Goal: Information Seeking & Learning: Learn about a topic

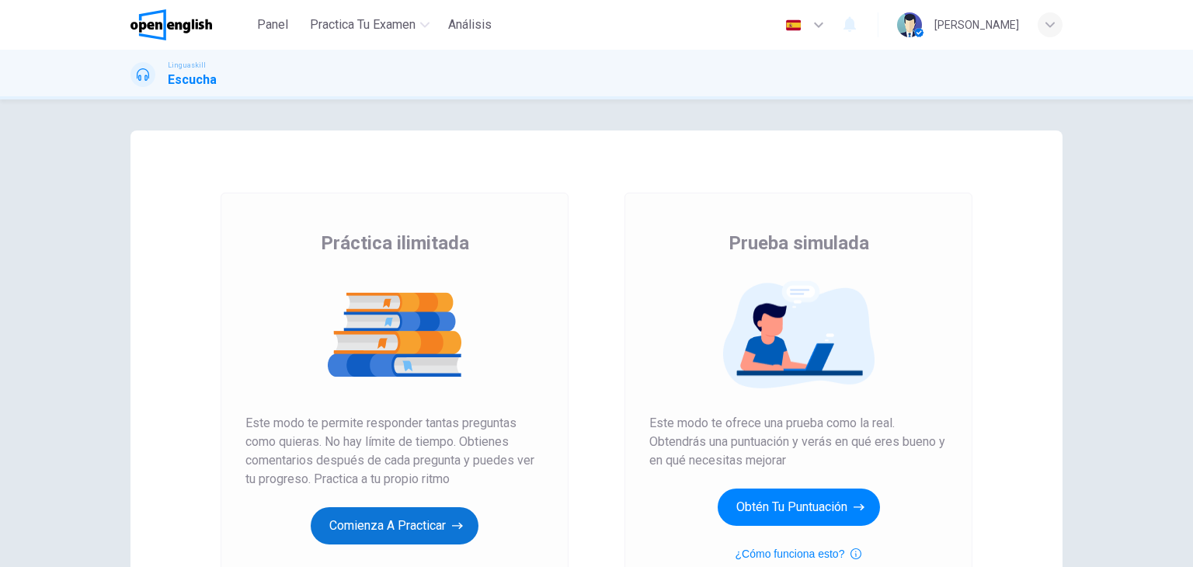
scroll to position [124, 0]
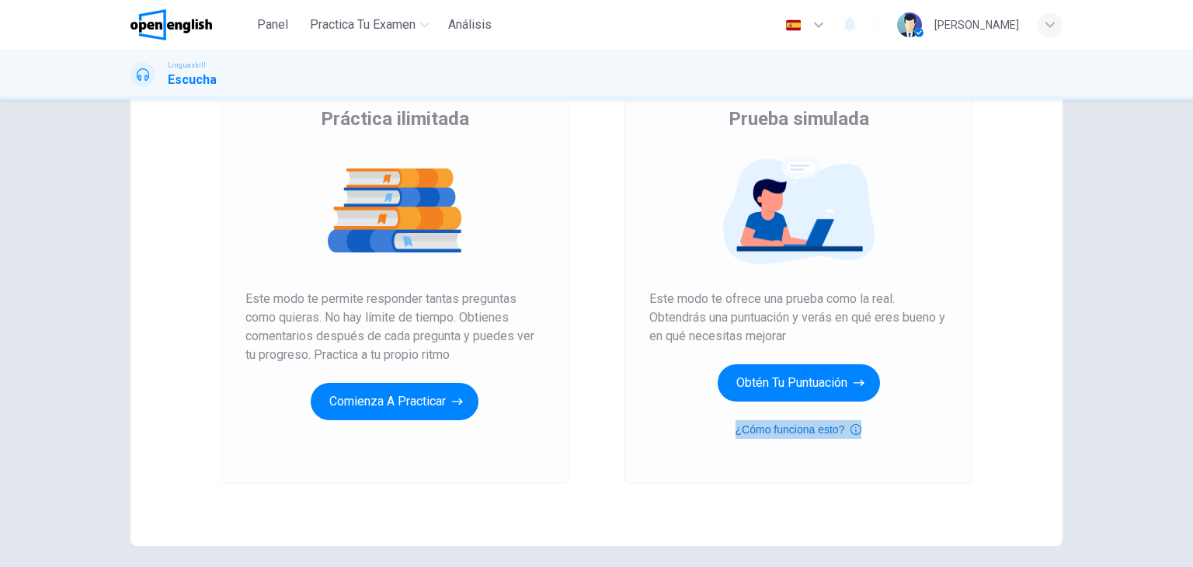
click at [803, 428] on button "¿Cómo funciona esto?" at bounding box center [799, 429] width 127 height 19
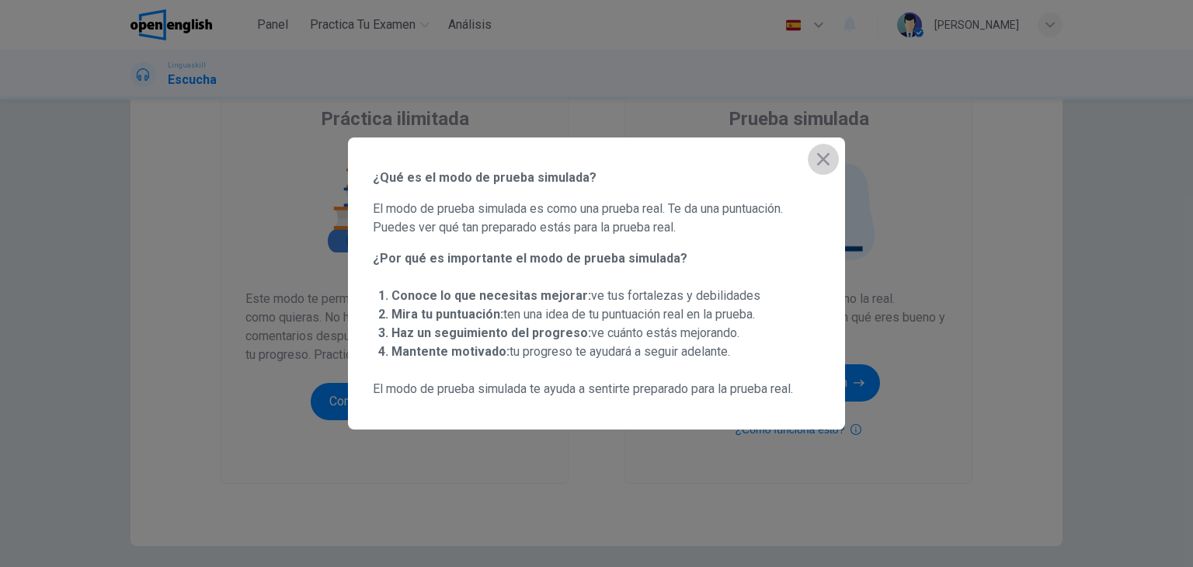
click at [826, 169] on button "button" at bounding box center [823, 159] width 31 height 31
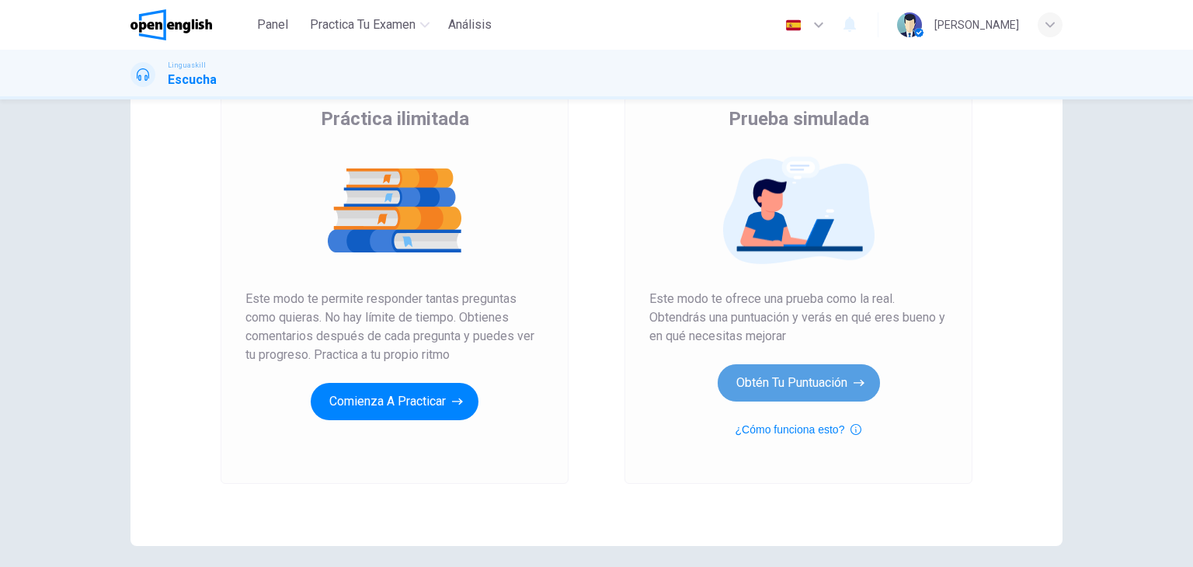
click at [799, 378] on button "Obtén tu puntuación" at bounding box center [799, 382] width 162 height 37
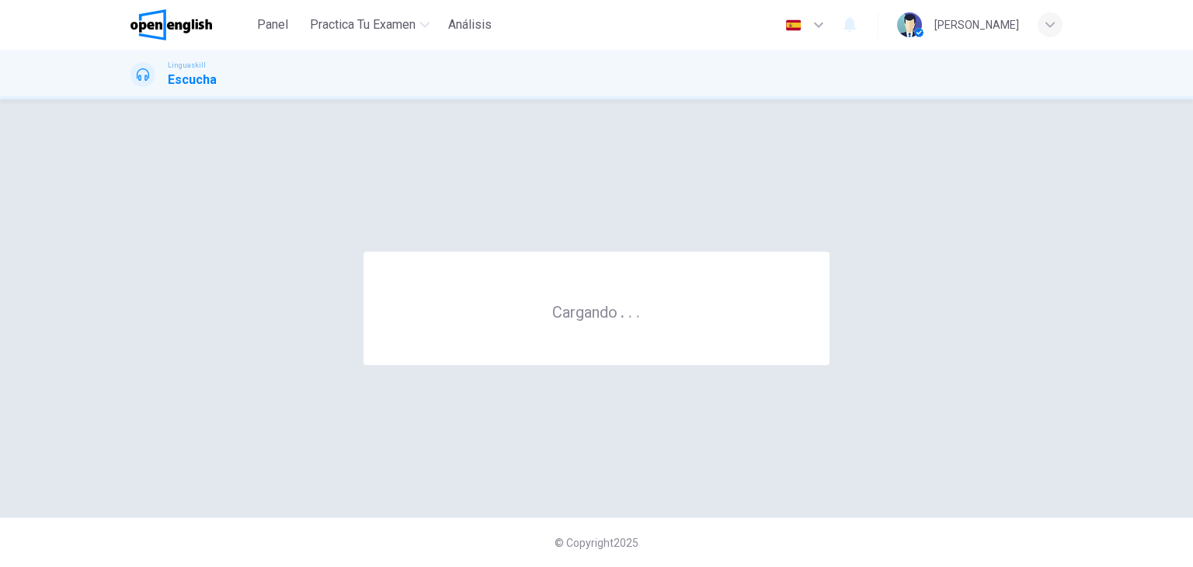
scroll to position [0, 0]
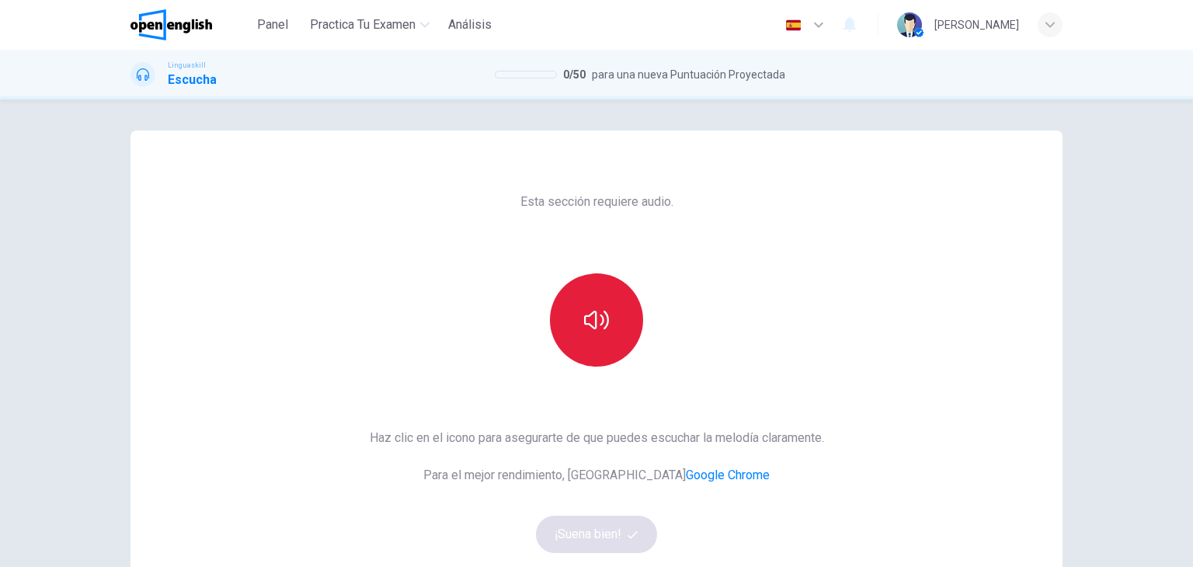
click at [608, 304] on button "button" at bounding box center [596, 319] width 93 height 93
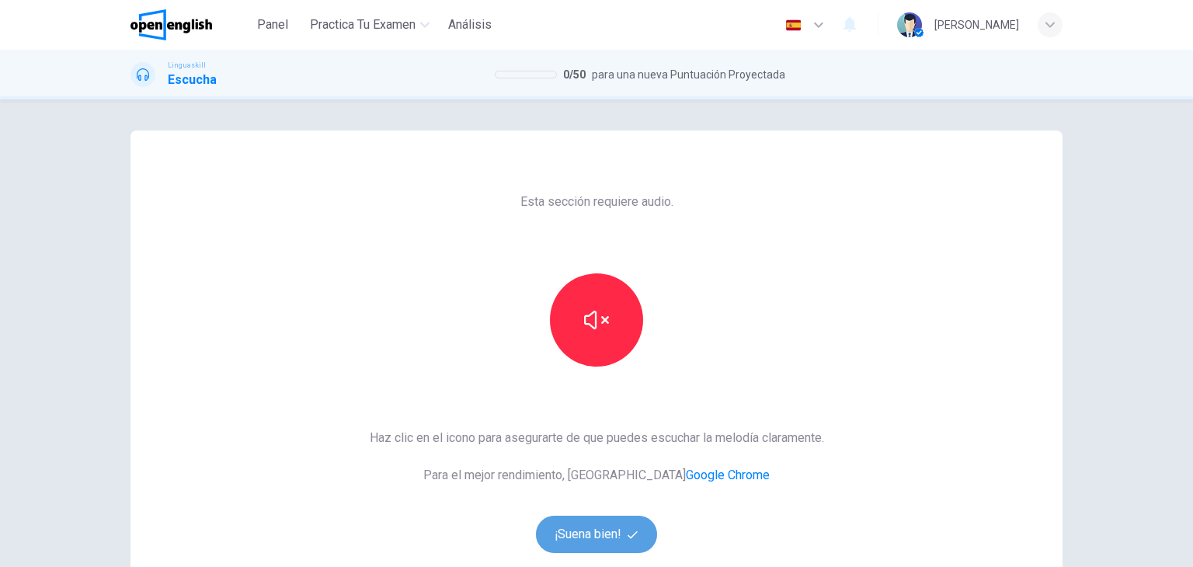
click at [580, 532] on button "¡Suena bien!" at bounding box center [596, 534] width 121 height 37
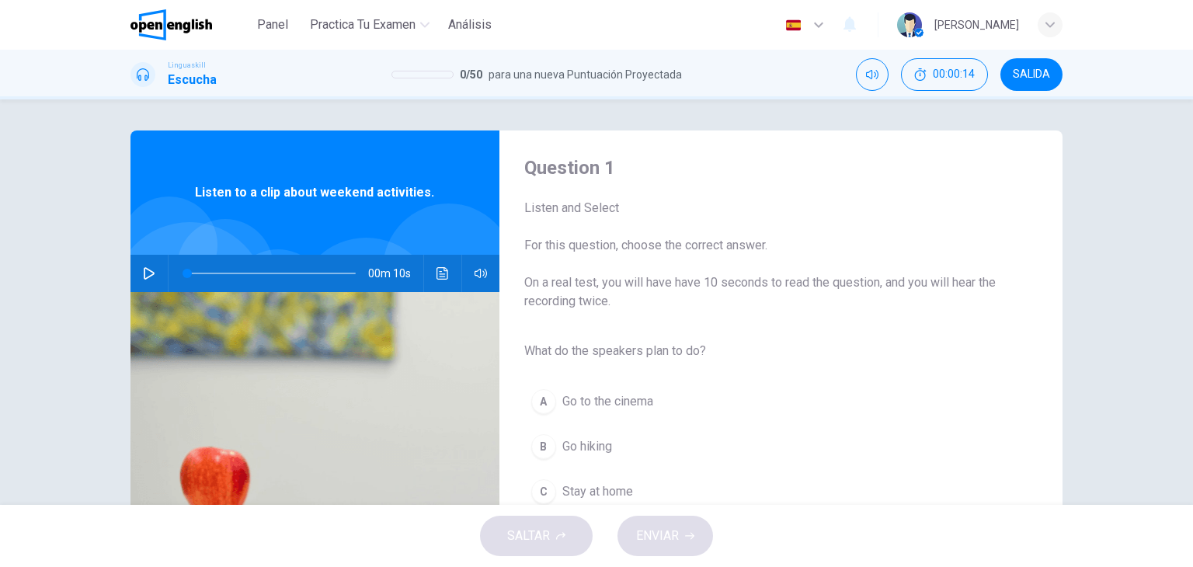
drag, startPoint x: 722, startPoint y: 355, endPoint x: 523, endPoint y: 350, distance: 198.9
click at [524, 350] on span "What do the speakers plan to do?" at bounding box center [768, 351] width 489 height 19
drag, startPoint x: 523, startPoint y: 350, endPoint x: 666, endPoint y: 360, distance: 143.2
click at [666, 360] on span "What do the speakers plan to do?" at bounding box center [768, 351] width 489 height 19
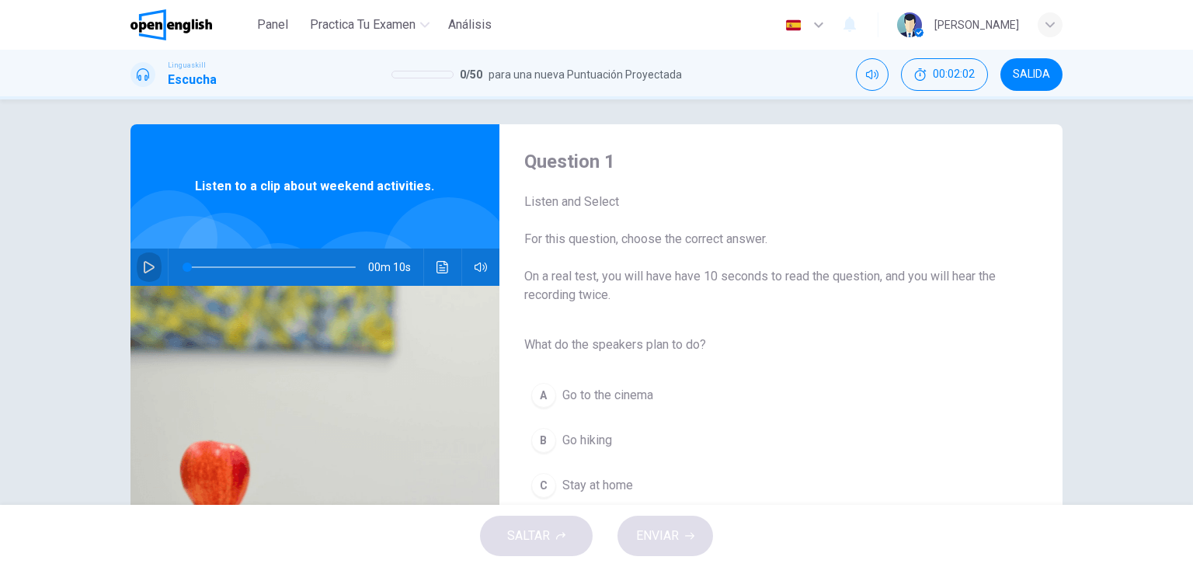
click at [150, 270] on icon "button" at bounding box center [149, 267] width 12 height 12
drag, startPoint x: 283, startPoint y: 265, endPoint x: 168, endPoint y: 263, distance: 115.0
click at [188, 263] on span at bounding box center [192, 267] width 9 height 9
drag, startPoint x: 212, startPoint y: 268, endPoint x: 172, endPoint y: 273, distance: 39.9
click at [183, 272] on span at bounding box center [187, 267] width 9 height 9
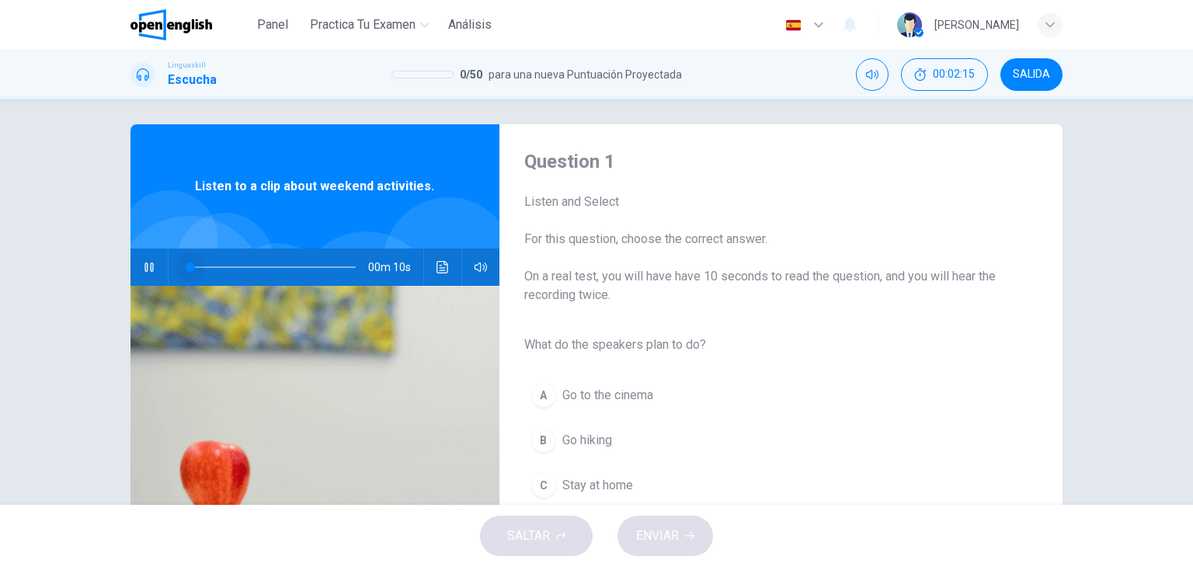
drag, startPoint x: 186, startPoint y: 269, endPoint x: 173, endPoint y: 271, distance: 13.4
click at [187, 271] on span at bounding box center [271, 267] width 169 height 22
type input "*"
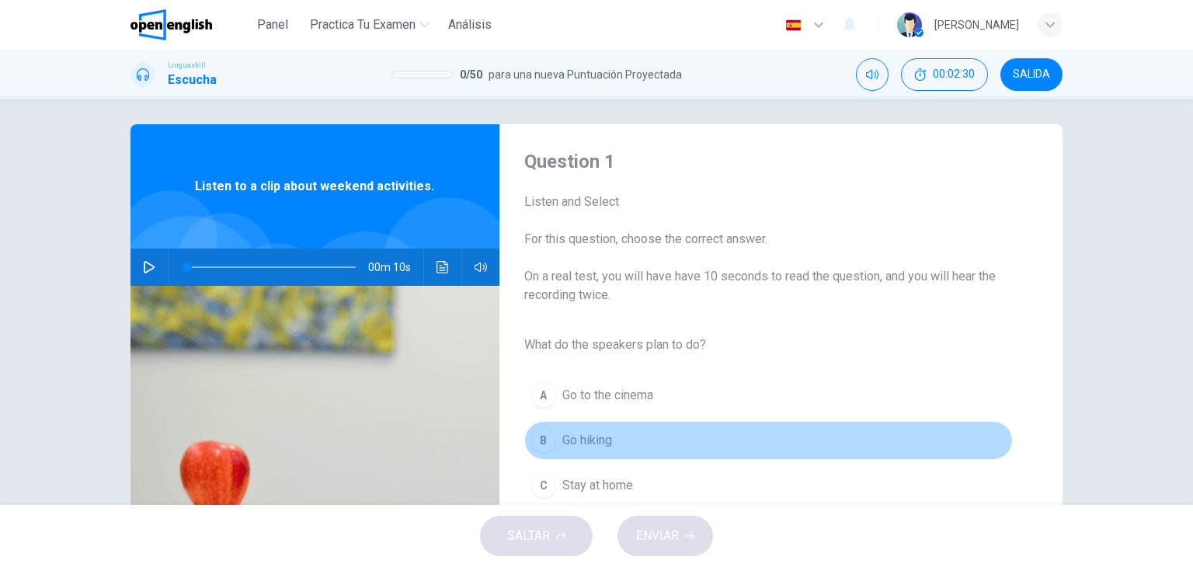
click at [578, 436] on span "Go hiking" at bounding box center [587, 440] width 50 height 19
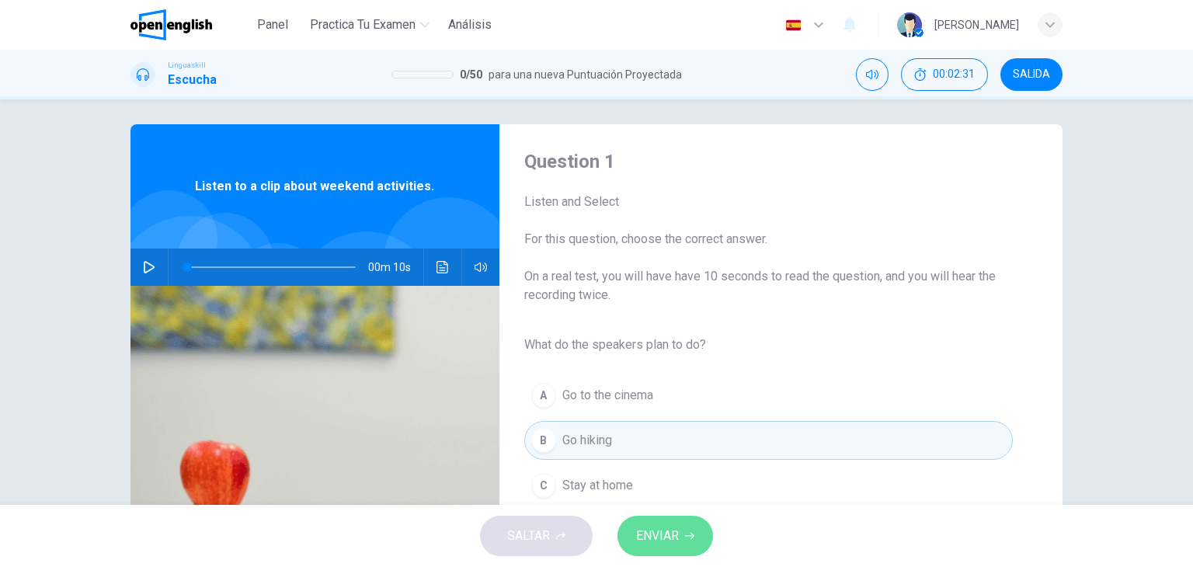
click at [683, 550] on button "ENVIAR" at bounding box center [666, 536] width 96 height 40
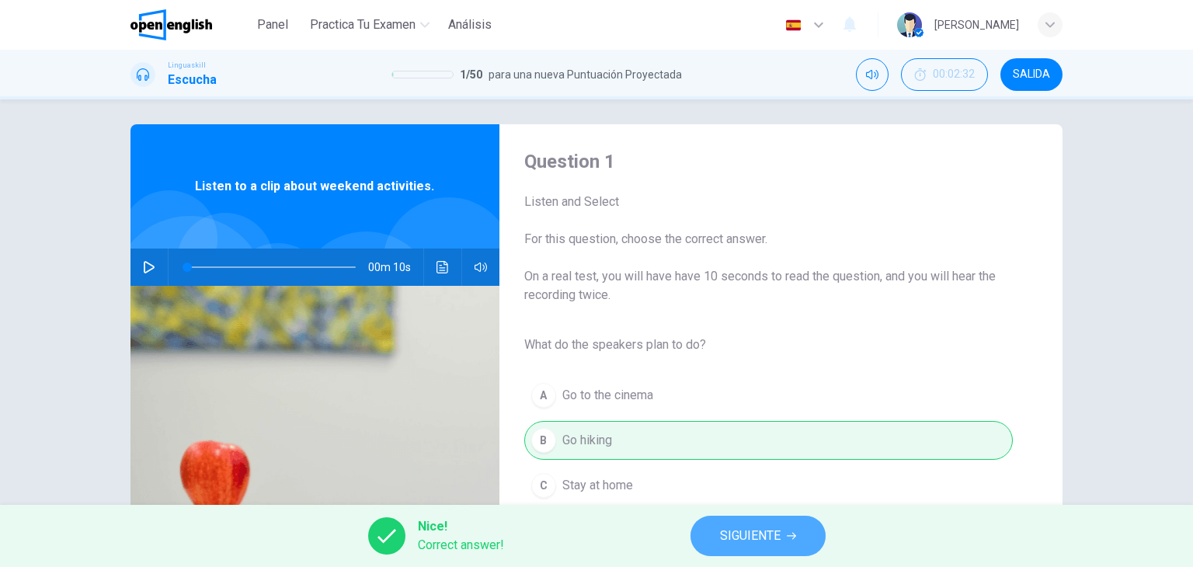
click at [733, 550] on button "SIGUIENTE" at bounding box center [758, 536] width 135 height 40
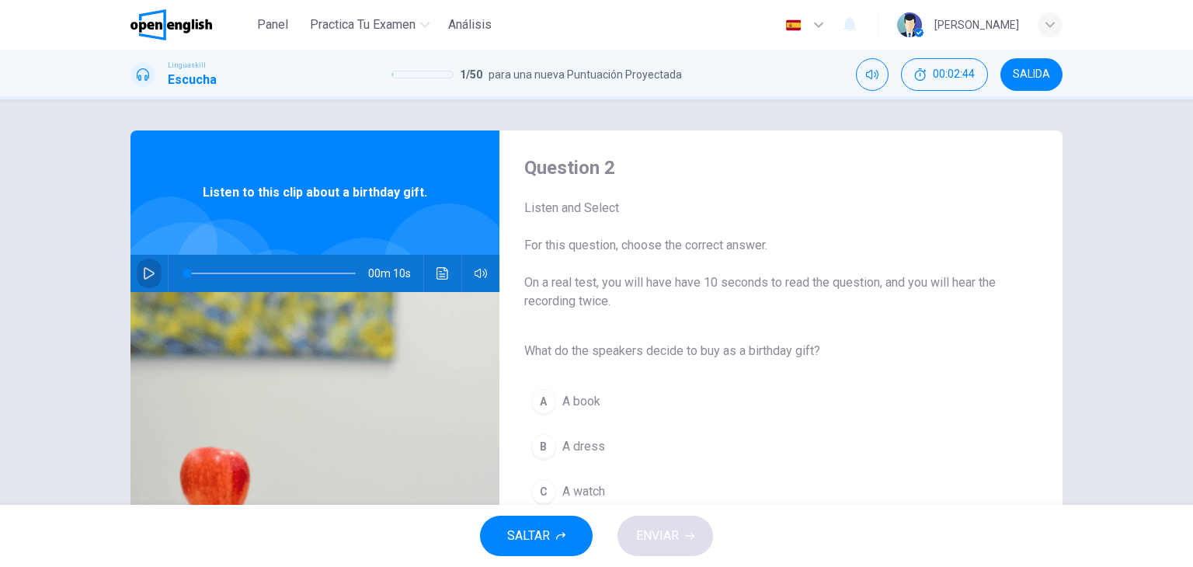
click at [144, 267] on icon "button" at bounding box center [149, 273] width 12 height 12
drag, startPoint x: 281, startPoint y: 274, endPoint x: 160, endPoint y: 285, distance: 121.7
click at [160, 285] on div "00m 09s" at bounding box center [315, 273] width 369 height 37
type input "*"
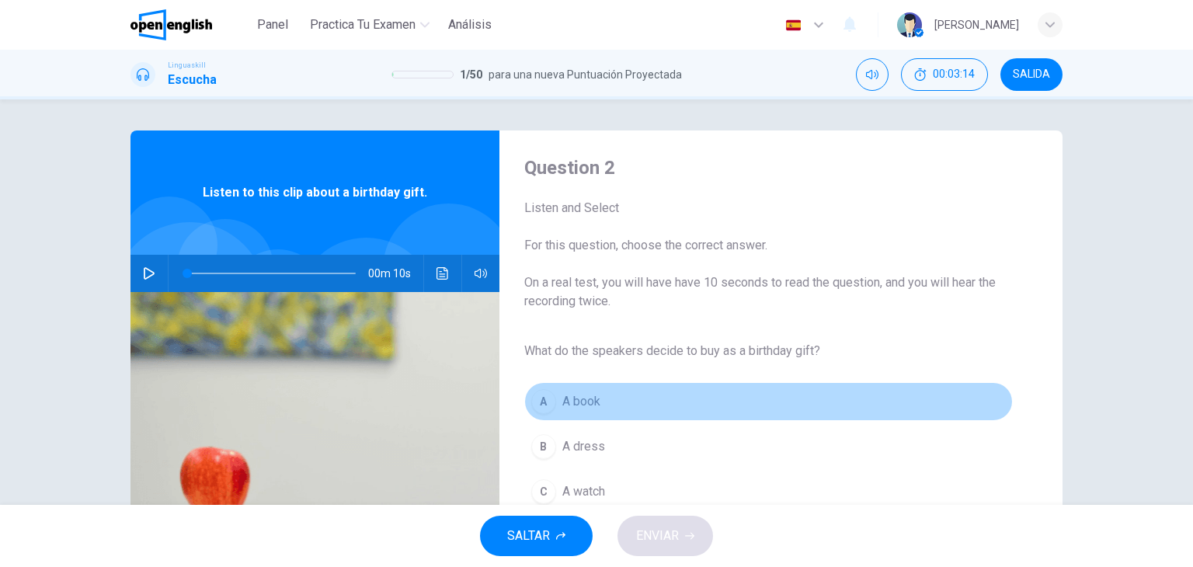
click at [576, 398] on span "A book" at bounding box center [581, 401] width 38 height 19
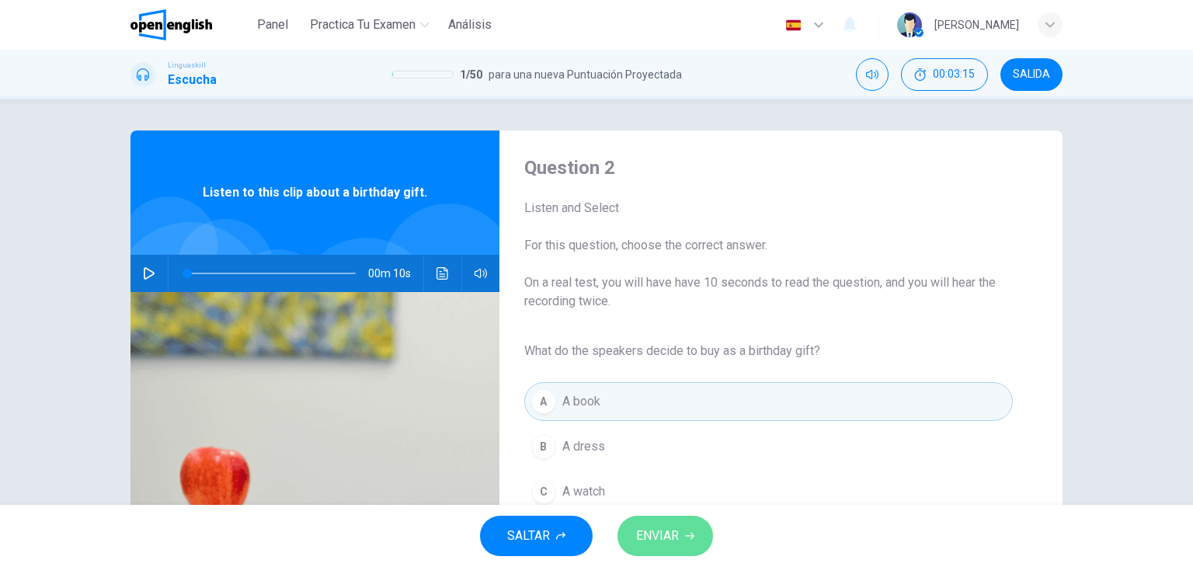
click at [651, 533] on span "ENVIAR" at bounding box center [657, 536] width 43 height 22
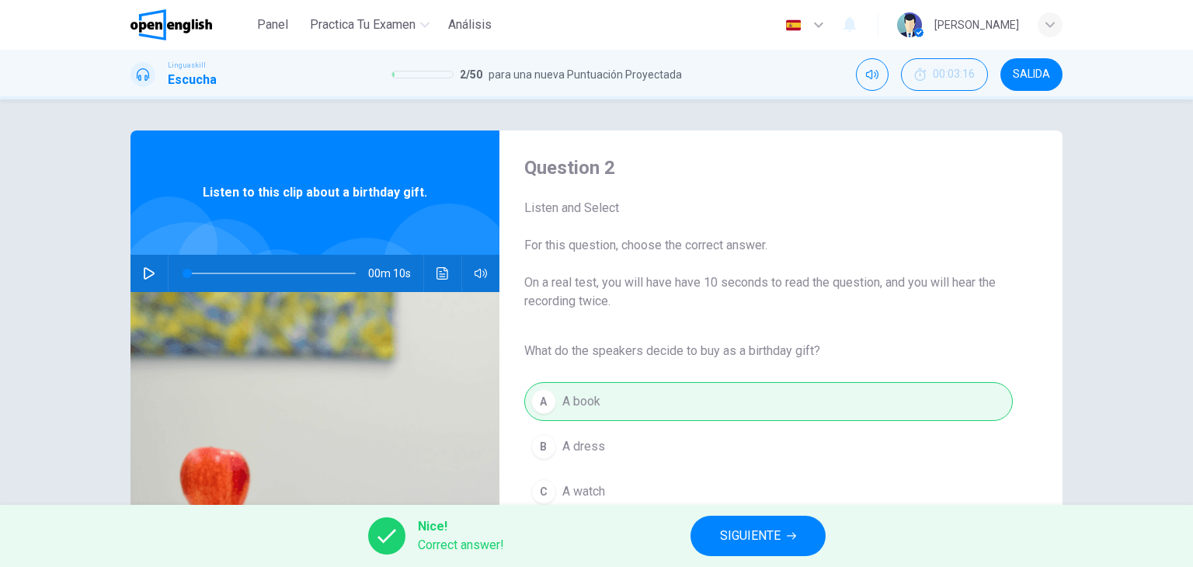
click at [768, 547] on button "SIGUIENTE" at bounding box center [758, 536] width 135 height 40
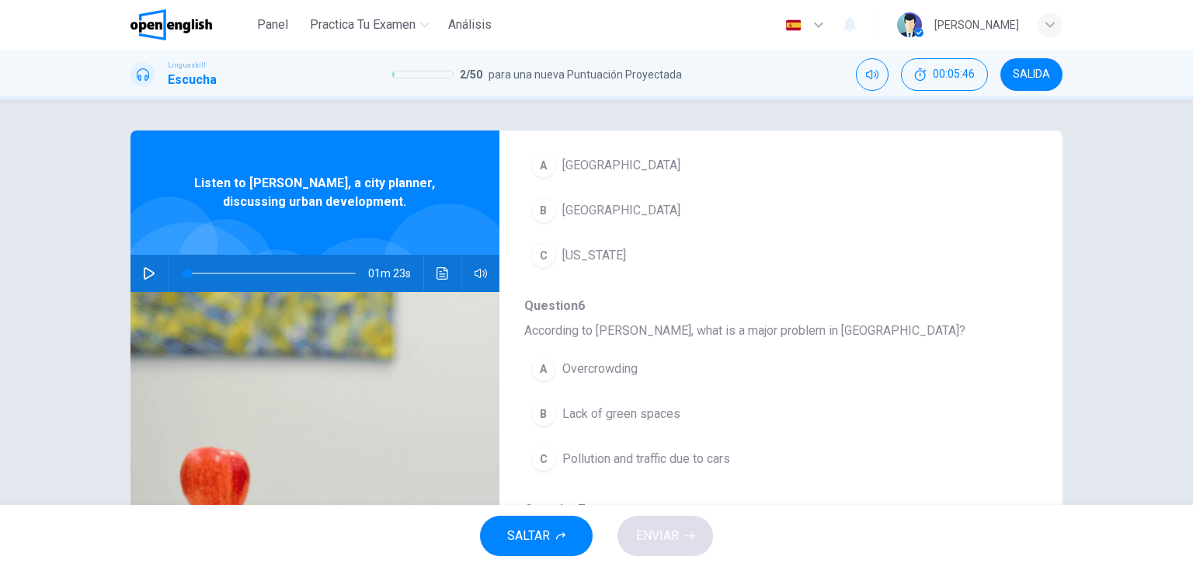
scroll to position [597, 0]
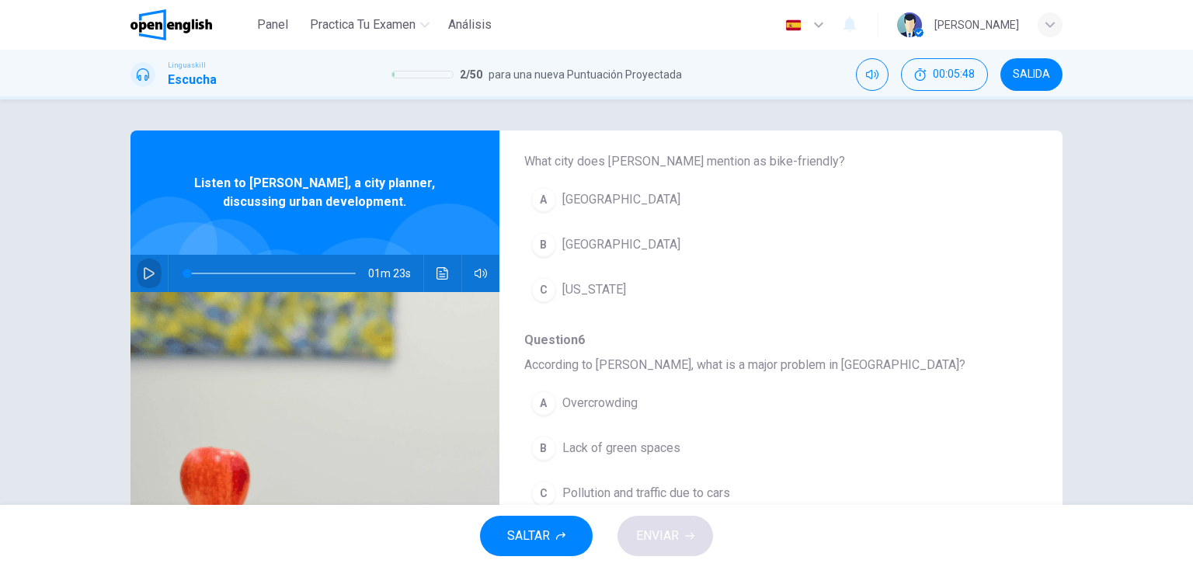
click at [146, 280] on button "button" at bounding box center [149, 273] width 25 height 37
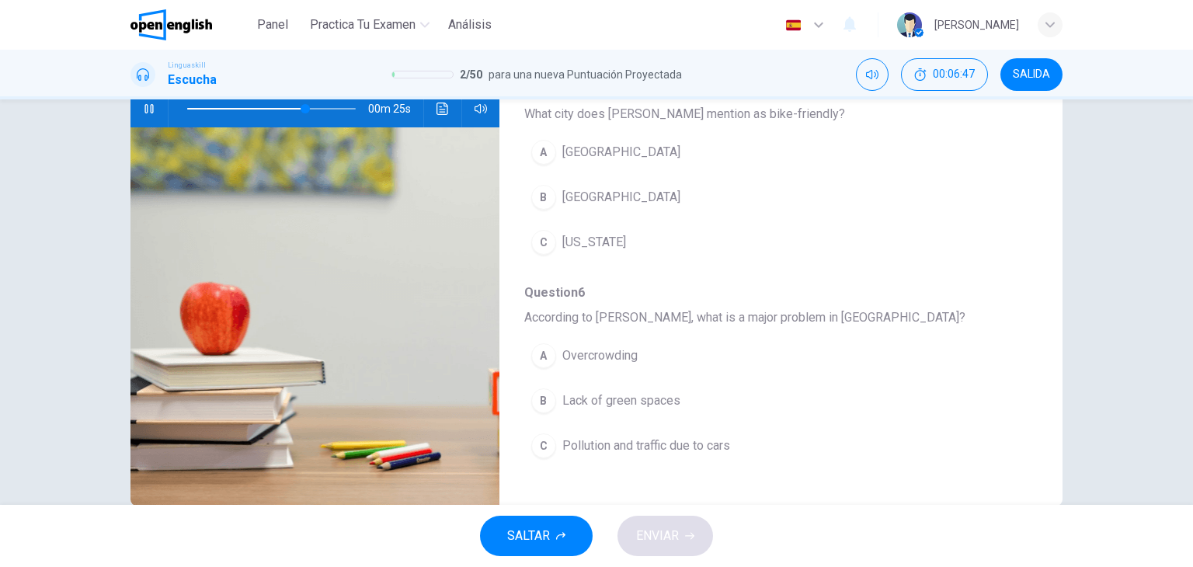
scroll to position [503, 0]
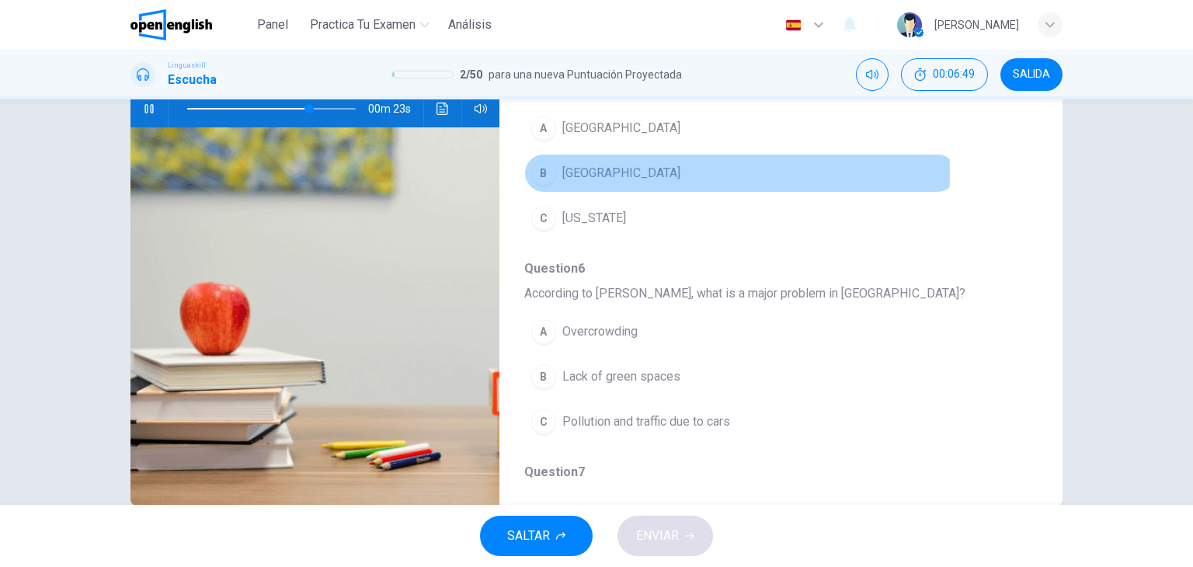
click at [599, 171] on span "[GEOGRAPHIC_DATA]" at bounding box center [621, 173] width 118 height 19
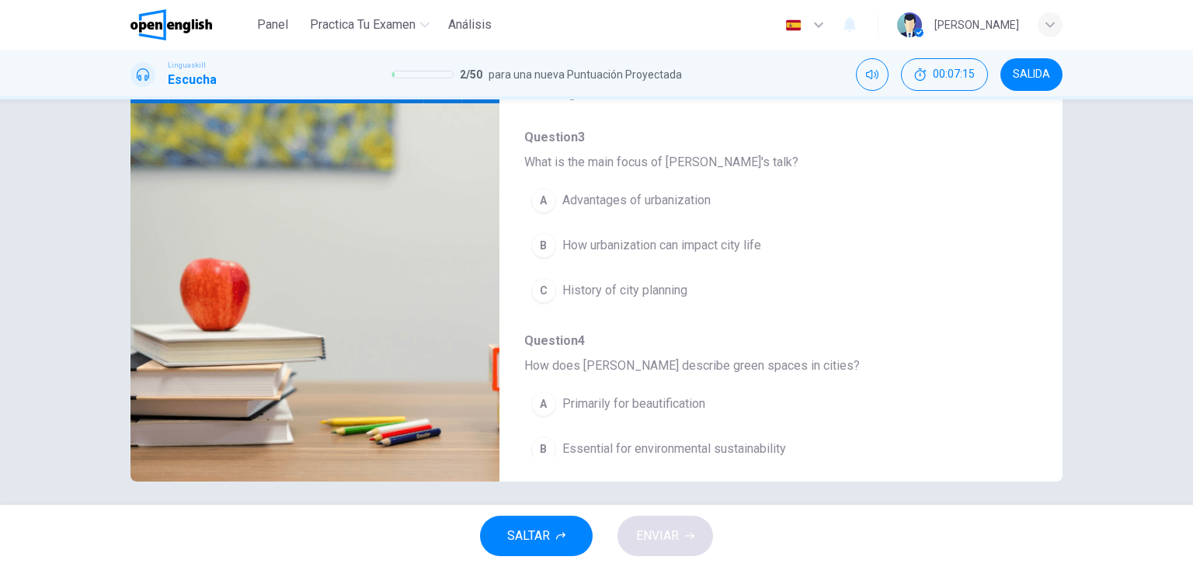
scroll to position [0, 0]
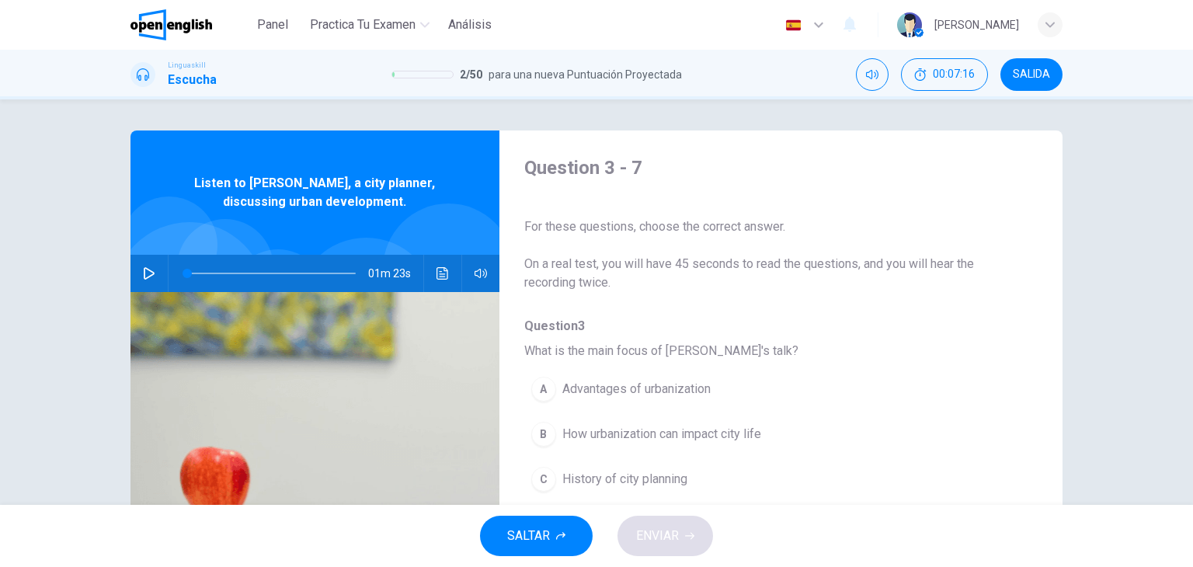
click at [143, 275] on icon "button" at bounding box center [149, 273] width 12 height 12
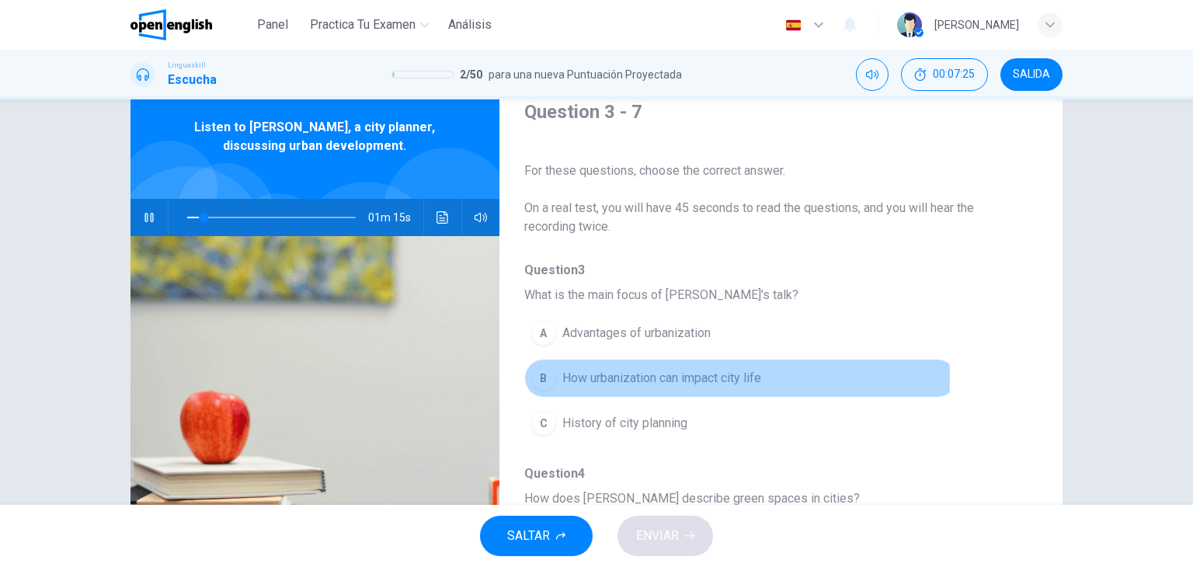
click at [594, 377] on span "How urbanization can impact city life" at bounding box center [661, 378] width 199 height 19
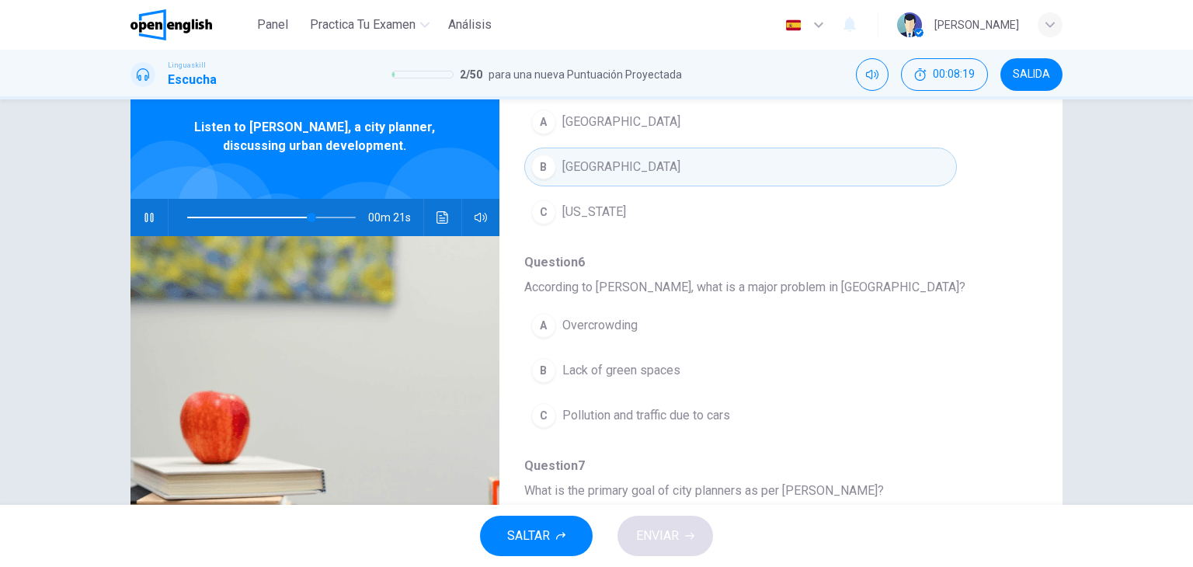
scroll to position [656, 0]
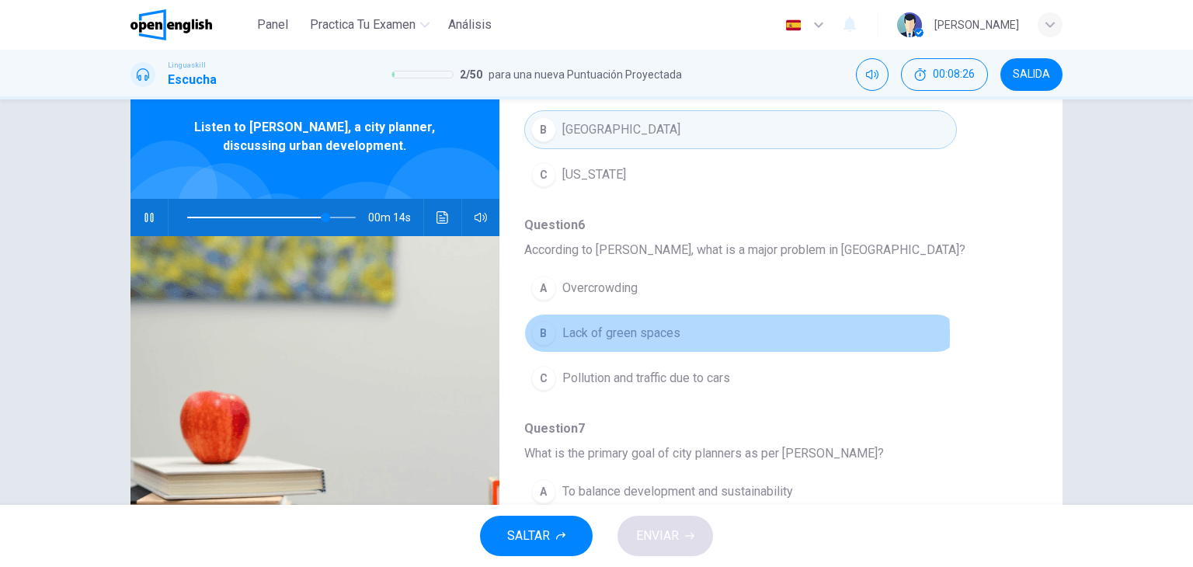
click at [644, 332] on span "Lack of green spaces" at bounding box center [621, 333] width 118 height 19
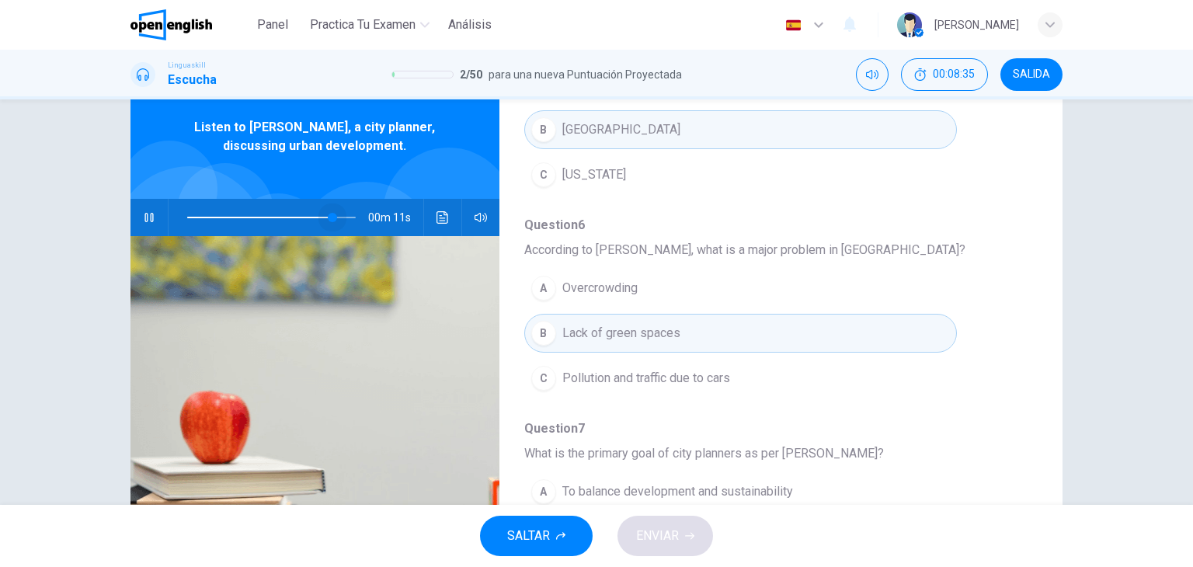
click at [329, 216] on span at bounding box center [332, 217] width 9 height 9
click at [320, 217] on span at bounding box center [323, 217] width 9 height 9
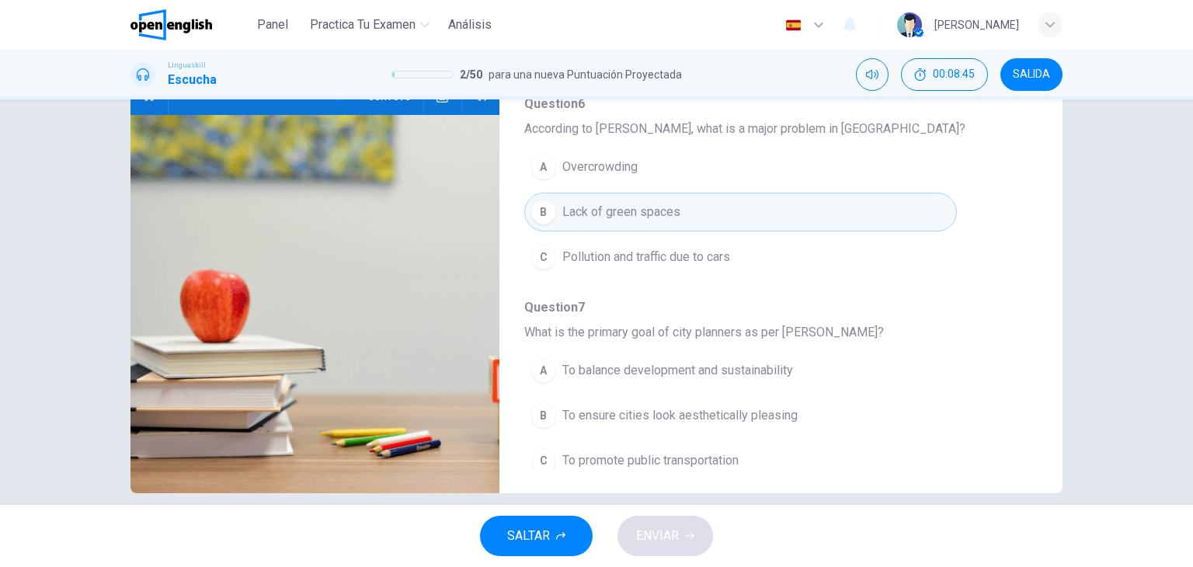
scroll to position [665, 0]
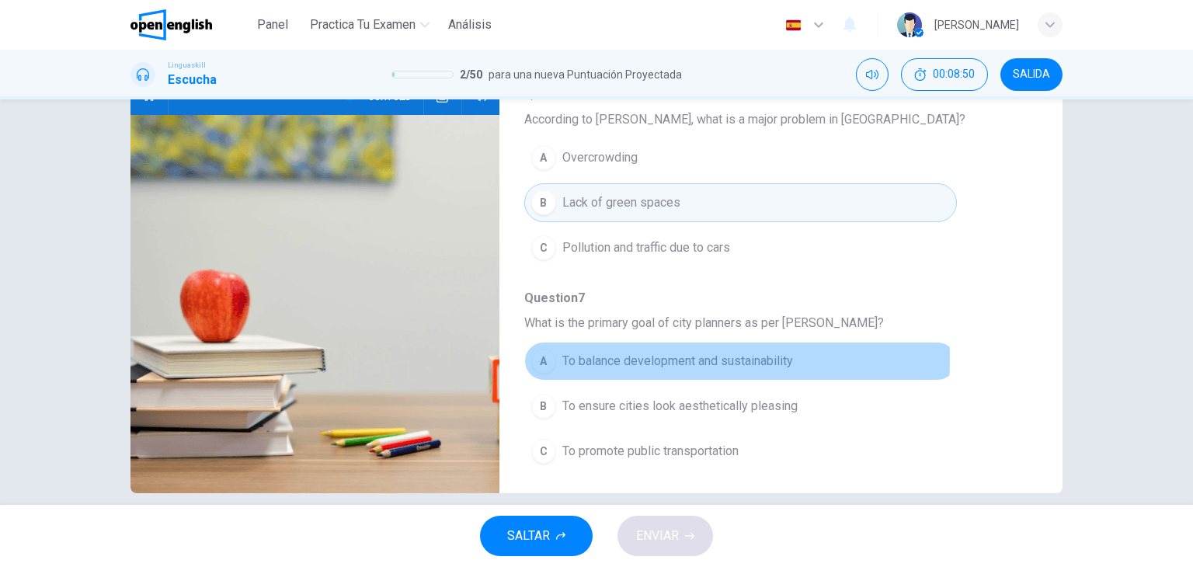
click at [581, 354] on span "To balance development and sustainability" at bounding box center [677, 361] width 231 height 19
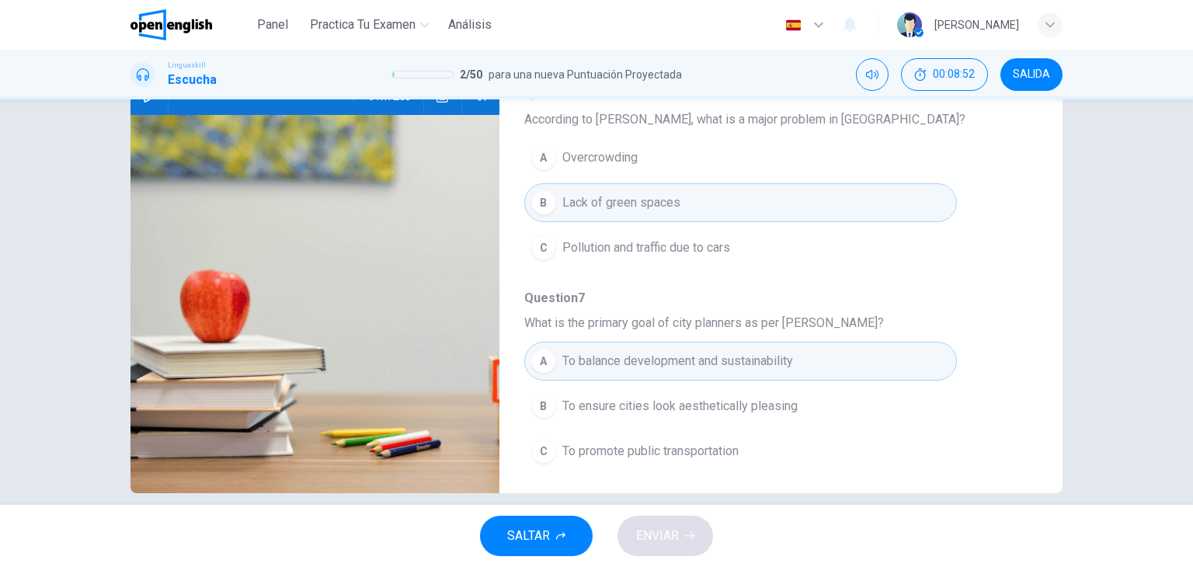
type input "*"
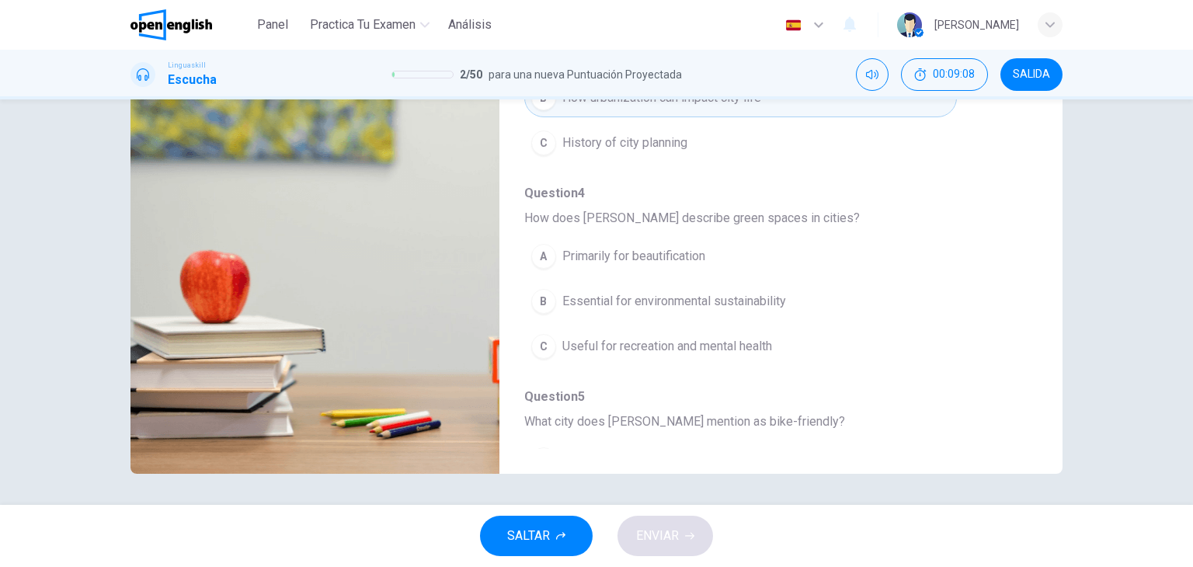
scroll to position [143, 0]
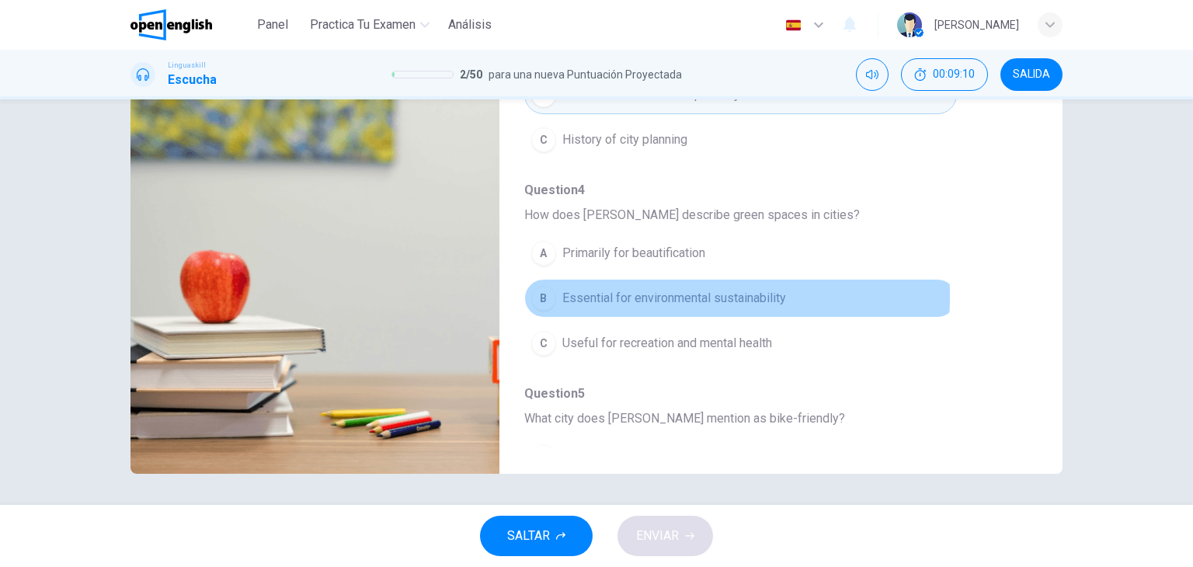
click at [587, 294] on span "Essential for environmental sustainability" at bounding box center [674, 298] width 224 height 19
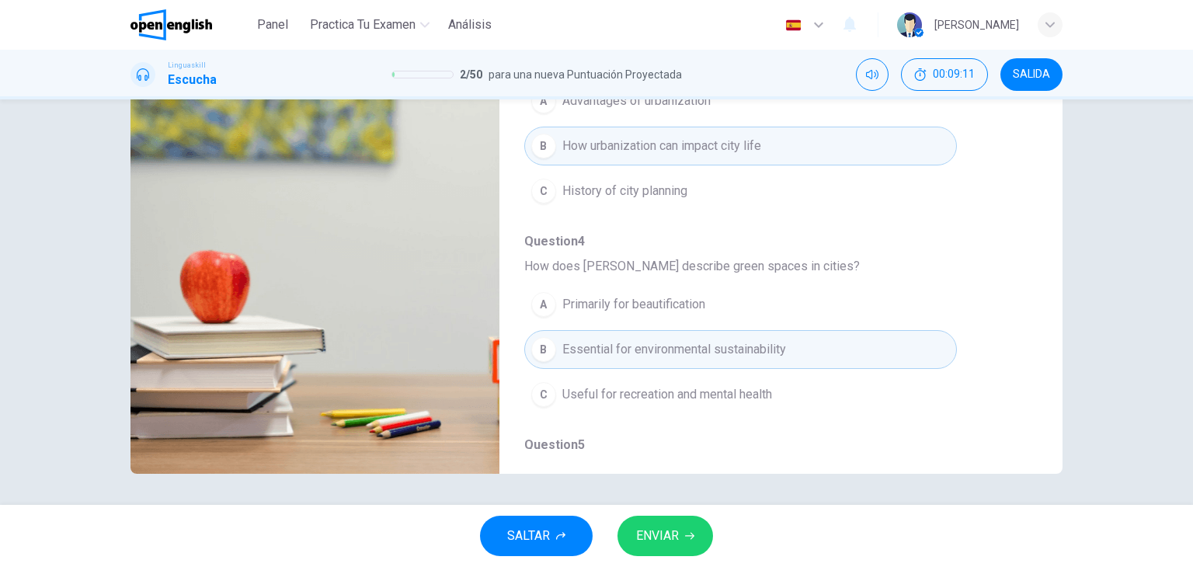
scroll to position [86, 0]
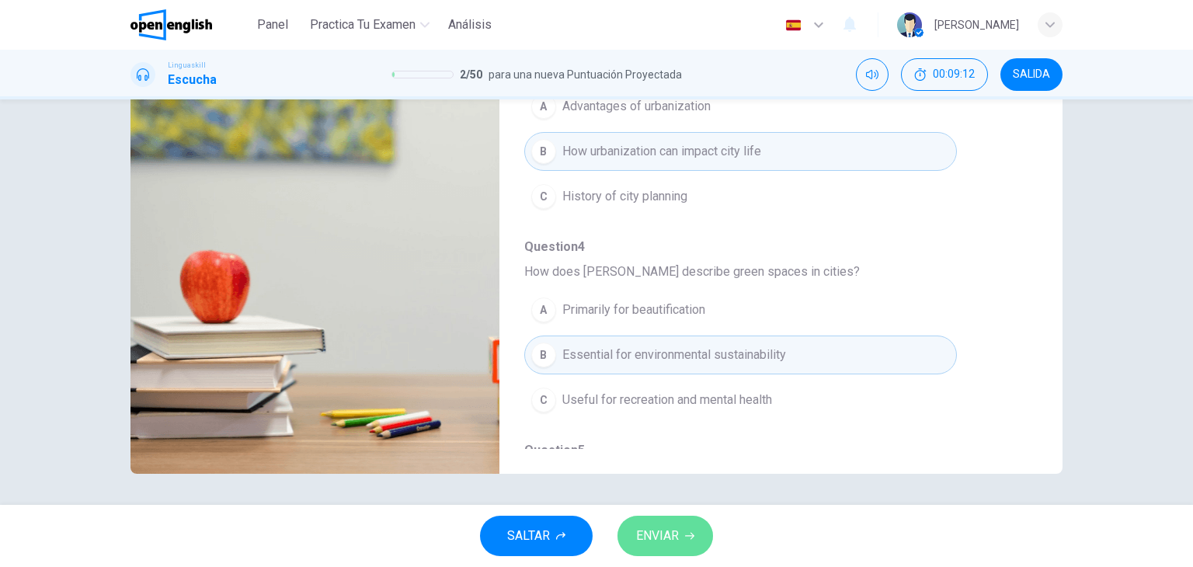
click at [662, 528] on span "ENVIAR" at bounding box center [657, 536] width 43 height 22
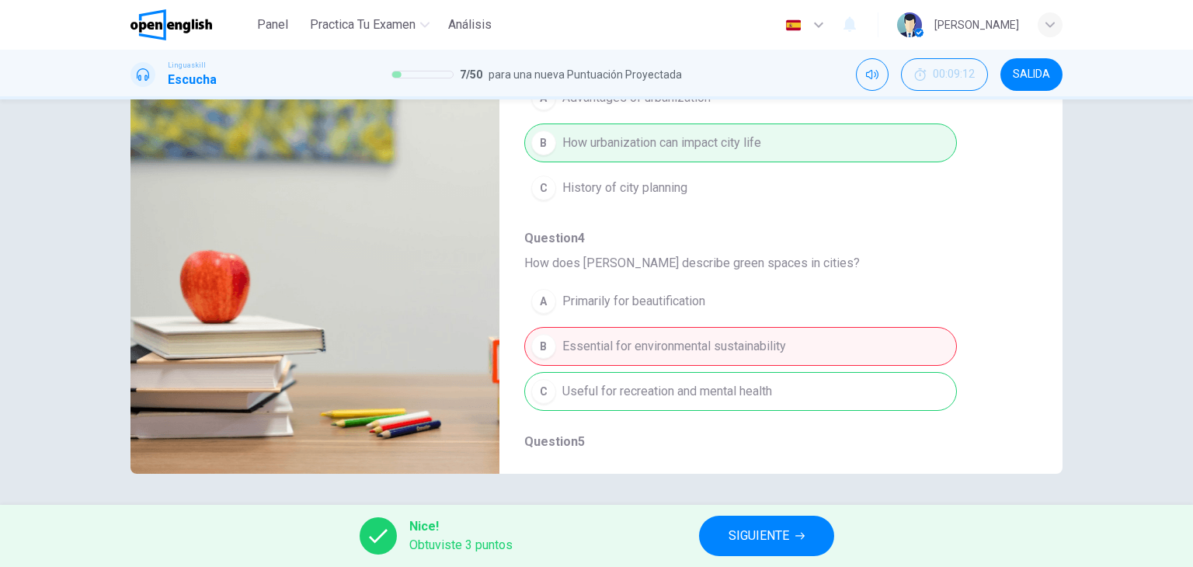
scroll to position [107, 0]
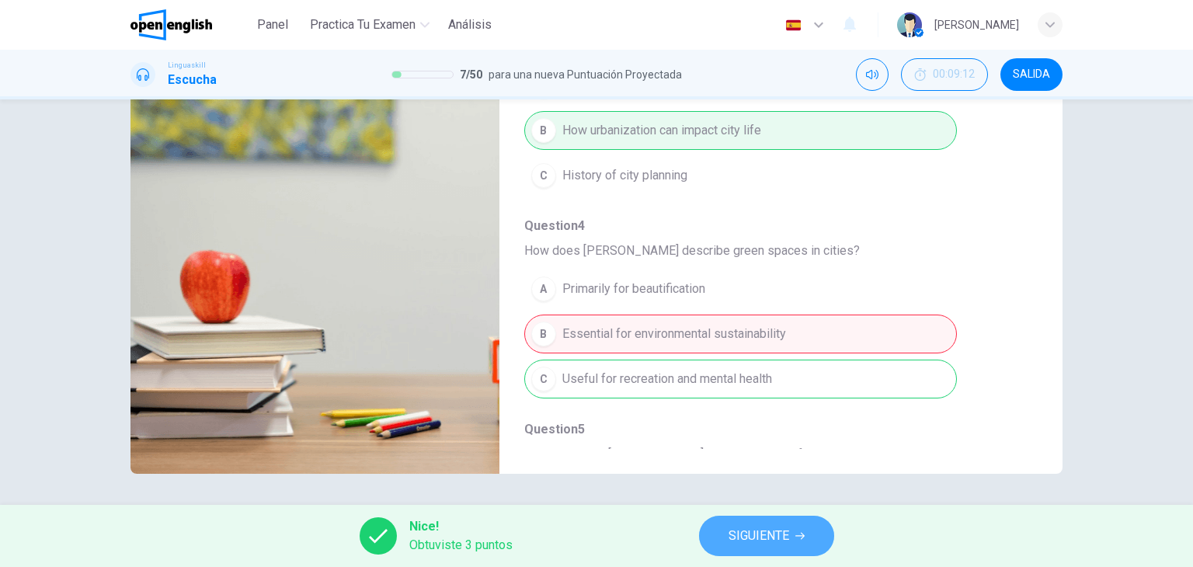
click at [770, 541] on span "SIGUIENTE" at bounding box center [759, 536] width 61 height 22
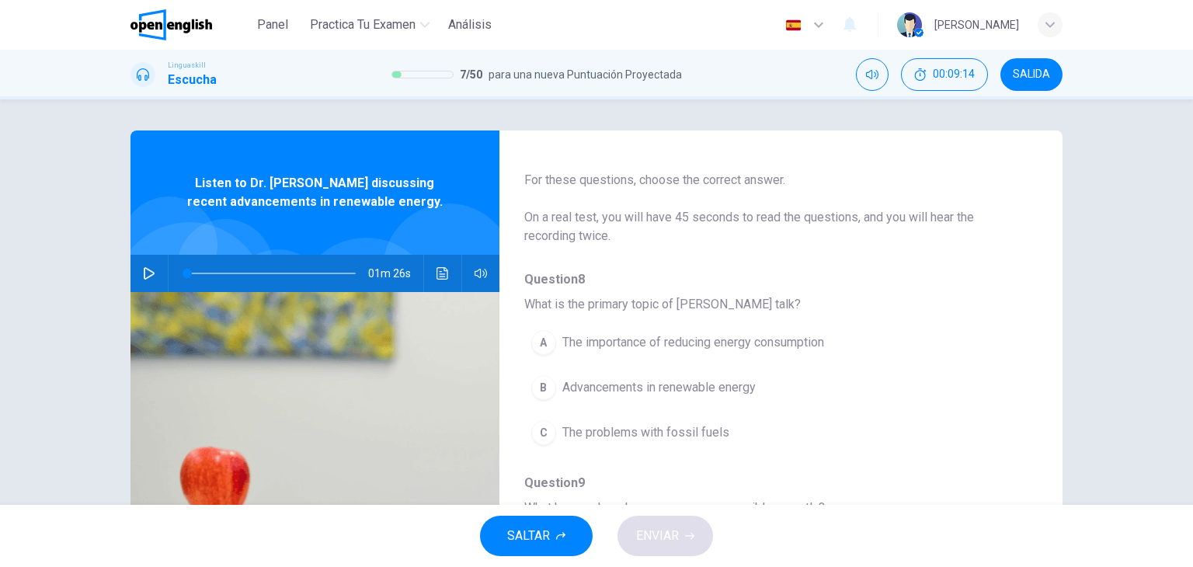
scroll to position [0, 0]
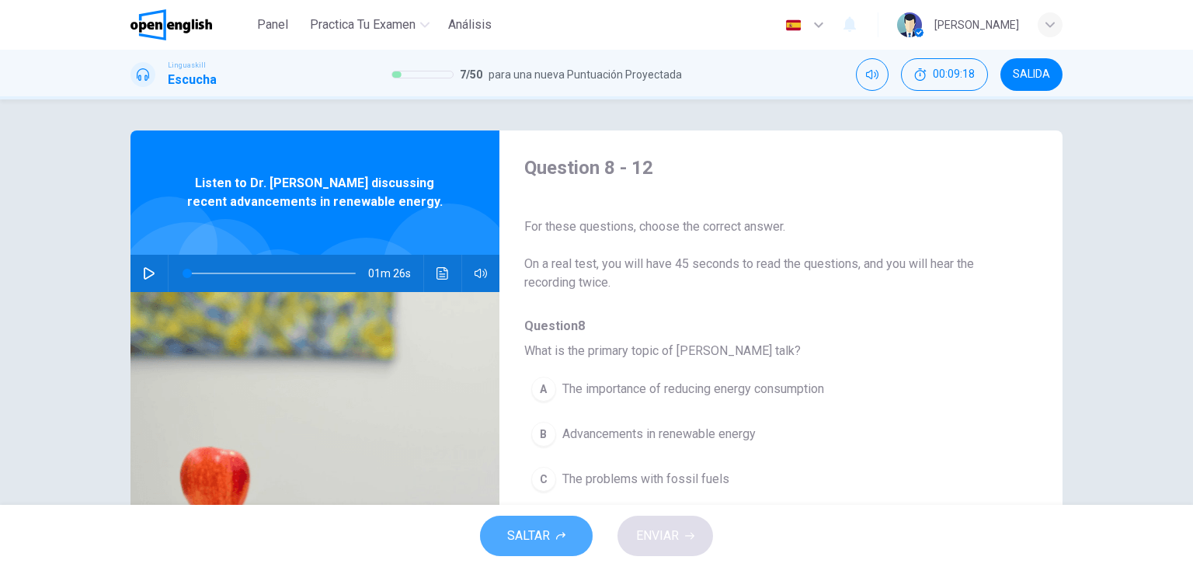
click at [553, 525] on button "SALTAR" at bounding box center [536, 536] width 113 height 40
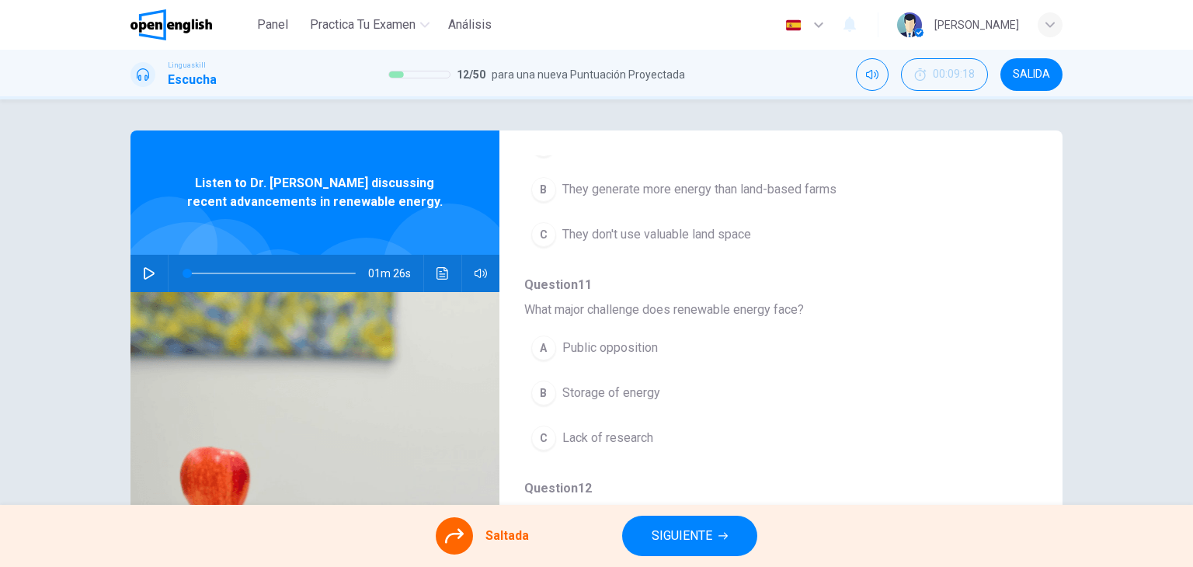
scroll to position [684, 0]
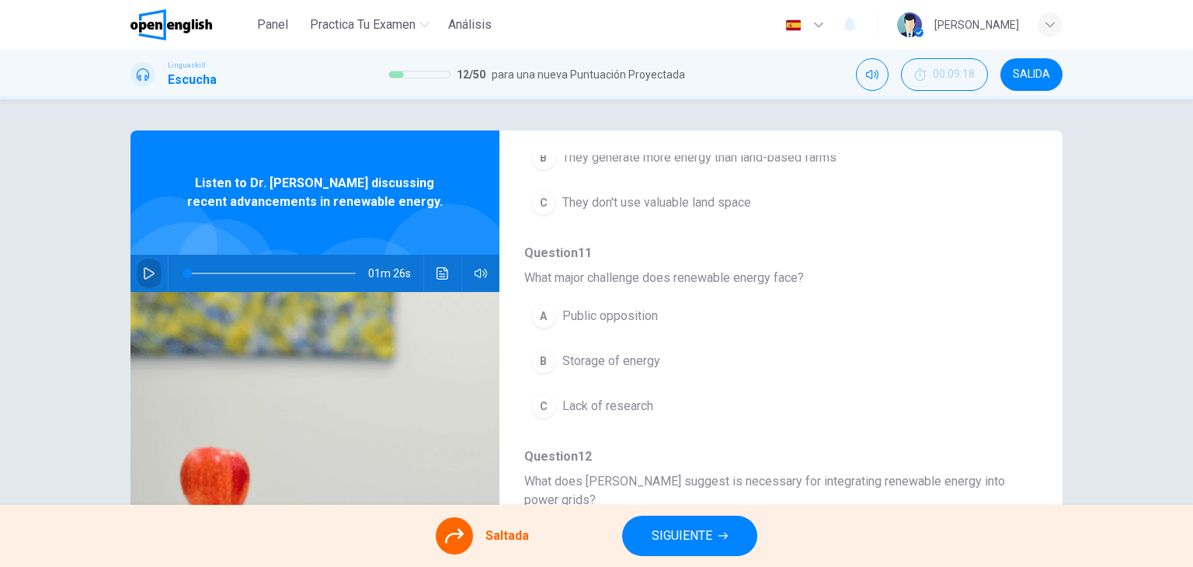
click at [143, 280] on button "button" at bounding box center [149, 273] width 25 height 37
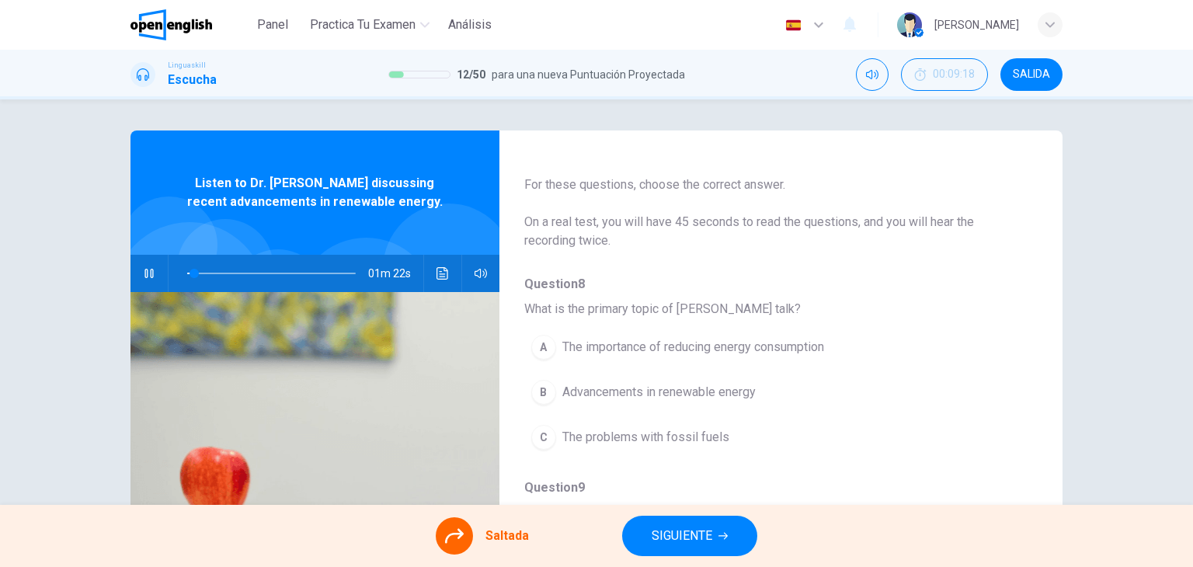
scroll to position [43, 0]
drag, startPoint x: 233, startPoint y: 274, endPoint x: 149, endPoint y: 272, distance: 83.9
click at [149, 272] on div "01m 14s" at bounding box center [315, 273] width 369 height 37
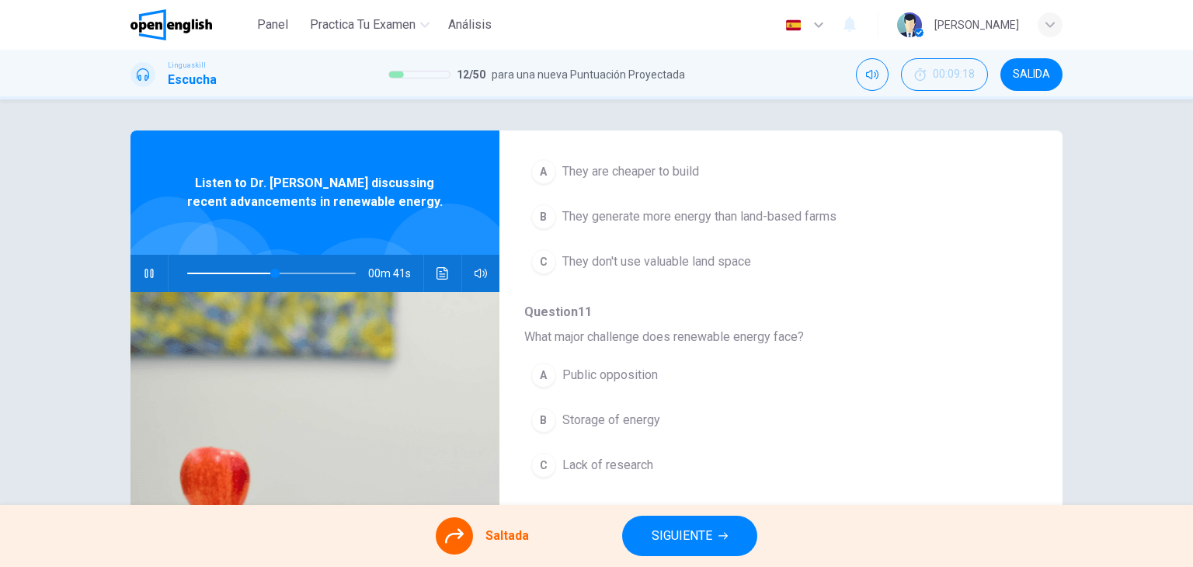
scroll to position [626, 0]
click at [633, 263] on div "A They are cheaper to build B They generate more energy than land-based farms C…" at bounding box center [768, 215] width 489 height 135
click at [634, 248] on div "A They are cheaper to build B They generate more energy than land-based farms C…" at bounding box center [768, 215] width 489 height 135
click at [635, 253] on div "A They are cheaper to build B They generate more energy than land-based farms C…" at bounding box center [768, 215] width 489 height 135
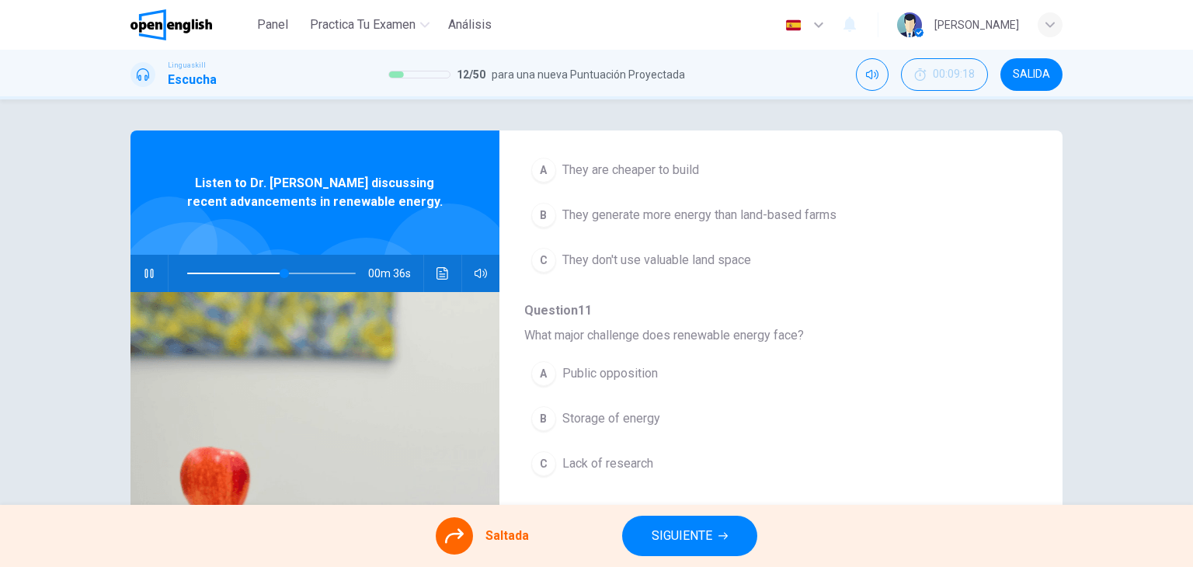
click at [572, 252] on div "A They are cheaper to build B They generate more energy than land-based farms C…" at bounding box center [768, 215] width 489 height 135
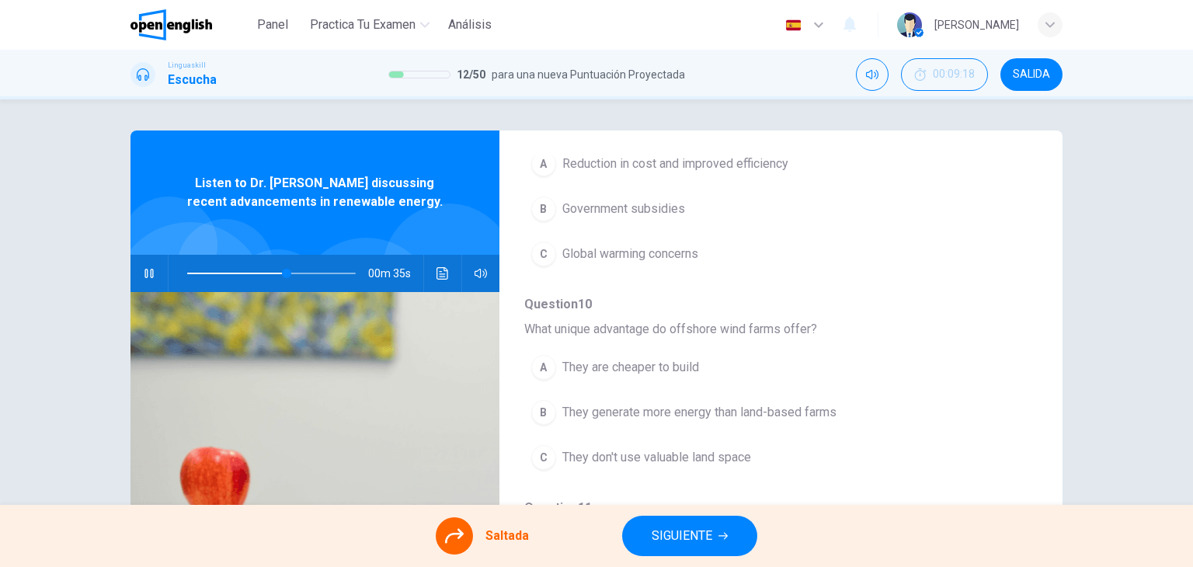
scroll to position [424, 0]
click at [595, 239] on div "A Reduction in cost and improved efficiency B Government subsidies C Global war…" at bounding box center [768, 213] width 489 height 135
click at [603, 257] on div "A Reduction in cost and improved efficiency B Government subsidies C Global war…" at bounding box center [768, 213] width 489 height 135
click at [586, 470] on div "A They are cheaper to build B They generate more energy than land-based farms C…" at bounding box center [768, 417] width 489 height 135
click at [548, 460] on div "A They are cheaper to build B They generate more energy than land-based farms C…" at bounding box center [768, 417] width 489 height 135
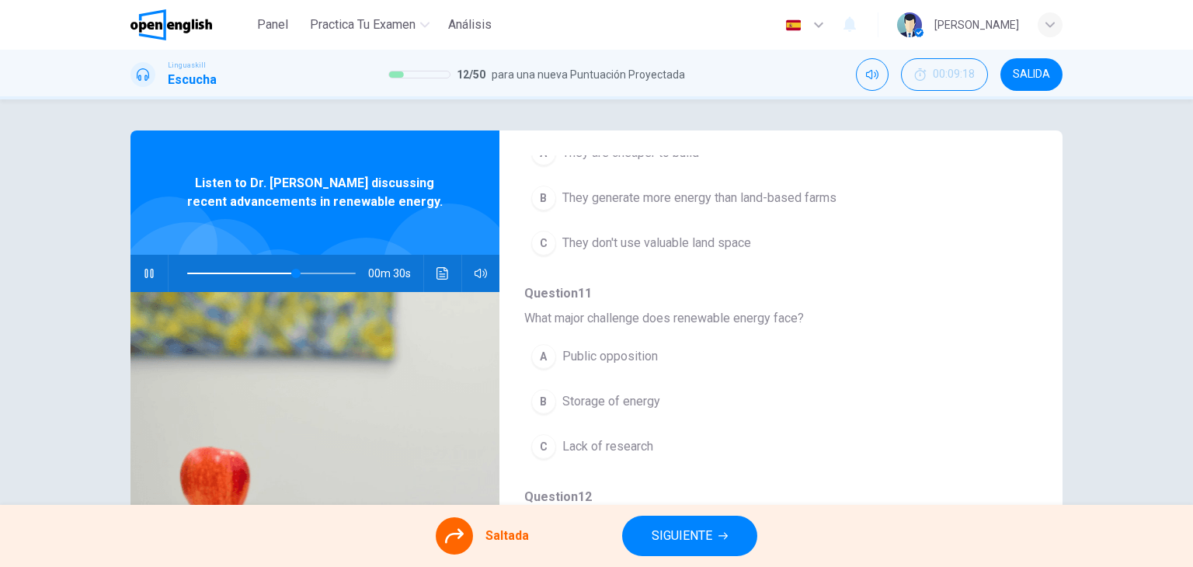
scroll to position [684, 0]
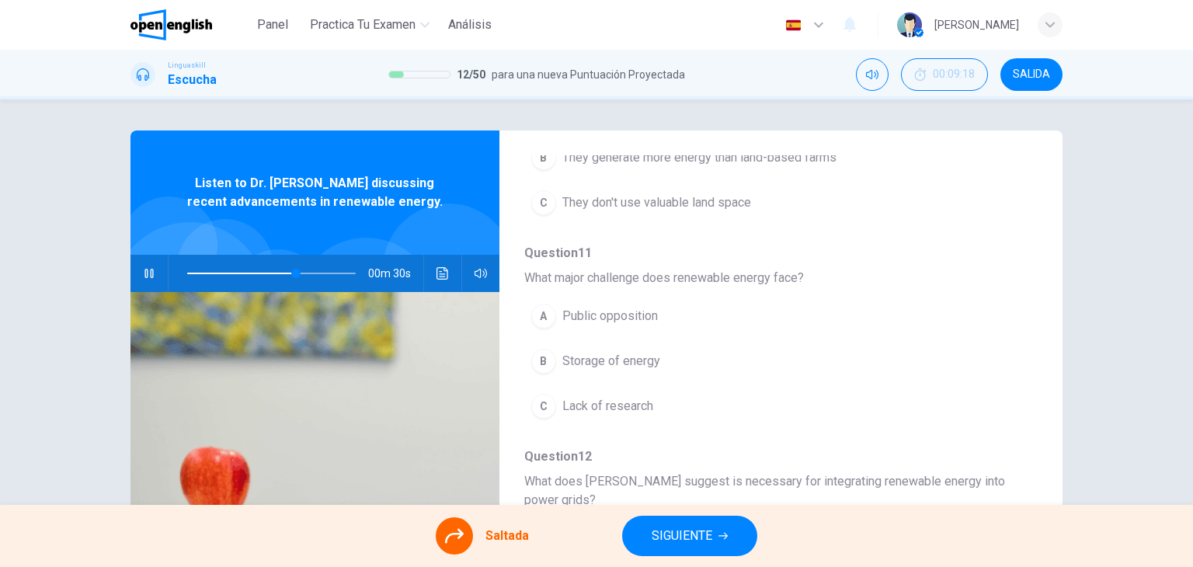
click at [635, 370] on div "A Public opposition B Storage of energy C Lack of research" at bounding box center [768, 361] width 489 height 135
click at [635, 368] on div "A Public opposition B Storage of energy C Lack of research" at bounding box center [768, 361] width 489 height 135
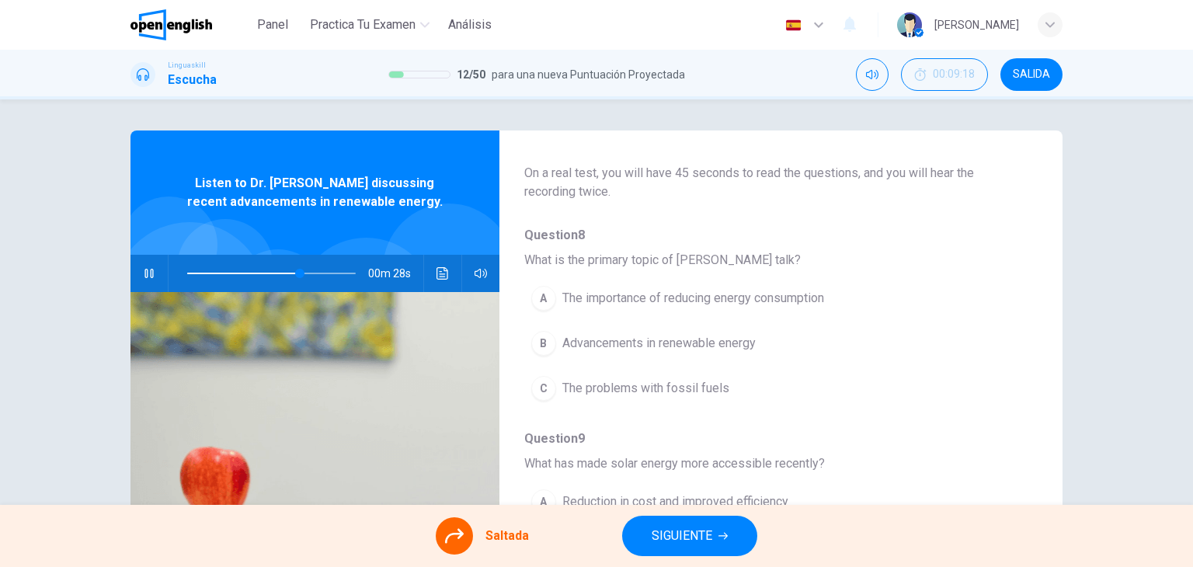
scroll to position [0, 0]
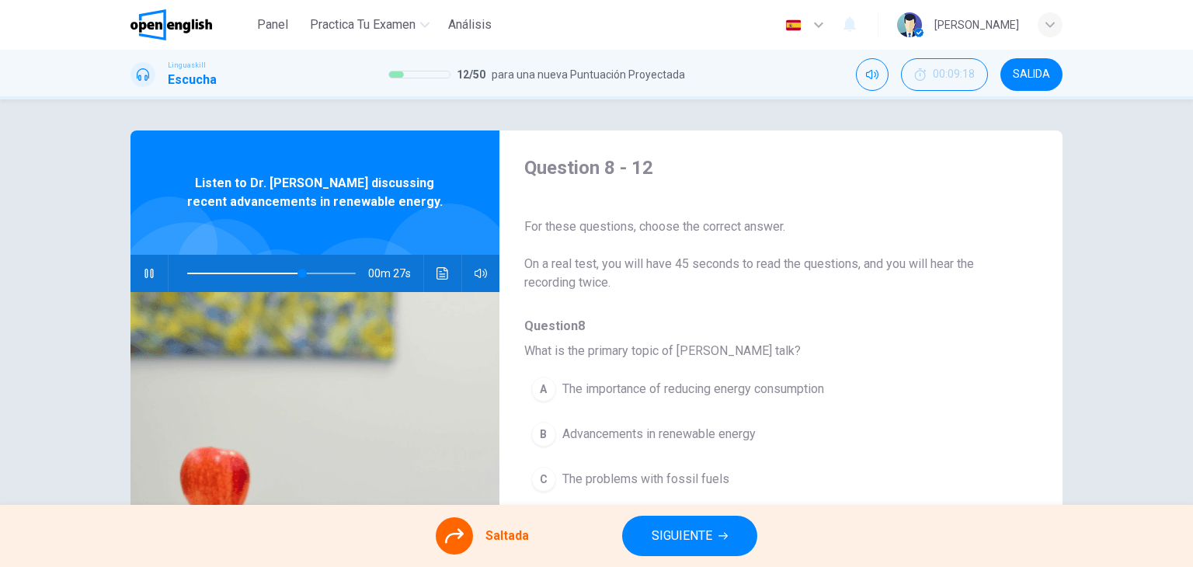
click at [650, 390] on div "A The importance of reducing energy consumption B Advancements in renewable ene…" at bounding box center [768, 434] width 489 height 135
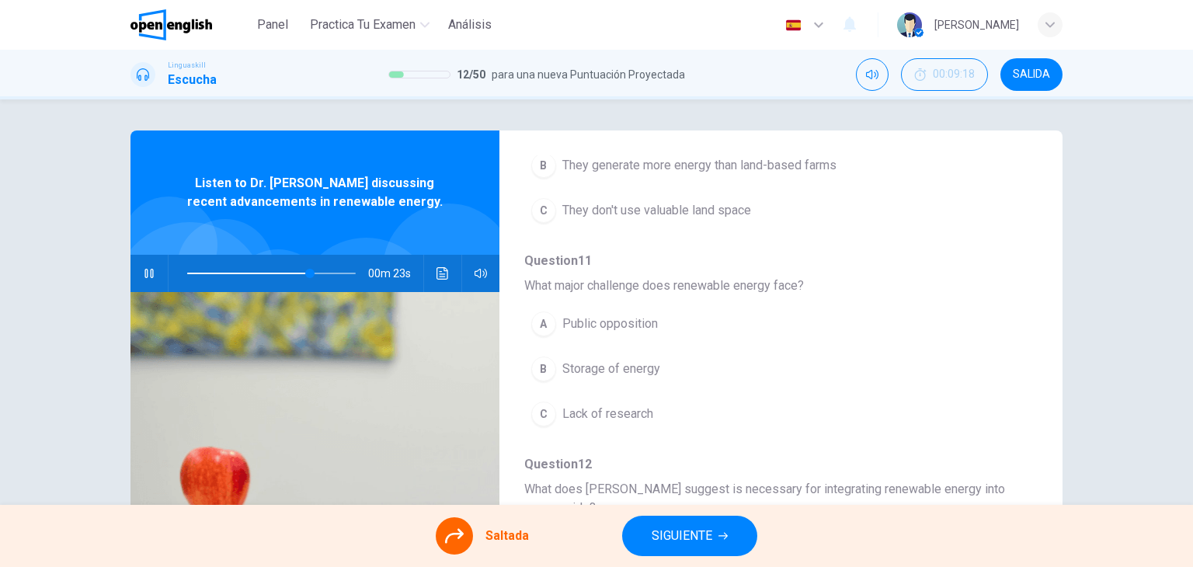
scroll to position [684, 0]
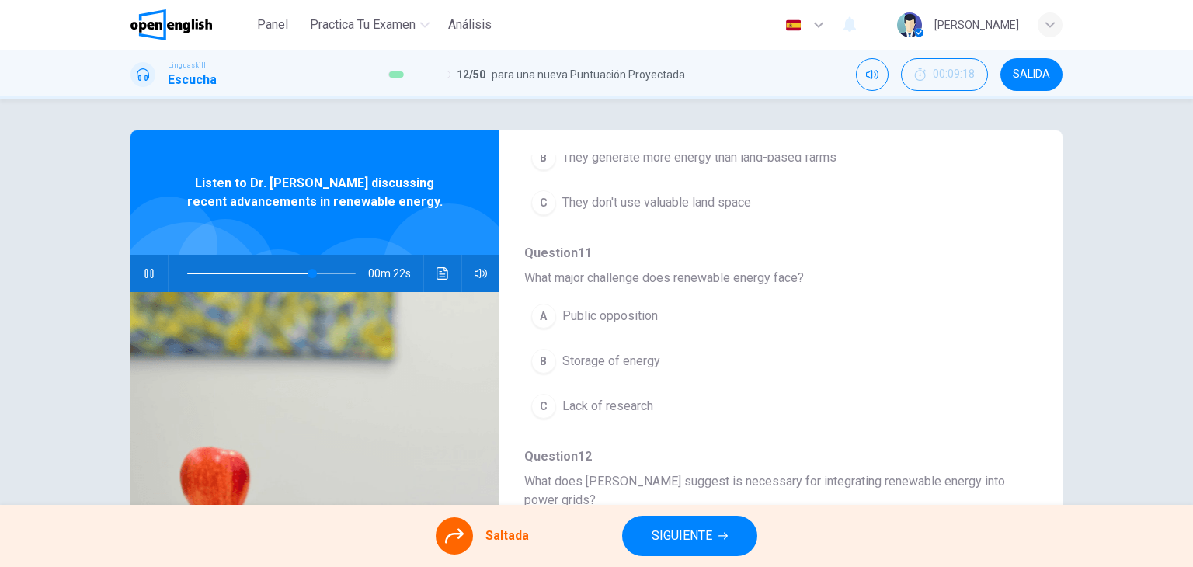
click at [625, 366] on div "A Public opposition B Storage of energy C Lack of research" at bounding box center [768, 361] width 489 height 135
click at [605, 358] on div "A Public opposition B Storage of energy C Lack of research" at bounding box center [768, 361] width 489 height 135
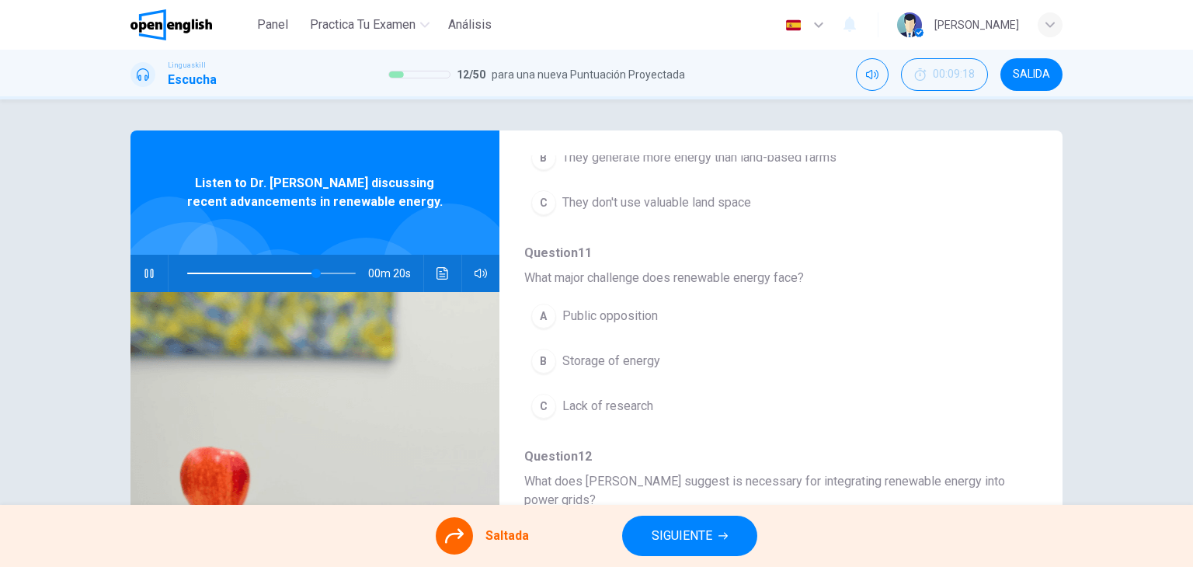
click at [605, 358] on div "A Public opposition B Storage of energy C Lack of research" at bounding box center [768, 361] width 489 height 135
click at [604, 308] on div "A Public opposition B Storage of energy C Lack of research" at bounding box center [768, 361] width 489 height 135
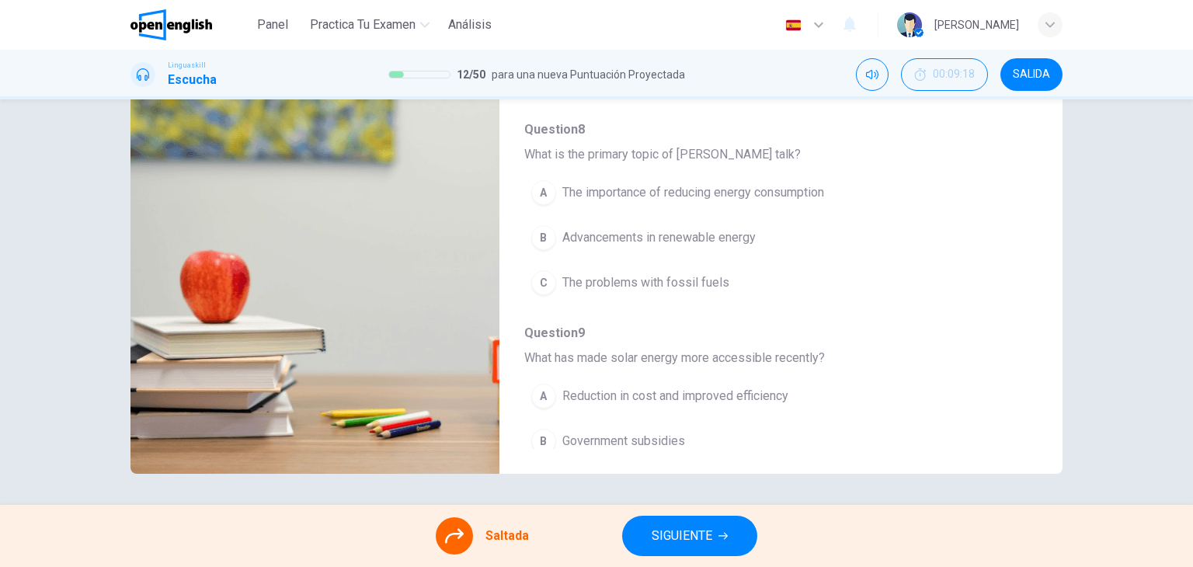
scroll to position [0, 0]
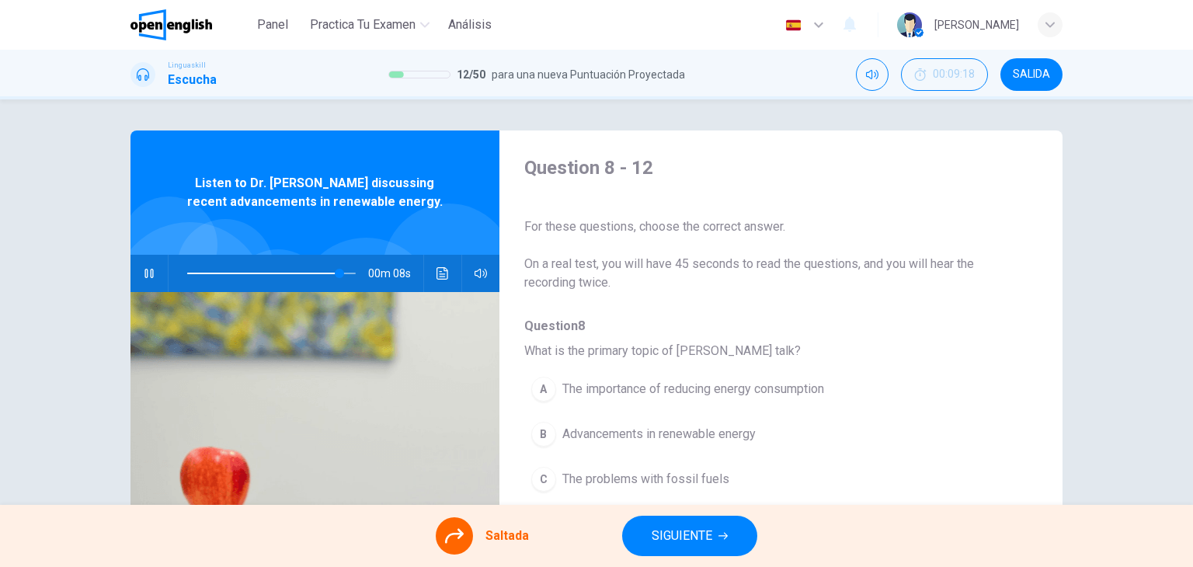
click at [637, 381] on div "A The importance of reducing energy consumption B Advancements in renewable ene…" at bounding box center [768, 434] width 489 height 135
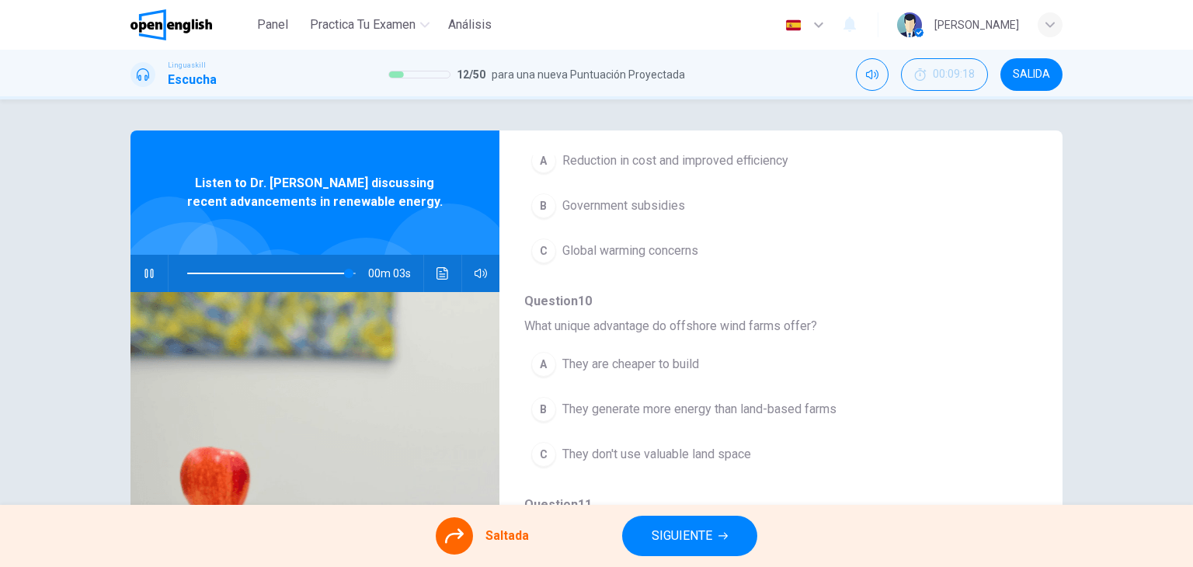
scroll to position [433, 0]
type input "*"
click at [657, 454] on div "A They are cheaper to build B They generate more energy than land-based farms C…" at bounding box center [768, 407] width 489 height 135
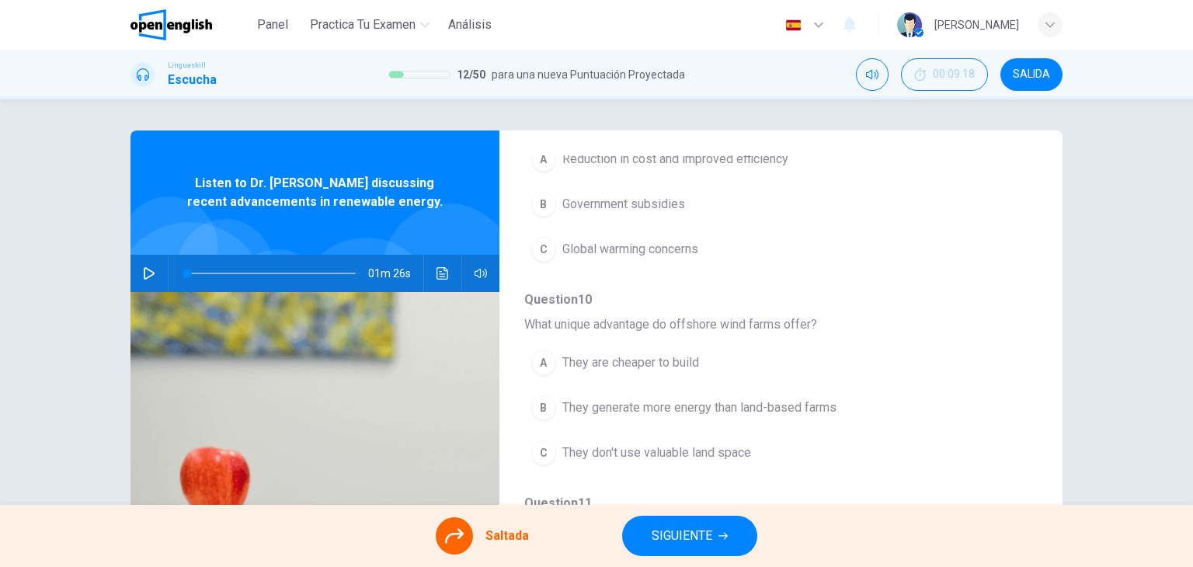
click at [657, 454] on div "A They are cheaper to build B They generate more energy than land-based farms C…" at bounding box center [768, 407] width 489 height 135
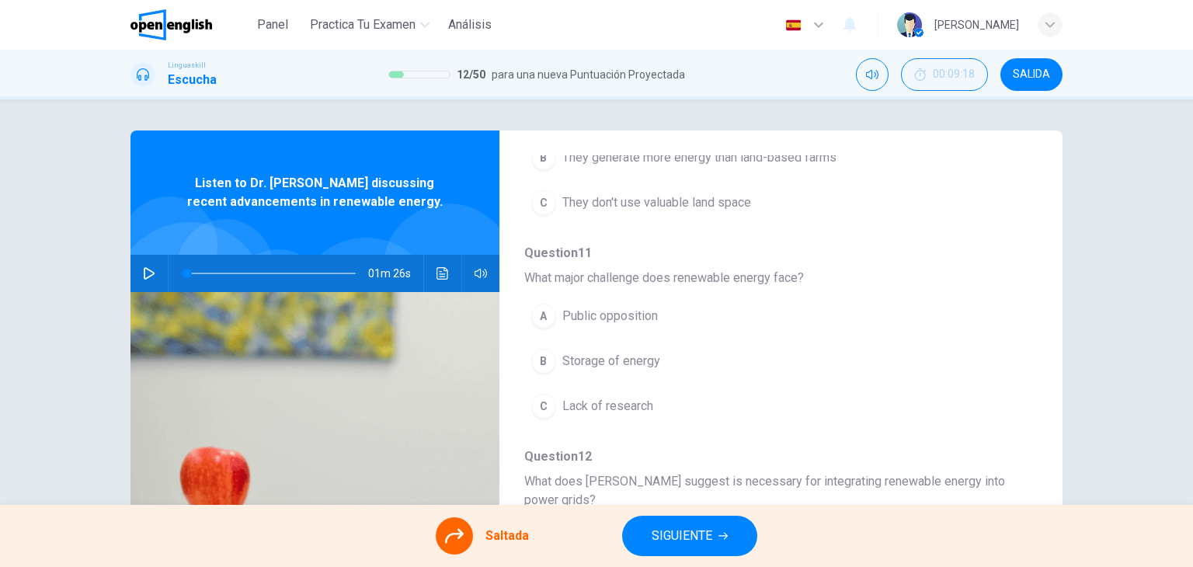
scroll to position [197, 0]
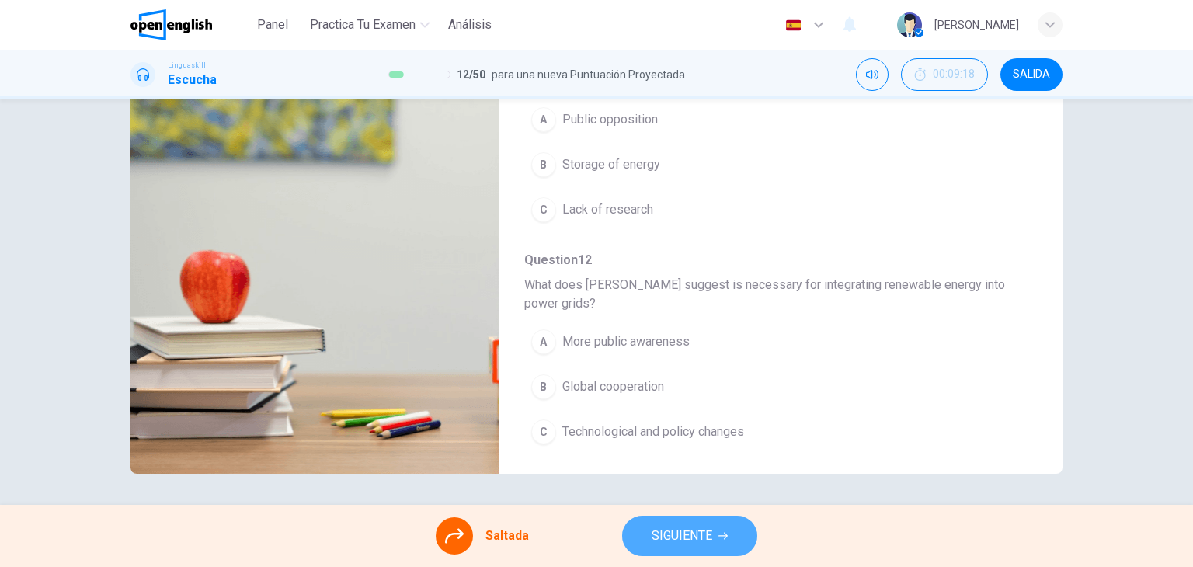
click at [704, 534] on span "SIGUIENTE" at bounding box center [682, 536] width 61 height 22
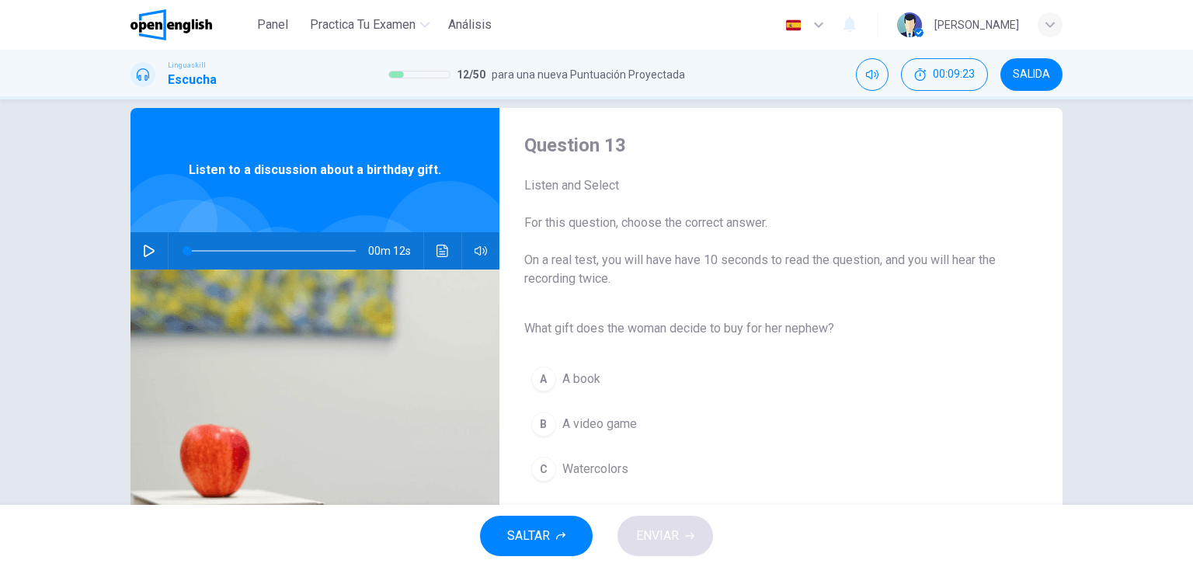
scroll to position [17, 0]
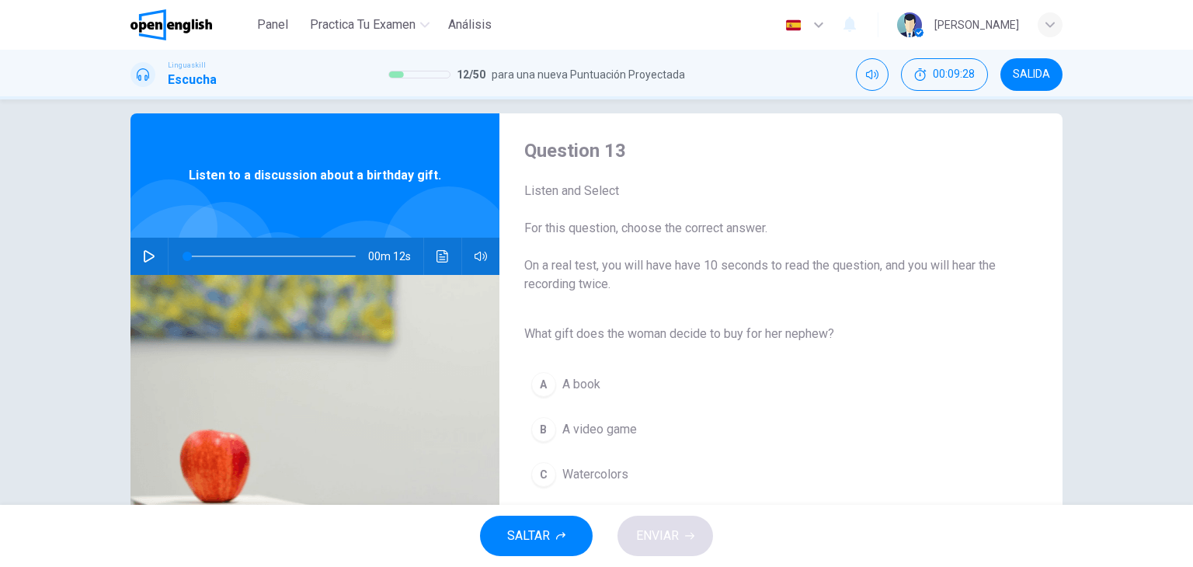
click at [151, 252] on button "button" at bounding box center [149, 256] width 25 height 37
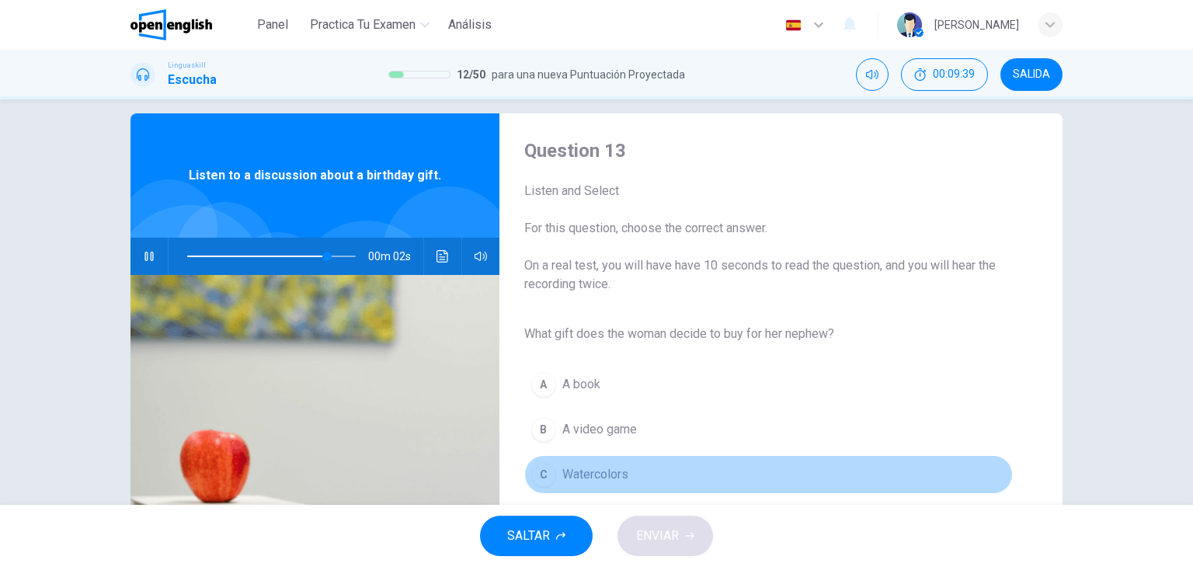
click at [583, 476] on span "Watercolors" at bounding box center [595, 474] width 66 height 19
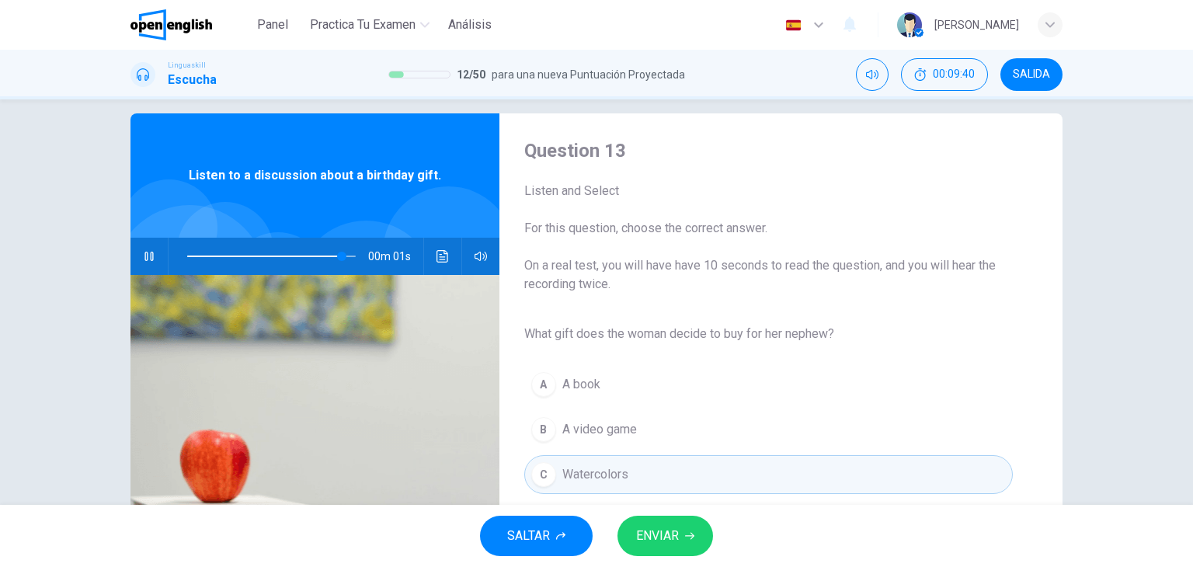
type input "*"
click at [637, 534] on span "ENVIAR" at bounding box center [657, 536] width 43 height 22
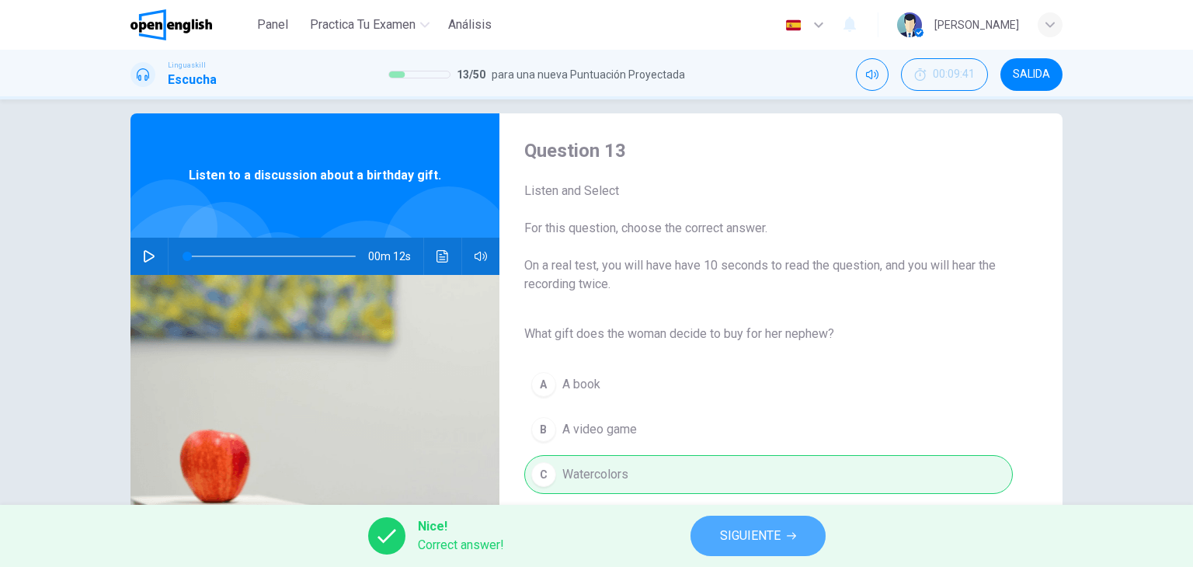
click at [721, 548] on button "SIGUIENTE" at bounding box center [758, 536] width 135 height 40
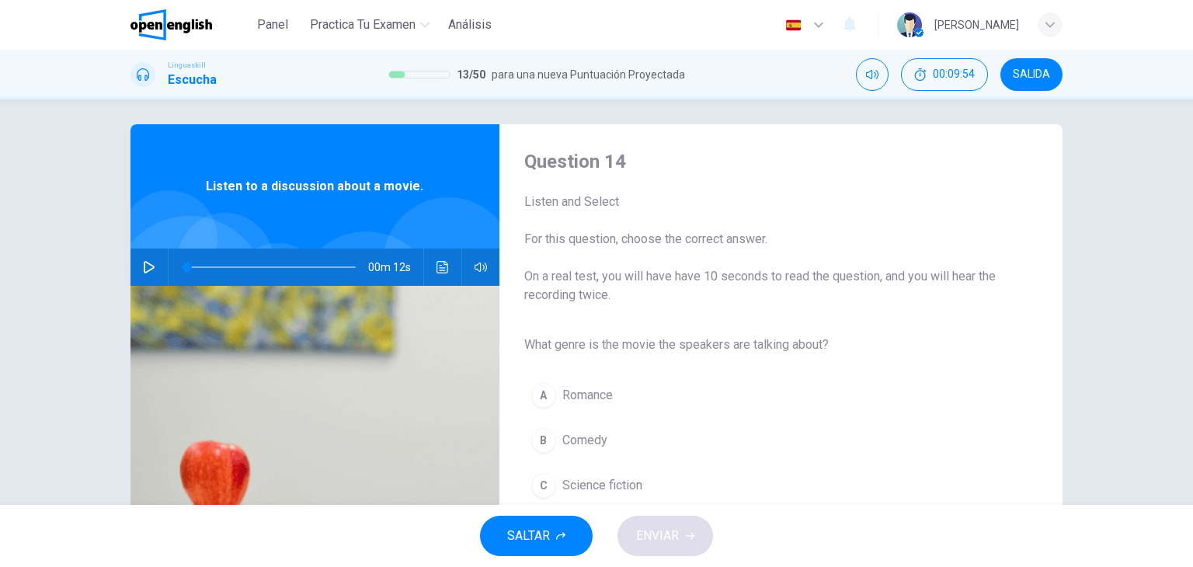
scroll to position [0, 0]
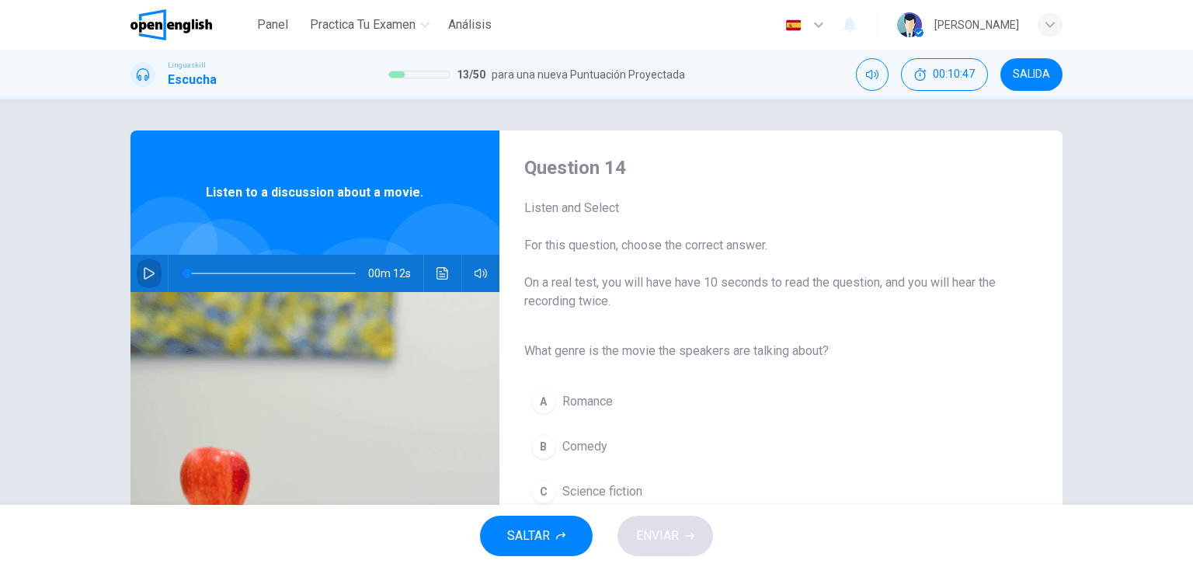
click at [153, 267] on button "button" at bounding box center [149, 273] width 25 height 37
click at [153, 270] on button "button" at bounding box center [149, 273] width 25 height 37
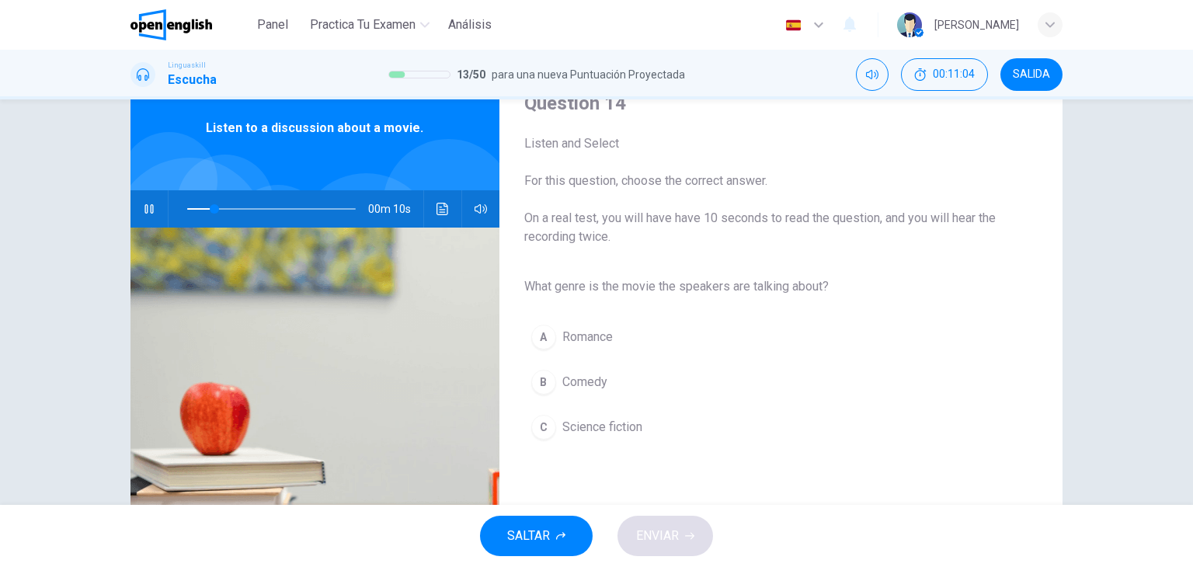
scroll to position [65, 0]
click at [137, 212] on button "button" at bounding box center [149, 208] width 25 height 37
drag, startPoint x: 273, startPoint y: 206, endPoint x: 177, endPoint y: 211, distance: 96.4
click at [183, 211] on span at bounding box center [187, 208] width 9 height 9
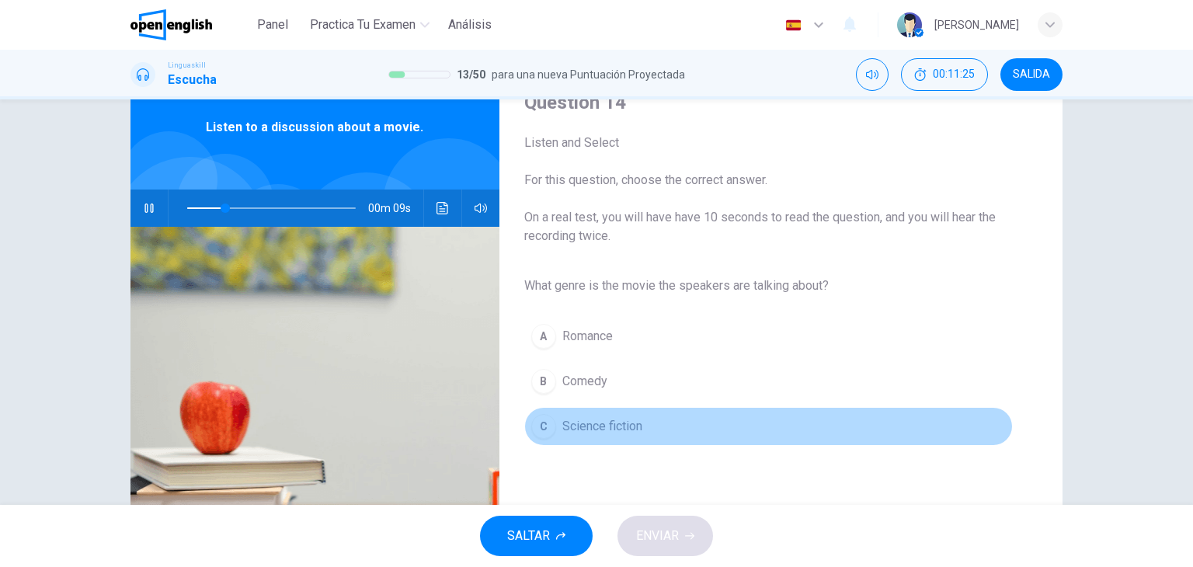
click at [579, 423] on span "Science fiction" at bounding box center [602, 426] width 80 height 19
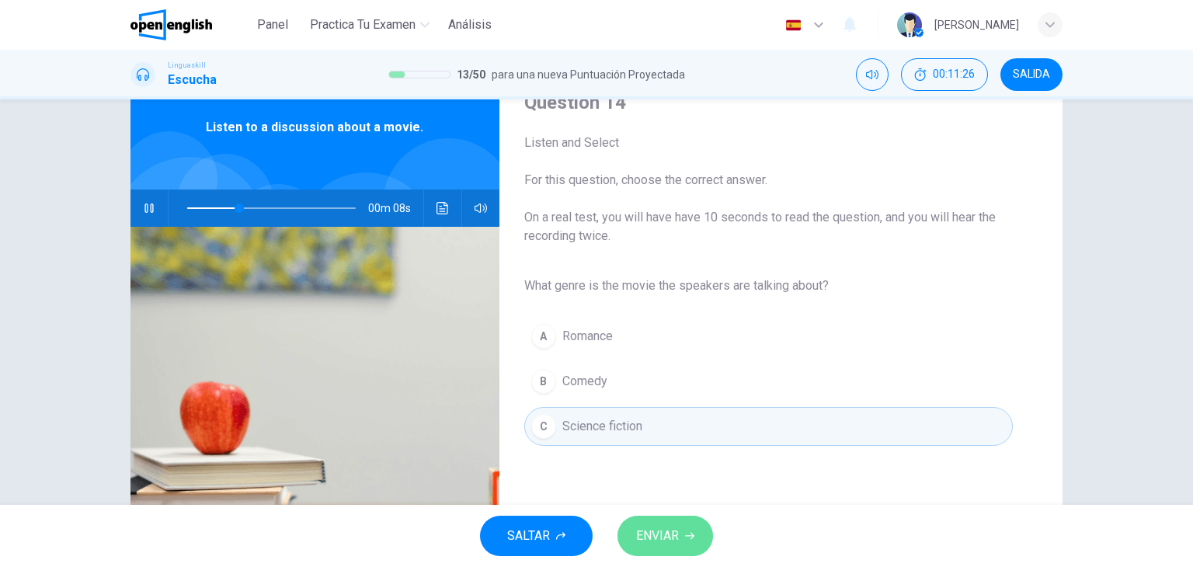
click at [673, 531] on span "ENVIAR" at bounding box center [657, 536] width 43 height 22
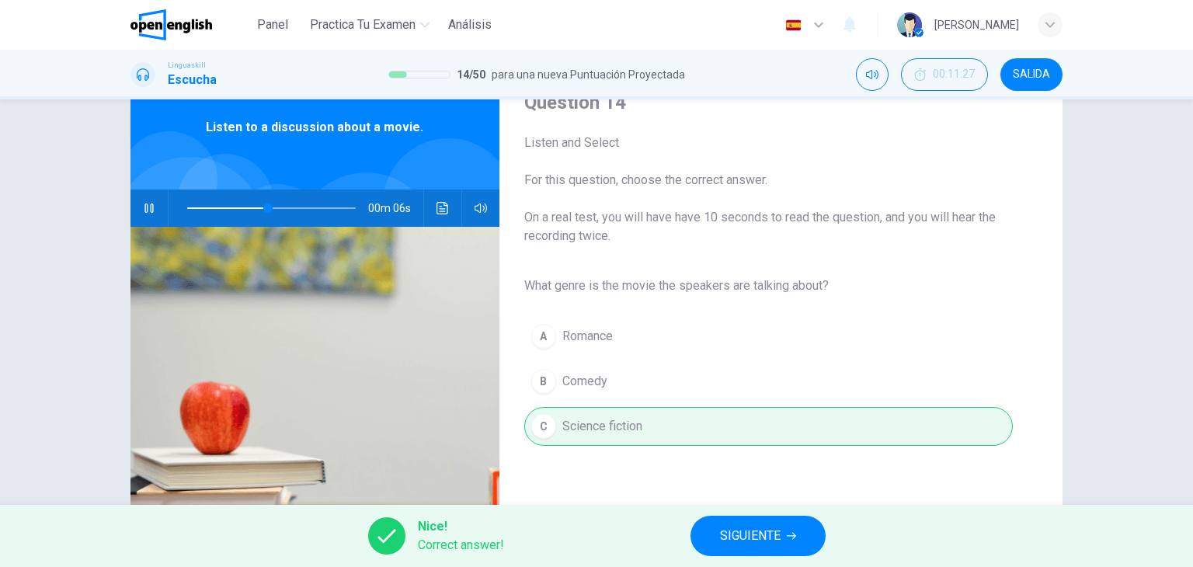
type input "**"
click at [746, 517] on button "SIGUIENTE" at bounding box center [758, 536] width 135 height 40
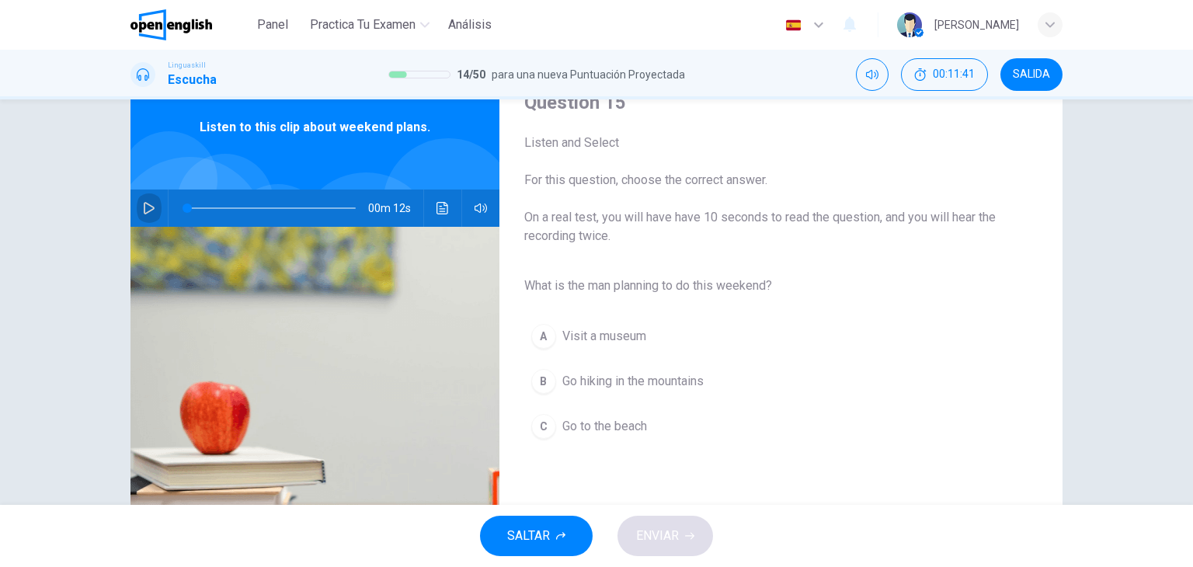
click at [143, 214] on button "button" at bounding box center [149, 208] width 25 height 37
type input "*"
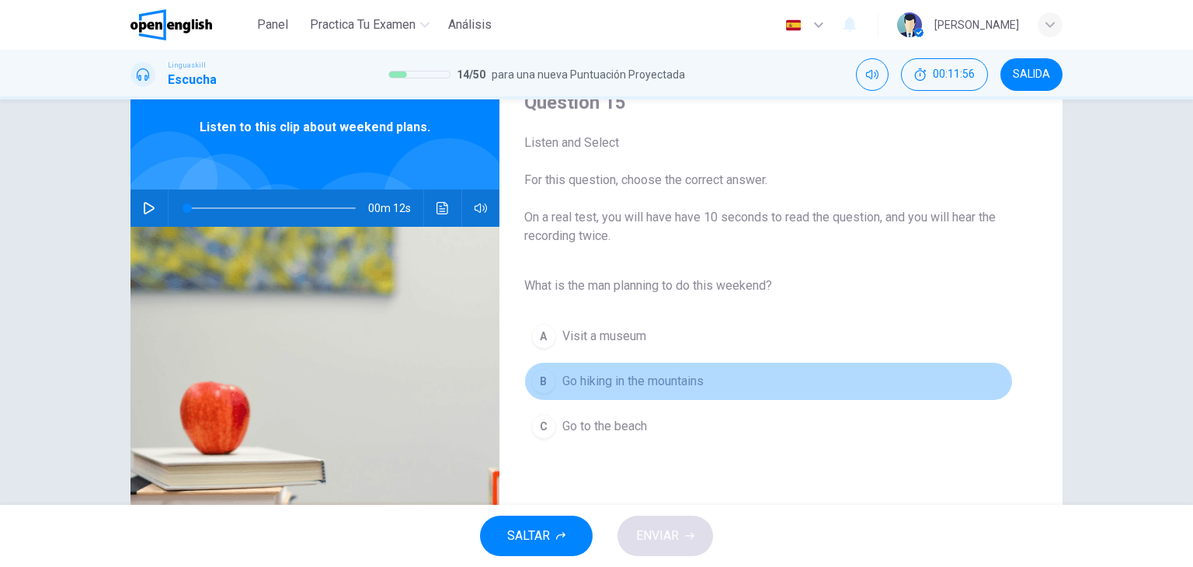
click at [660, 382] on span "Go hiking in the mountains" at bounding box center [632, 381] width 141 height 19
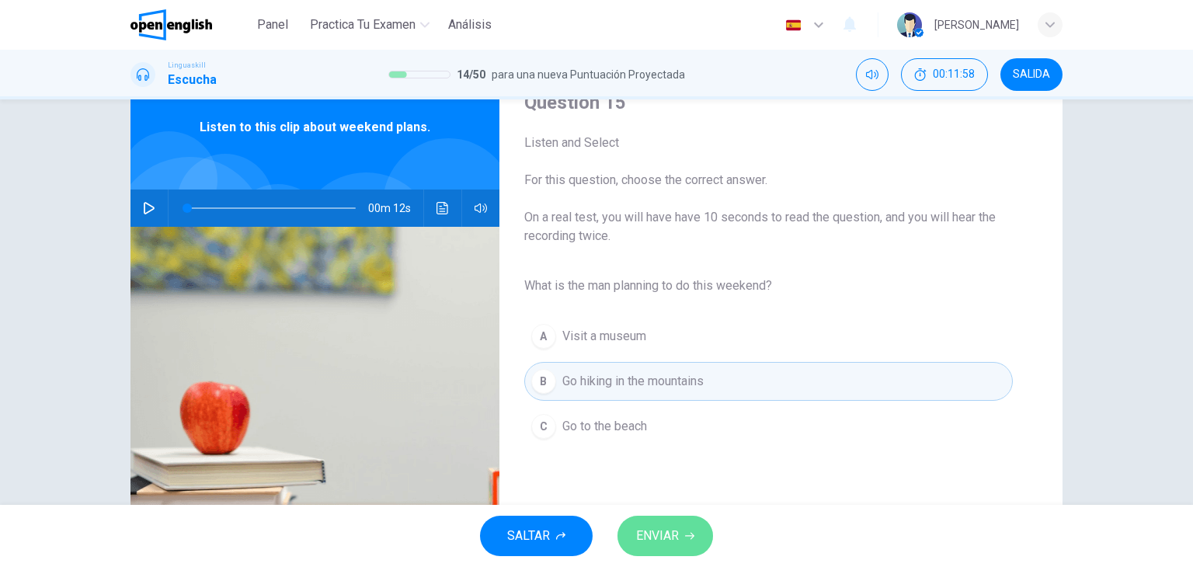
click at [669, 528] on span "ENVIAR" at bounding box center [657, 536] width 43 height 22
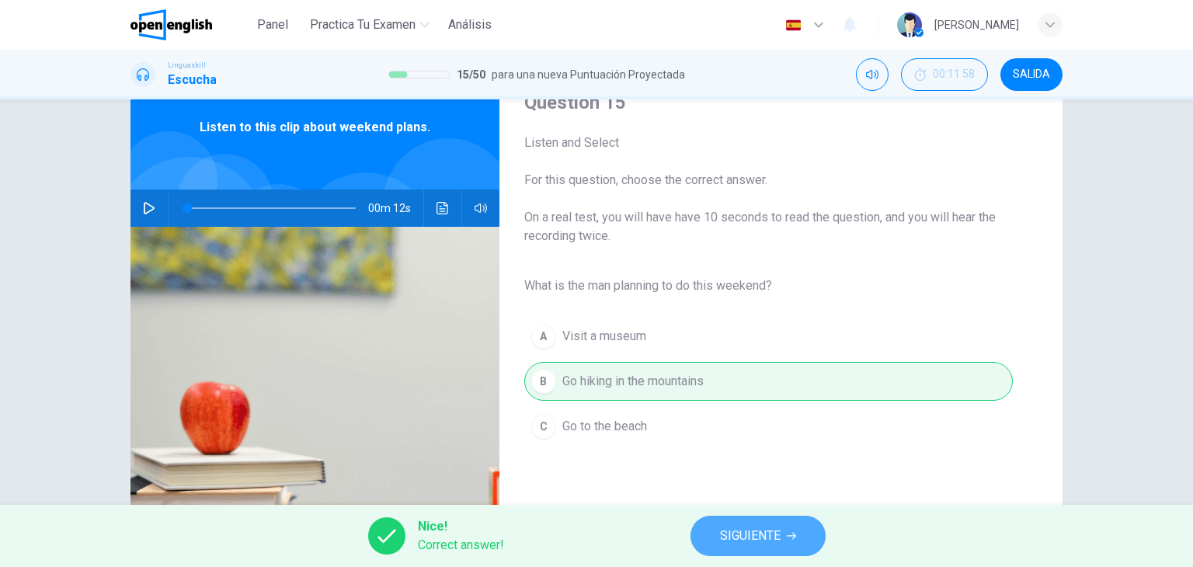
click at [733, 548] on button "SIGUIENTE" at bounding box center [758, 536] width 135 height 40
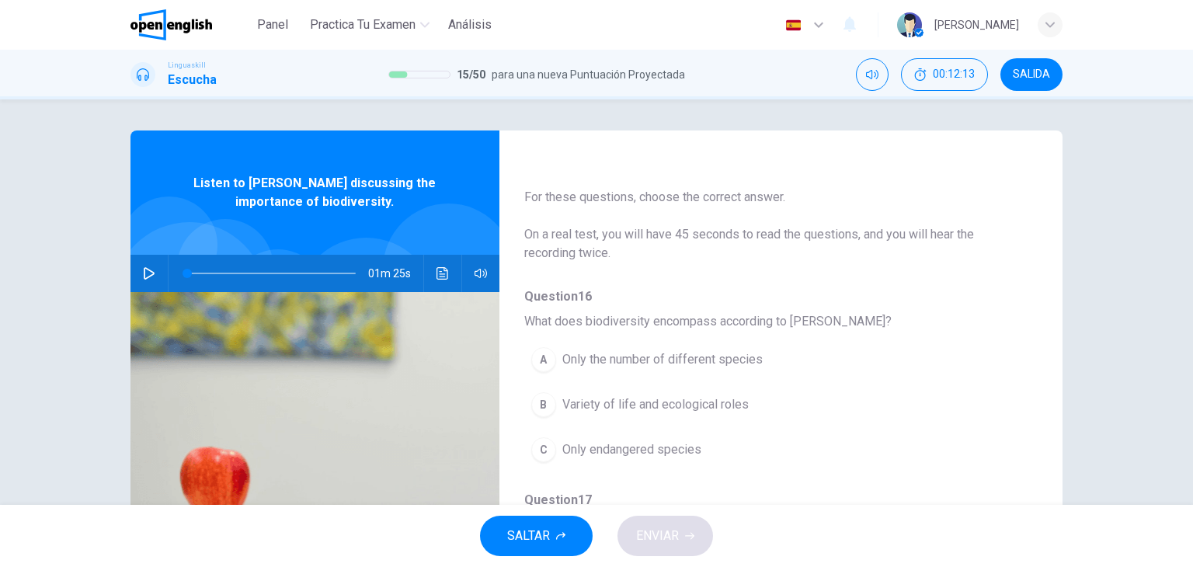
scroll to position [0, 0]
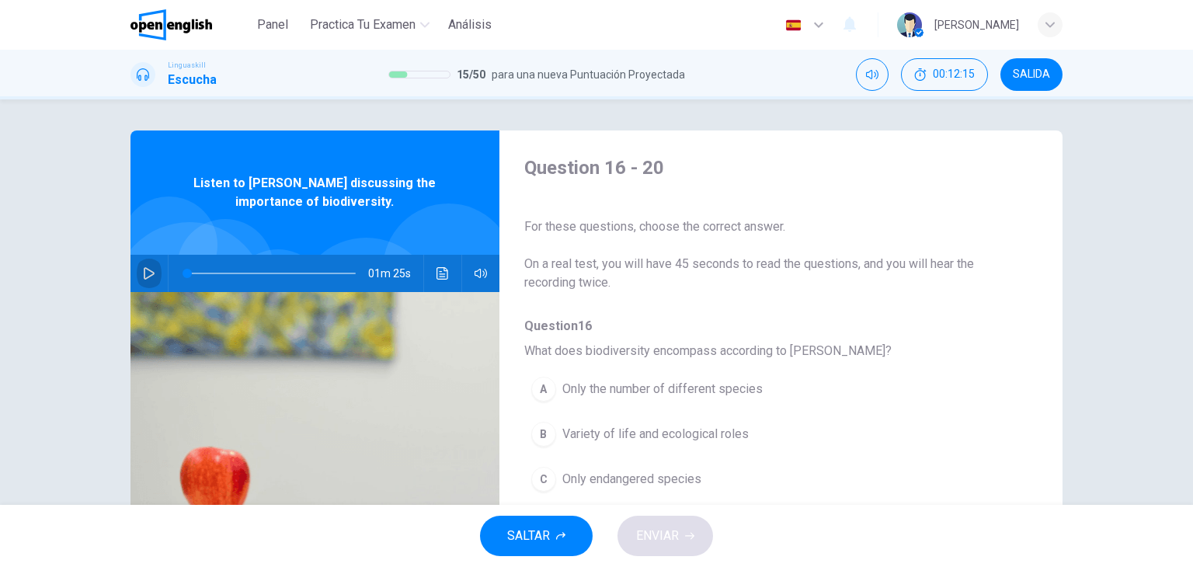
click at [143, 274] on icon "button" at bounding box center [149, 273] width 12 height 12
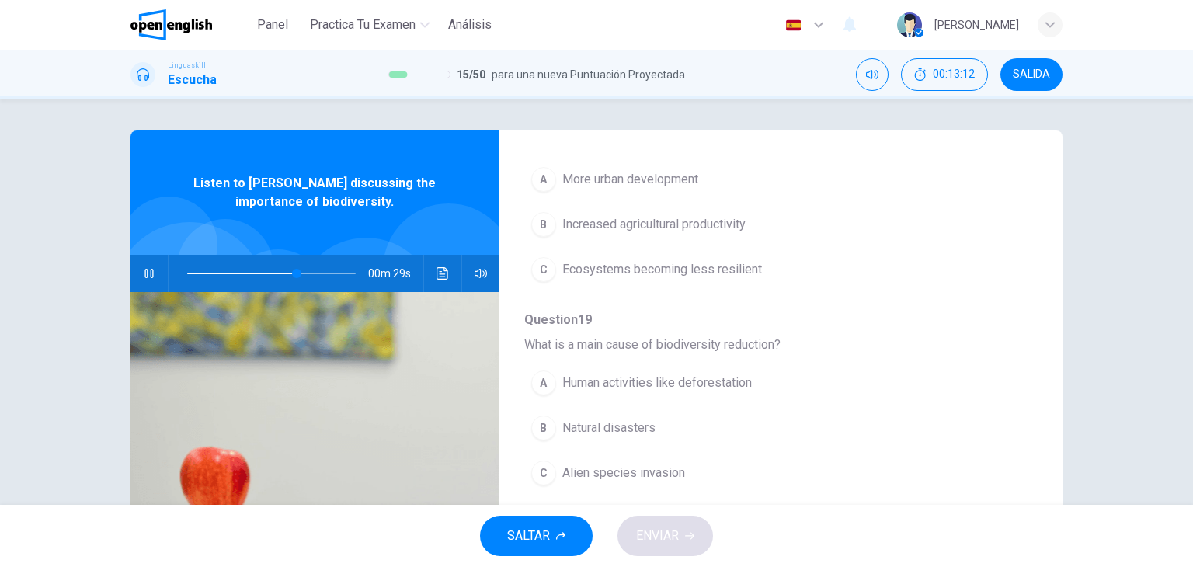
scroll to position [621, 0]
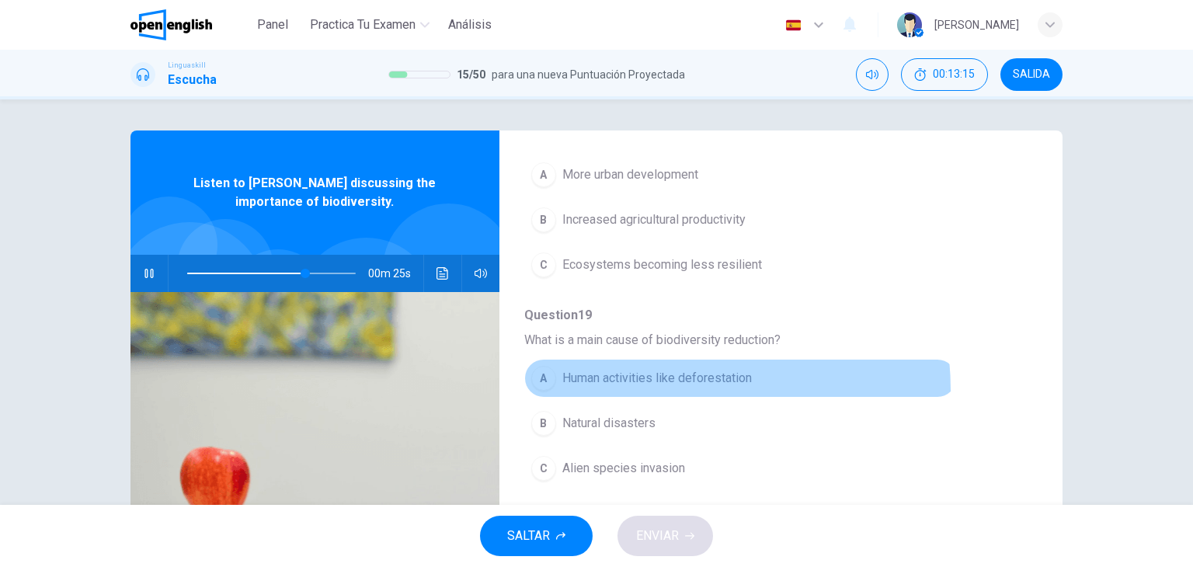
click at [643, 387] on button "A Human activities like deforestation" at bounding box center [740, 378] width 433 height 39
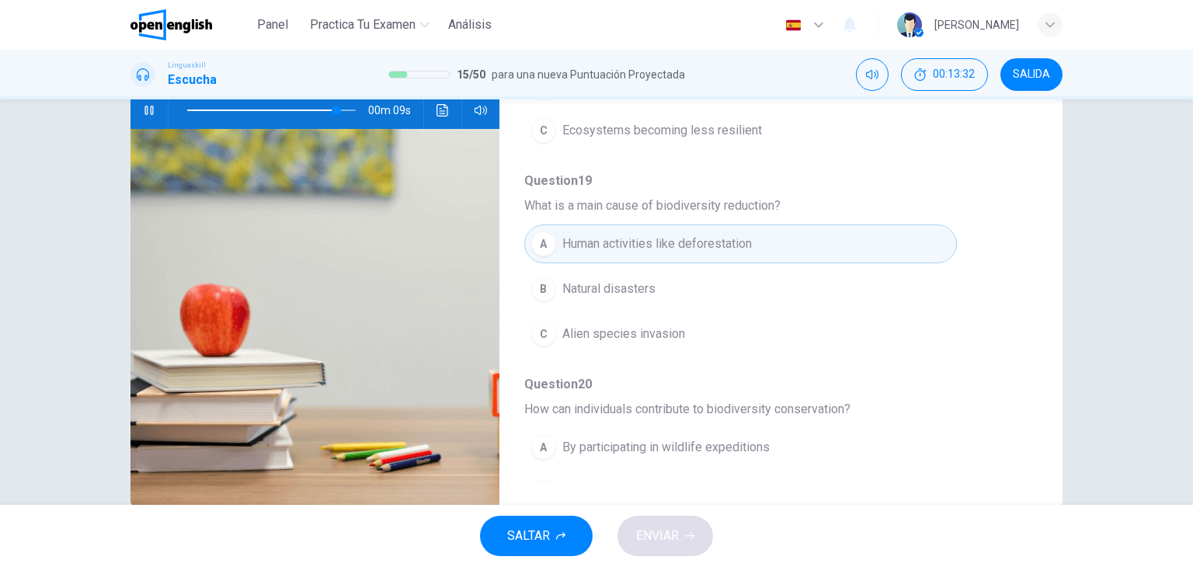
scroll to position [665, 0]
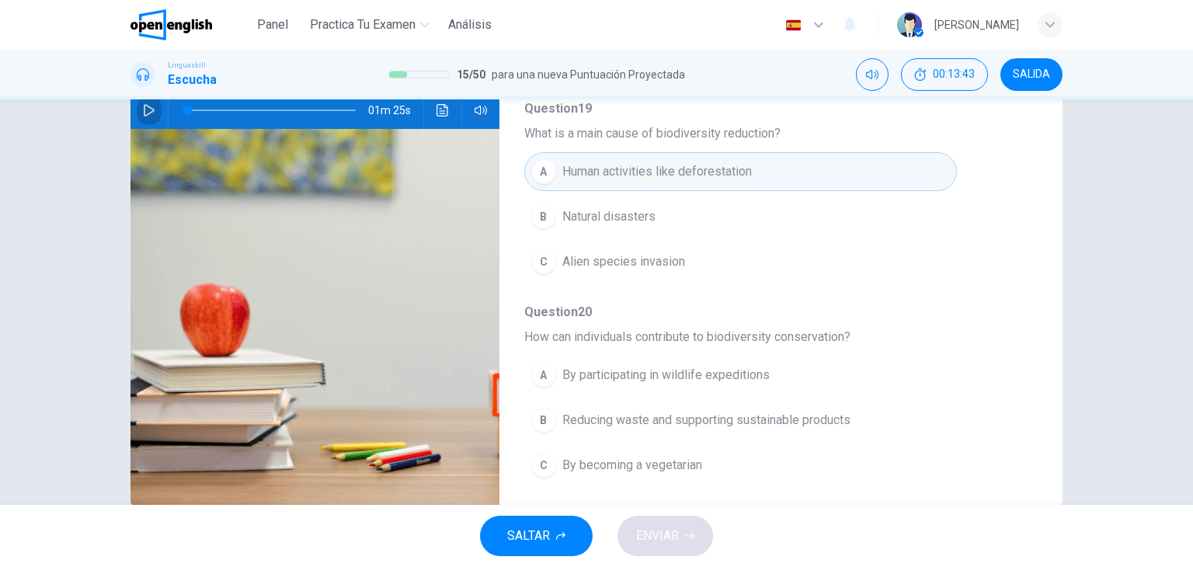
click at [143, 104] on icon "button" at bounding box center [149, 110] width 12 height 12
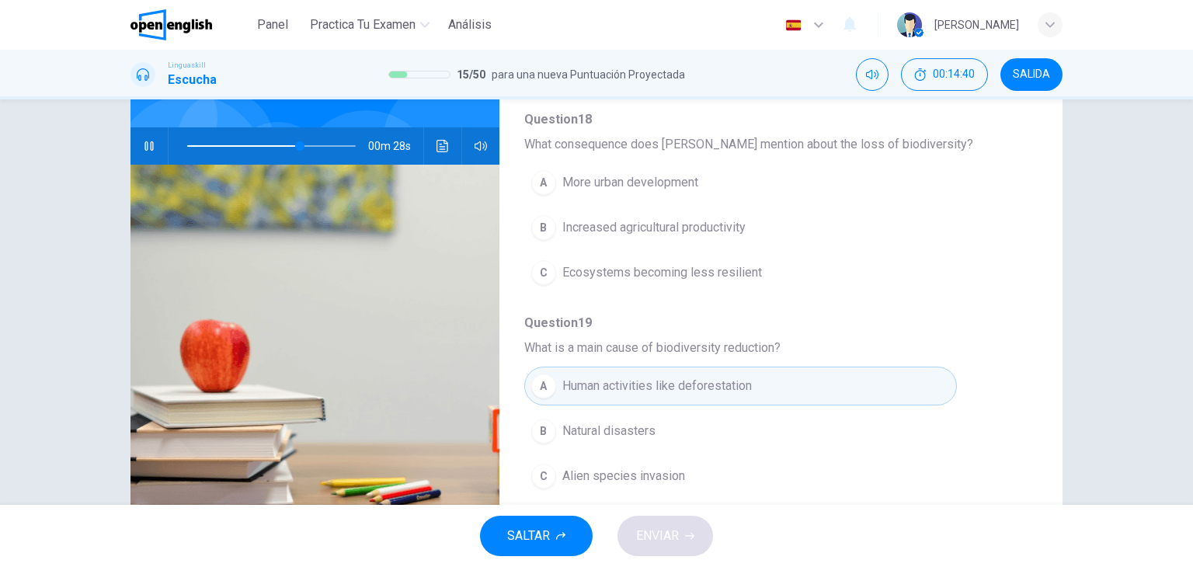
scroll to position [485, 0]
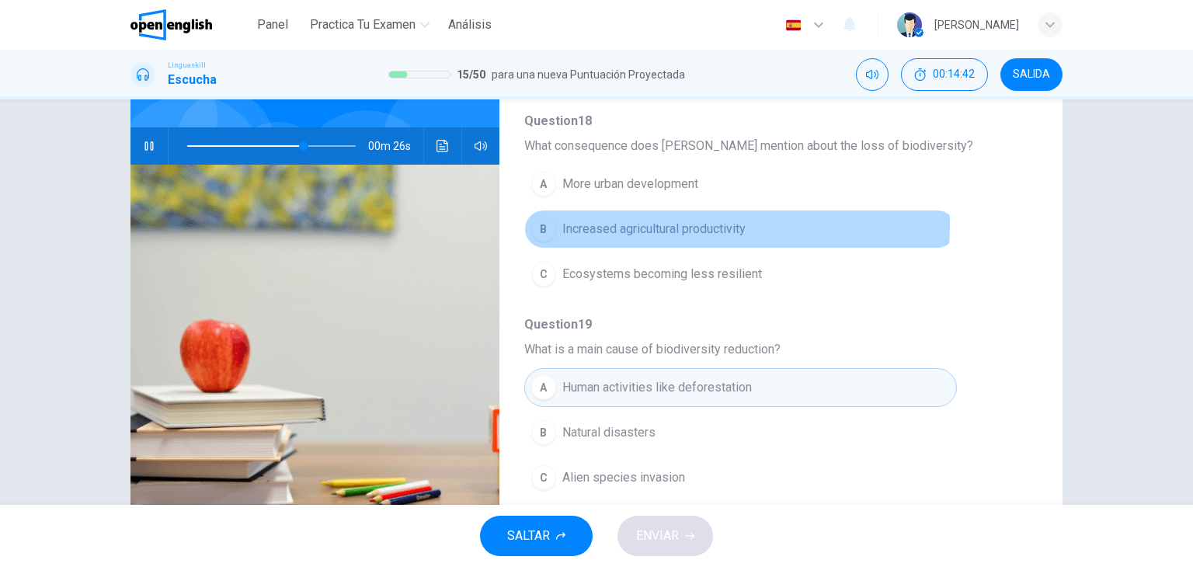
click at [662, 222] on span "Increased agricultural productivity" at bounding box center [653, 229] width 183 height 19
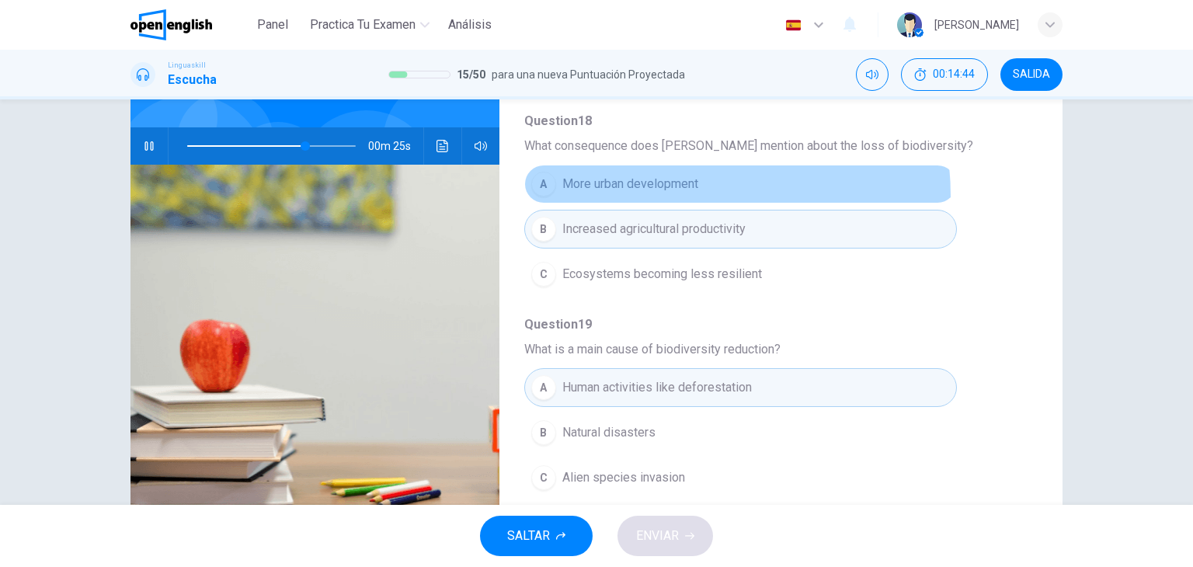
click at [637, 194] on button "A More urban development" at bounding box center [740, 184] width 433 height 39
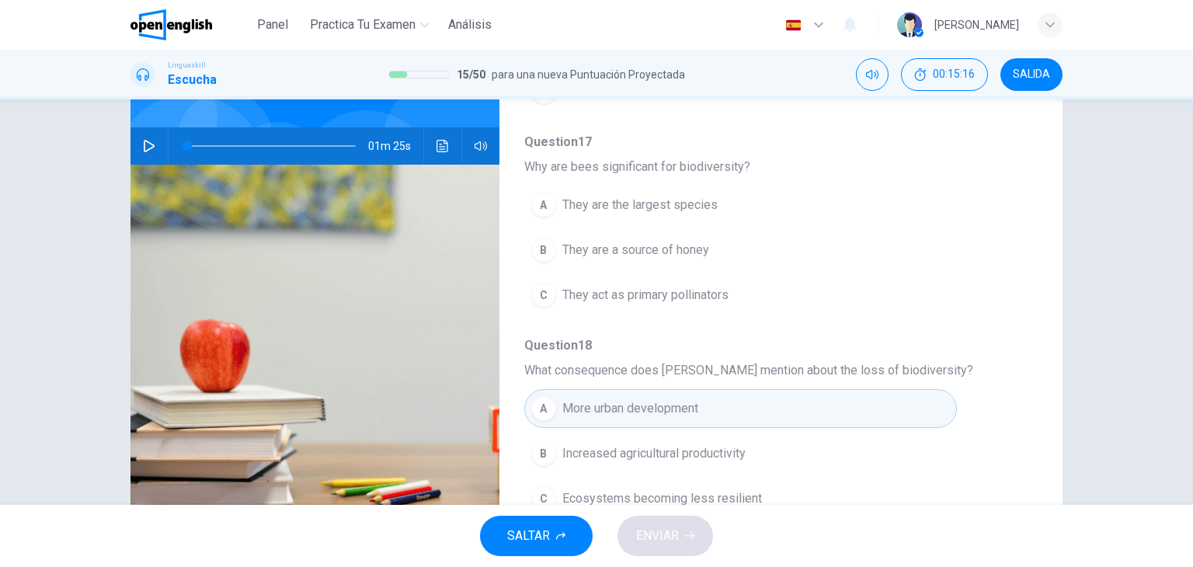
scroll to position [0, 0]
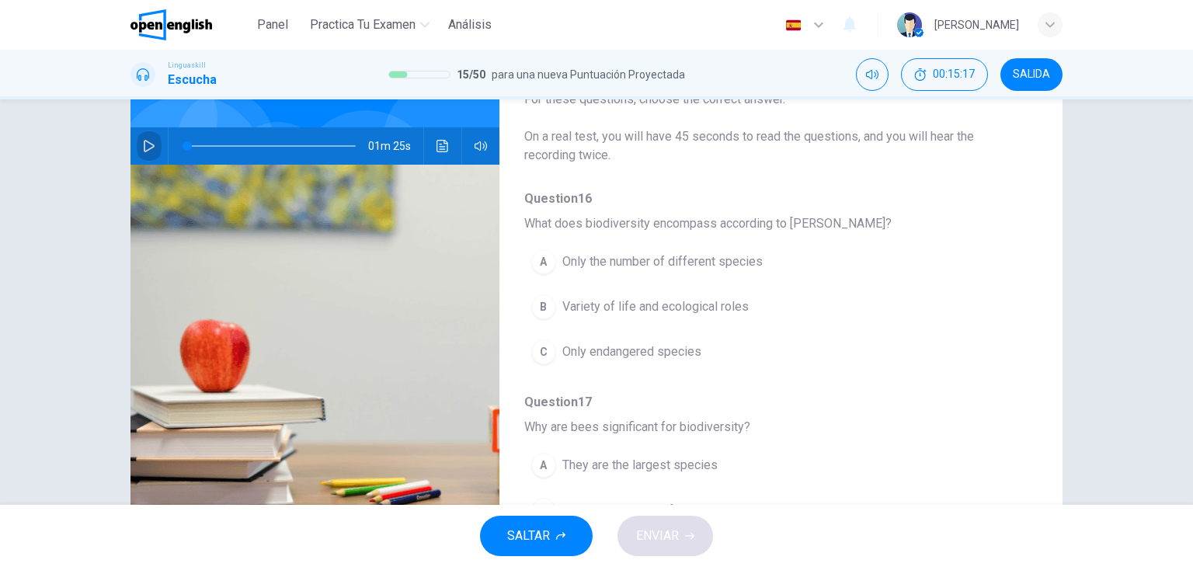
click at [144, 141] on icon "button" at bounding box center [149, 146] width 12 height 12
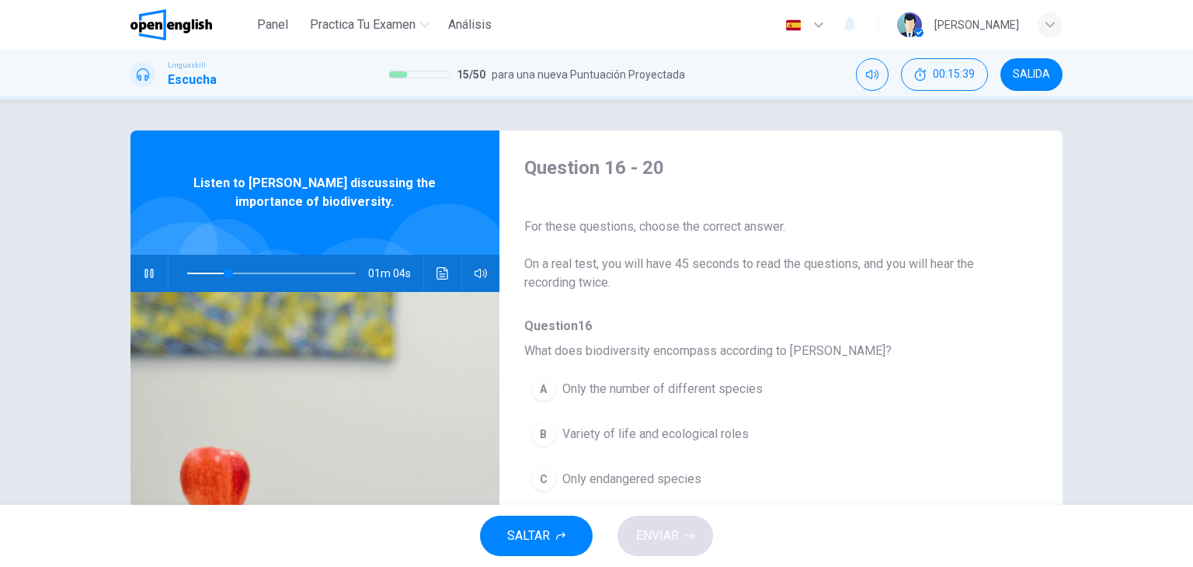
click at [663, 475] on span "Only endangered species" at bounding box center [631, 479] width 139 height 19
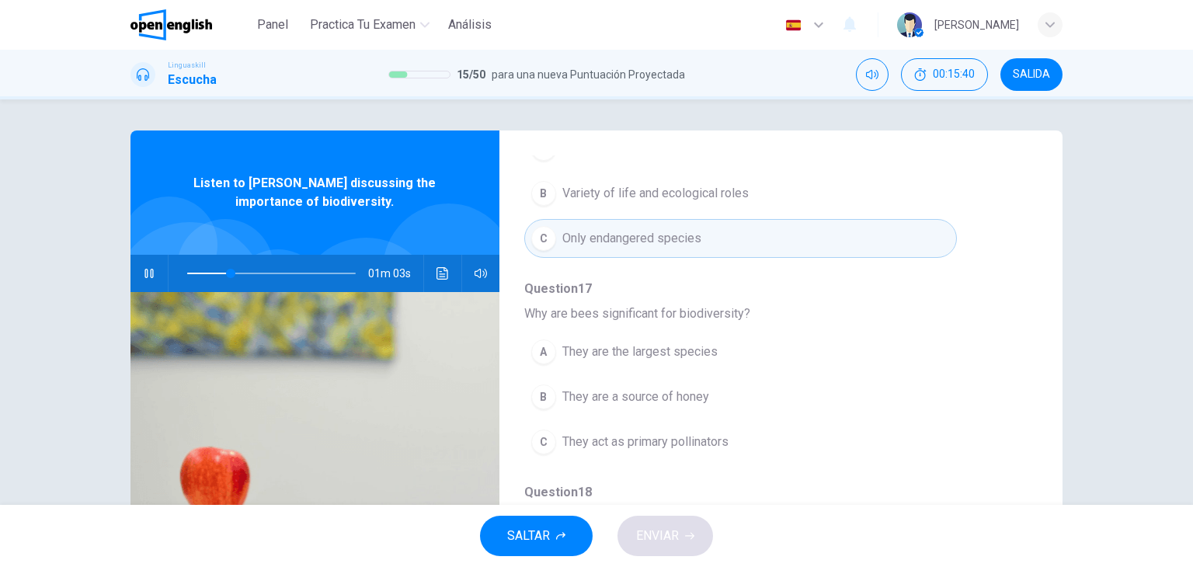
scroll to position [242, 0]
click at [658, 343] on span "They are the largest species" at bounding box center [639, 351] width 155 height 19
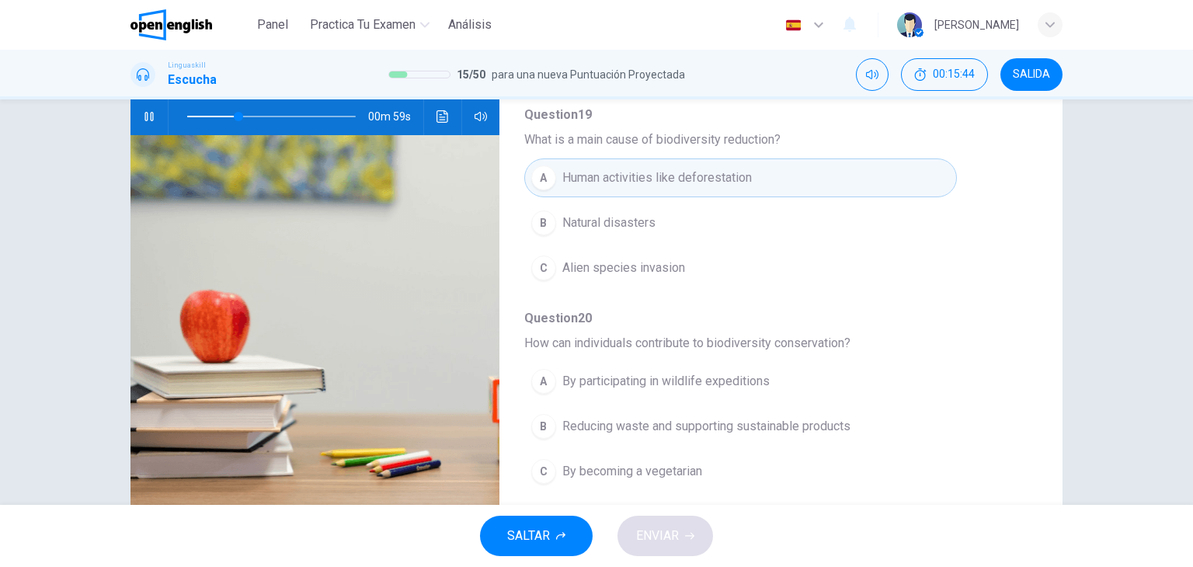
scroll to position [197, 0]
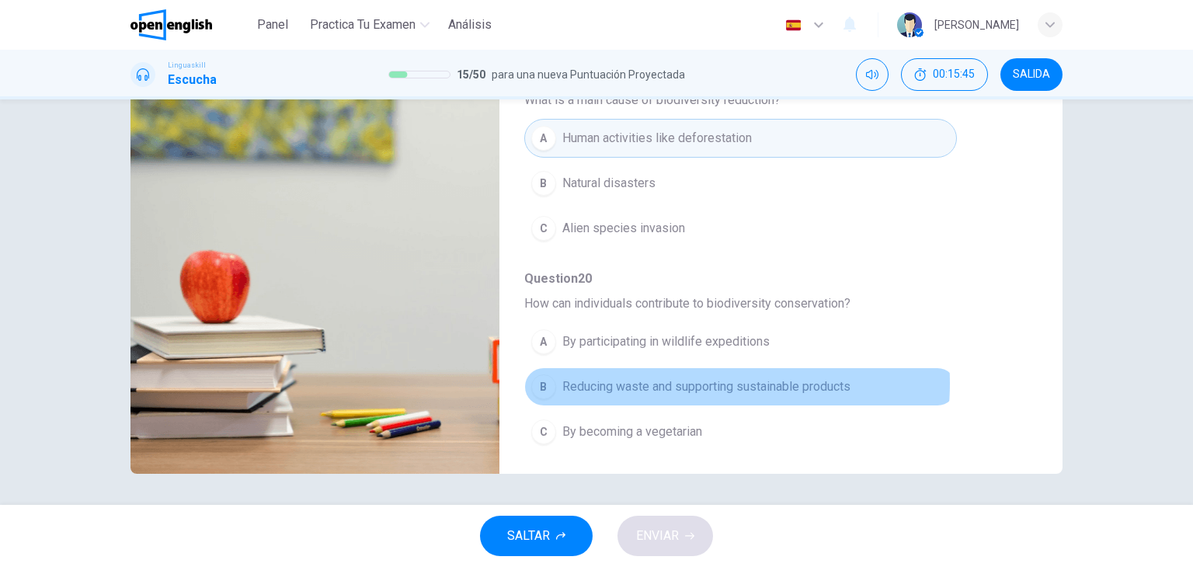
click at [668, 378] on span "Reducing waste and supporting sustainable products" at bounding box center [706, 387] width 288 height 19
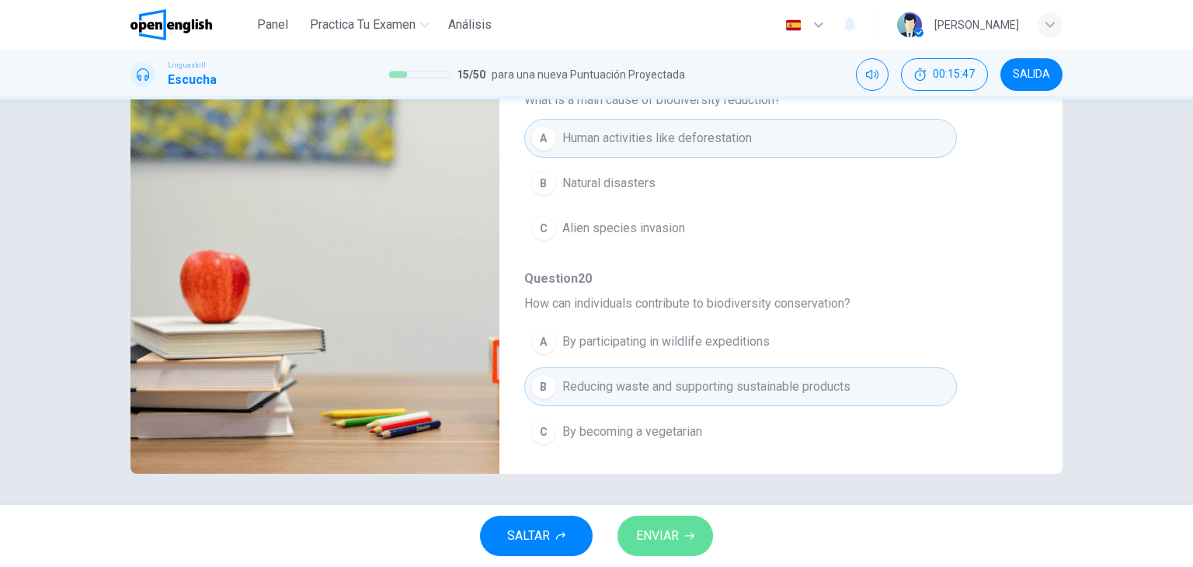
click at [665, 520] on button "ENVIAR" at bounding box center [666, 536] width 96 height 40
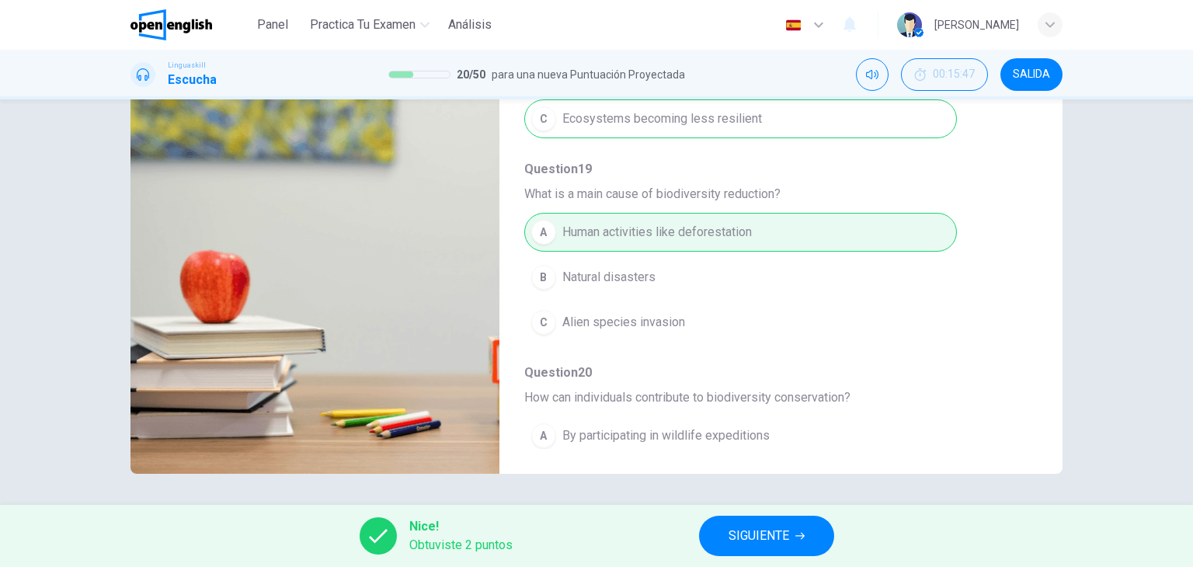
scroll to position [579, 0]
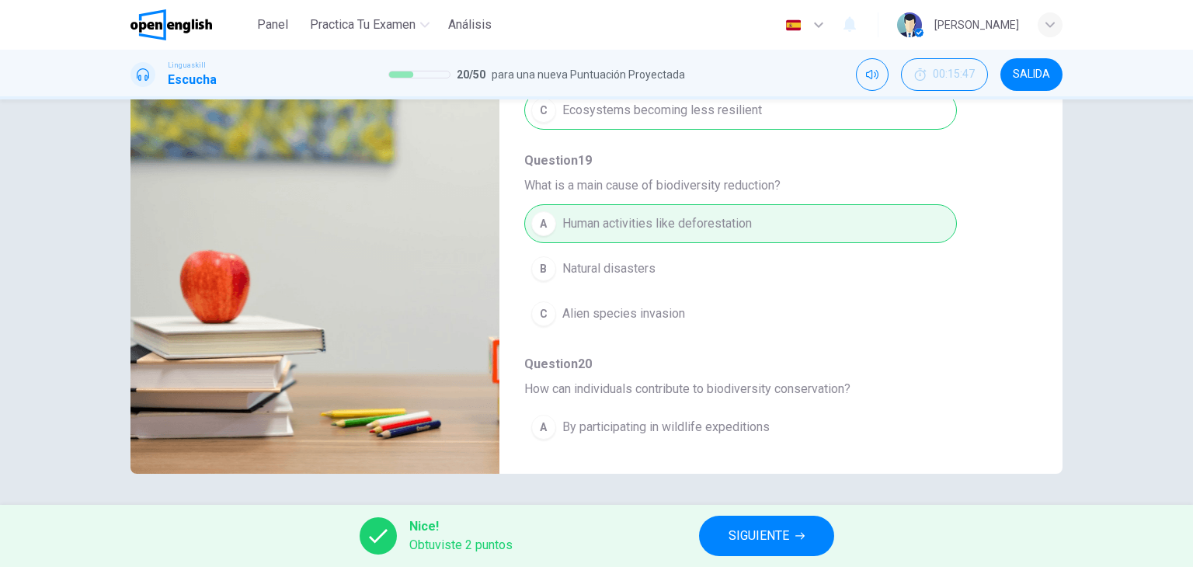
type input "**"
click at [781, 552] on button "SIGUIENTE" at bounding box center [766, 536] width 135 height 40
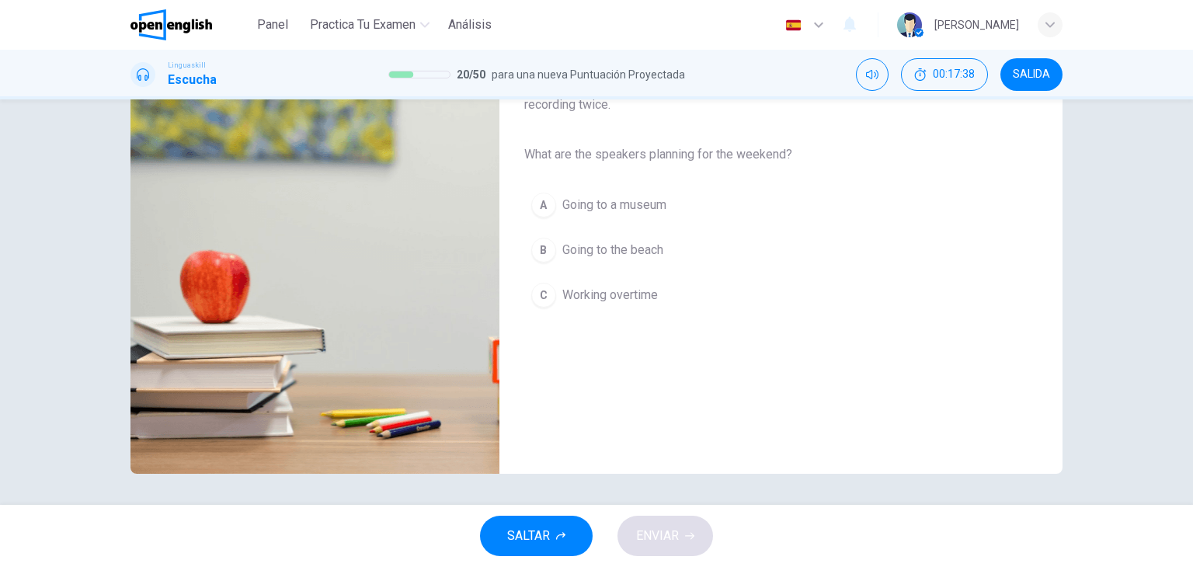
scroll to position [0, 0]
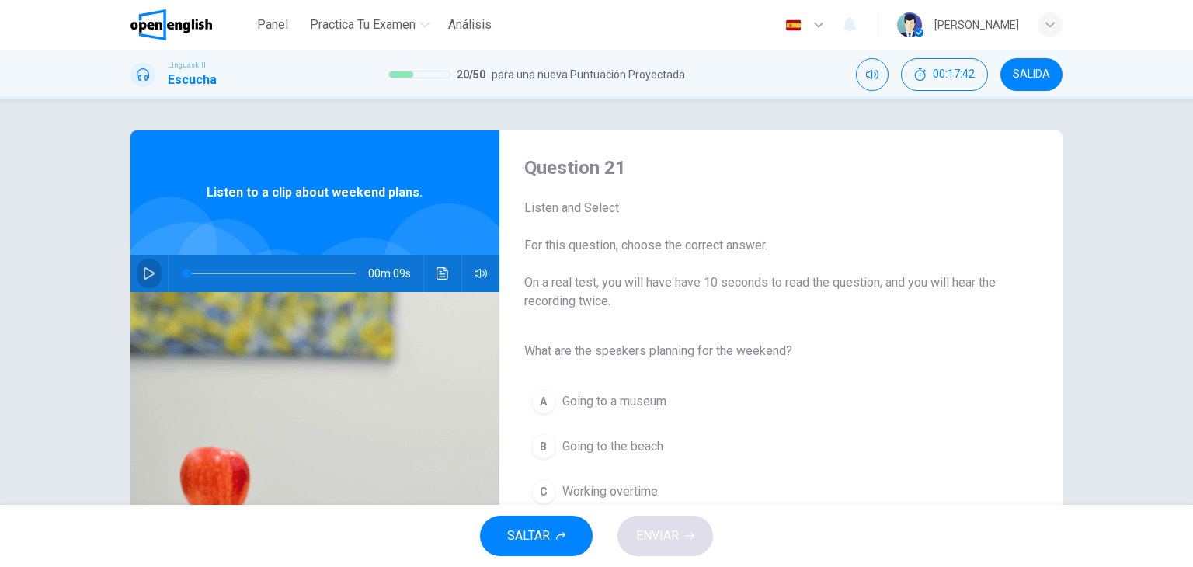
click at [143, 279] on icon "button" at bounding box center [149, 273] width 12 height 12
type input "*"
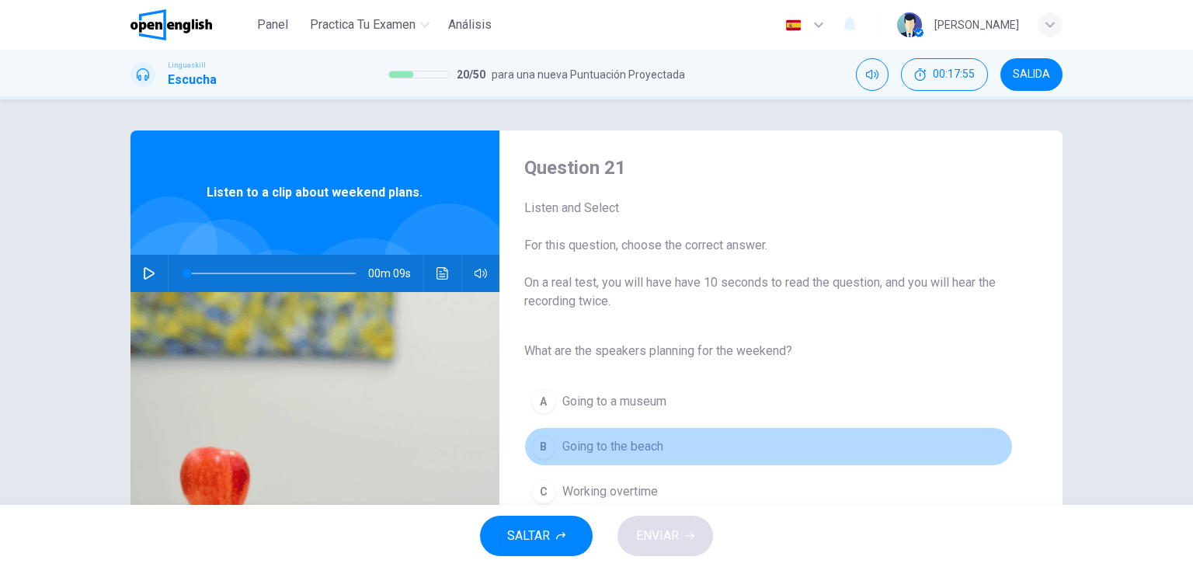
click at [600, 452] on span "Going to the beach" at bounding box center [612, 446] width 101 height 19
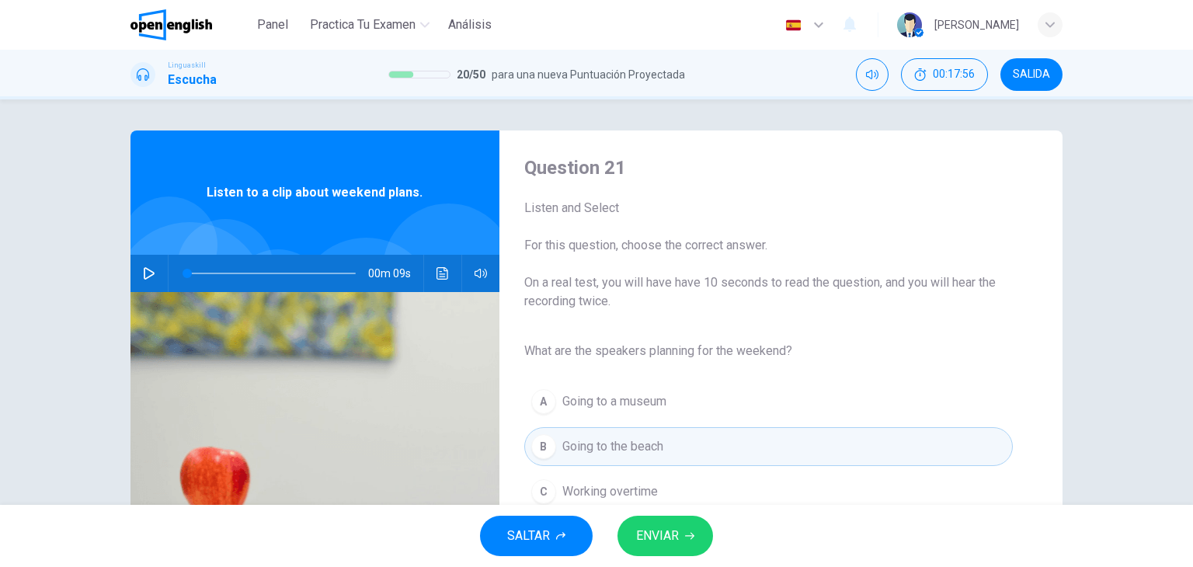
click at [662, 528] on span "ENVIAR" at bounding box center [657, 536] width 43 height 22
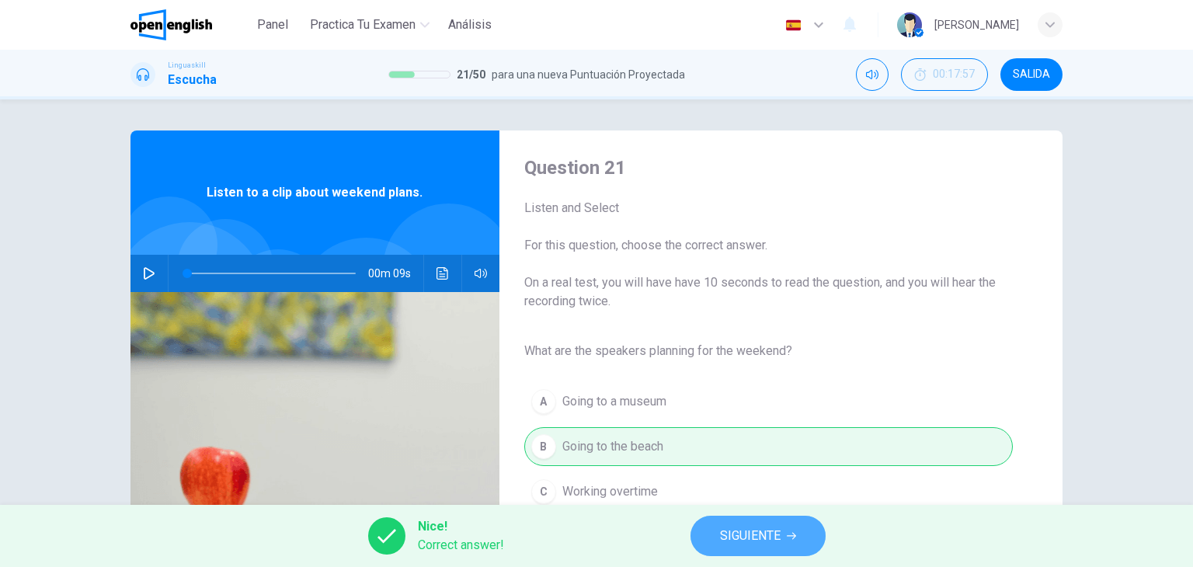
click at [752, 530] on span "SIGUIENTE" at bounding box center [750, 536] width 61 height 22
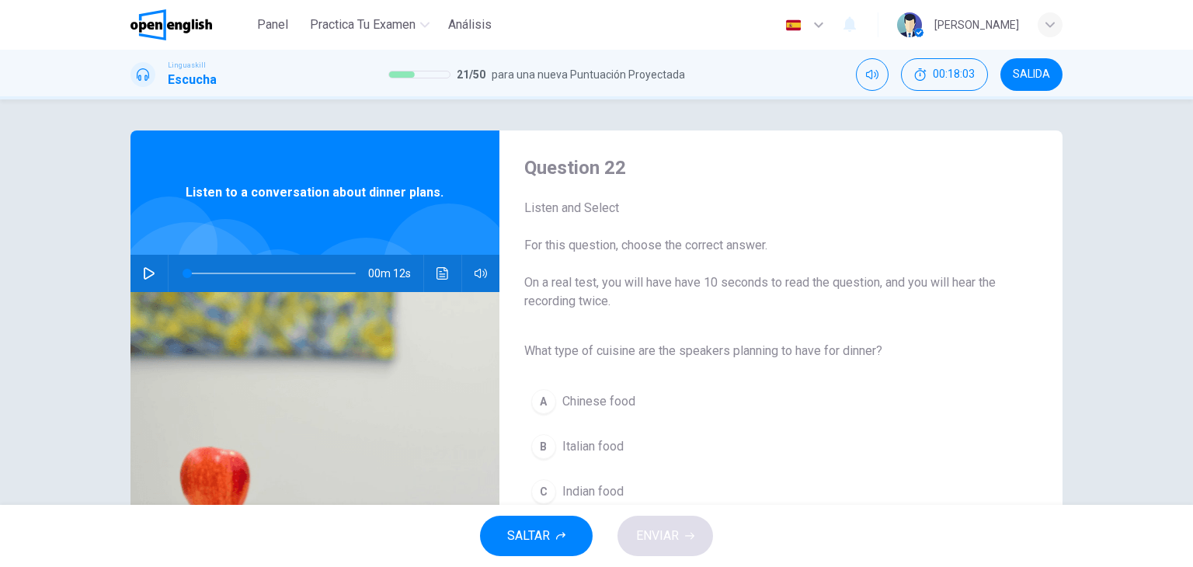
scroll to position [75, 0]
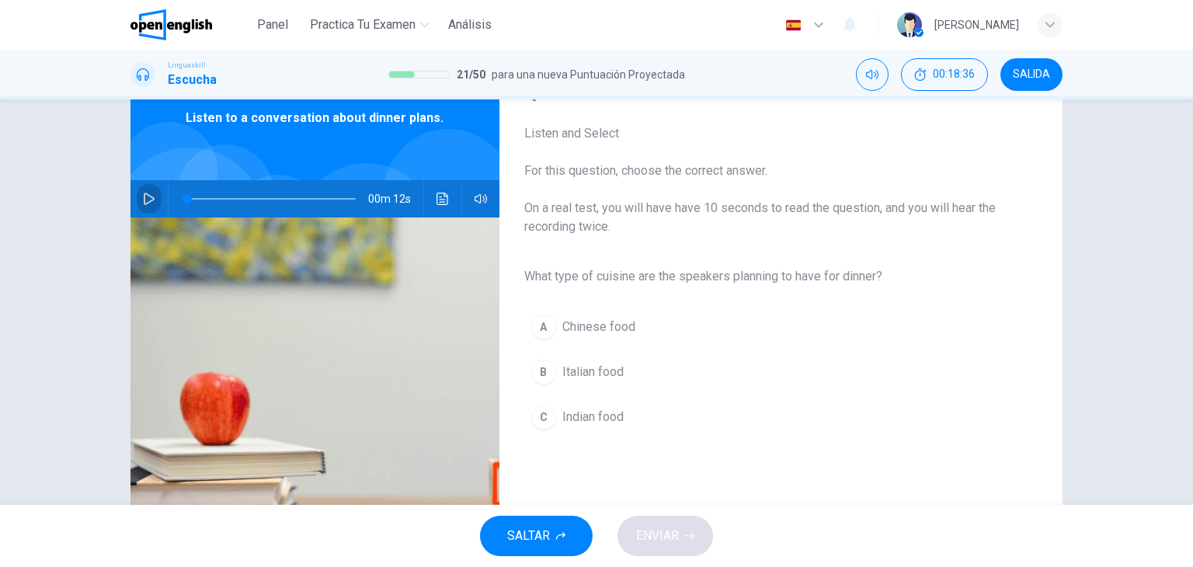
click at [149, 197] on icon "button" at bounding box center [149, 199] width 11 height 12
type input "*"
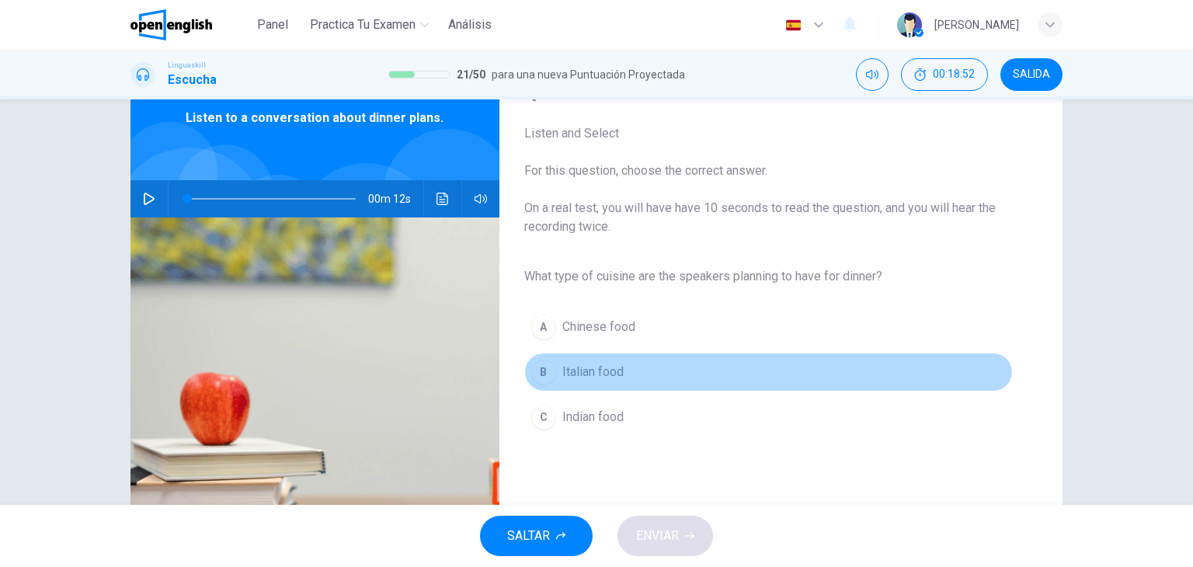
click at [562, 374] on span "Italian food" at bounding box center [592, 372] width 61 height 19
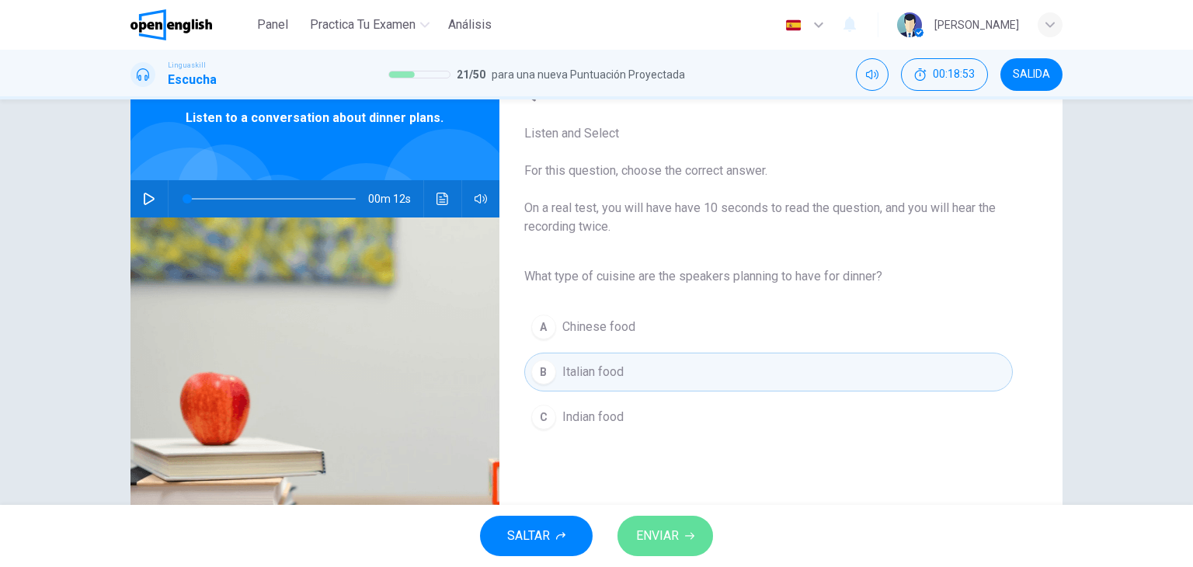
click at [658, 532] on span "ENVIAR" at bounding box center [657, 536] width 43 height 22
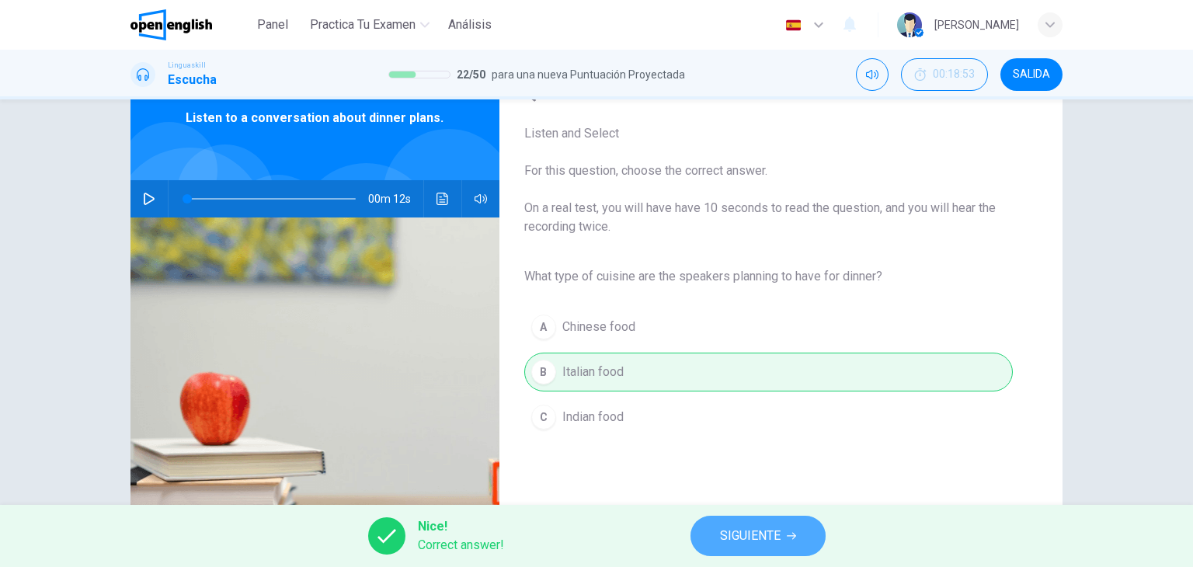
click at [720, 532] on span "SIGUIENTE" at bounding box center [750, 536] width 61 height 22
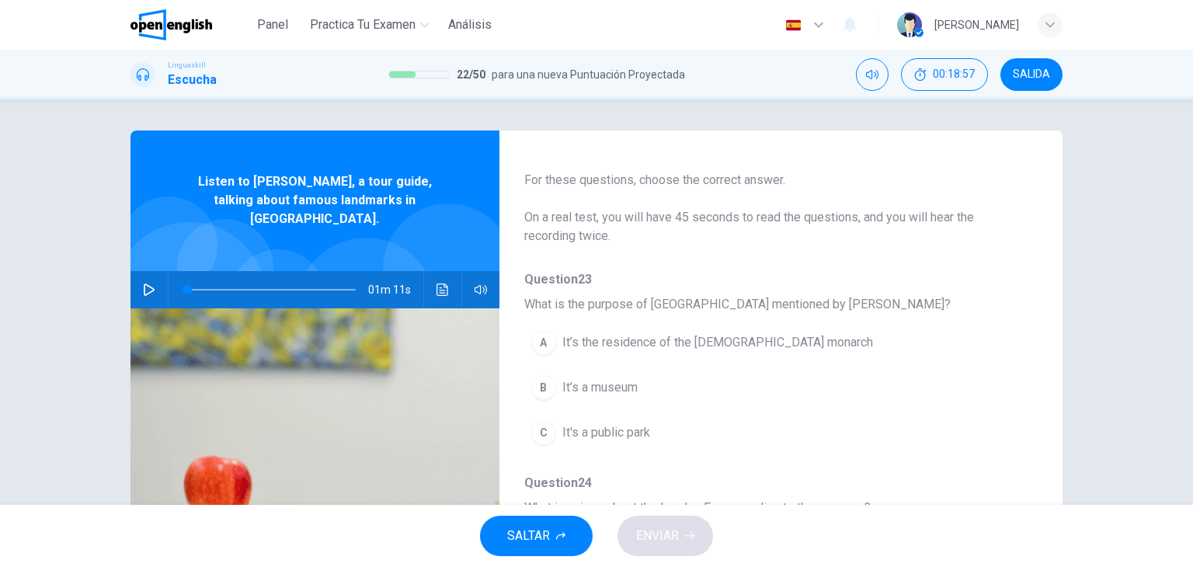
scroll to position [53, 0]
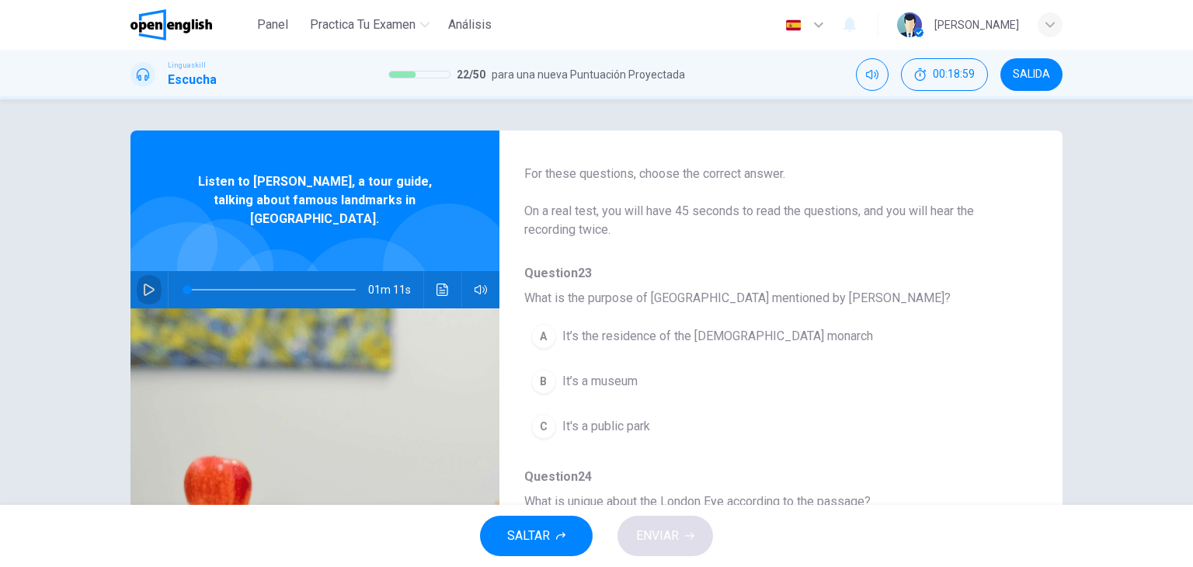
click at [144, 284] on icon "button" at bounding box center [149, 290] width 11 height 12
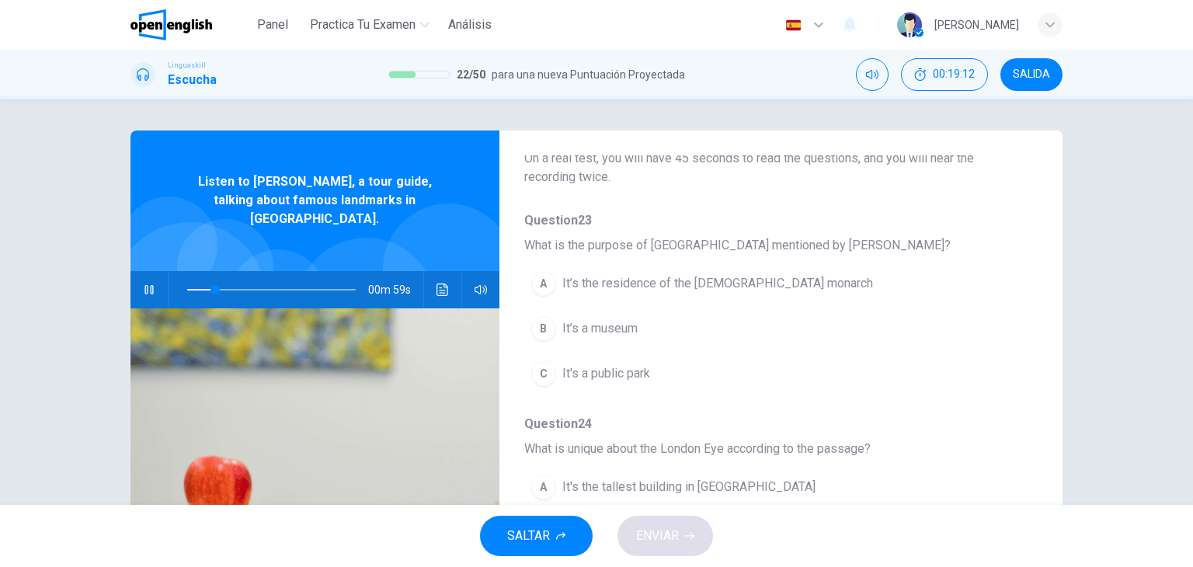
type input "**"
drag, startPoint x: 220, startPoint y: 272, endPoint x: 137, endPoint y: 280, distance: 82.8
click at [137, 280] on div "01m 11s" at bounding box center [315, 289] width 369 height 37
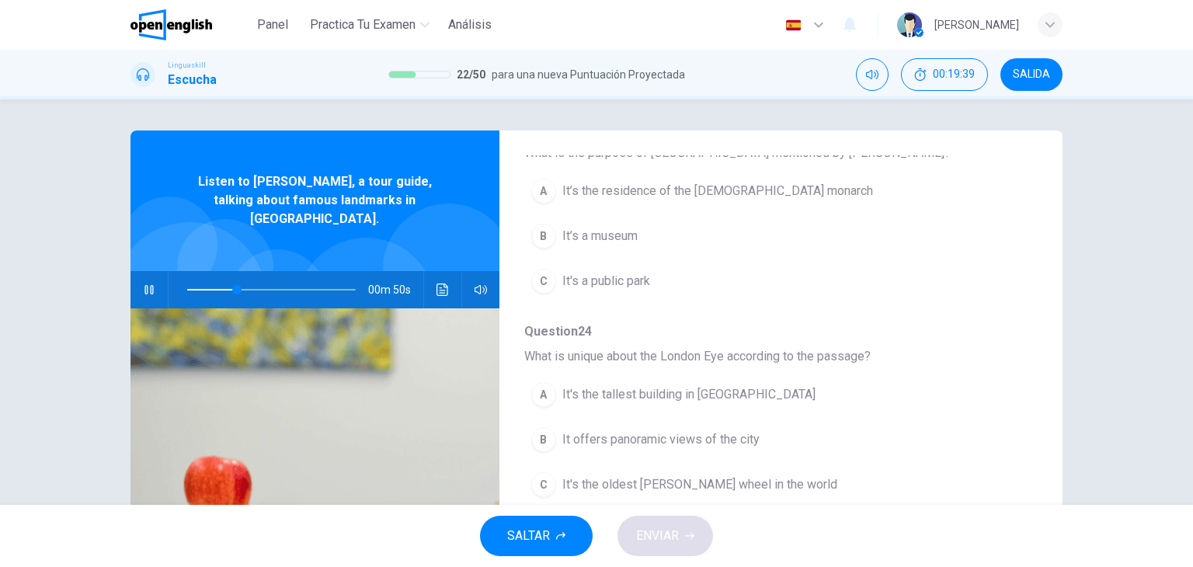
scroll to position [140, 0]
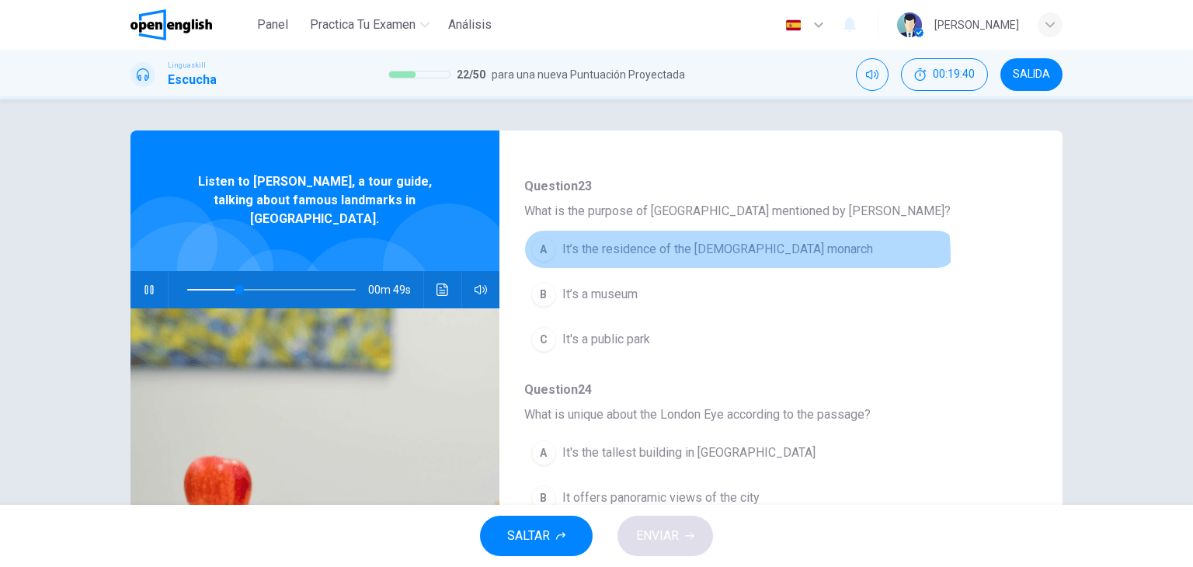
click at [659, 258] on button "A It’s the residence of the [DEMOGRAPHIC_DATA] monarch" at bounding box center [740, 249] width 433 height 39
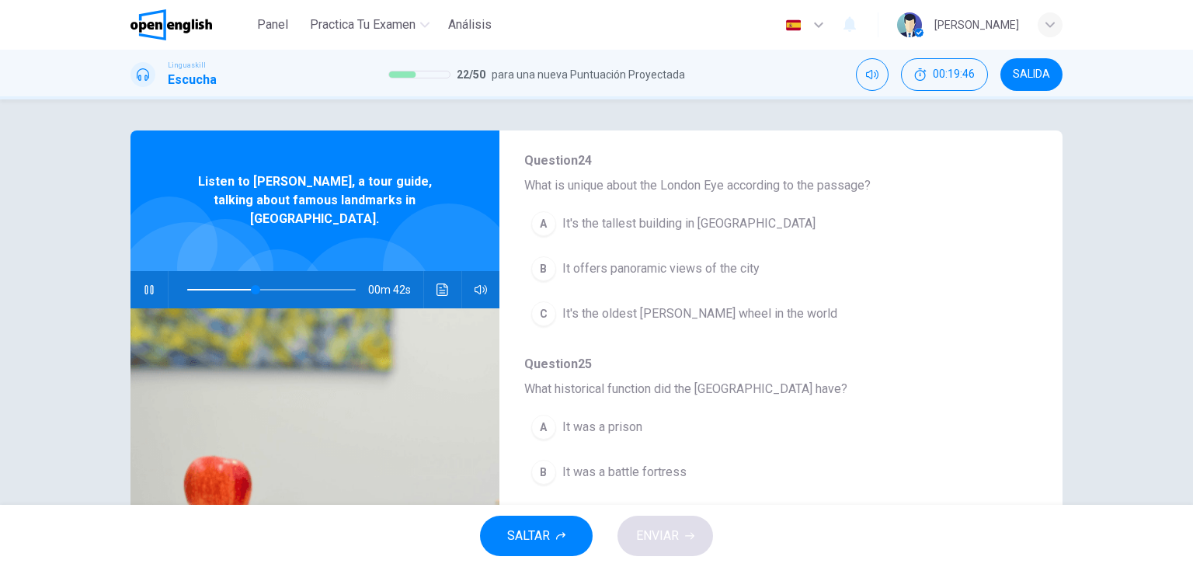
scroll to position [370, 0]
click at [143, 284] on icon "button" at bounding box center [149, 290] width 12 height 12
drag, startPoint x: 215, startPoint y: 276, endPoint x: 161, endPoint y: 274, distance: 54.4
click at [161, 274] on div "01m 11s" at bounding box center [315, 289] width 369 height 37
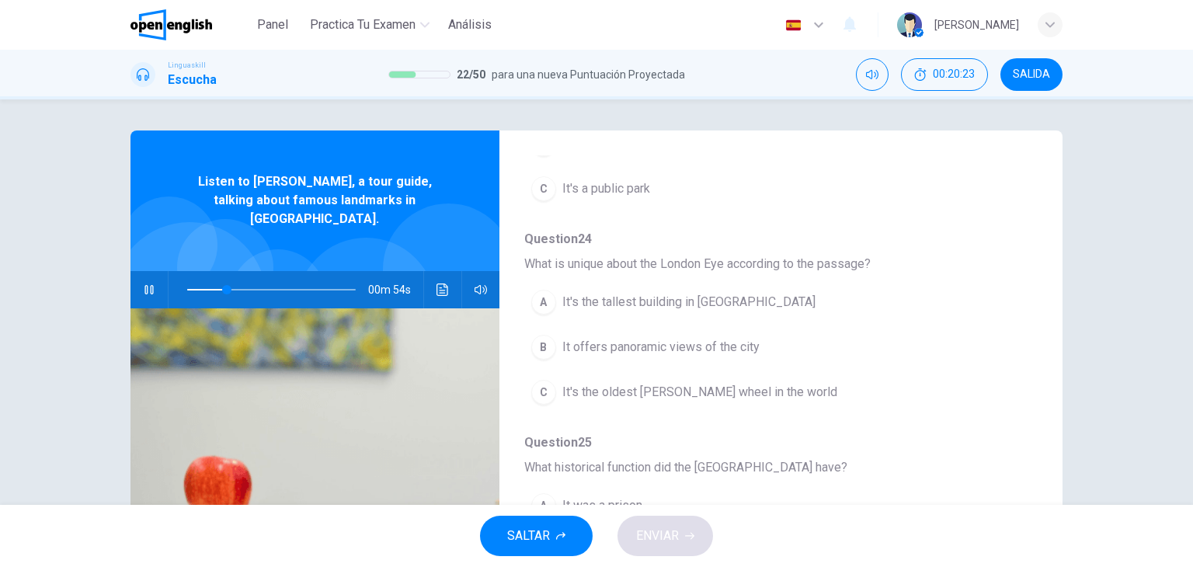
scroll to position [319, 0]
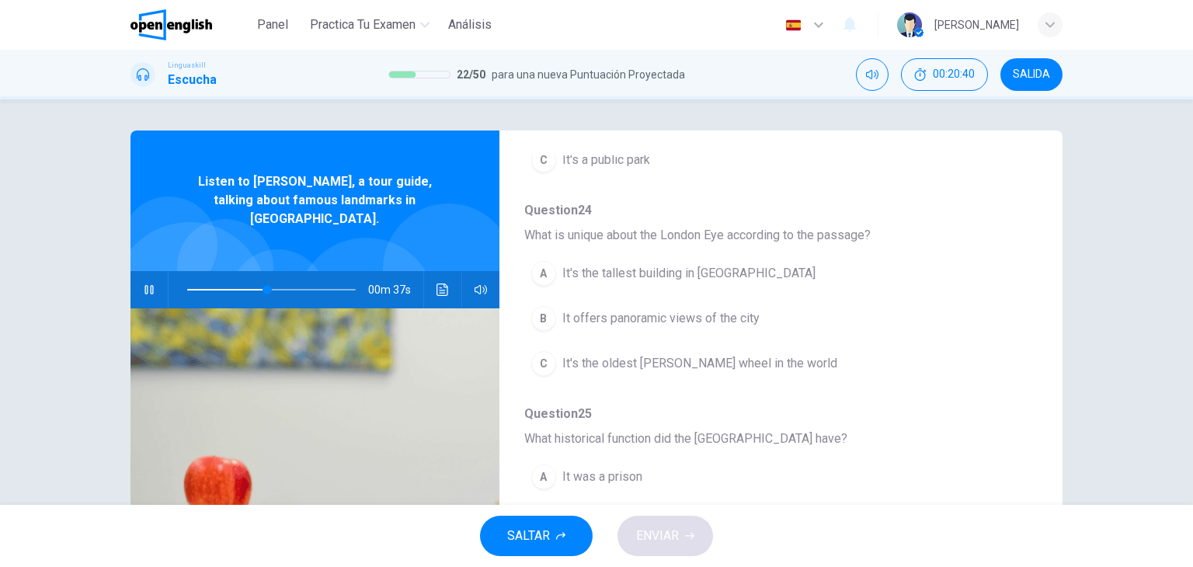
click at [572, 274] on span "It's the tallest building in [GEOGRAPHIC_DATA]" at bounding box center [688, 273] width 253 height 19
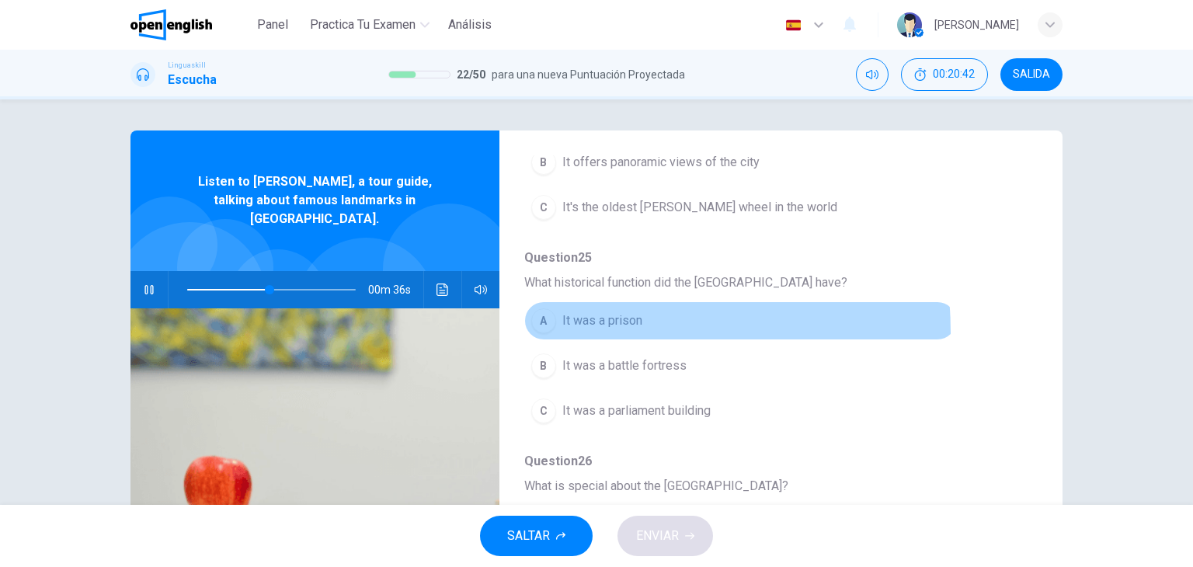
click at [575, 330] on button "A It was a prison" at bounding box center [740, 320] width 433 height 39
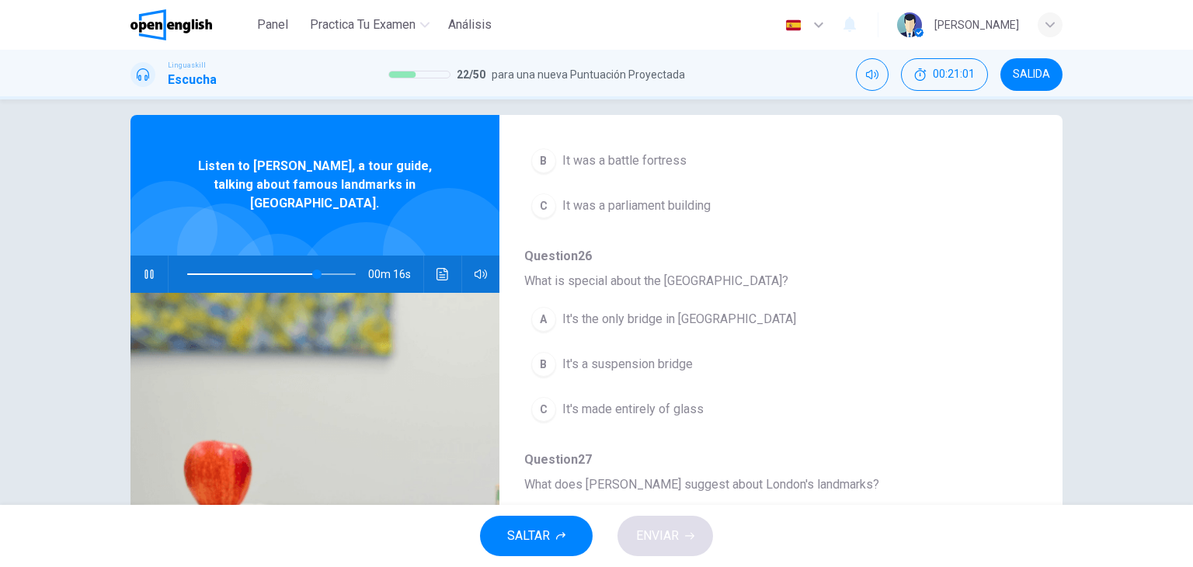
scroll to position [53, 0]
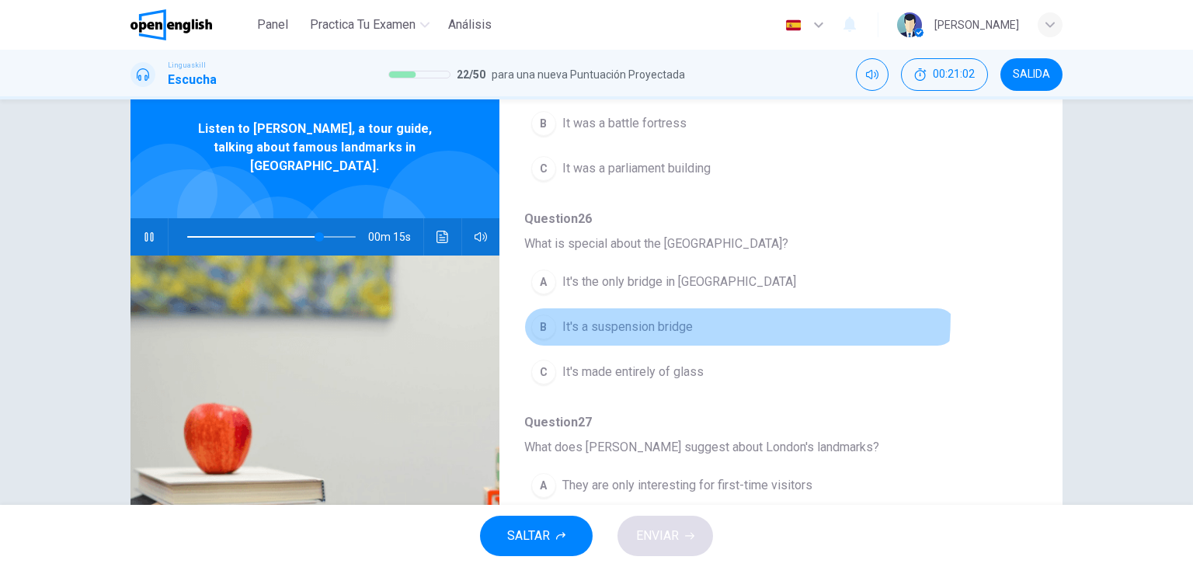
click at [623, 311] on button "B It's a suspension bridge" at bounding box center [740, 327] width 433 height 39
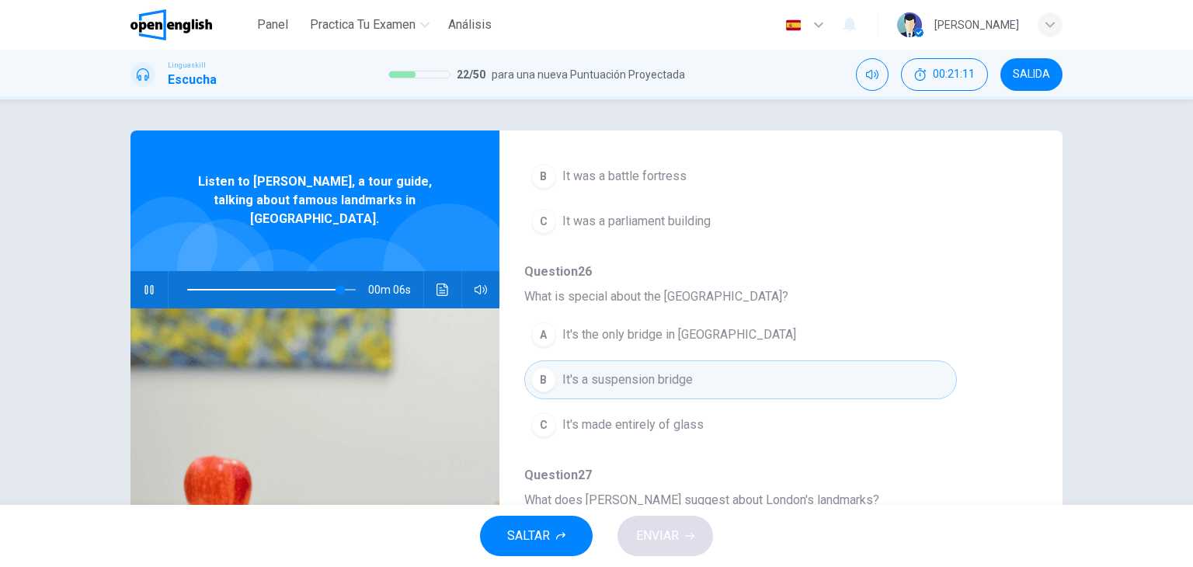
scroll to position [197, 0]
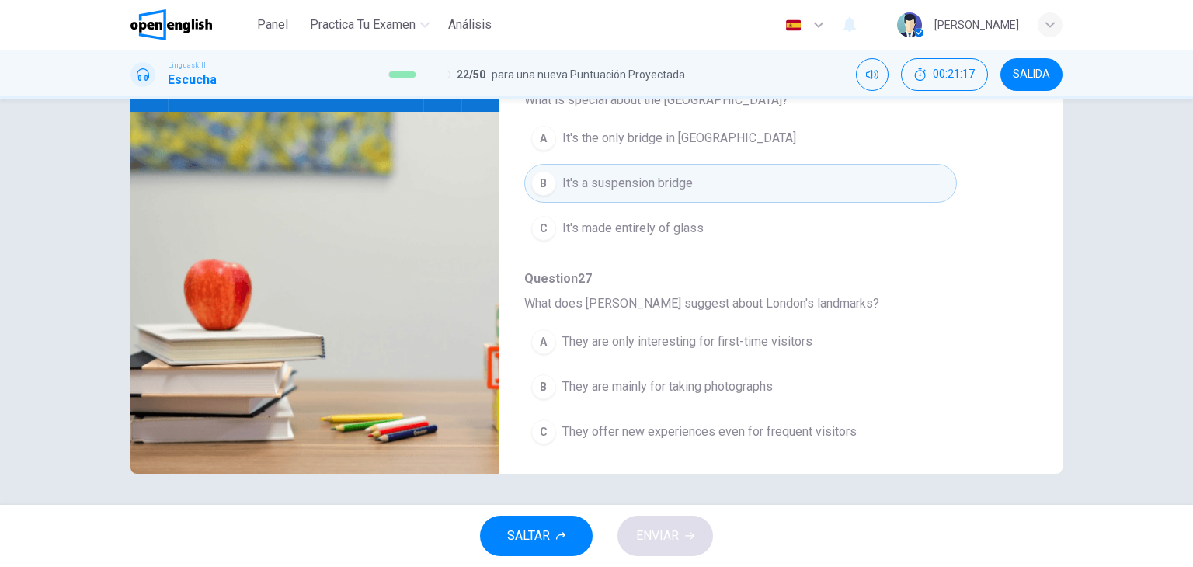
type input "*"
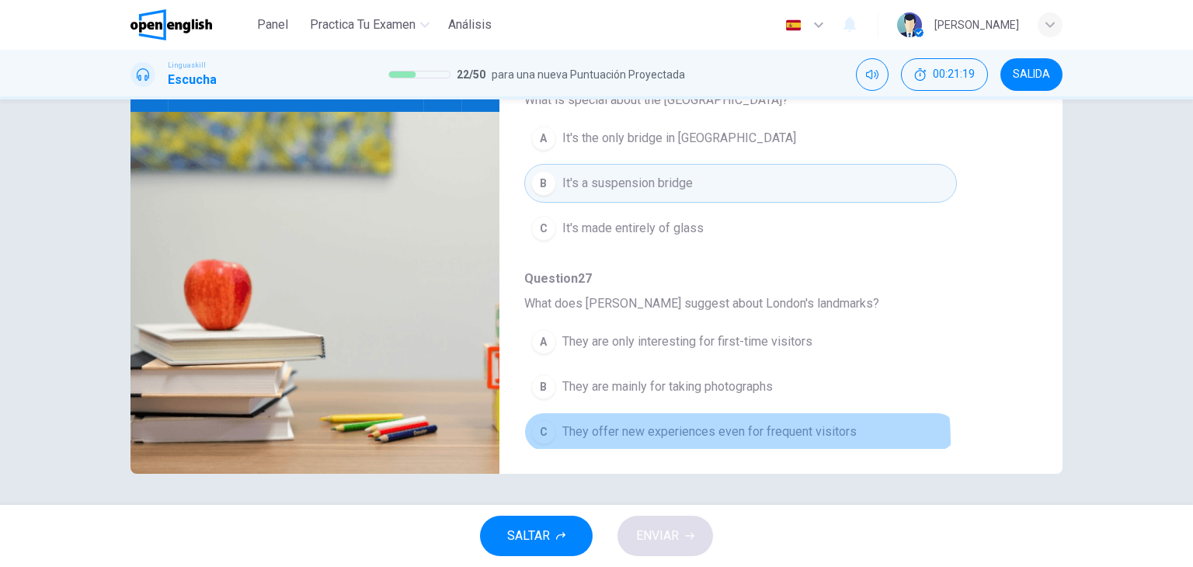
click at [677, 436] on button "C They offer new experiences even for frequent visitors" at bounding box center [740, 431] width 433 height 39
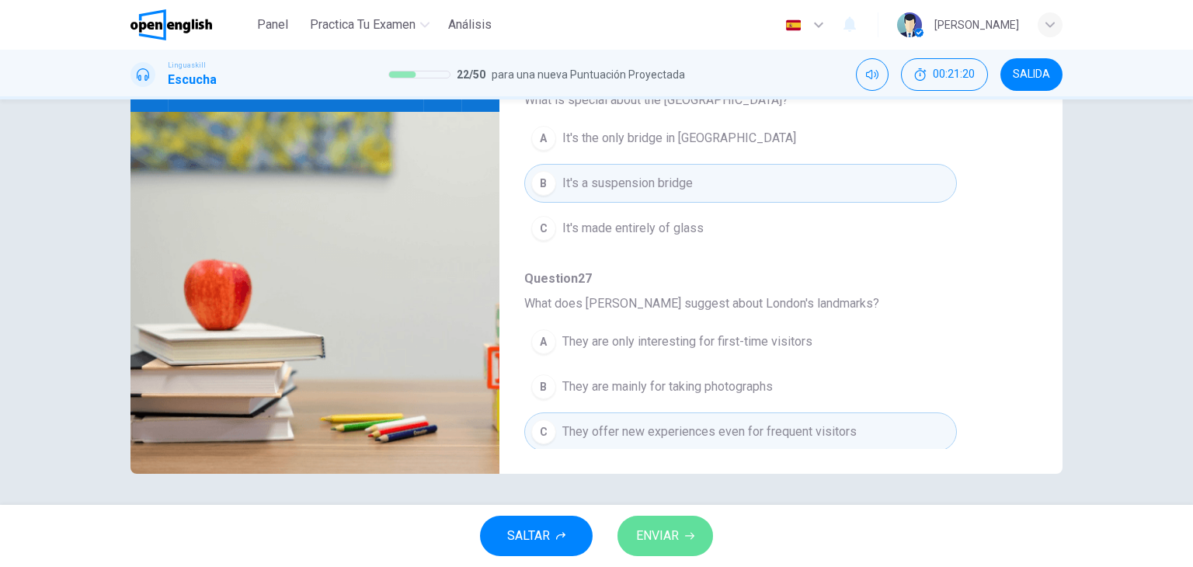
click at [666, 535] on span "ENVIAR" at bounding box center [657, 536] width 43 height 22
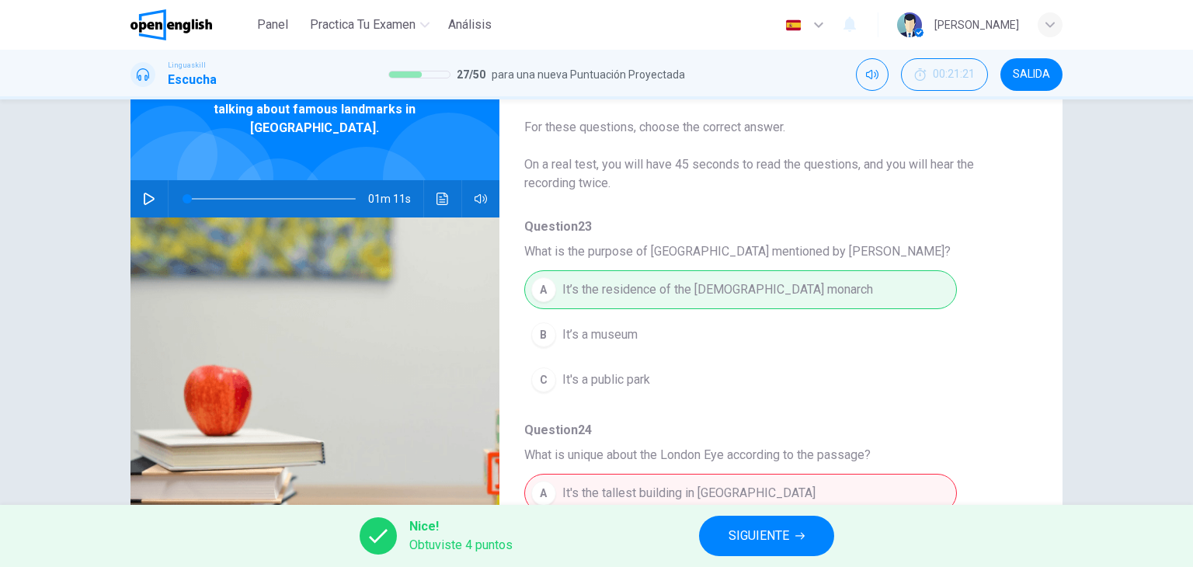
scroll to position [1, 0]
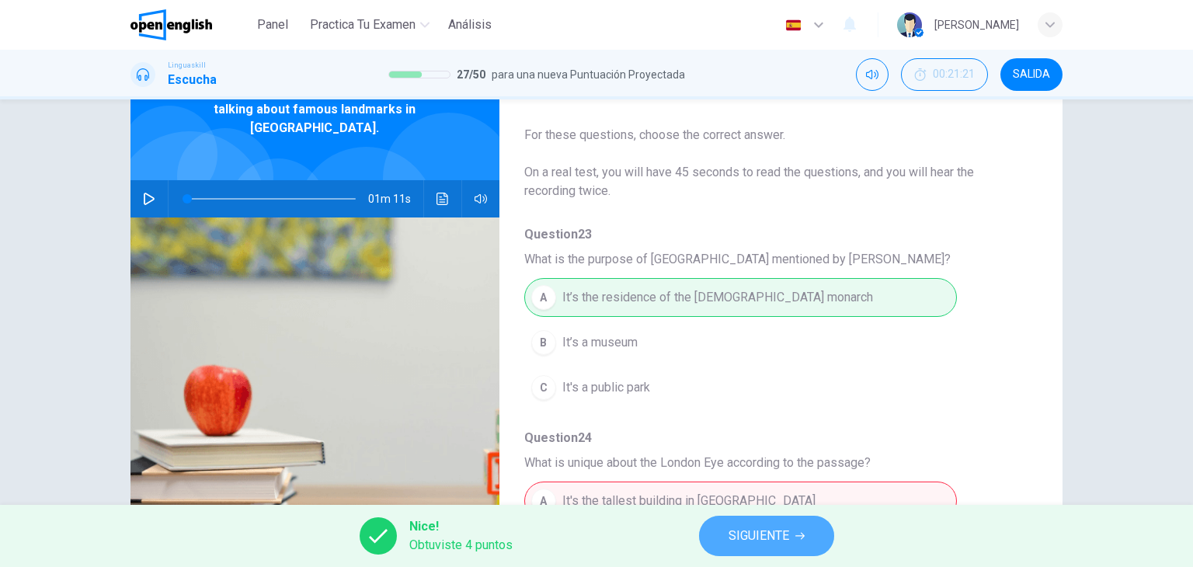
click at [778, 529] on span "SIGUIENTE" at bounding box center [759, 536] width 61 height 22
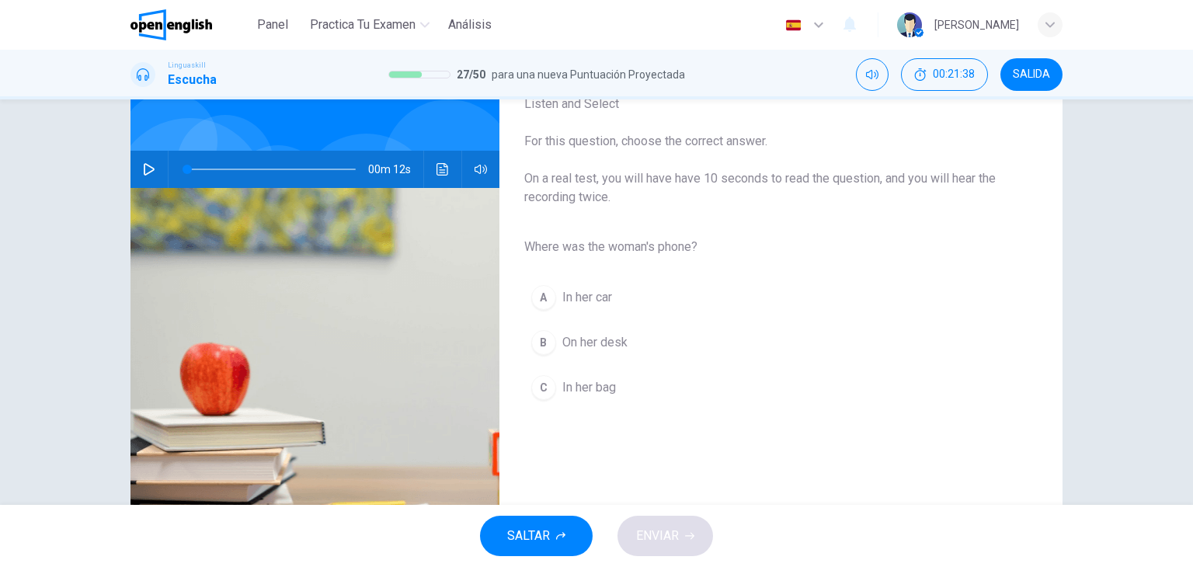
scroll to position [103, 0]
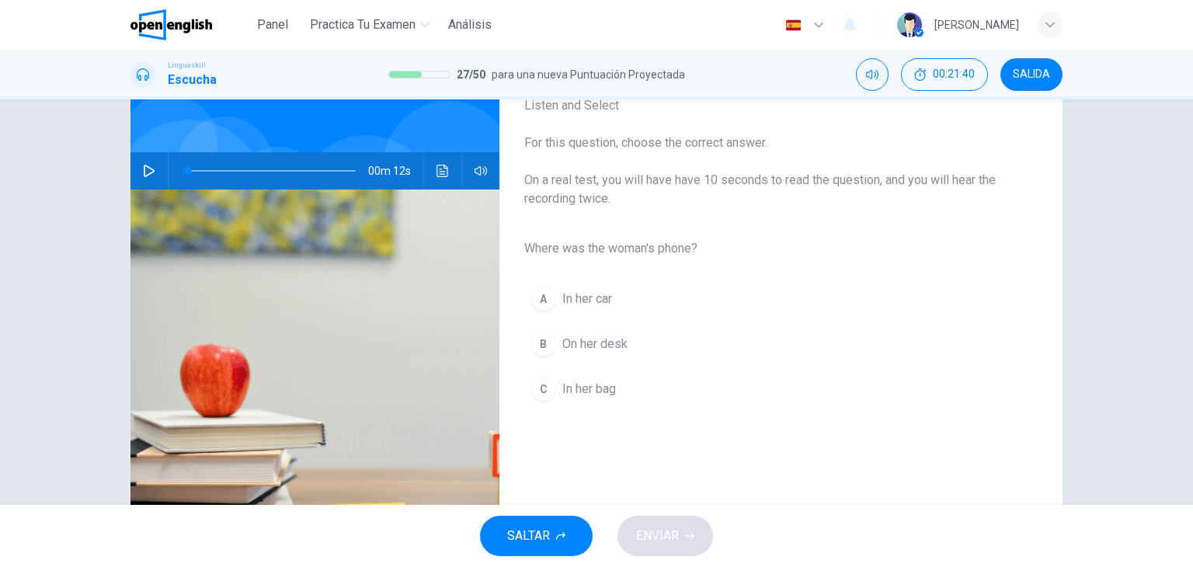
click at [143, 165] on icon "button" at bounding box center [149, 171] width 12 height 12
click at [573, 386] on span "In her bag" at bounding box center [589, 389] width 54 height 19
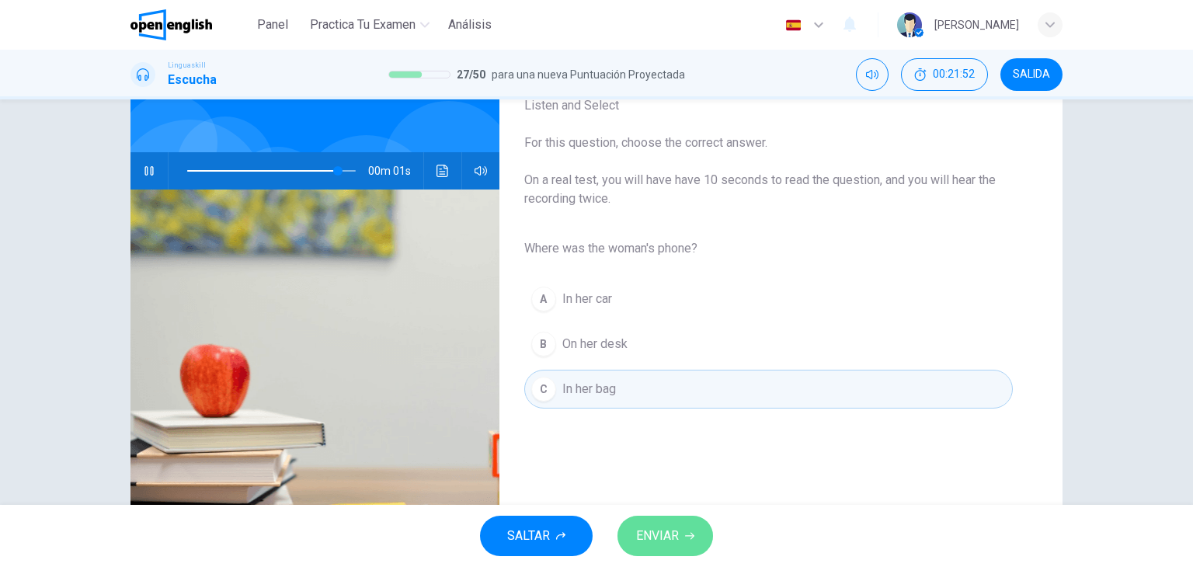
click at [647, 521] on button "ENVIAR" at bounding box center [666, 536] width 96 height 40
type input "*"
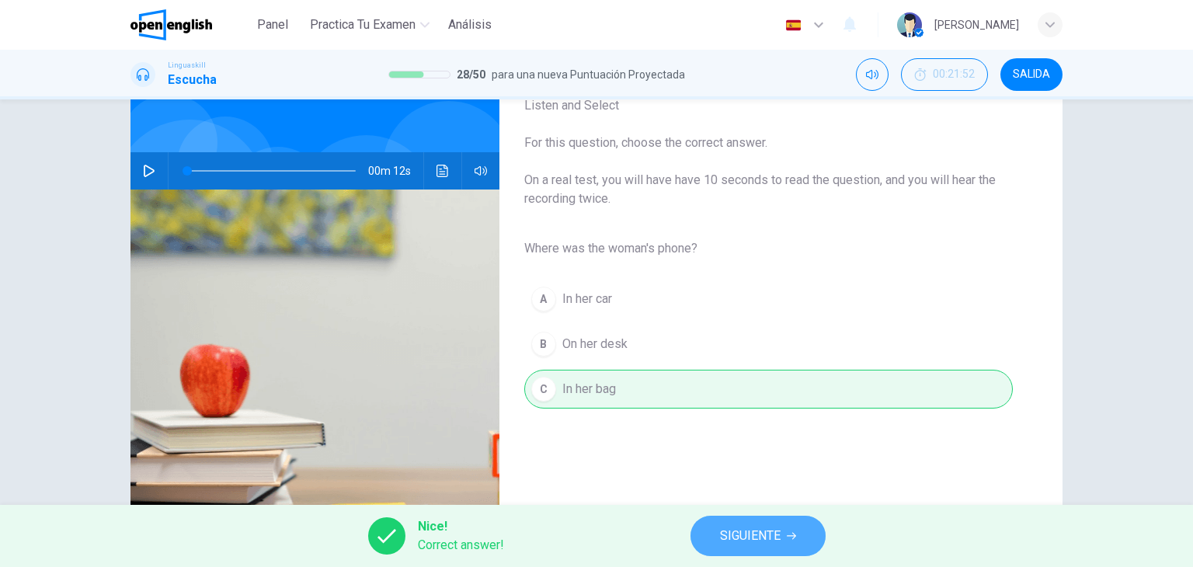
click at [710, 533] on button "SIGUIENTE" at bounding box center [758, 536] width 135 height 40
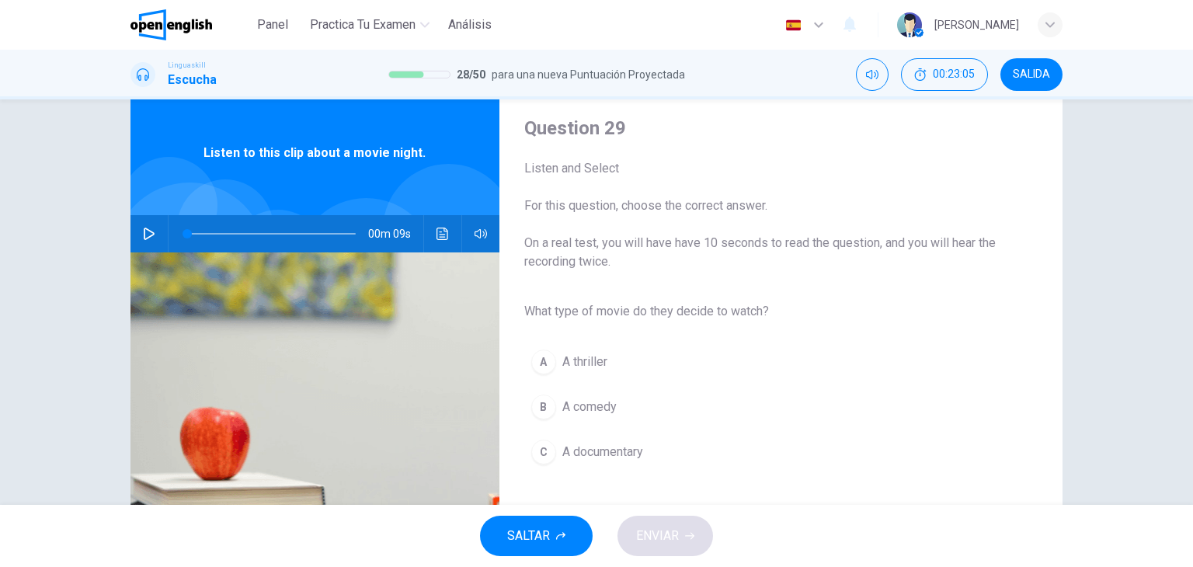
scroll to position [37, 0]
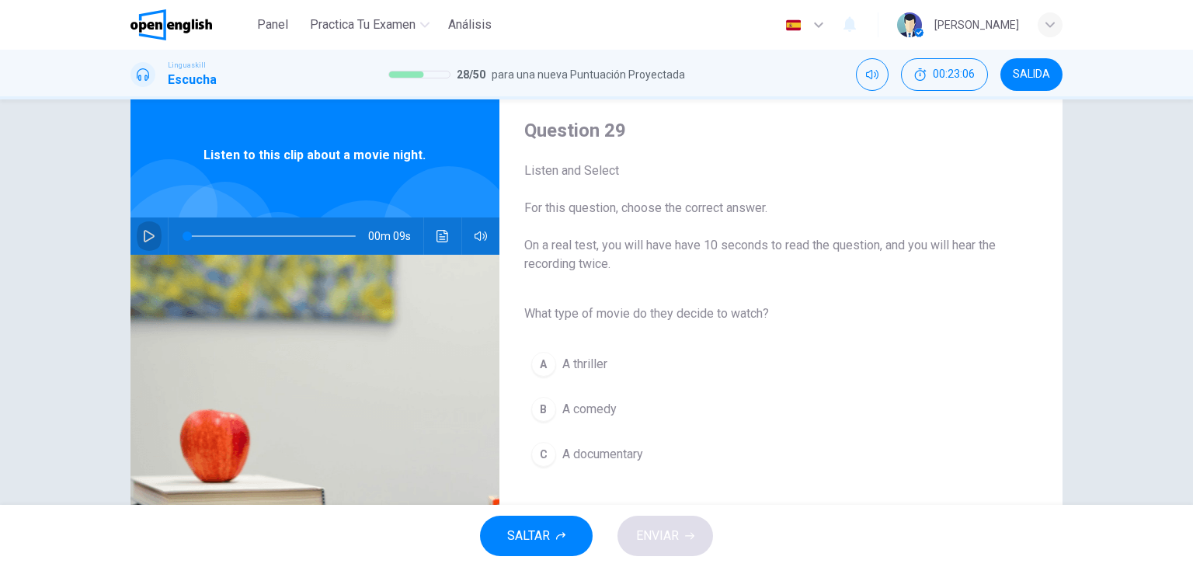
click at [144, 235] on icon "button" at bounding box center [149, 236] width 11 height 12
type input "*"
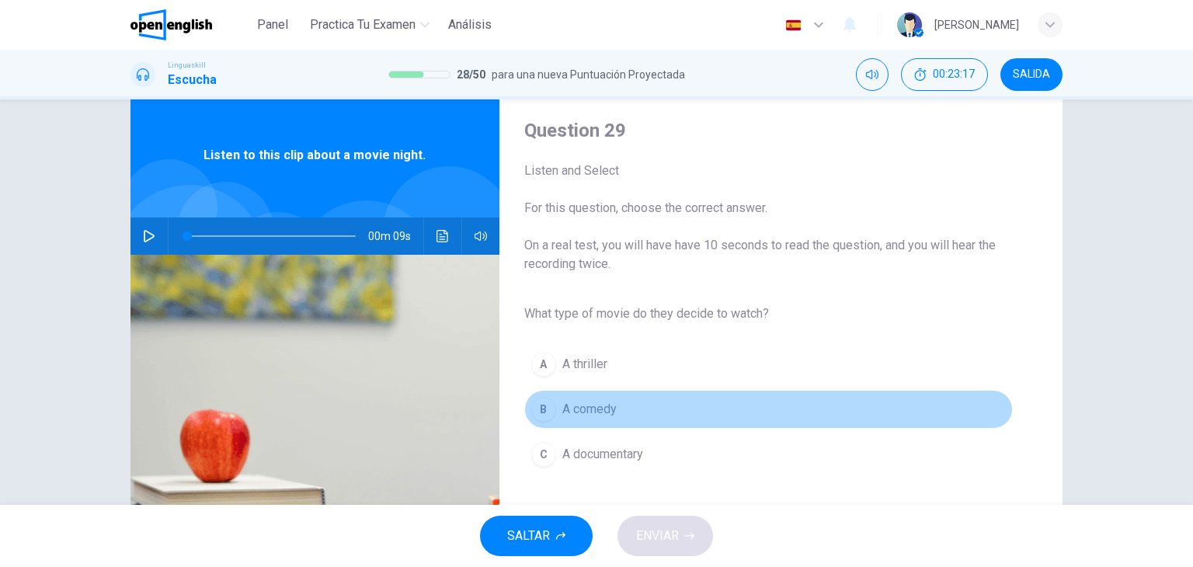
click at [572, 417] on span "A comedy" at bounding box center [589, 409] width 54 height 19
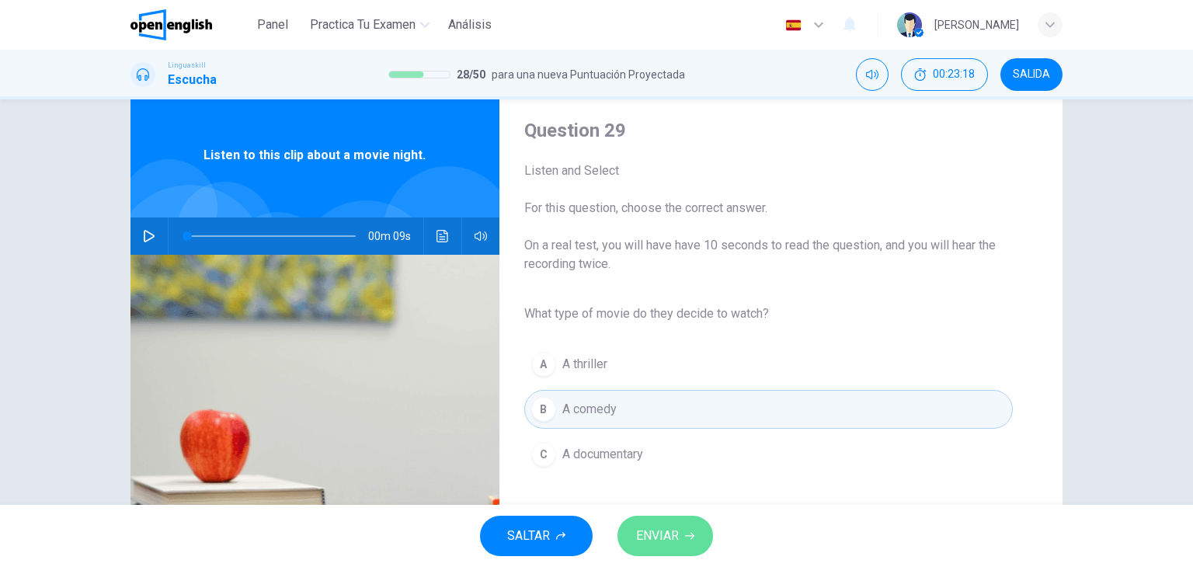
click at [669, 548] on button "ENVIAR" at bounding box center [666, 536] width 96 height 40
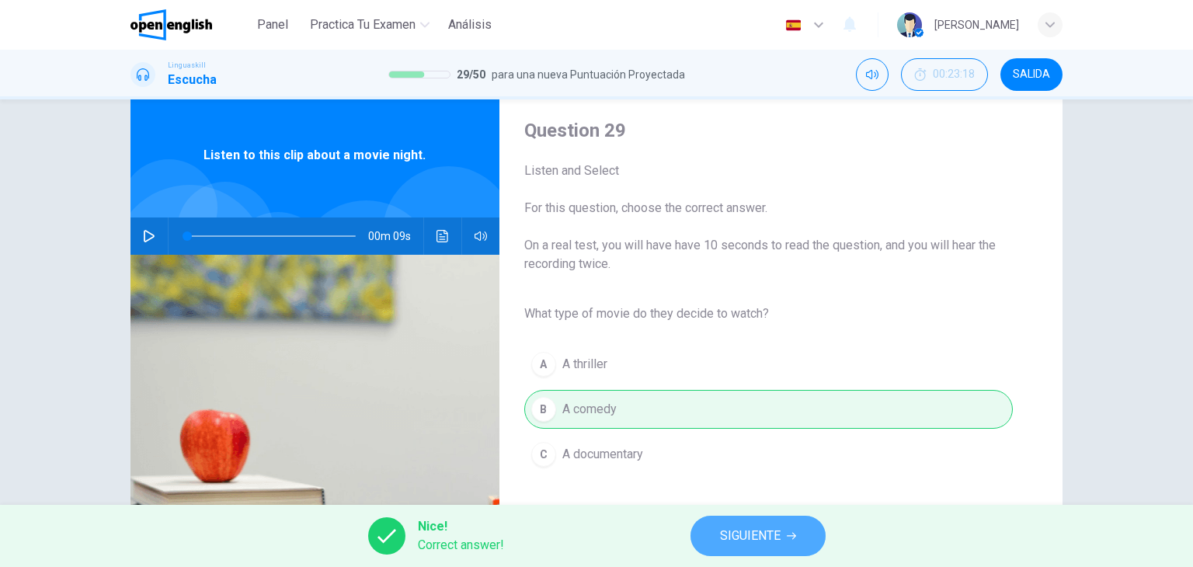
click at [715, 527] on button "SIGUIENTE" at bounding box center [758, 536] width 135 height 40
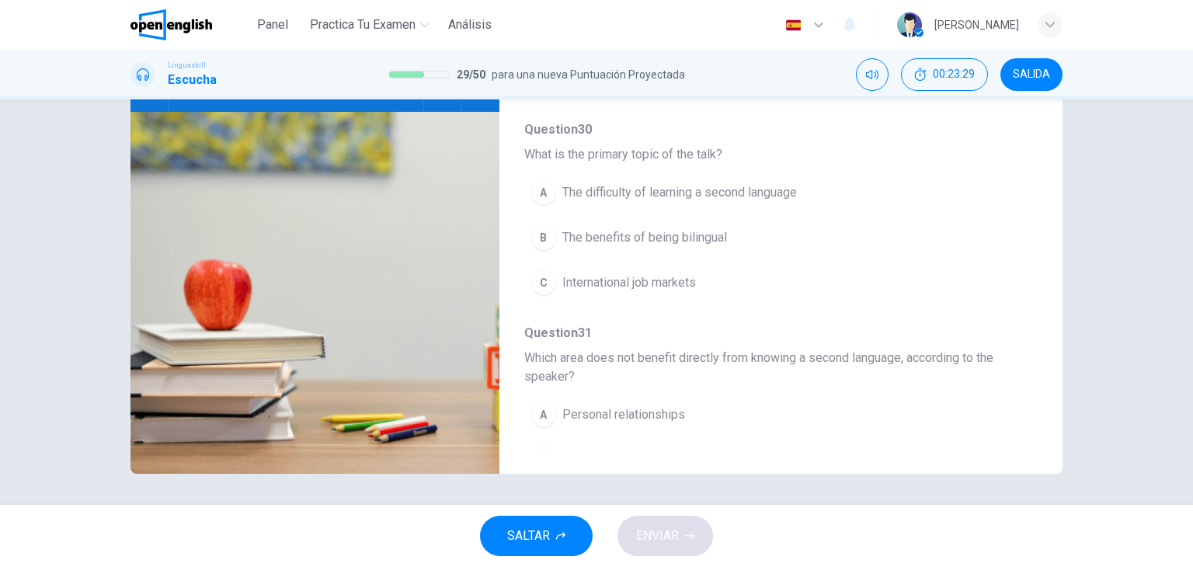
scroll to position [0, 0]
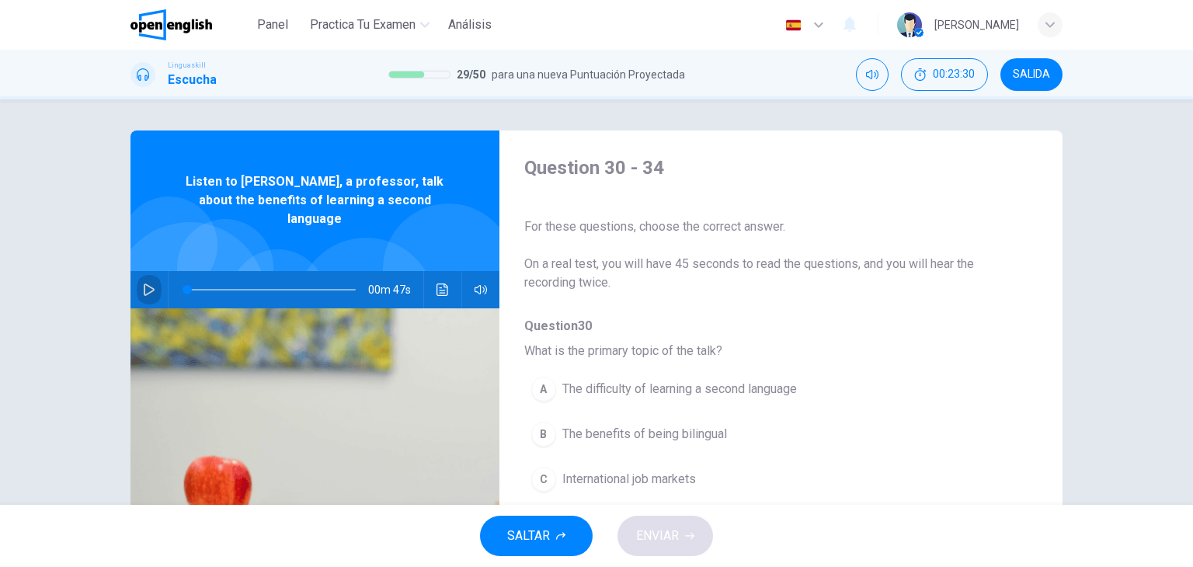
click at [145, 280] on button "button" at bounding box center [149, 289] width 25 height 37
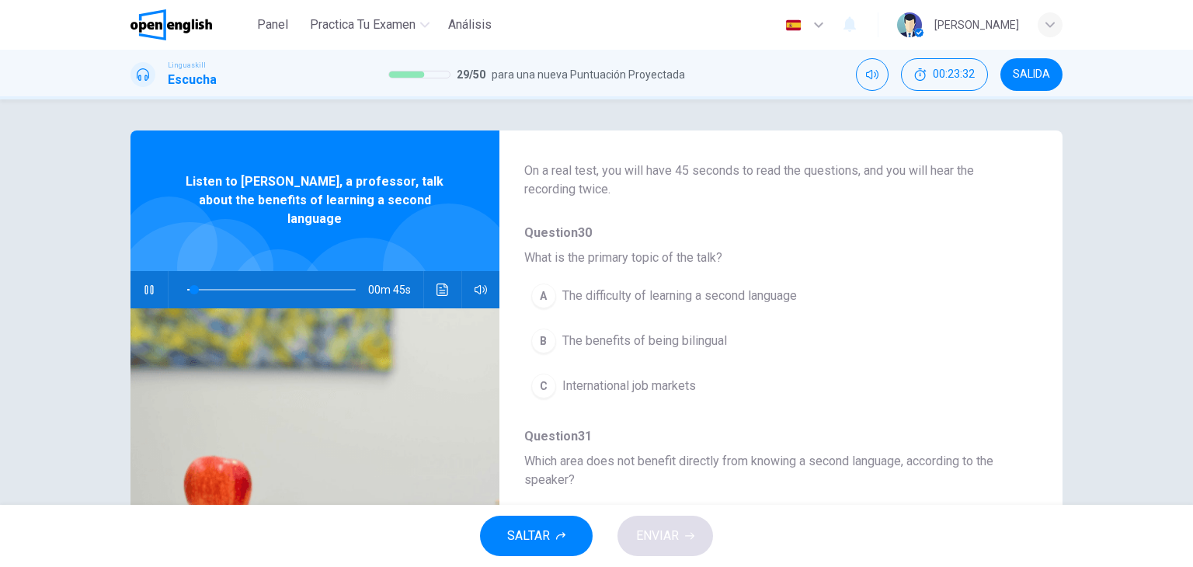
scroll to position [118, 0]
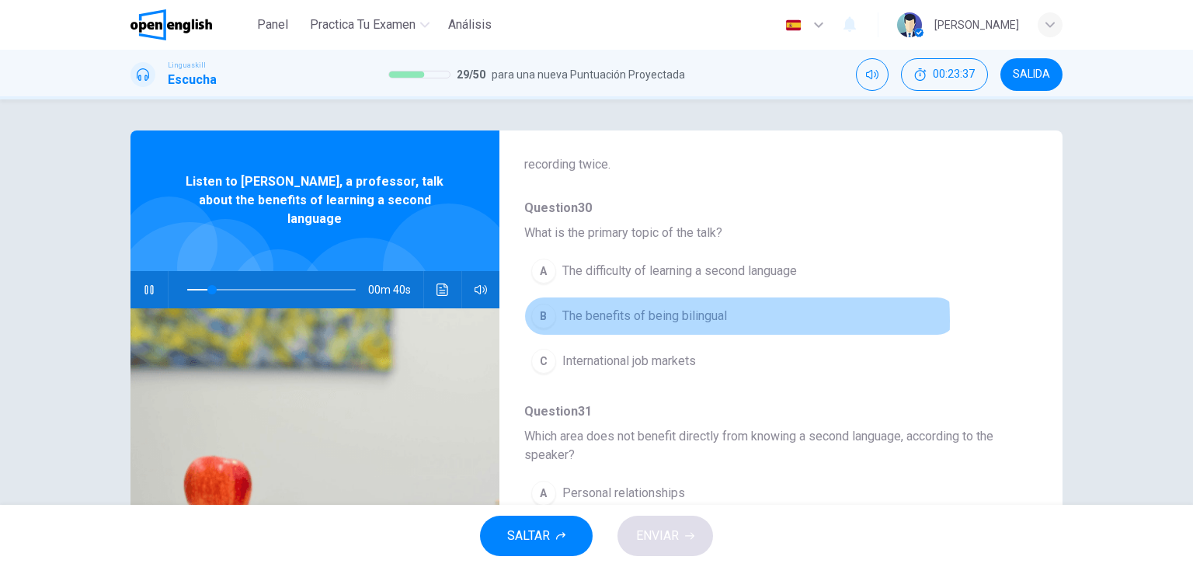
click at [607, 320] on span "The benefits of being bilingual" at bounding box center [644, 316] width 165 height 19
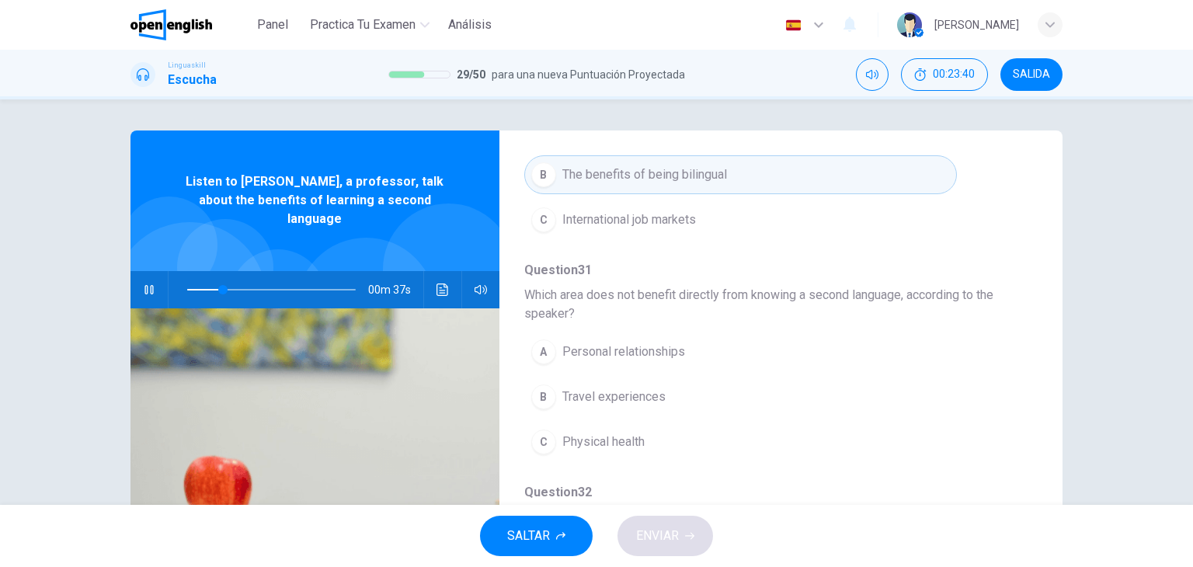
scroll to position [286, 0]
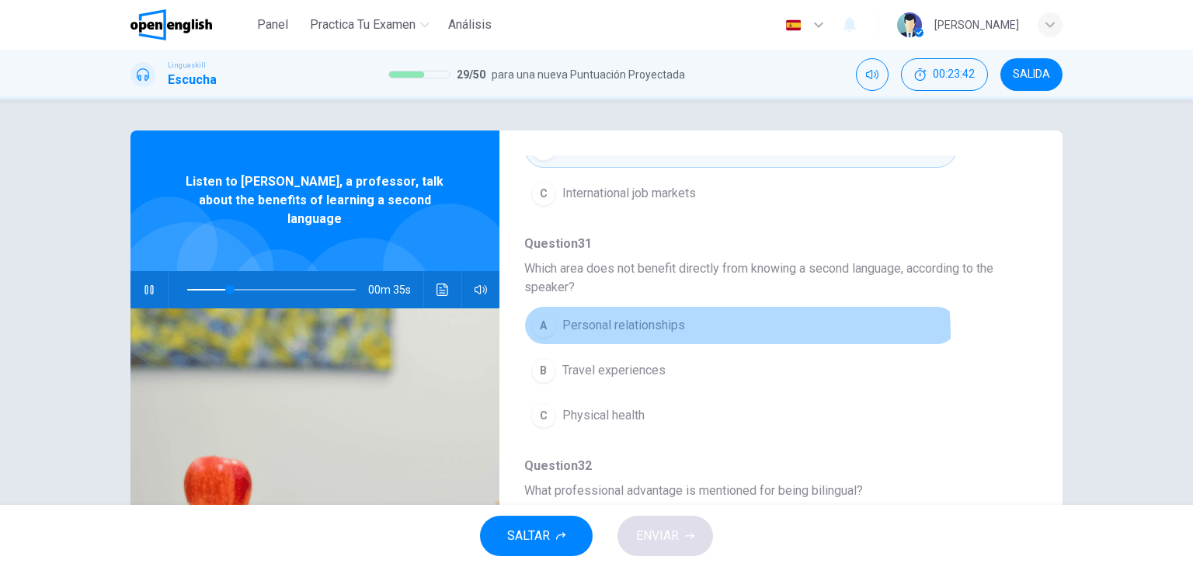
click at [642, 334] on button "A Personal relationships" at bounding box center [740, 325] width 433 height 39
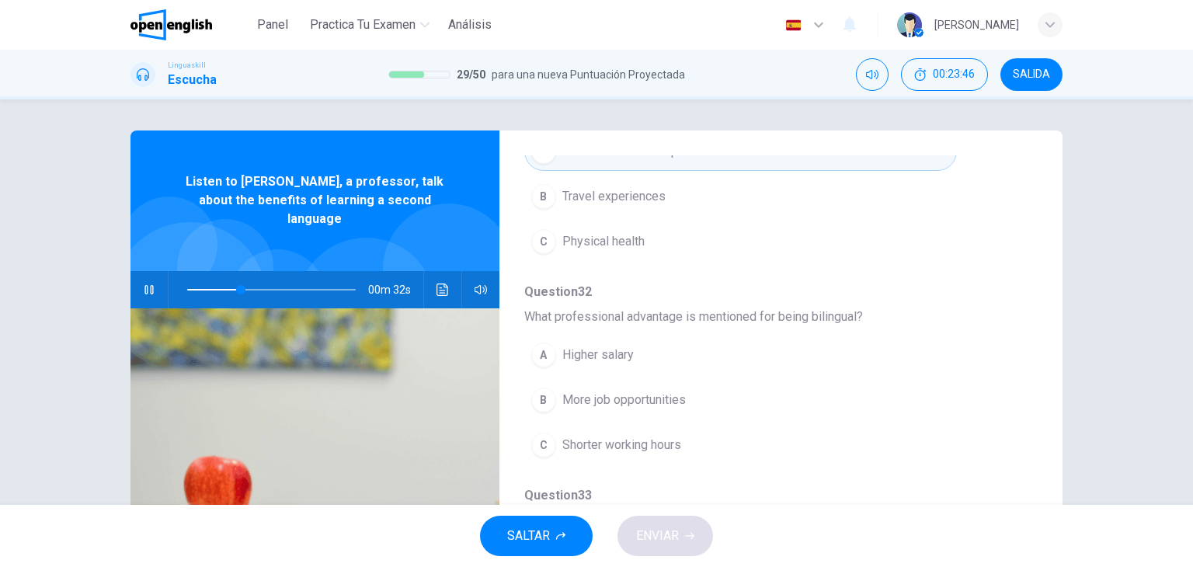
scroll to position [480, 0]
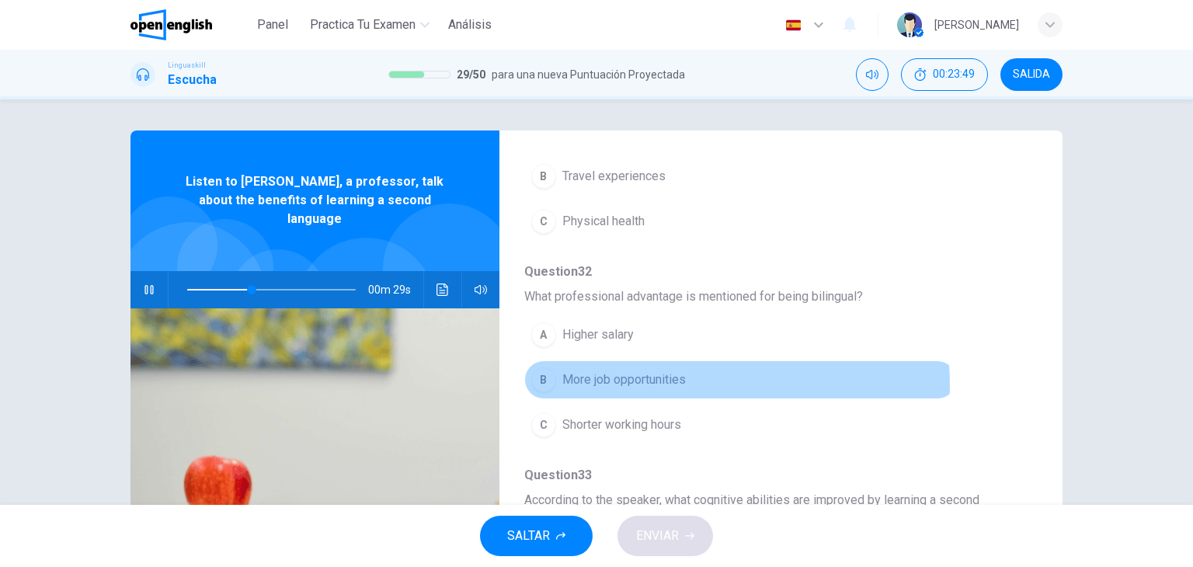
click at [668, 383] on span "More job opportunities" at bounding box center [624, 380] width 124 height 19
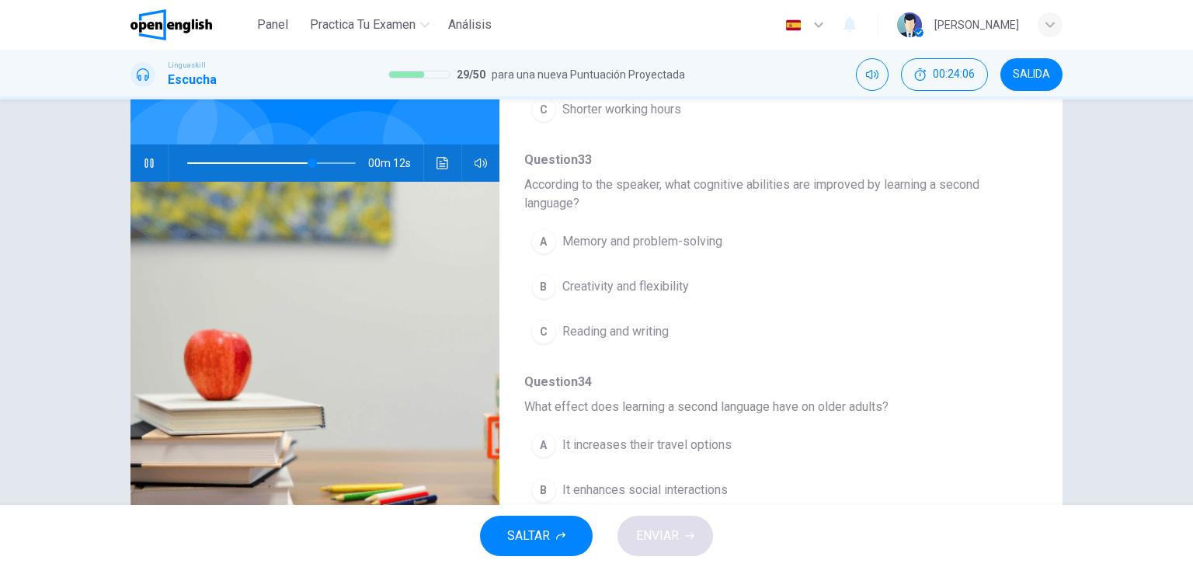
scroll to position [684, 0]
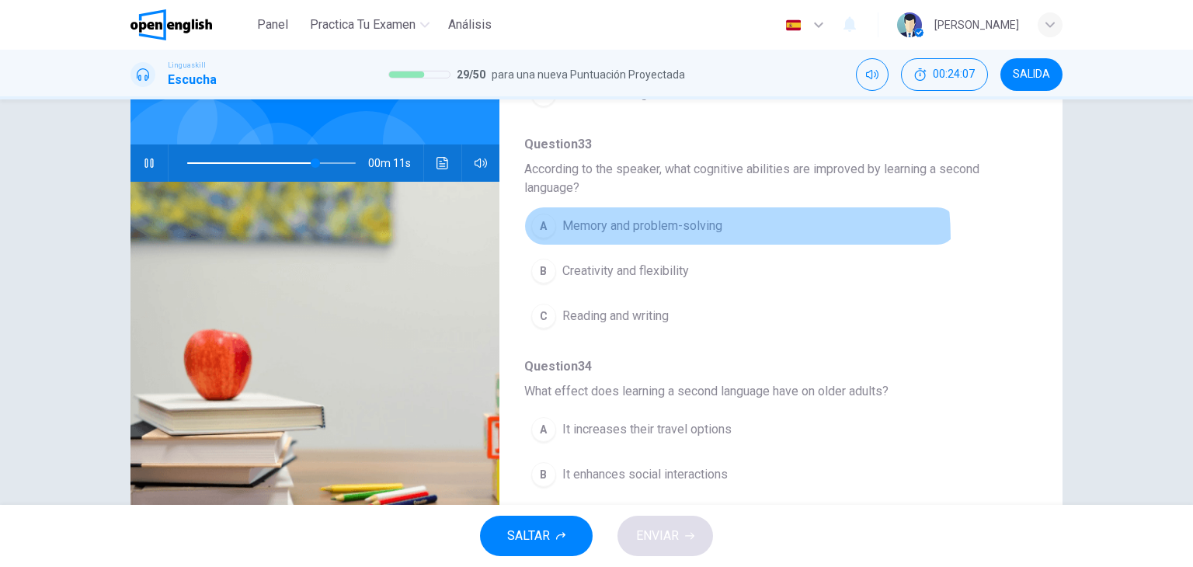
click at [680, 234] on button "A Memory and problem-solving" at bounding box center [740, 226] width 433 height 39
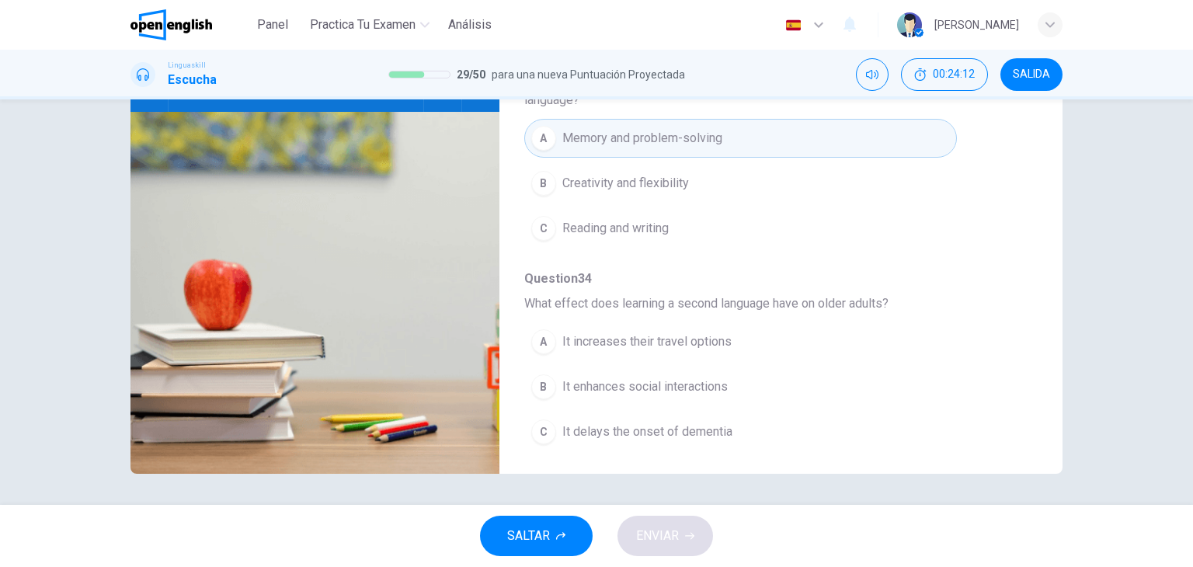
scroll to position [693, 0]
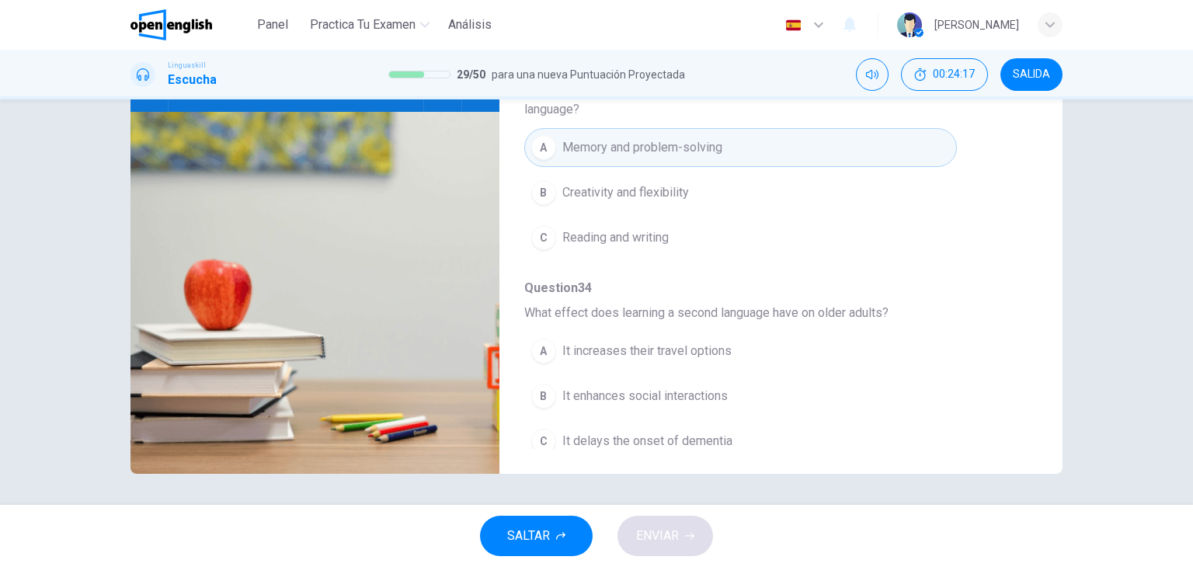
type input "*"
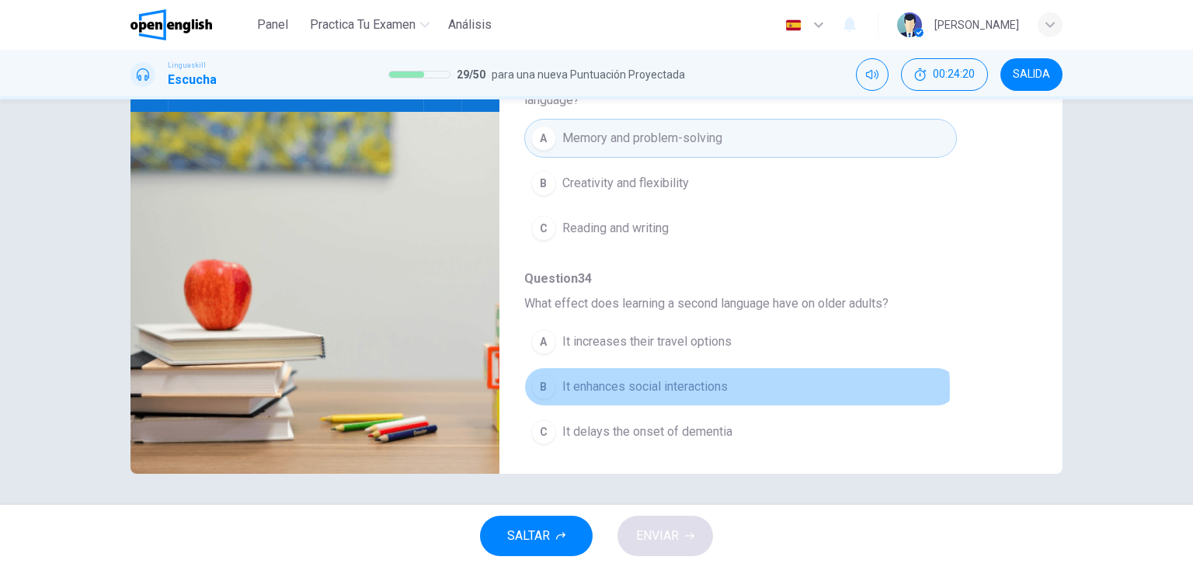
click at [706, 384] on span "It enhances social interactions" at bounding box center [644, 387] width 165 height 19
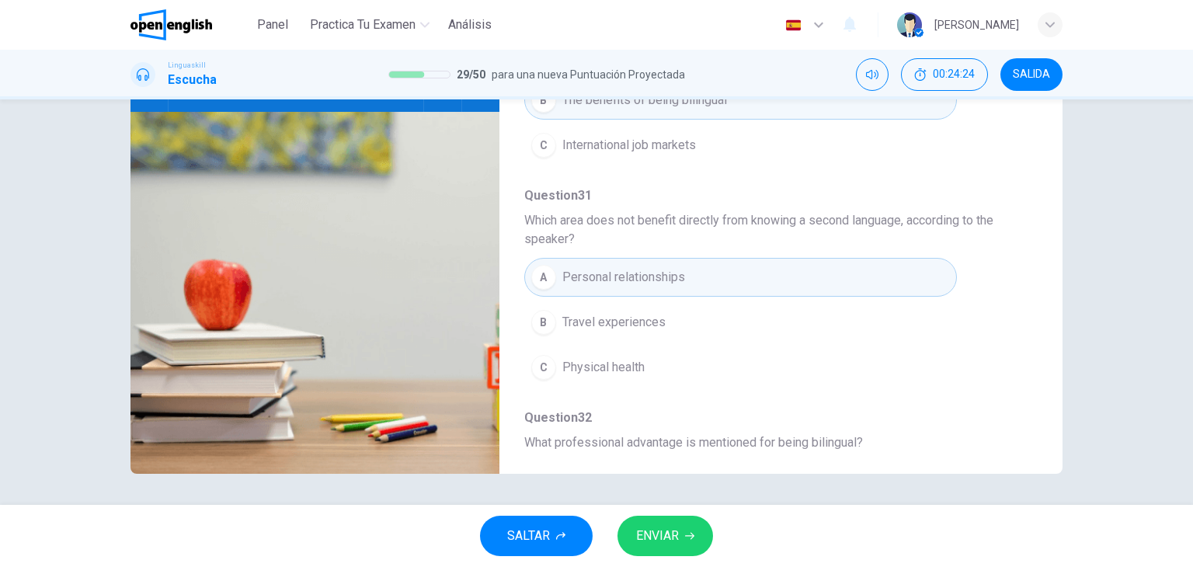
scroll to position [136, 0]
click at [693, 525] on button "ENVIAR" at bounding box center [666, 536] width 96 height 40
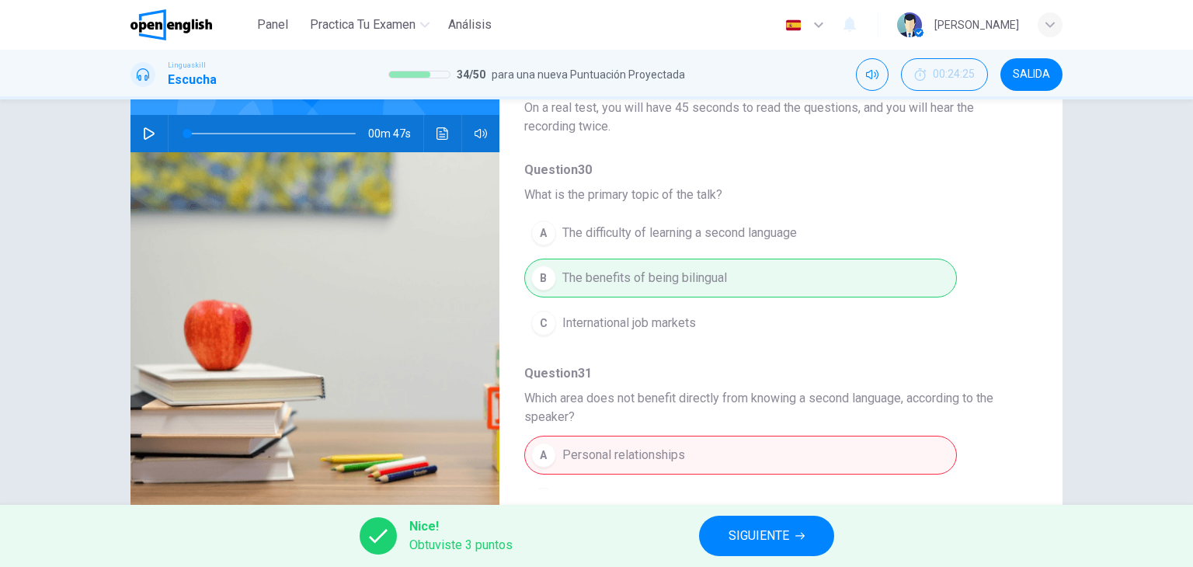
scroll to position [0, 0]
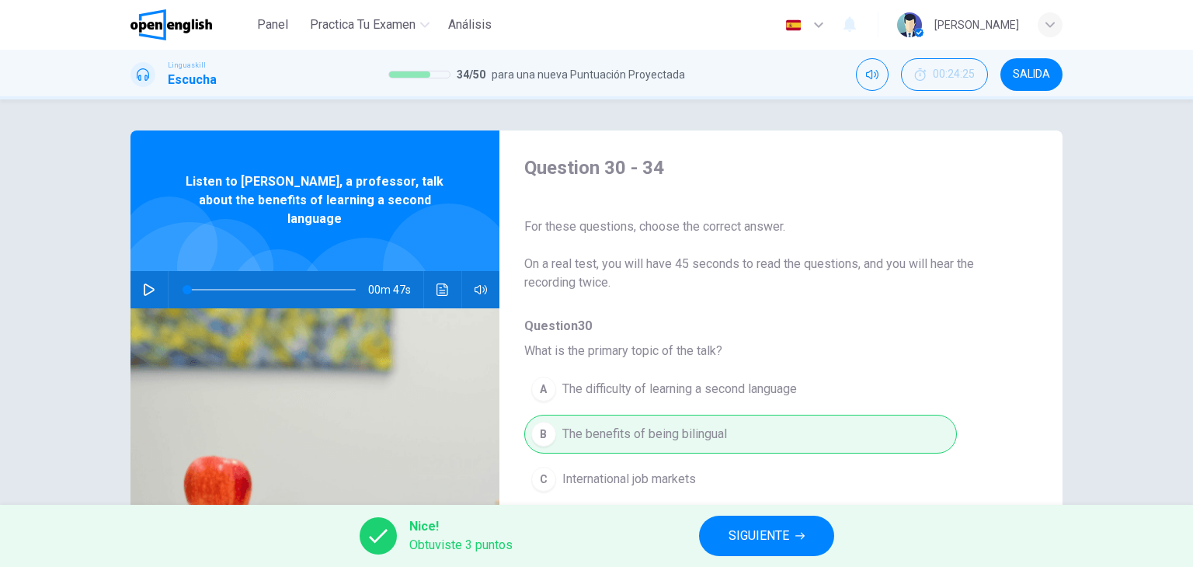
click at [777, 531] on span "SIGUIENTE" at bounding box center [759, 536] width 61 height 22
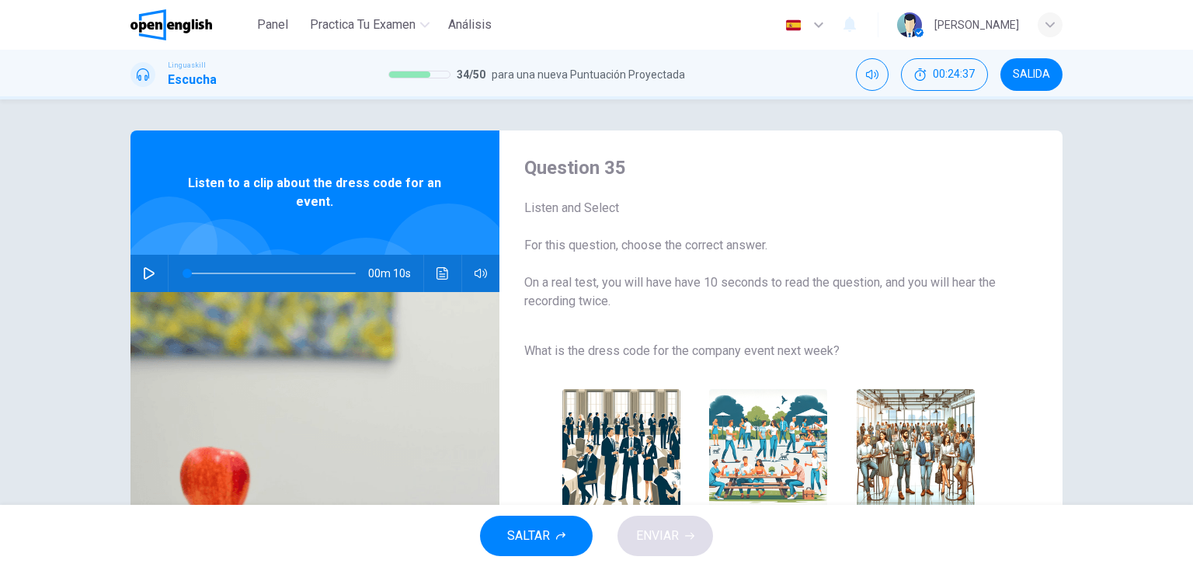
scroll to position [106, 0]
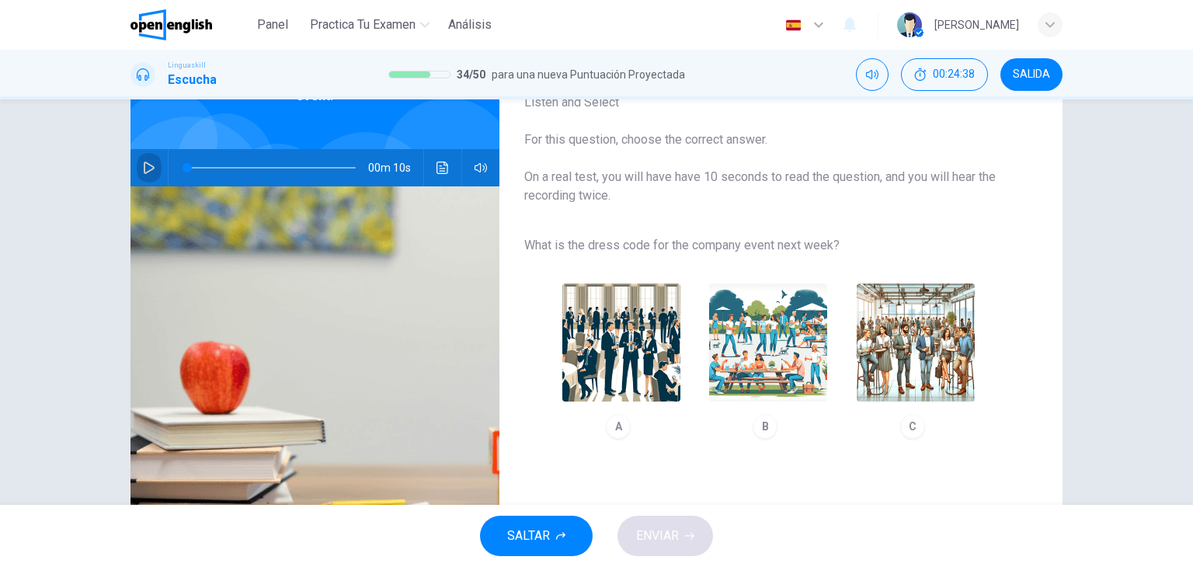
click at [151, 172] on button "button" at bounding box center [149, 167] width 25 height 37
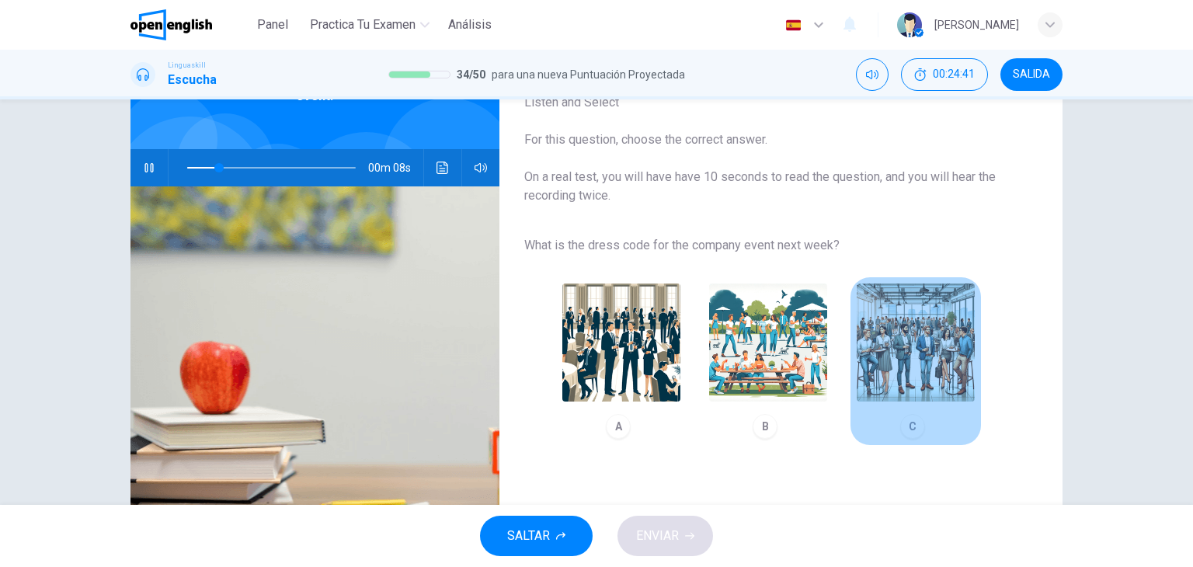
click at [943, 364] on img "button" at bounding box center [916, 343] width 118 height 118
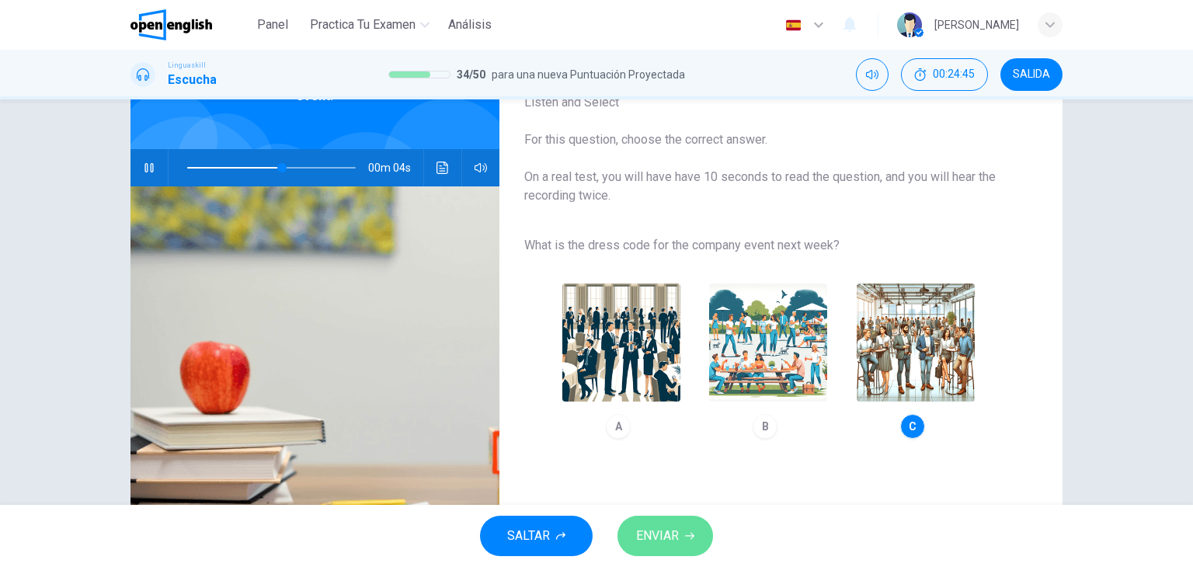
click at [704, 531] on button "ENVIAR" at bounding box center [666, 536] width 96 height 40
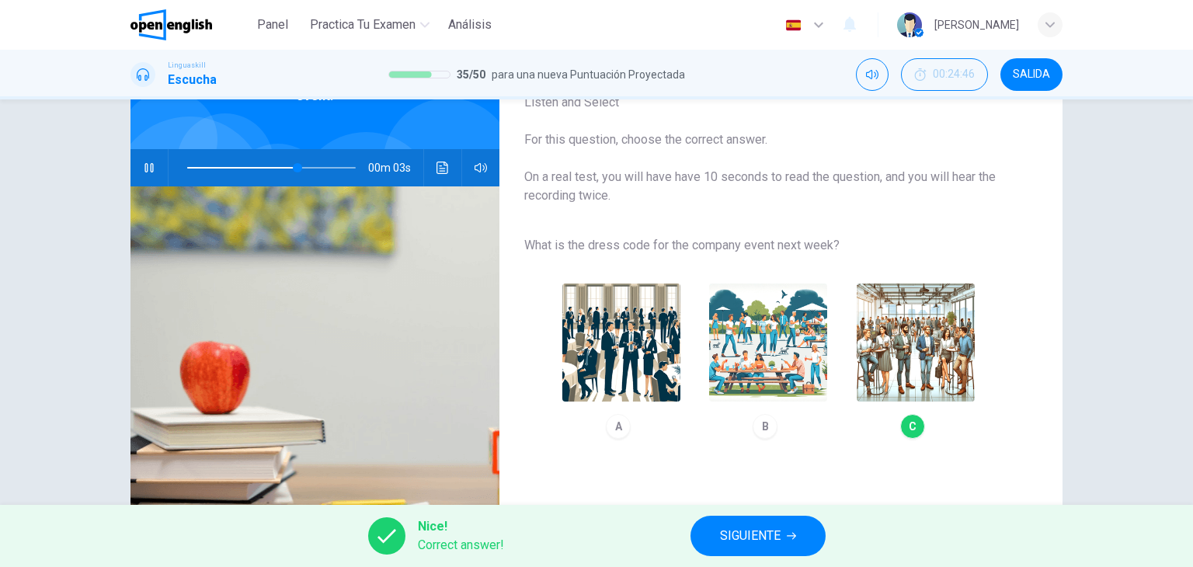
type input "**"
click at [758, 526] on span "SIGUIENTE" at bounding box center [750, 536] width 61 height 22
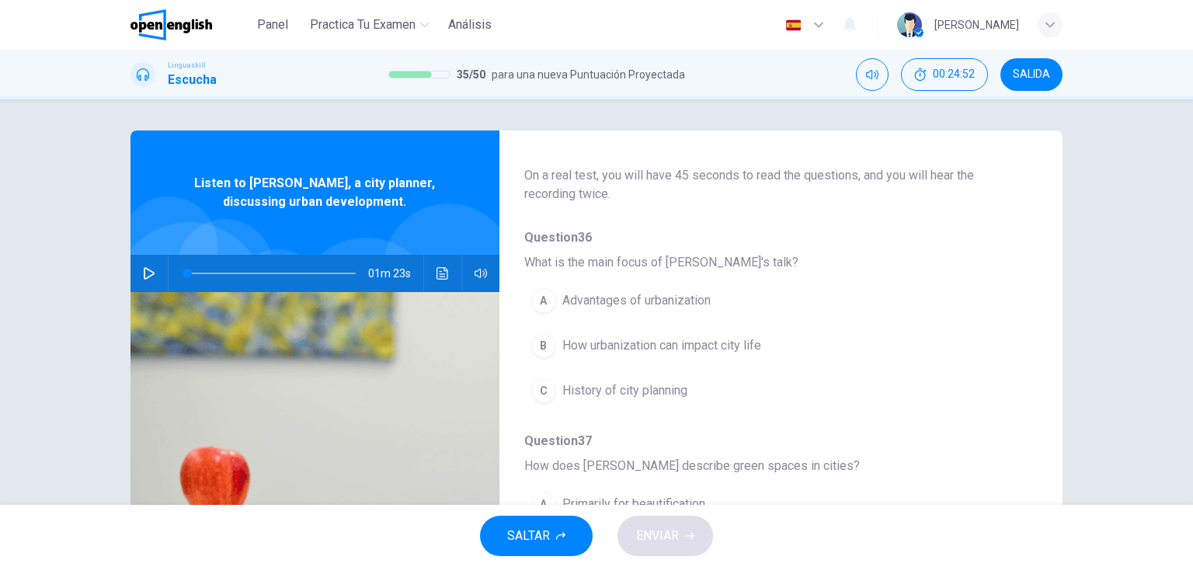
scroll to position [71, 0]
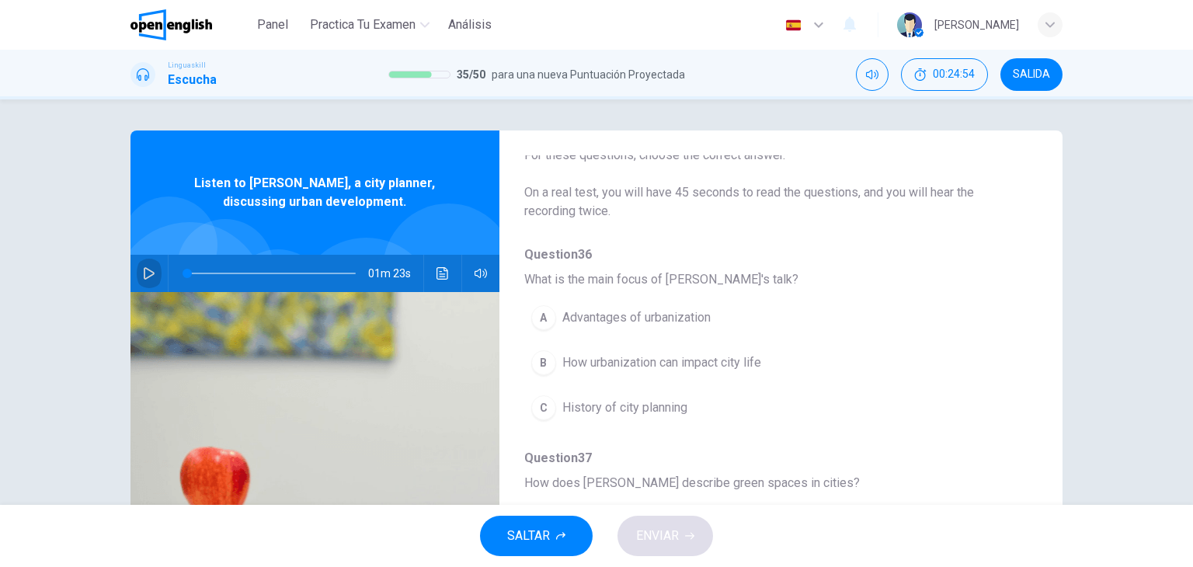
click at [147, 280] on button "button" at bounding box center [149, 273] width 25 height 37
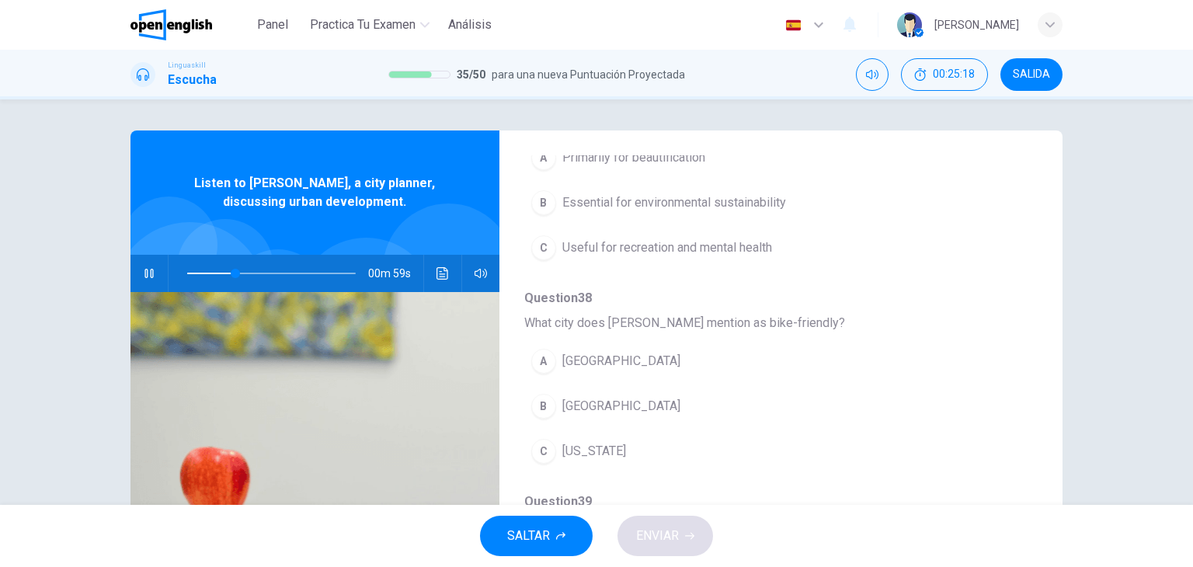
scroll to position [437, 0]
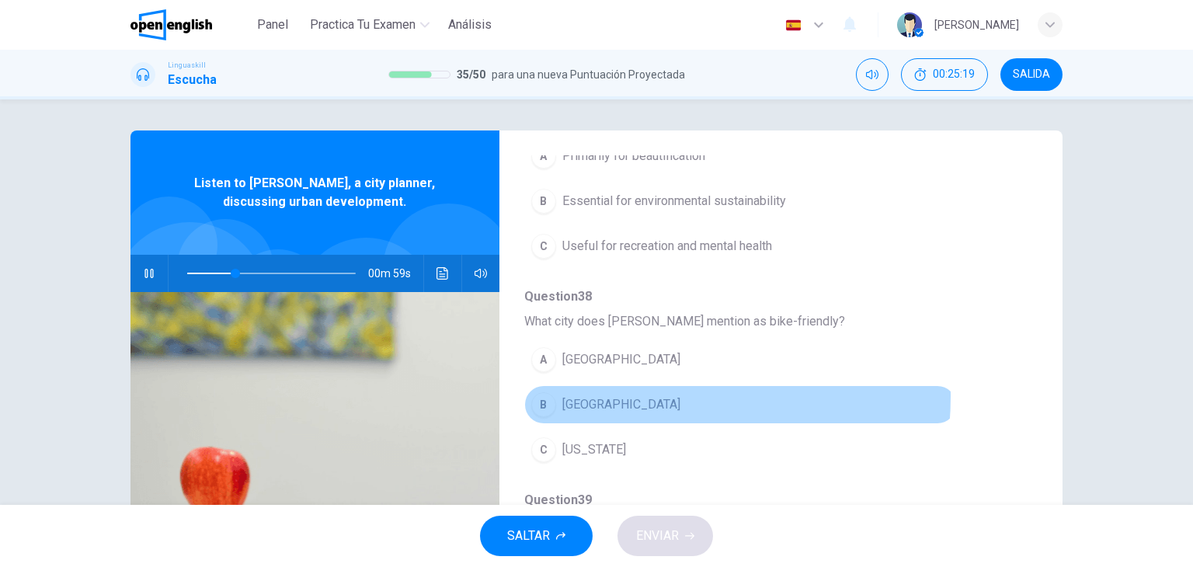
click at [625, 395] on span "[GEOGRAPHIC_DATA]" at bounding box center [621, 404] width 118 height 19
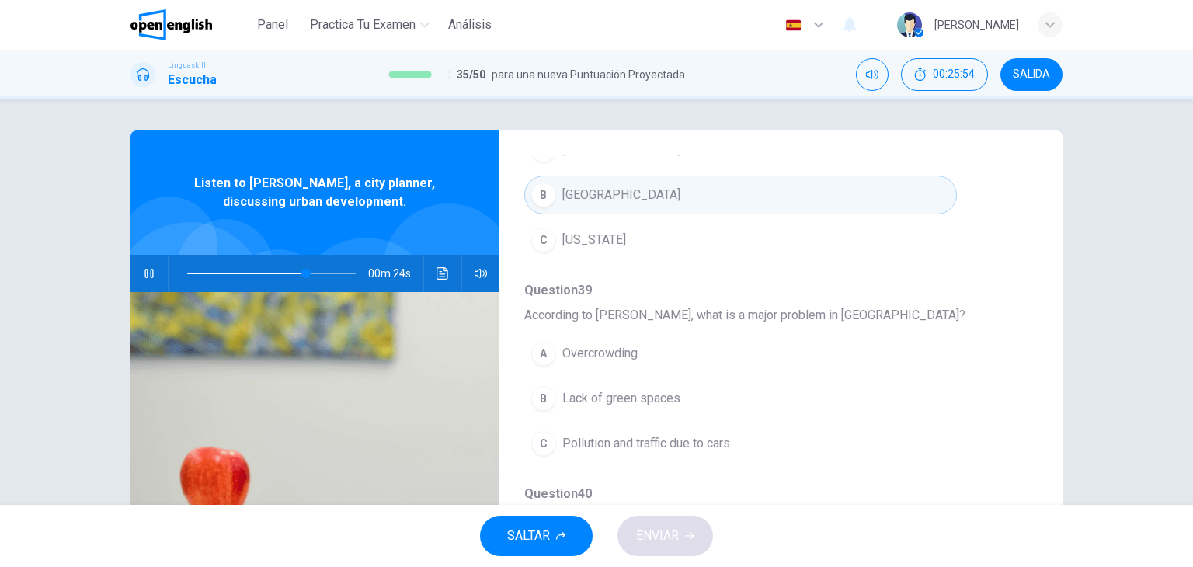
scroll to position [665, 0]
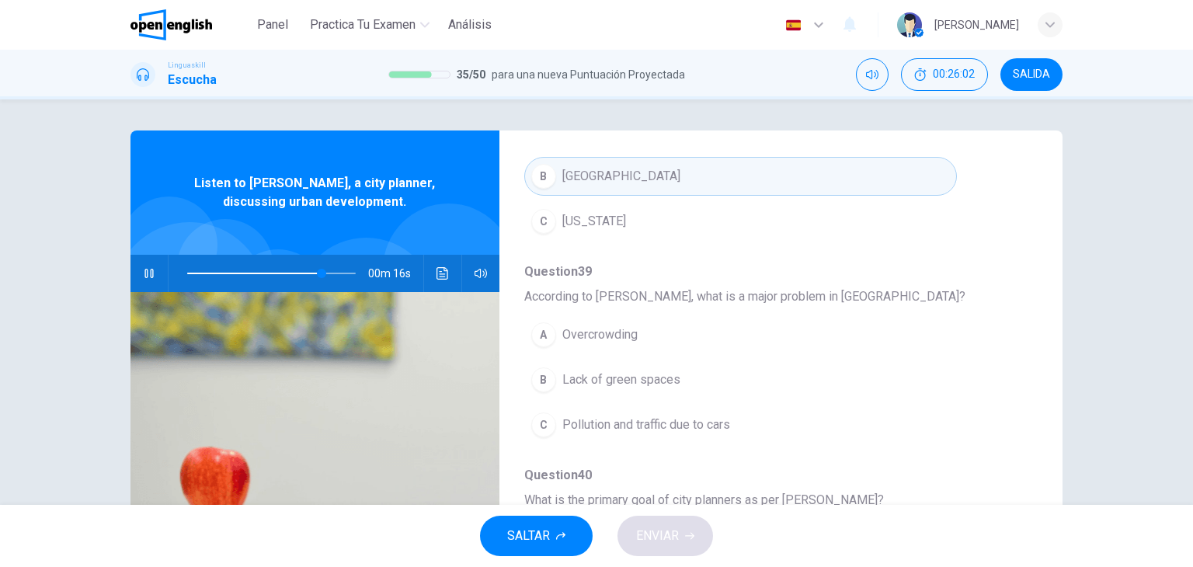
click at [619, 418] on span "Pollution and traffic due to cars" at bounding box center [646, 425] width 168 height 19
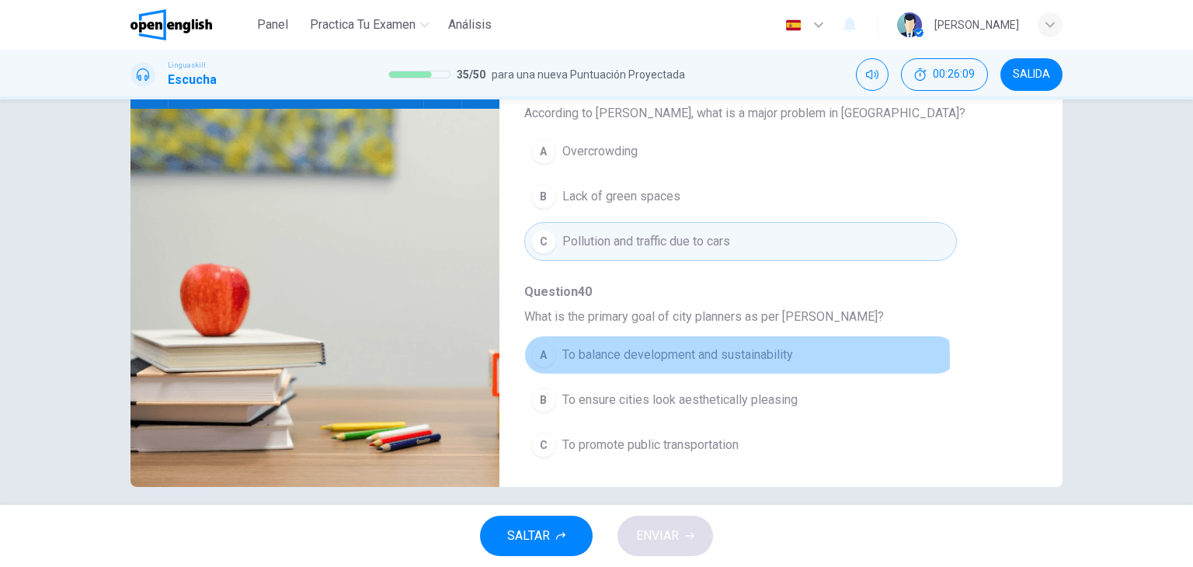
click at [641, 355] on span "To balance development and sustainability" at bounding box center [677, 355] width 231 height 19
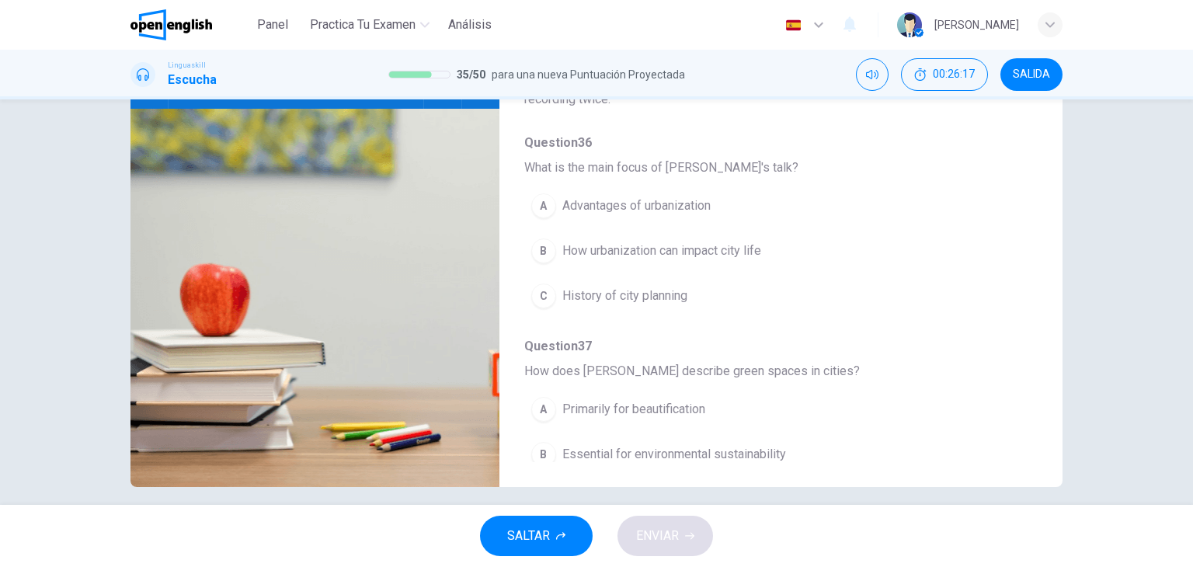
scroll to position [0, 0]
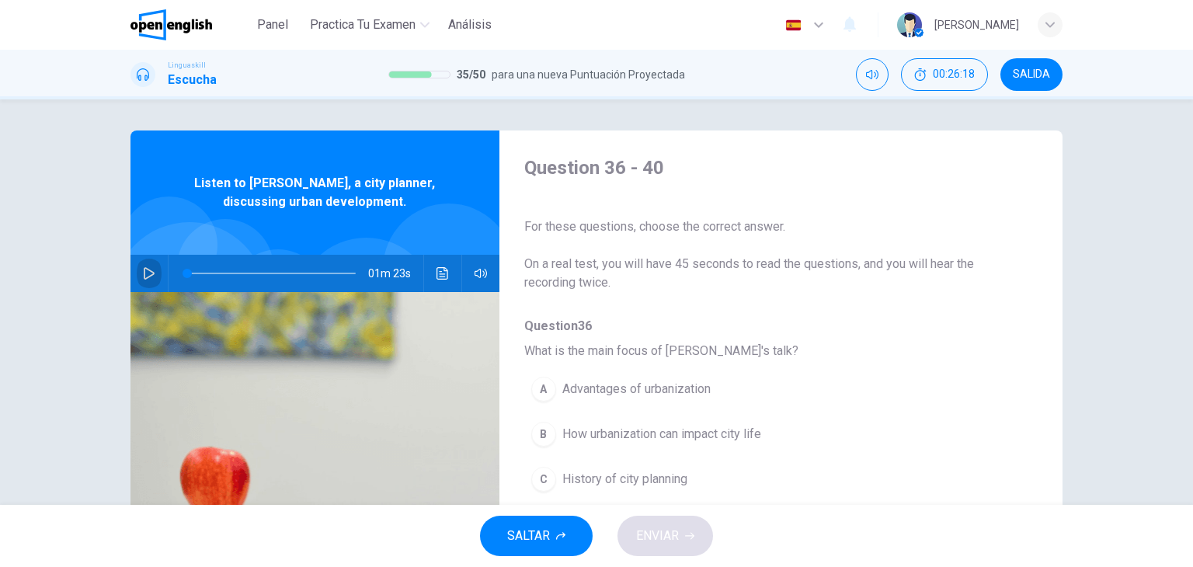
click at [146, 277] on icon "button" at bounding box center [149, 273] width 12 height 12
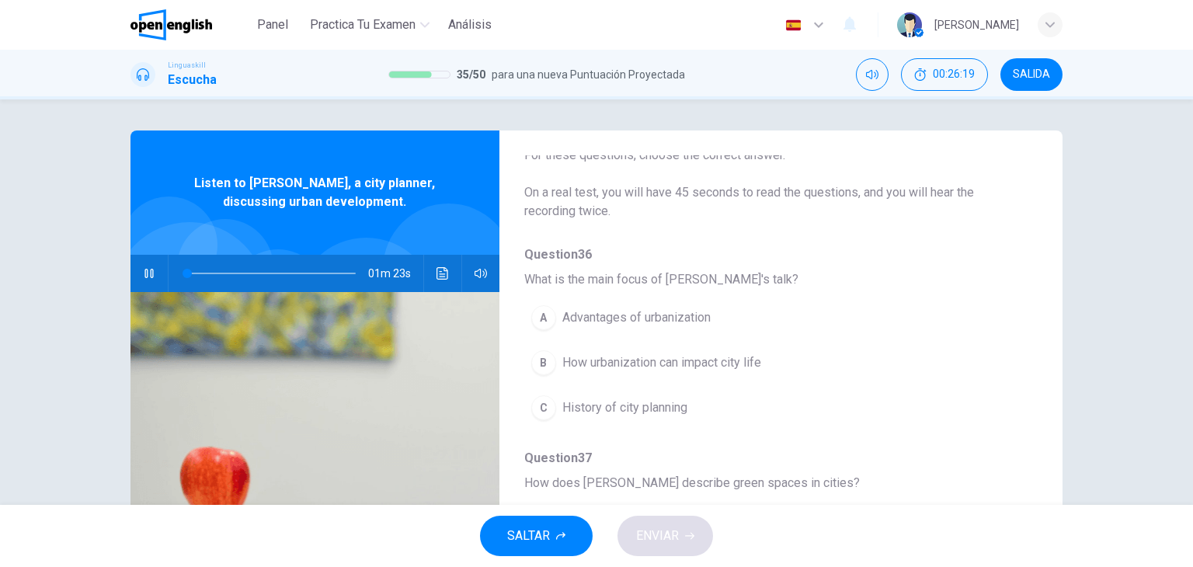
scroll to position [71, 0]
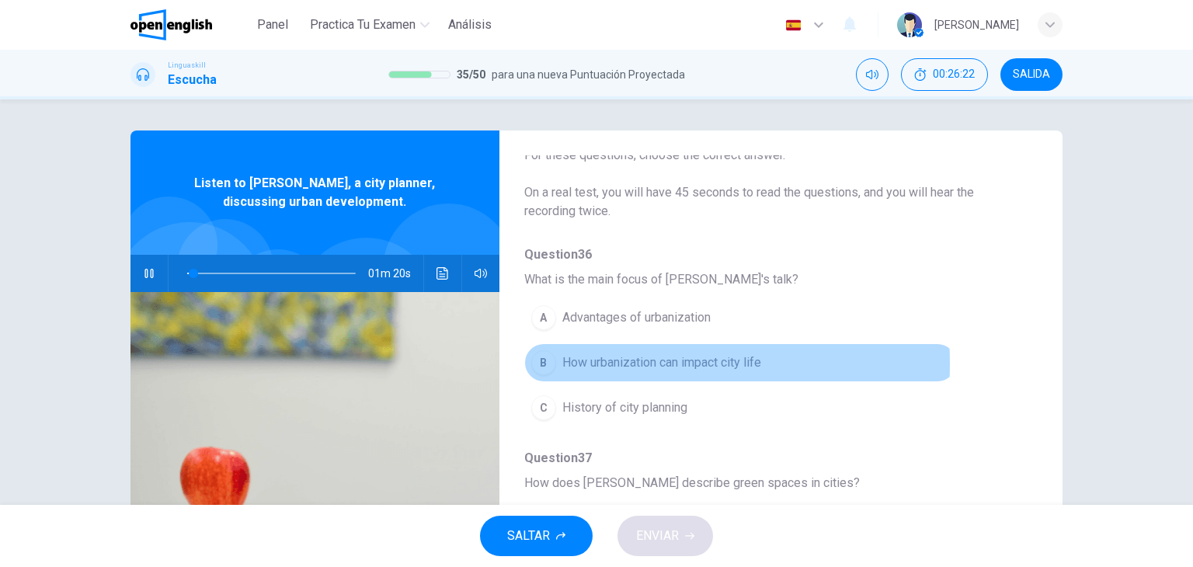
click at [534, 364] on div "B" at bounding box center [543, 362] width 25 height 25
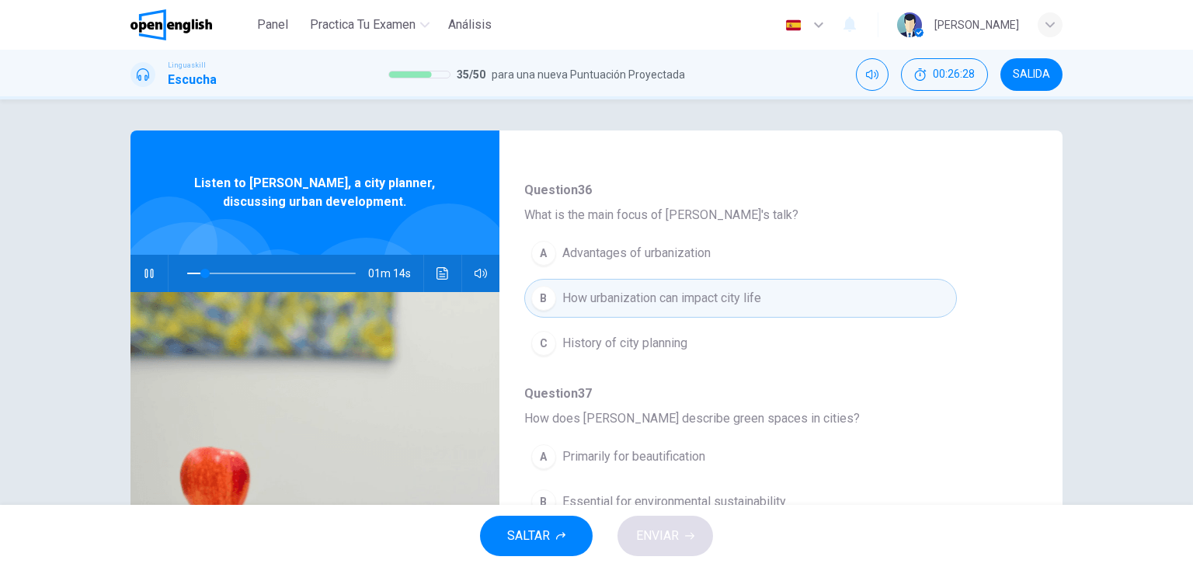
scroll to position [135, 0]
drag, startPoint x: 200, startPoint y: 276, endPoint x: 155, endPoint y: 280, distance: 45.3
click at [155, 280] on div "01m 15s" at bounding box center [315, 273] width 369 height 37
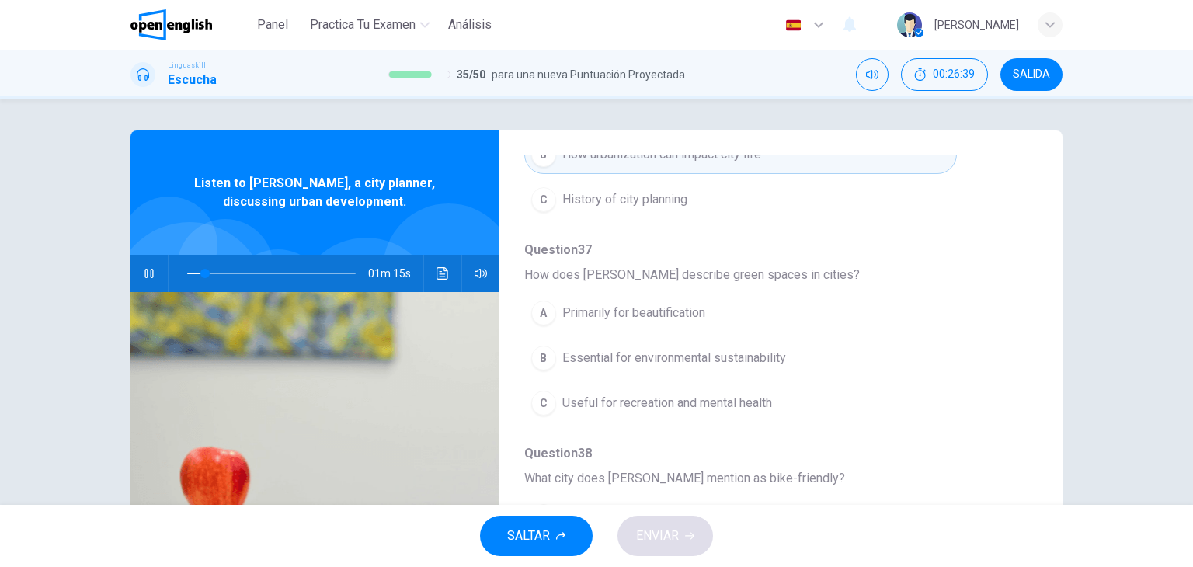
scroll to position [280, 0]
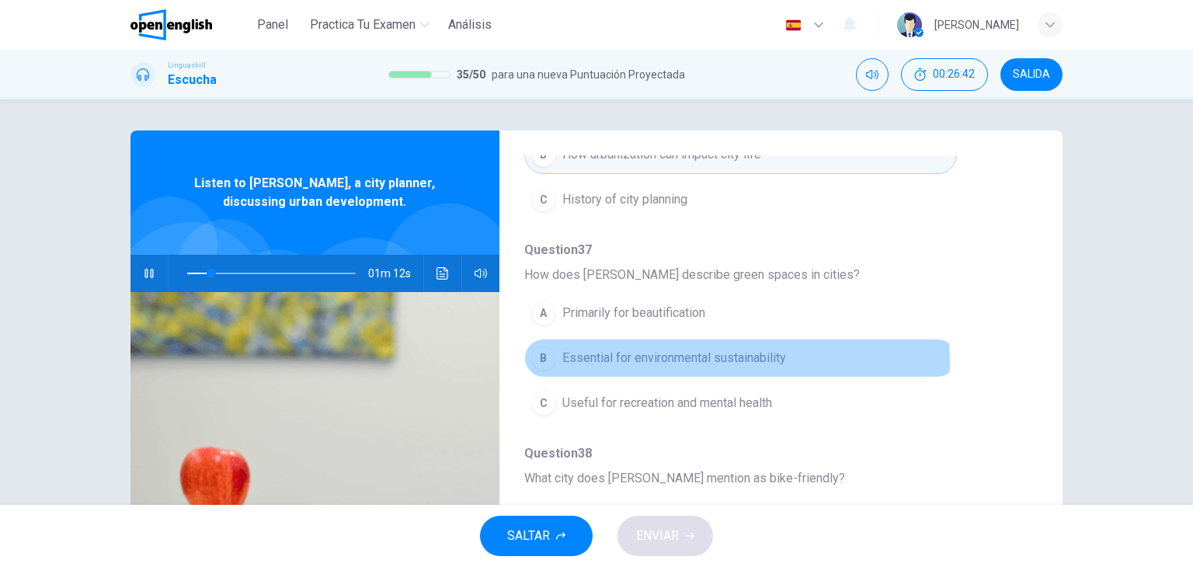
click at [656, 360] on span "Essential for environmental sustainability" at bounding box center [674, 358] width 224 height 19
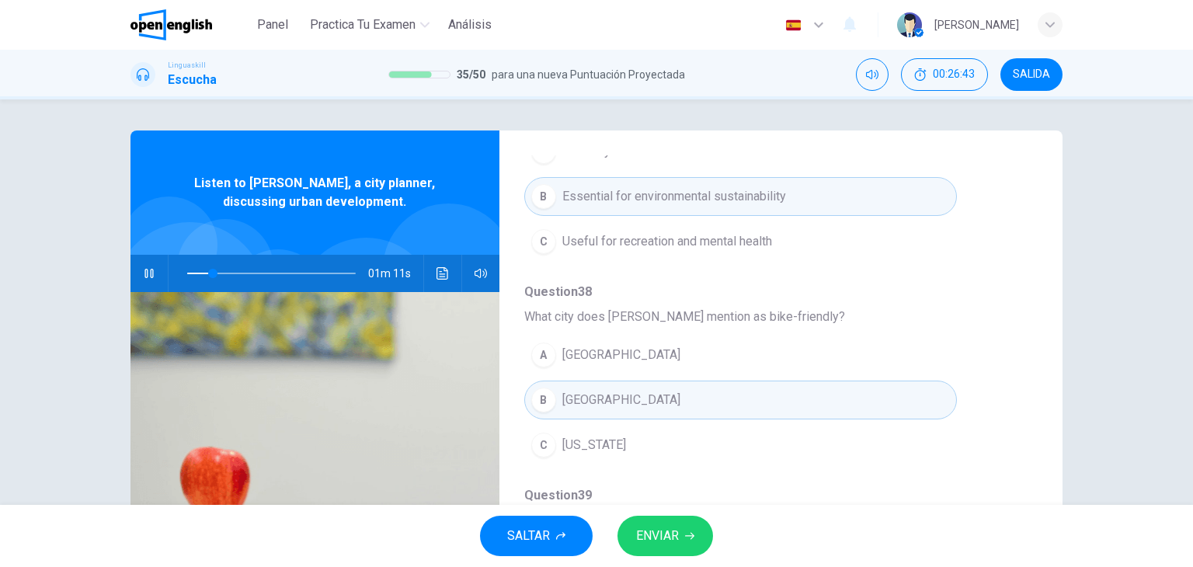
scroll to position [456, 0]
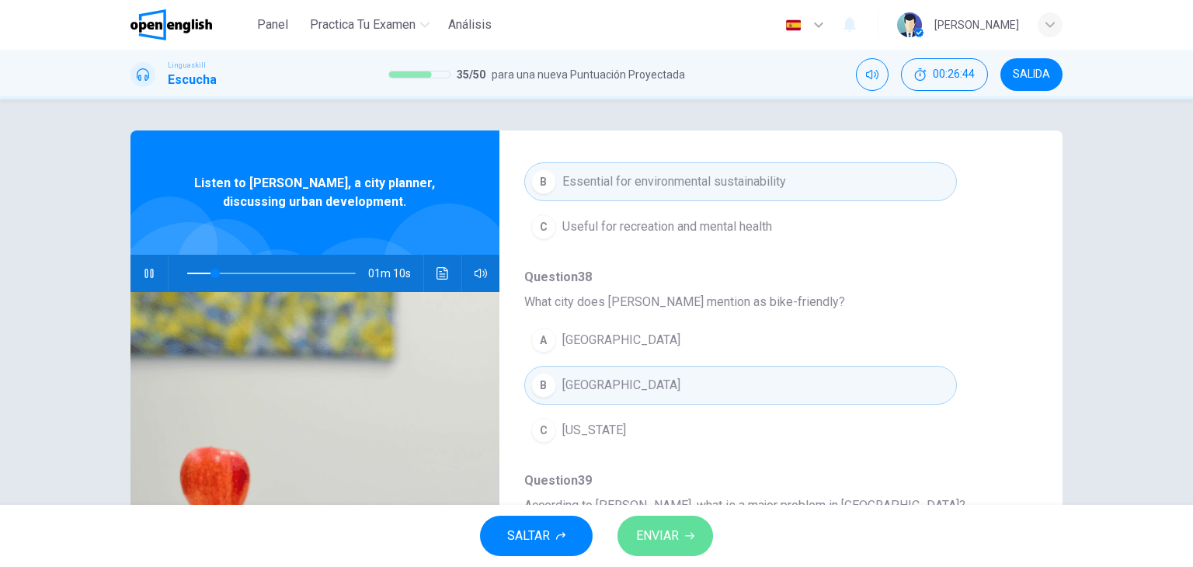
click at [649, 533] on span "ENVIAR" at bounding box center [657, 536] width 43 height 22
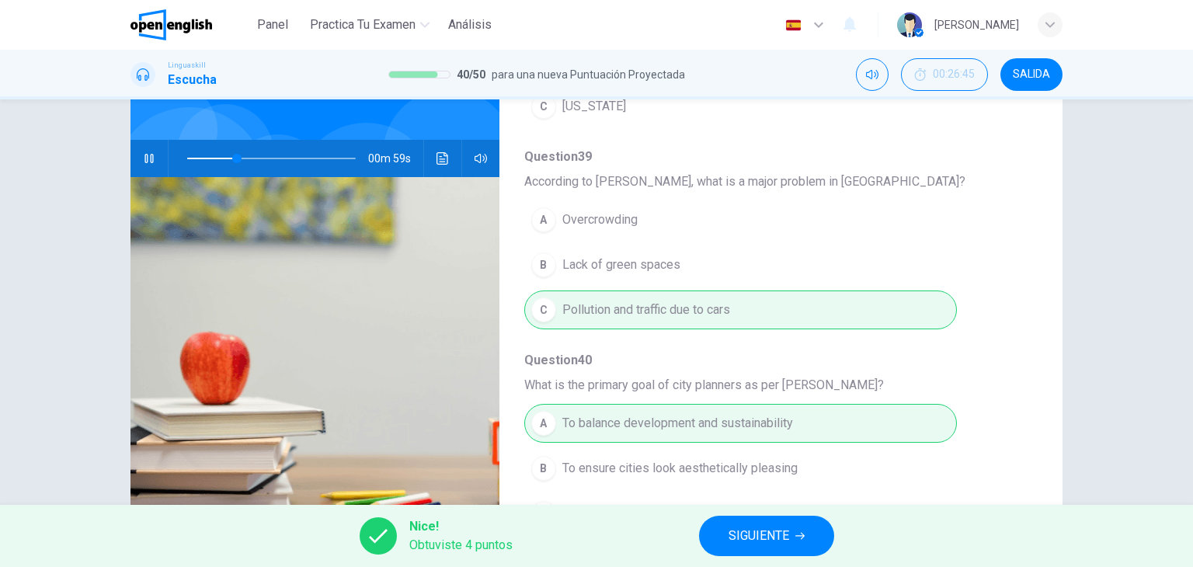
scroll to position [117, 0]
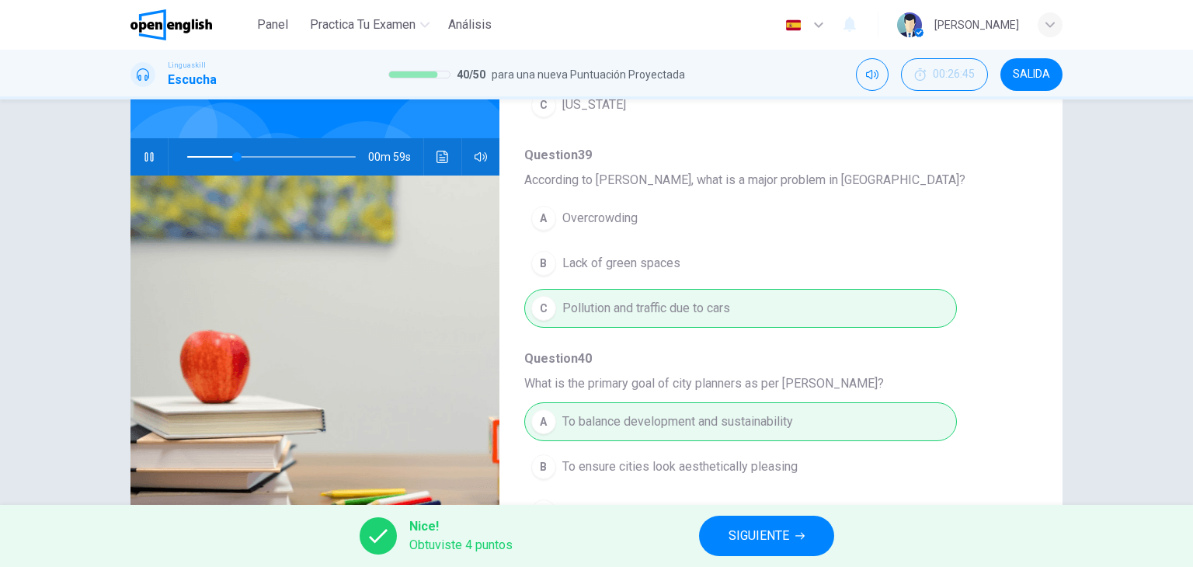
type input "**"
click at [763, 544] on span "SIGUIENTE" at bounding box center [759, 536] width 61 height 22
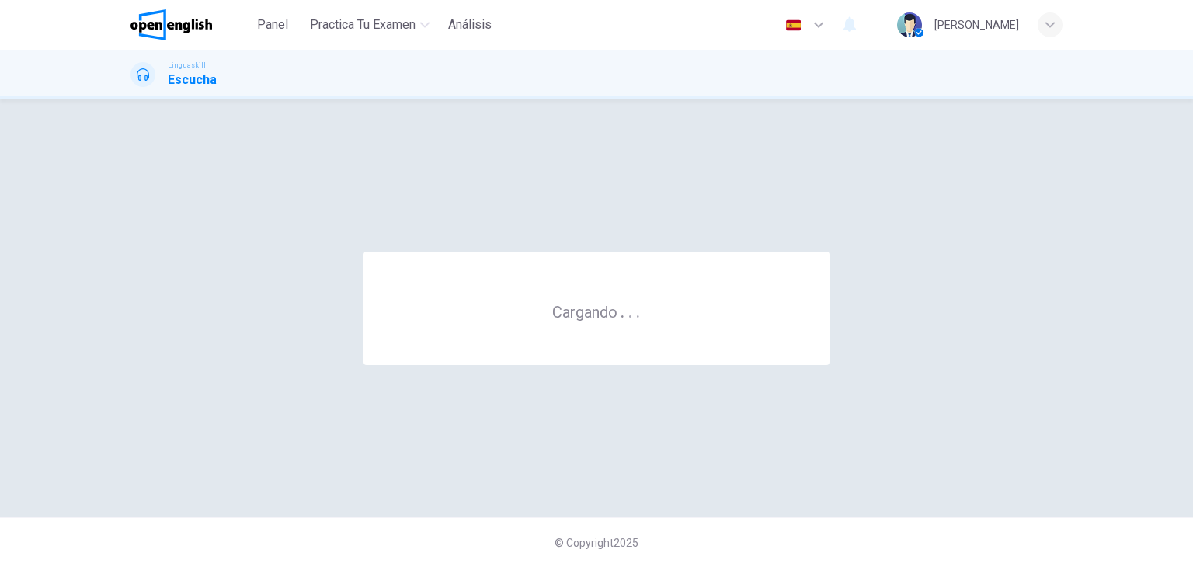
scroll to position [0, 0]
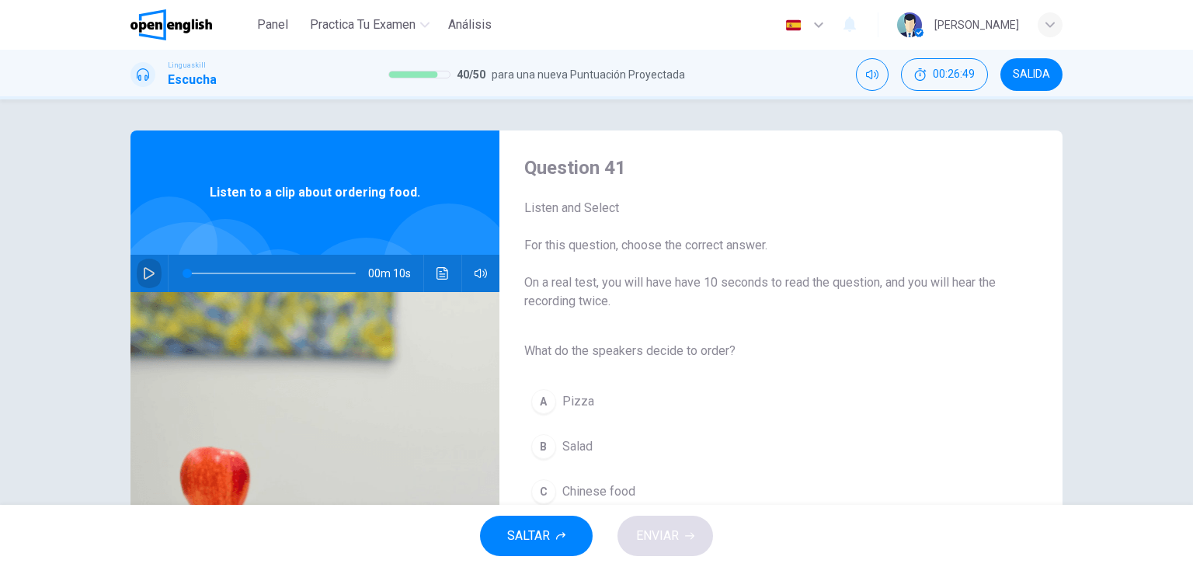
click at [151, 271] on button "button" at bounding box center [149, 273] width 25 height 37
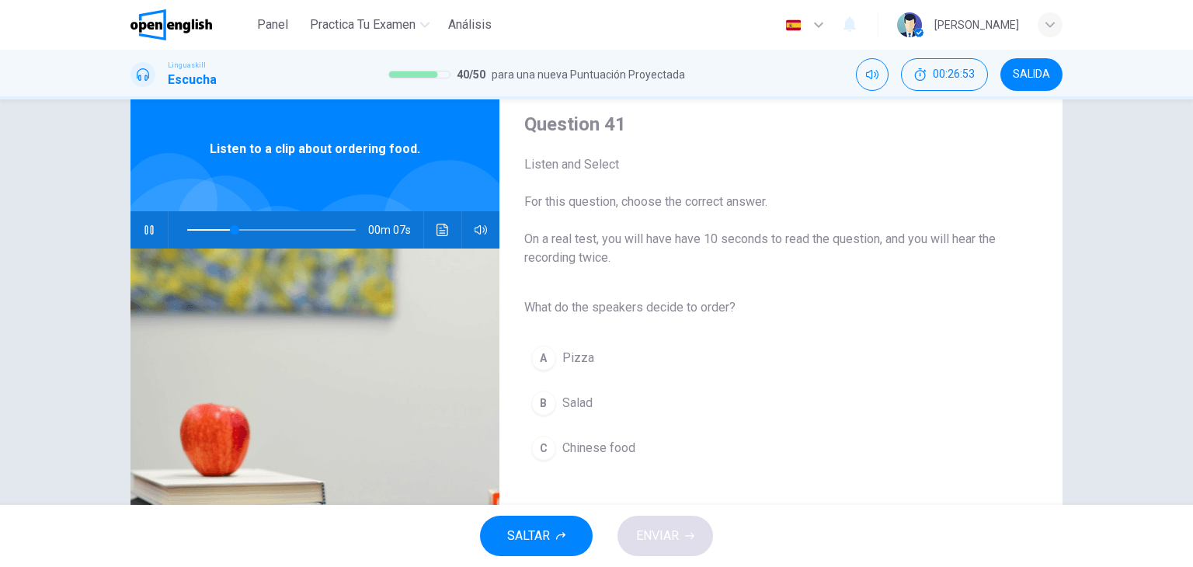
scroll to position [45, 0]
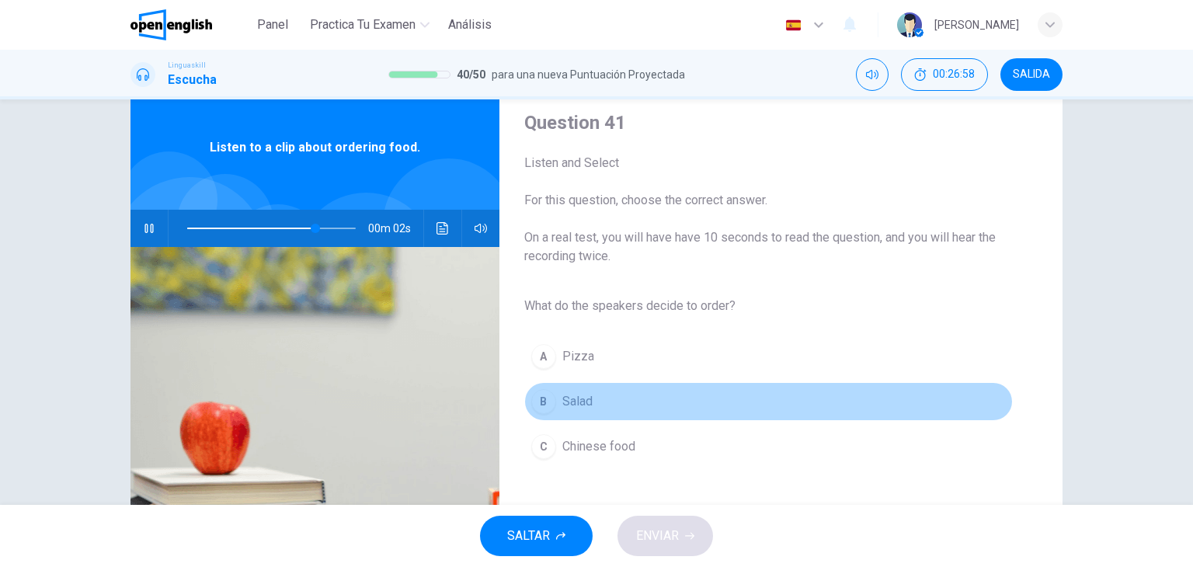
click at [579, 408] on span "Salad" at bounding box center [577, 401] width 30 height 19
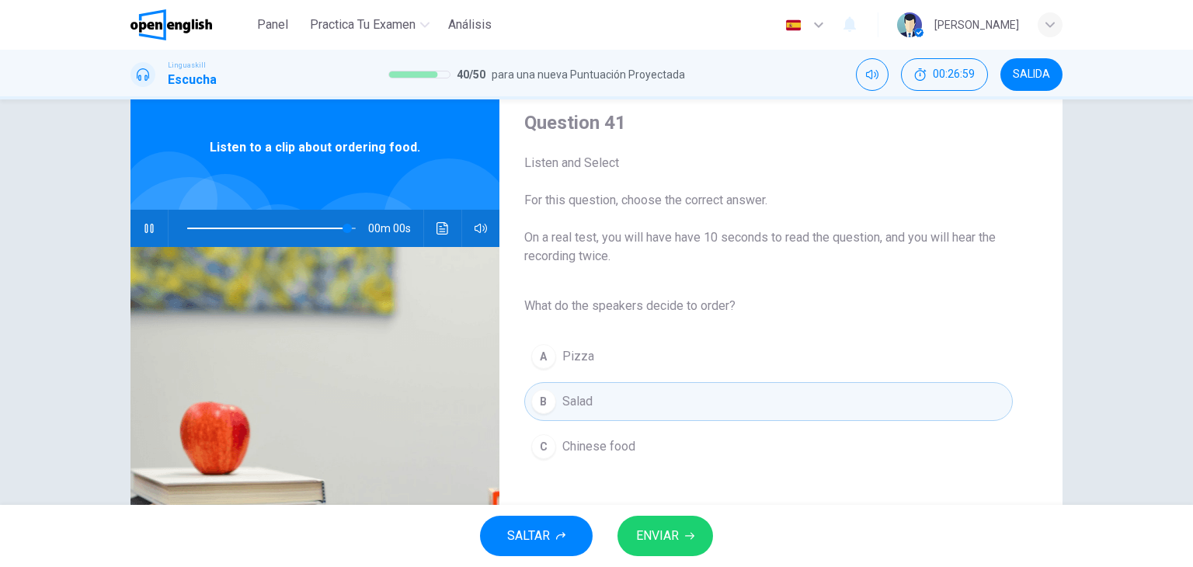
type input "*"
click at [643, 545] on span "ENVIAR" at bounding box center [657, 536] width 43 height 22
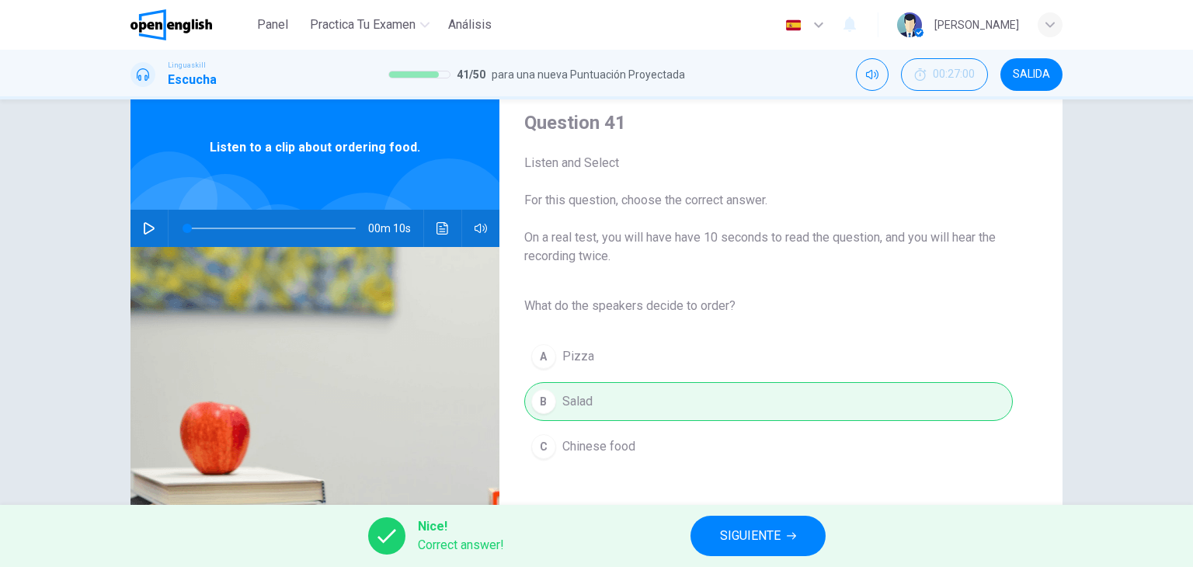
click at [746, 539] on span "SIGUIENTE" at bounding box center [750, 536] width 61 height 22
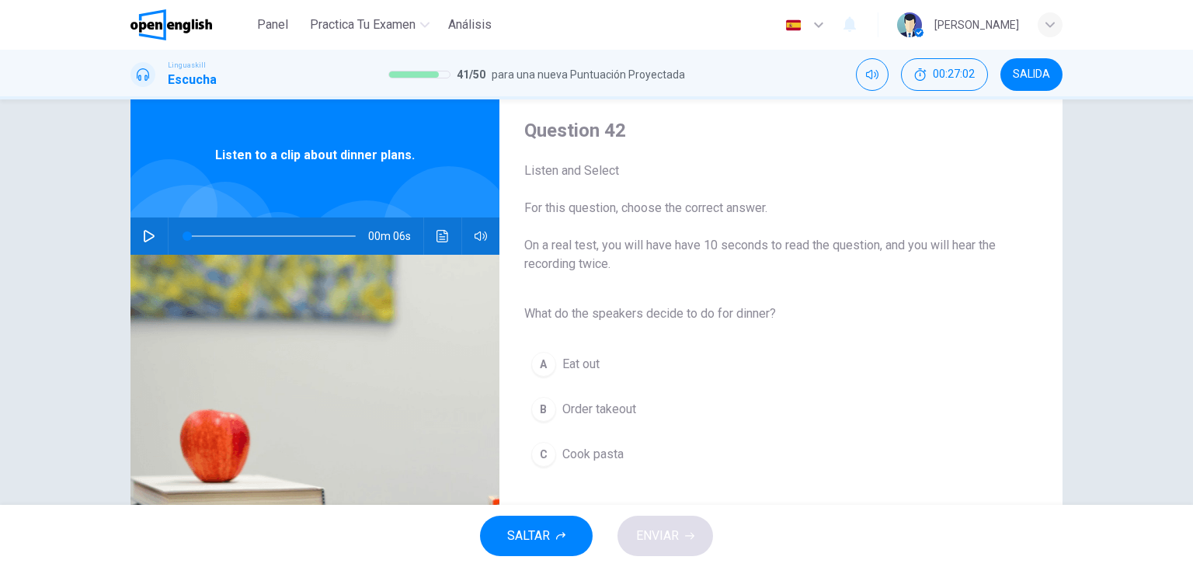
scroll to position [0, 0]
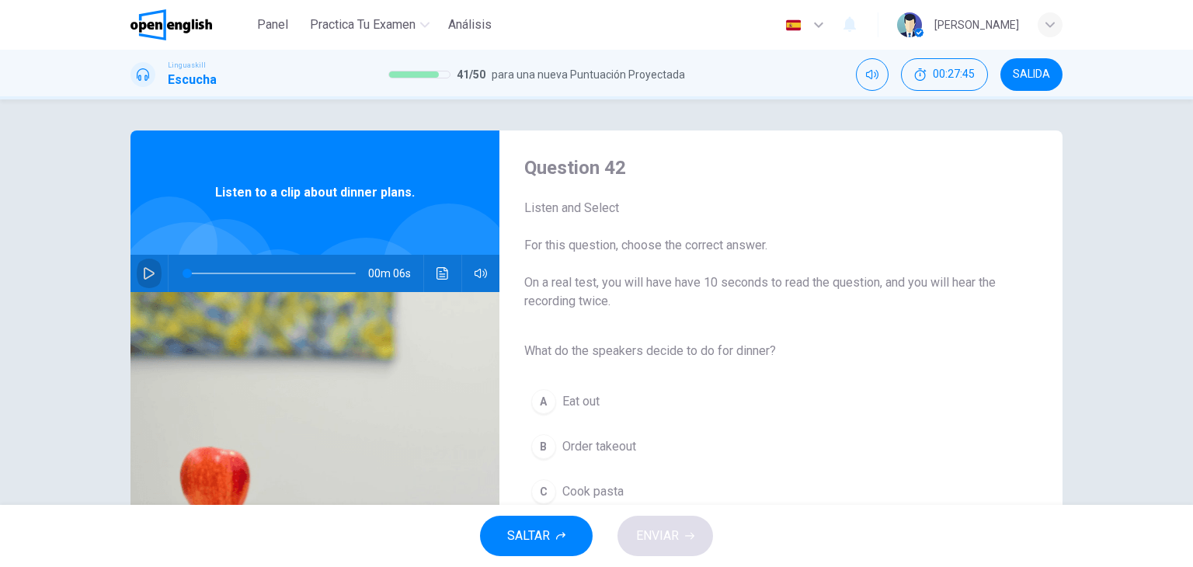
click at [151, 283] on button "button" at bounding box center [149, 273] width 25 height 37
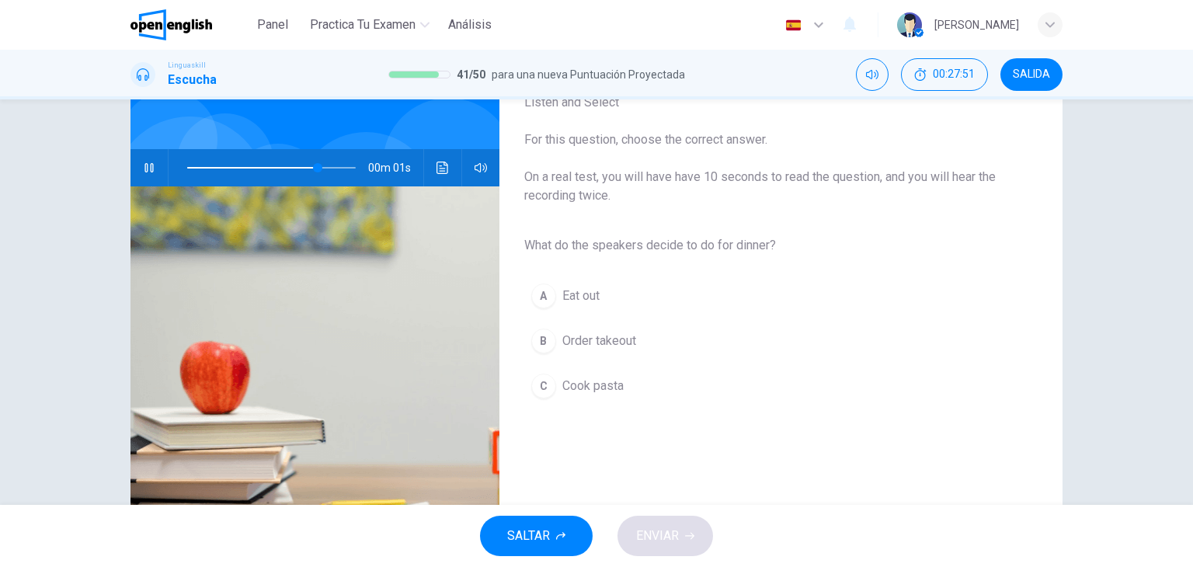
scroll to position [106, 0]
type input "*"
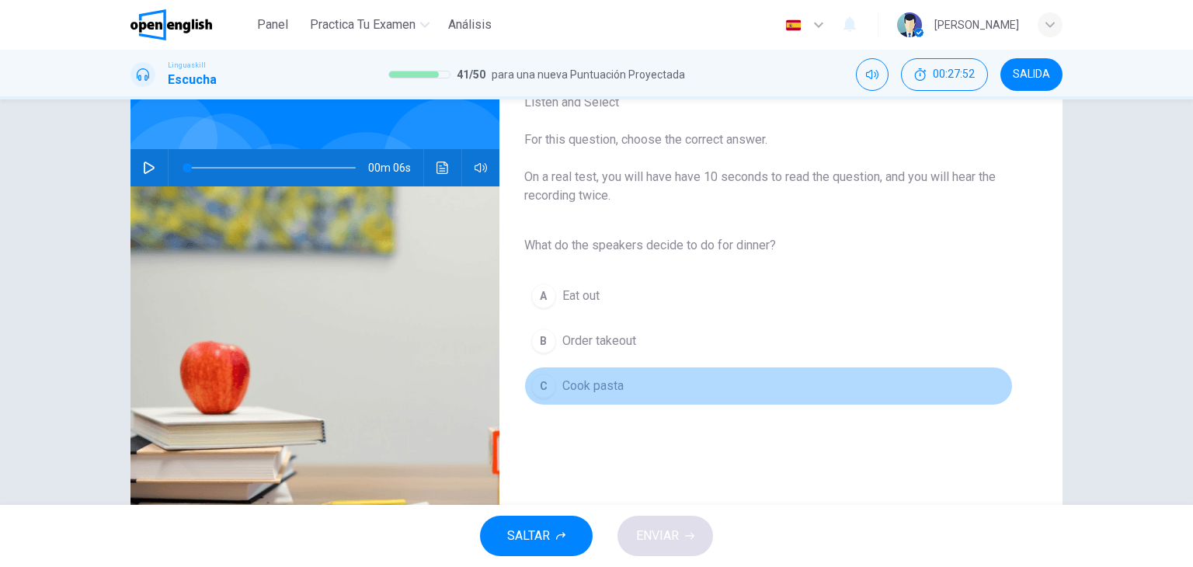
click at [608, 381] on span "Cook pasta" at bounding box center [592, 386] width 61 height 19
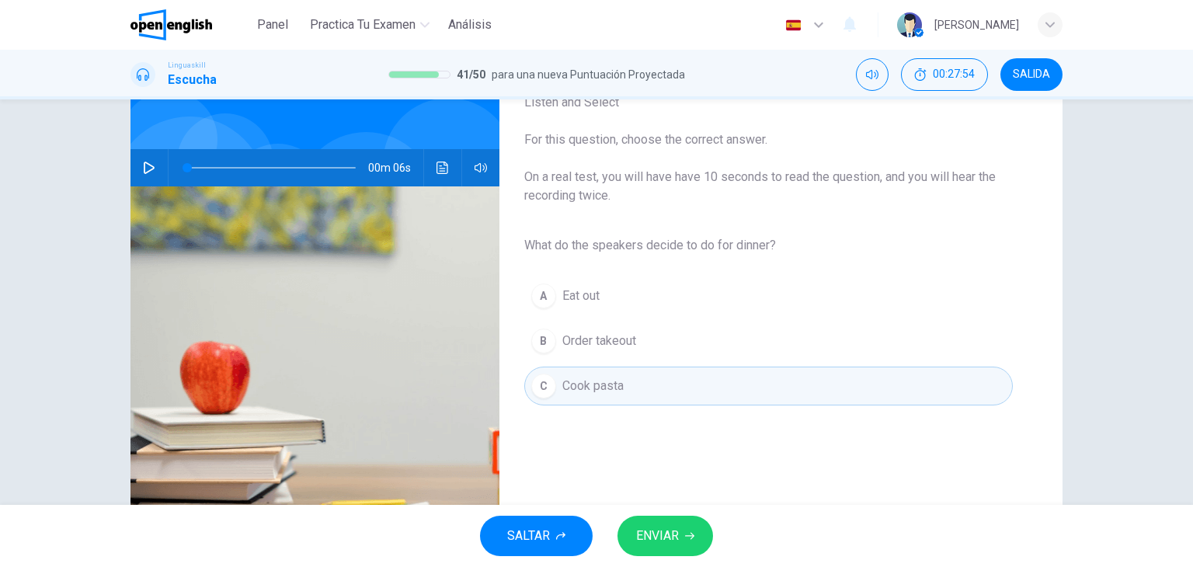
click at [679, 535] on span "ENVIAR" at bounding box center [657, 536] width 43 height 22
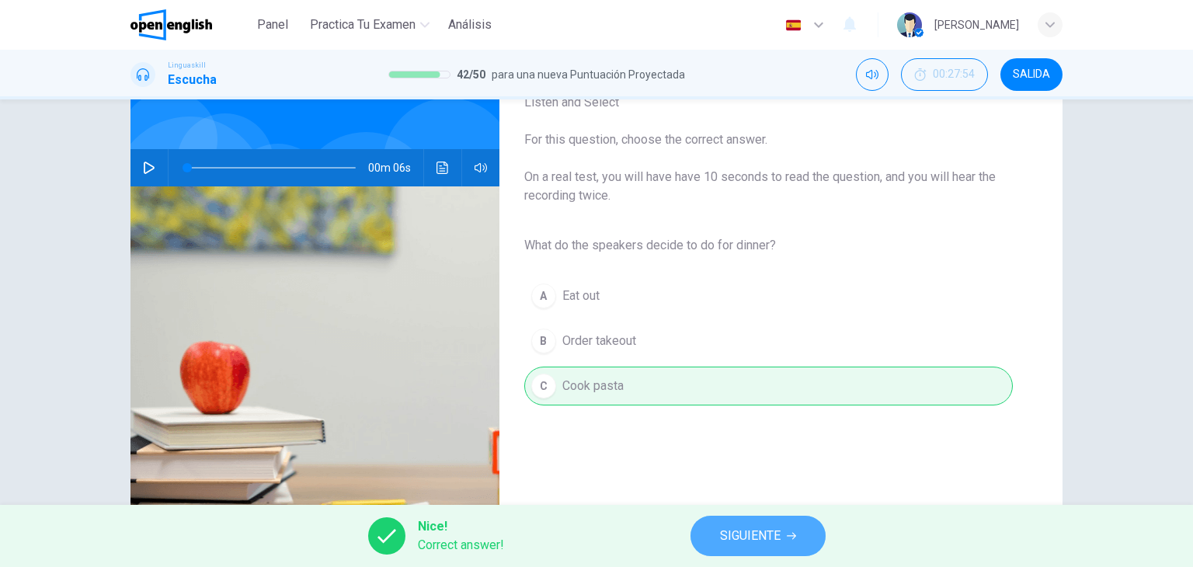
click at [739, 534] on span "SIGUIENTE" at bounding box center [750, 536] width 61 height 22
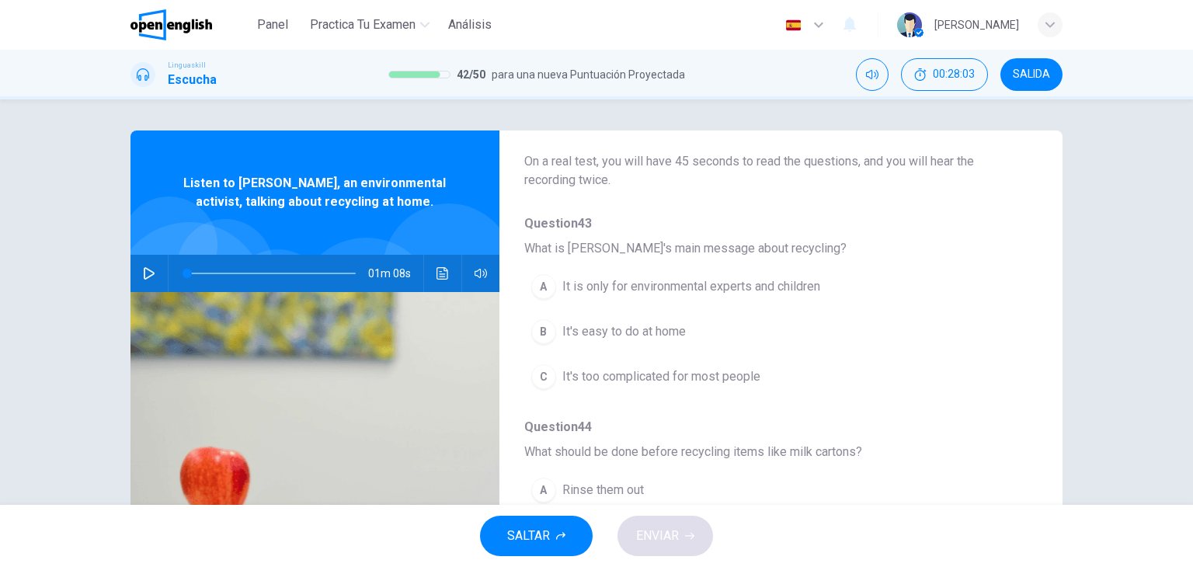
scroll to position [0, 0]
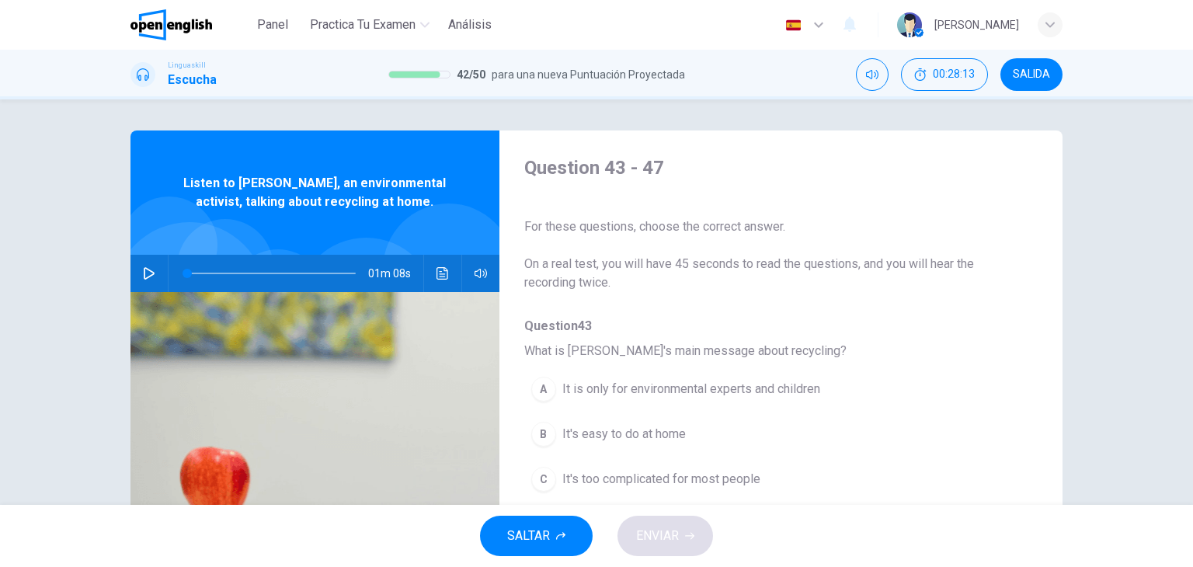
drag, startPoint x: 778, startPoint y: 351, endPoint x: 590, endPoint y: 347, distance: 188.0
click at [590, 347] on span "What is [PERSON_NAME]'s main message about recycling?" at bounding box center [768, 351] width 489 height 19
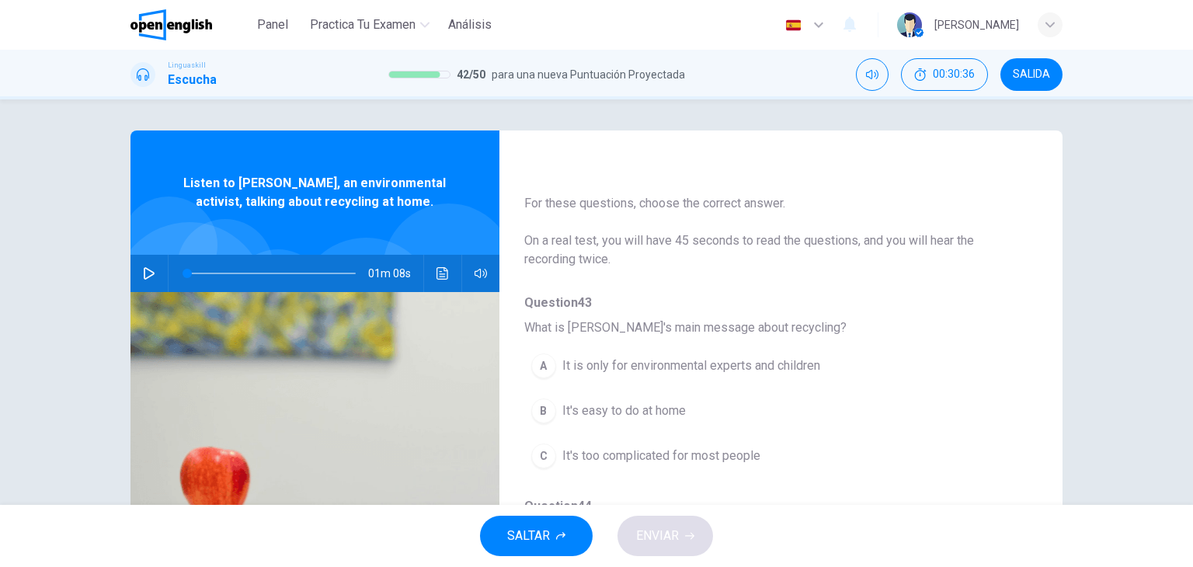
scroll to position [161, 0]
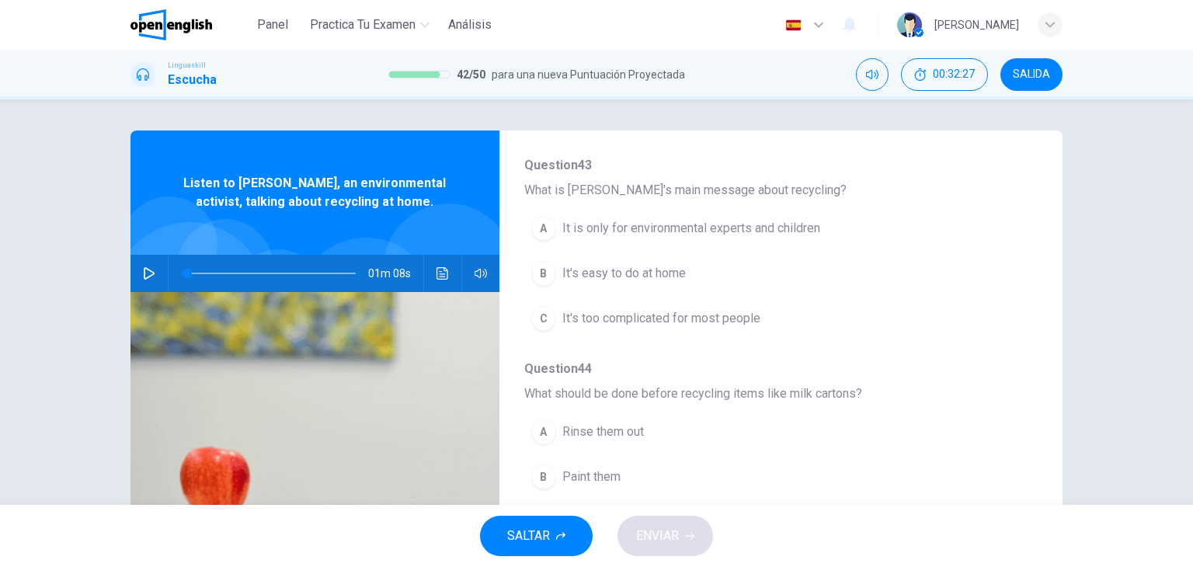
click at [150, 283] on button "button" at bounding box center [149, 273] width 25 height 37
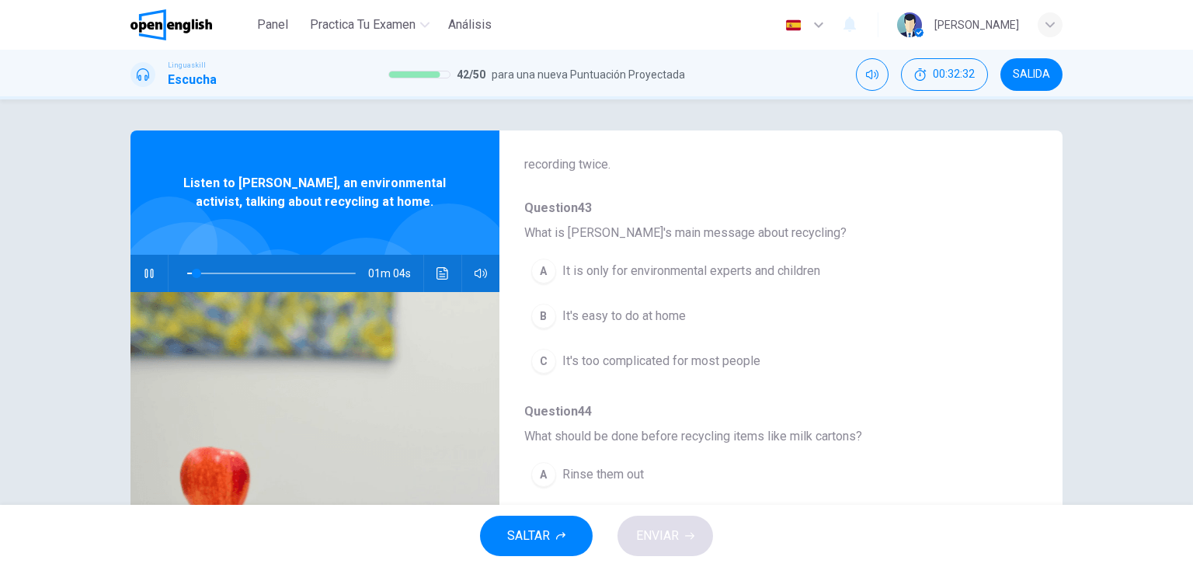
type input "*"
click at [186, 272] on div at bounding box center [269, 273] width 200 height 37
click at [187, 272] on span at bounding box center [271, 274] width 169 height 22
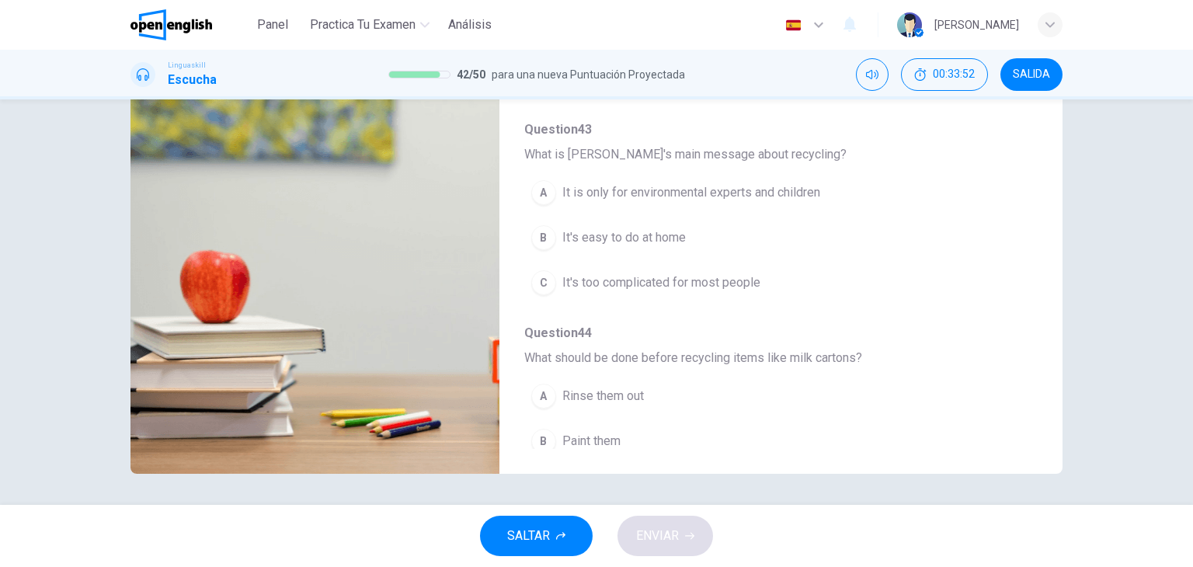
scroll to position [0, 0]
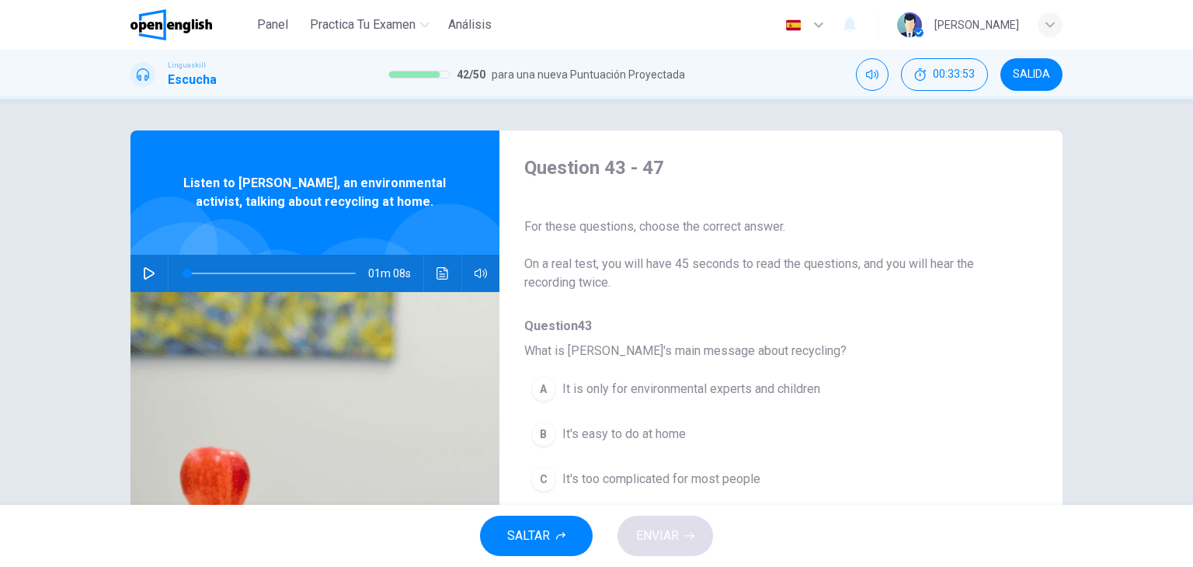
click at [159, 274] on div "01m 08s" at bounding box center [315, 273] width 369 height 37
click at [158, 274] on div "01m 08s" at bounding box center [315, 273] width 369 height 37
click at [155, 274] on button "button" at bounding box center [149, 273] width 25 height 37
drag, startPoint x: 183, startPoint y: 268, endPoint x: 166, endPoint y: 273, distance: 17.7
click at [183, 273] on span at bounding box center [187, 273] width 9 height 9
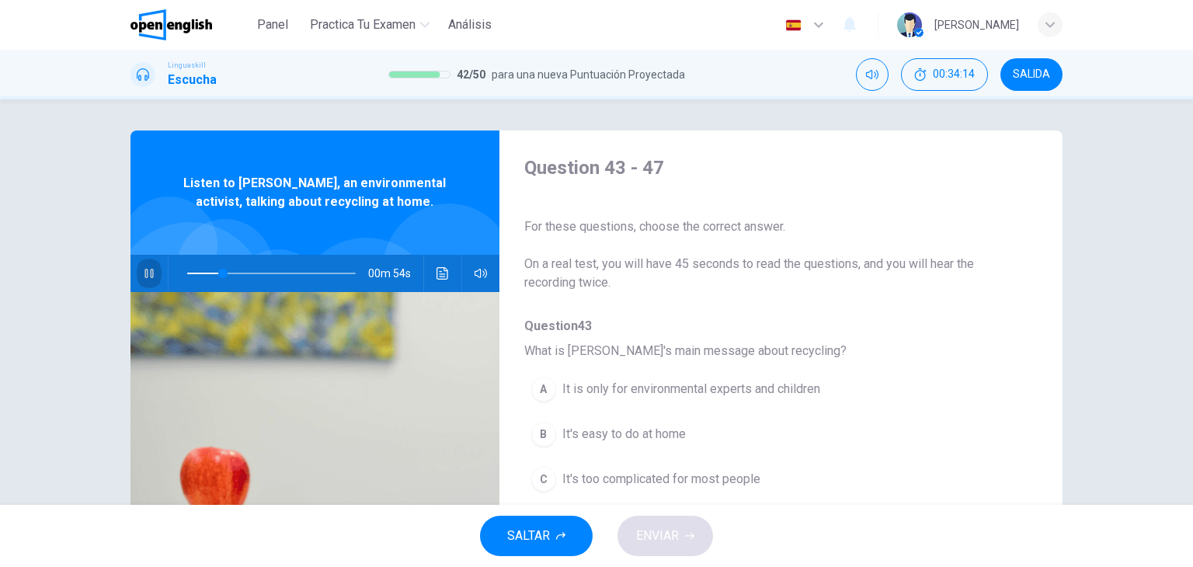
click at [142, 284] on button "button" at bounding box center [149, 273] width 25 height 37
drag, startPoint x: 214, startPoint y: 271, endPoint x: 156, endPoint y: 277, distance: 58.5
click at [156, 277] on div "00m 55s" at bounding box center [315, 273] width 369 height 37
click at [145, 276] on icon "button" at bounding box center [149, 273] width 11 height 12
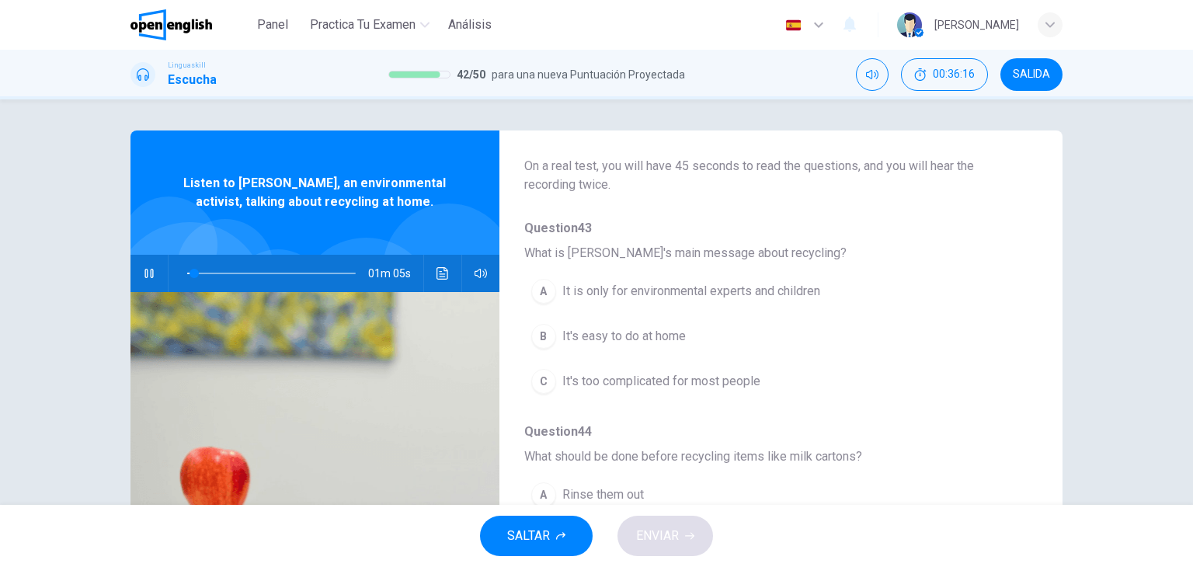
scroll to position [104, 0]
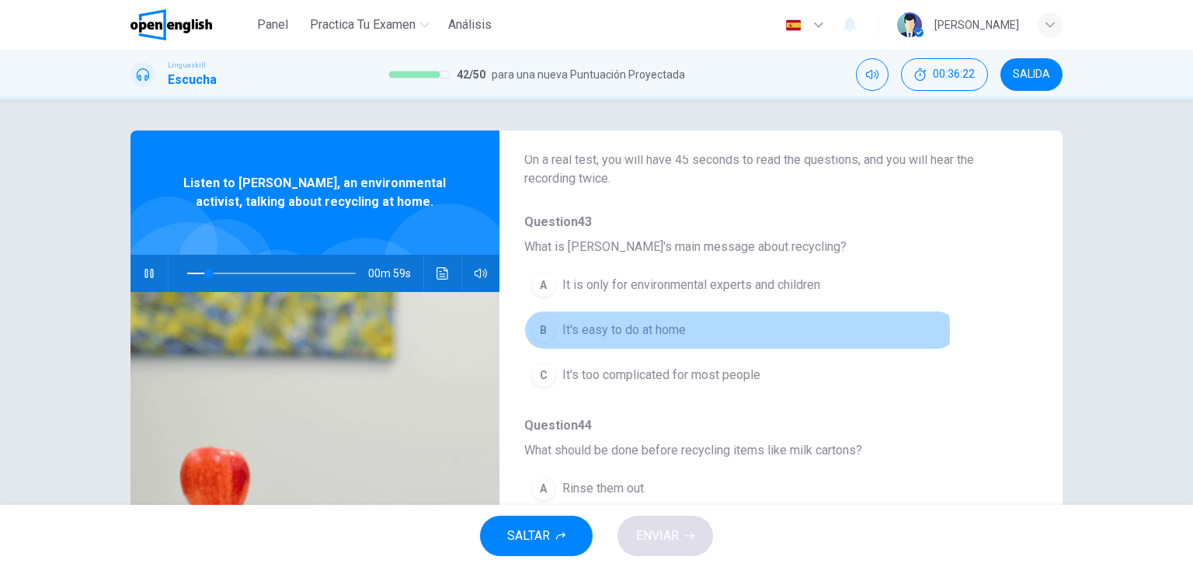
click at [648, 330] on span "It's easy to do at home" at bounding box center [624, 330] width 124 height 19
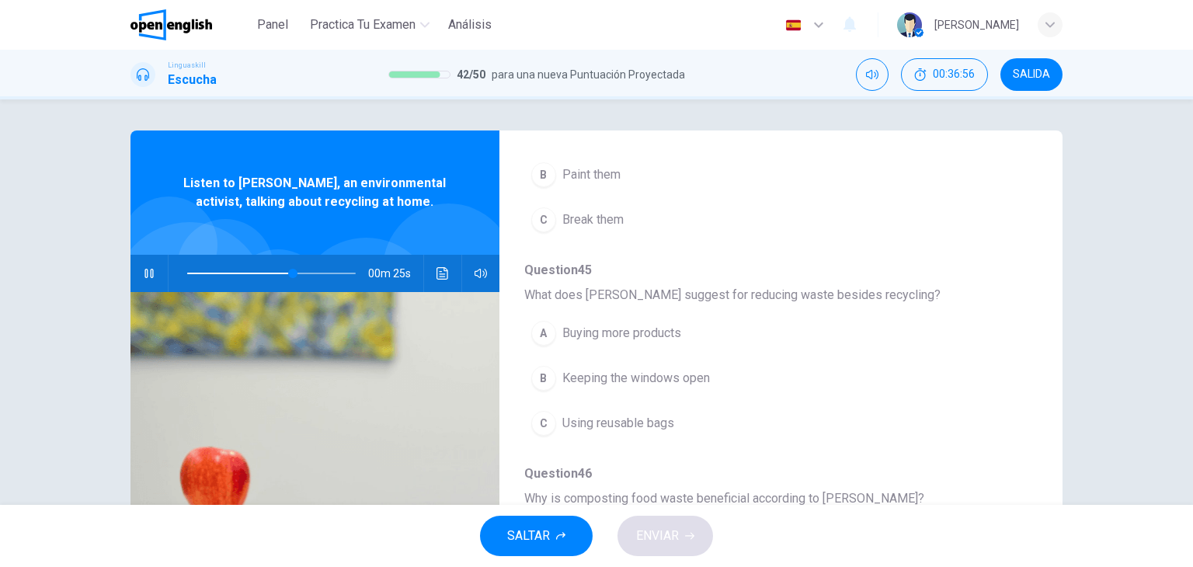
scroll to position [506, 0]
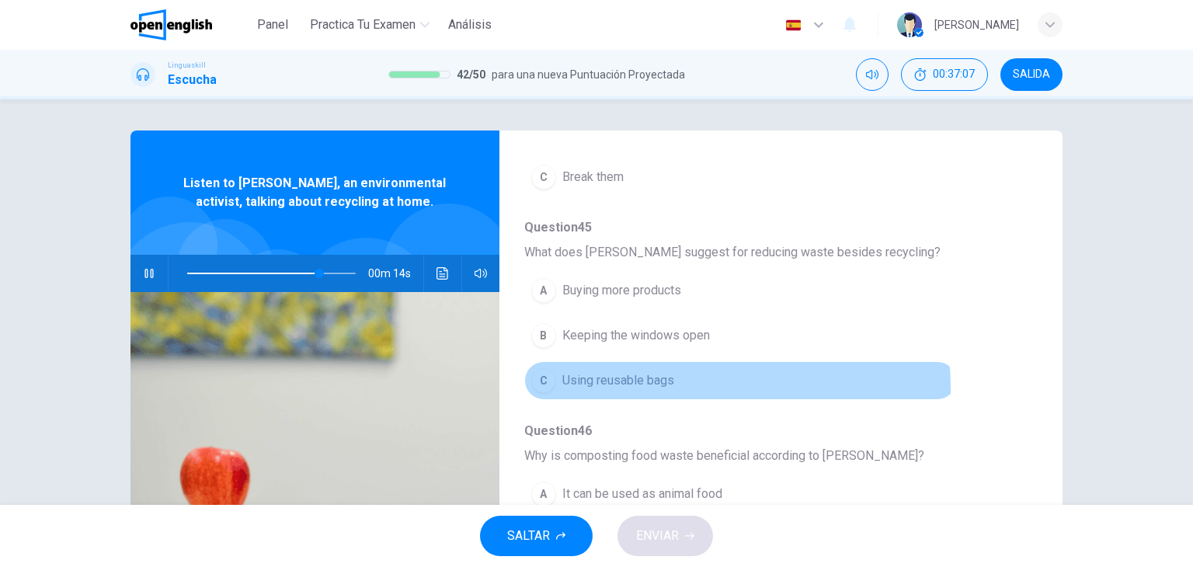
click at [642, 386] on span "Using reusable bags" at bounding box center [618, 380] width 112 height 19
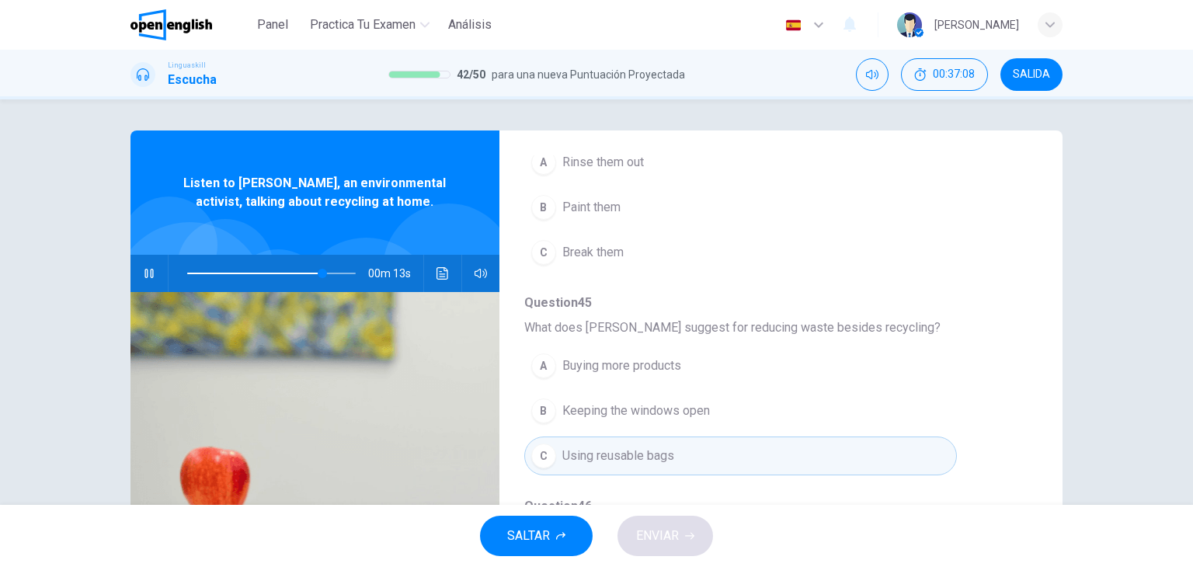
scroll to position [426, 0]
click at [615, 344] on div "Question 43 What is [PERSON_NAME]'s main message about recycling? A It is only …" at bounding box center [768, 390] width 489 height 999
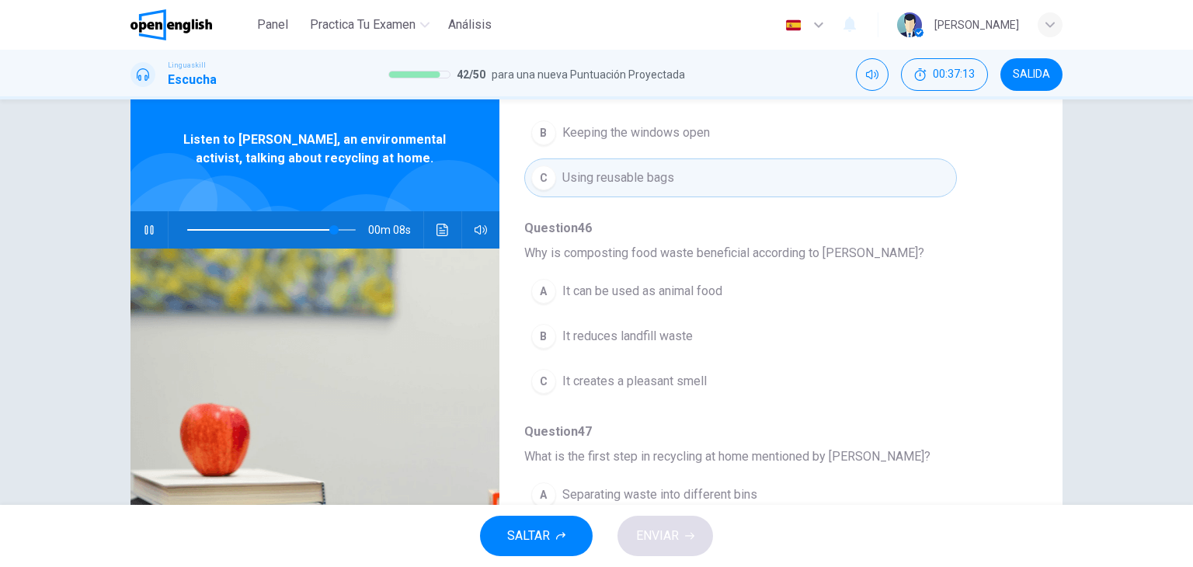
scroll to position [43, 0]
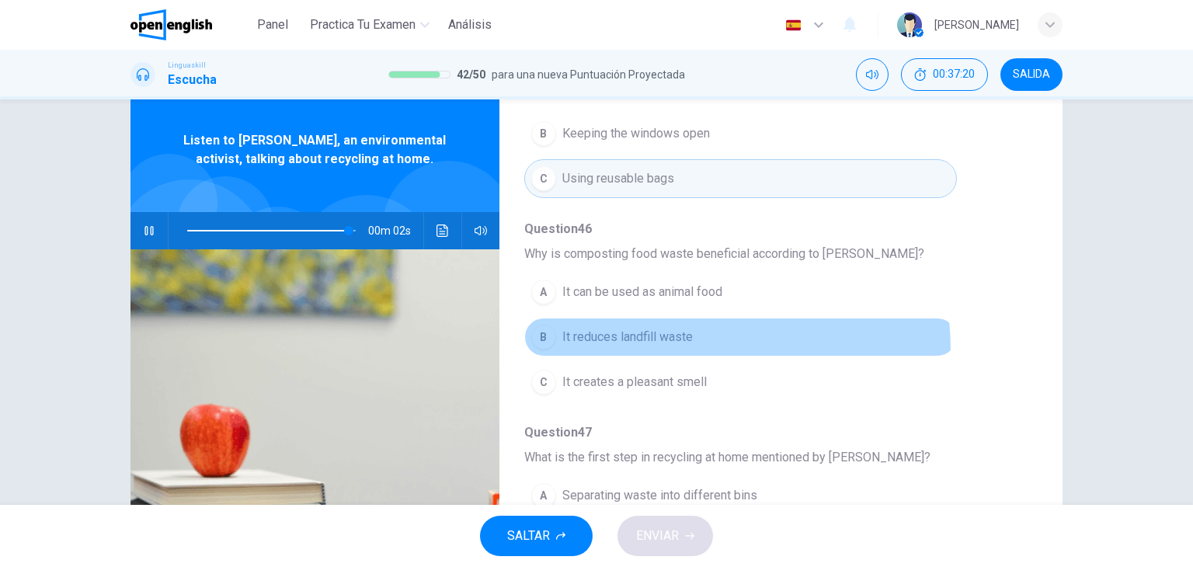
click at [630, 347] on button "B It reduces landfill waste" at bounding box center [740, 337] width 433 height 39
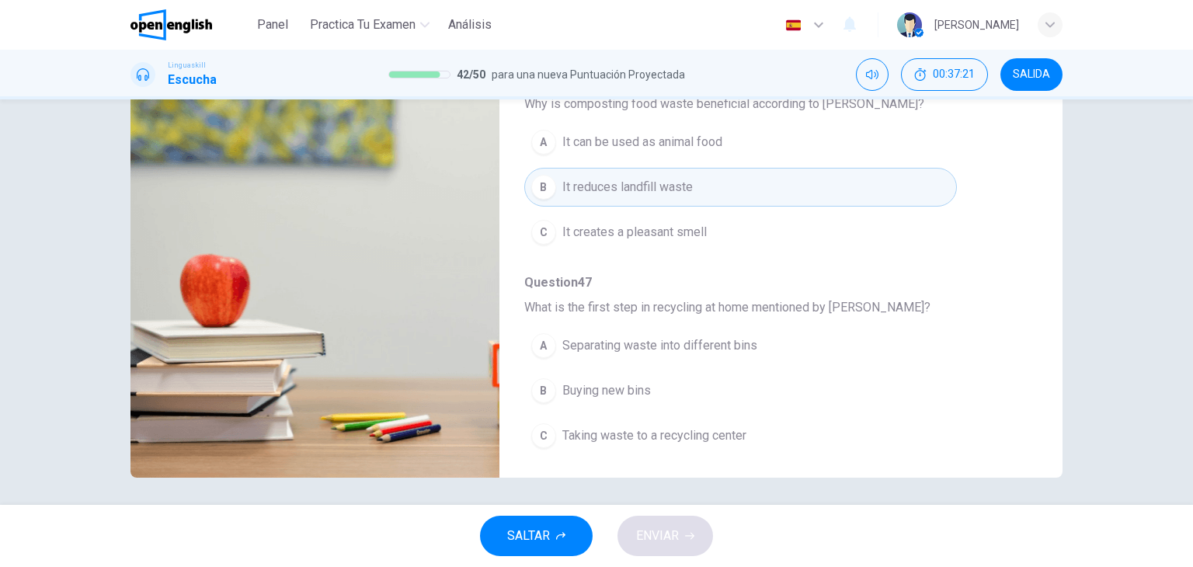
scroll to position [194, 0]
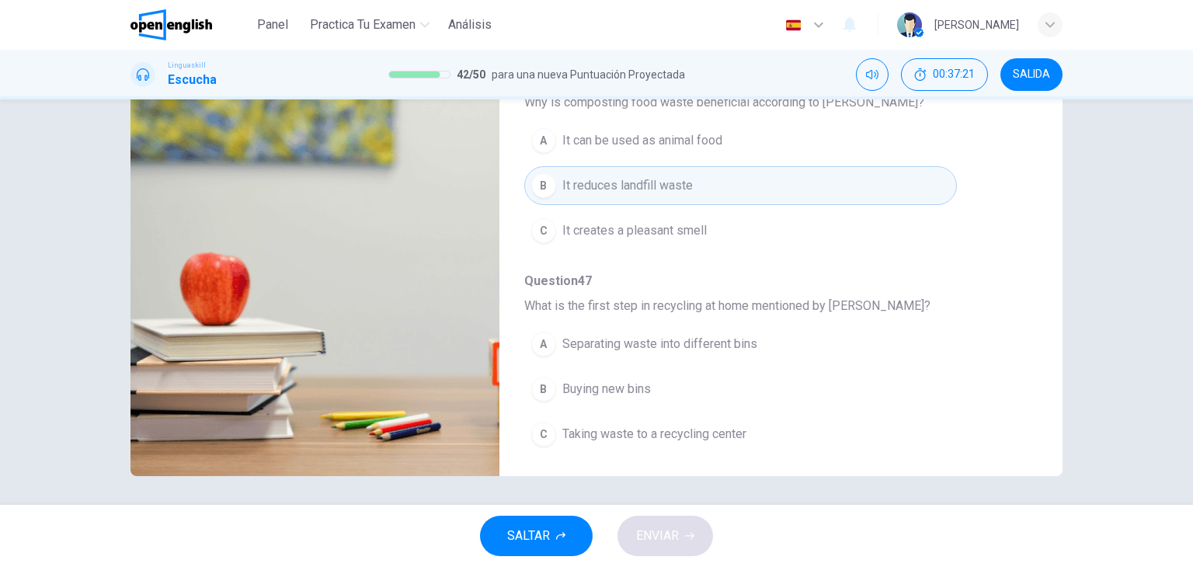
type input "*"
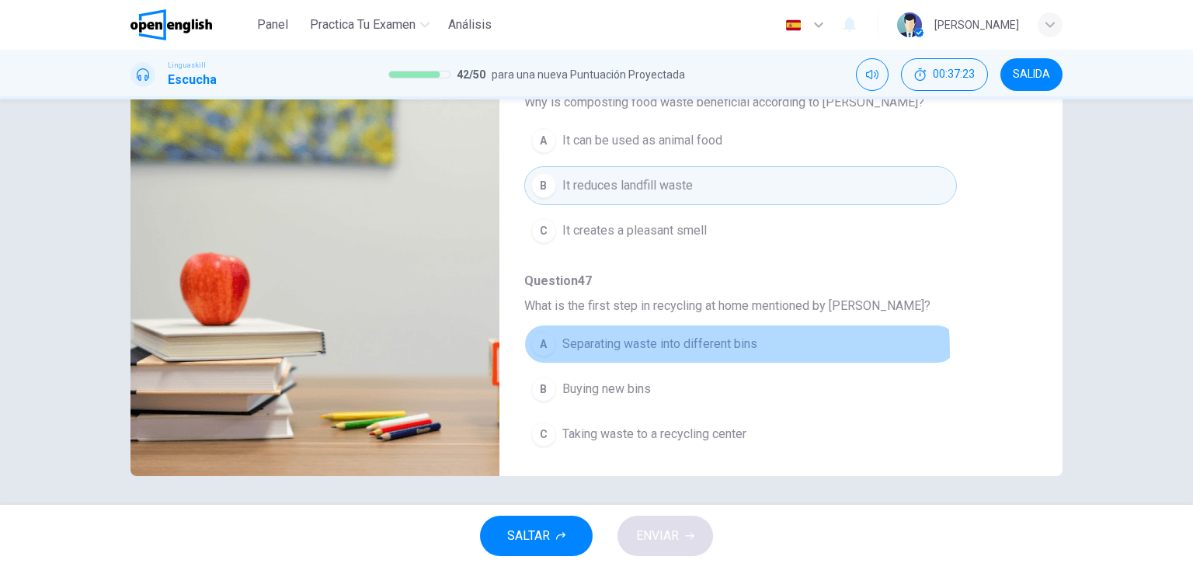
click at [630, 347] on span "Separating waste into different bins" at bounding box center [659, 344] width 195 height 19
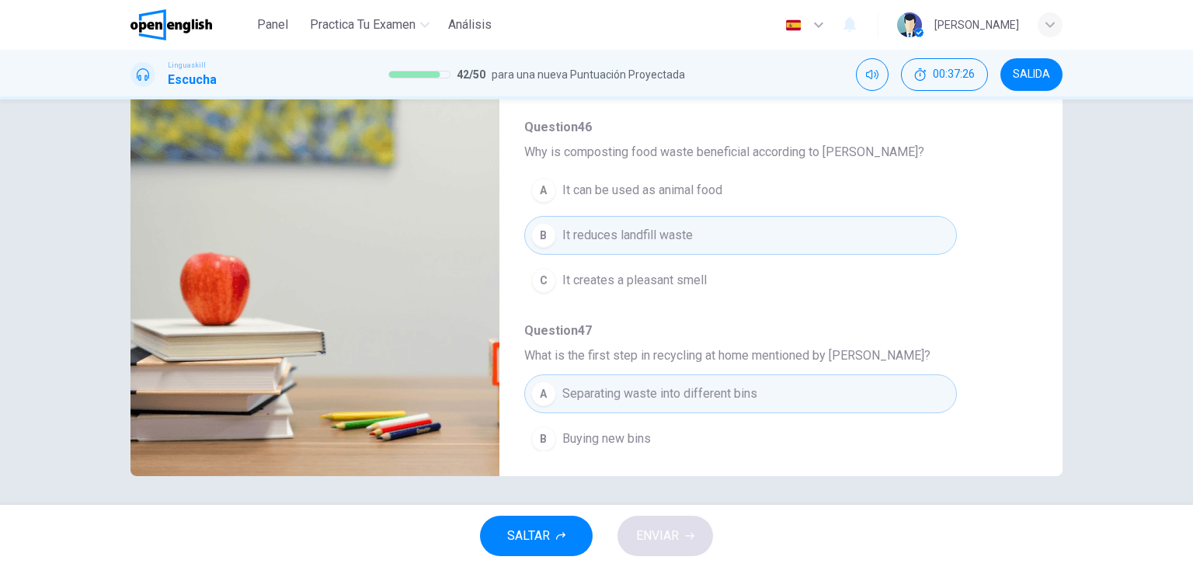
scroll to position [665, 0]
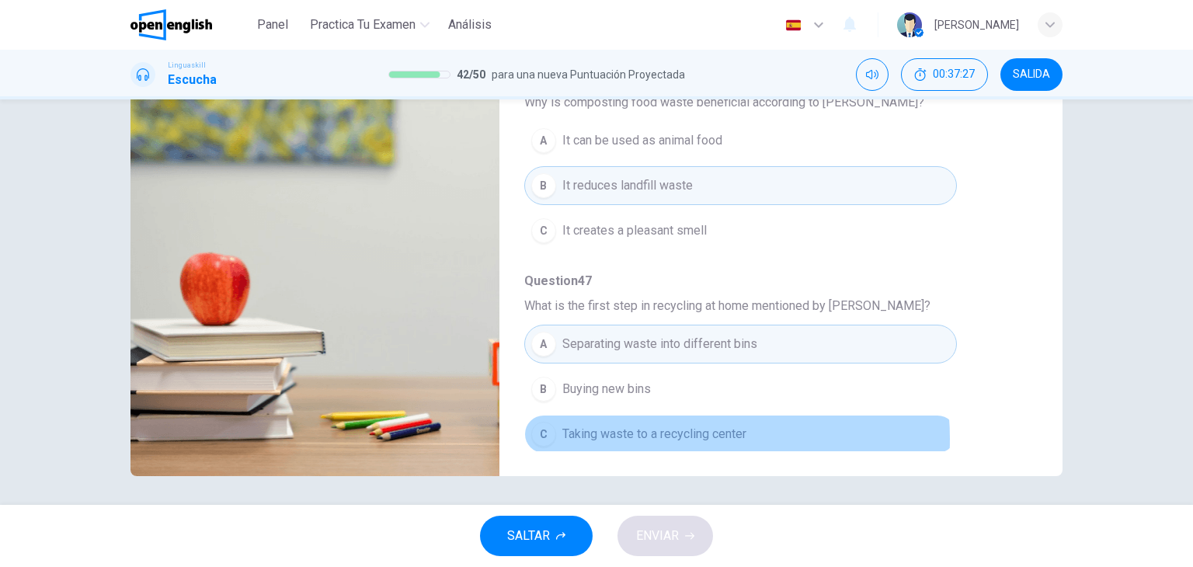
click at [656, 433] on span "Taking waste to a recycling center" at bounding box center [654, 434] width 184 height 19
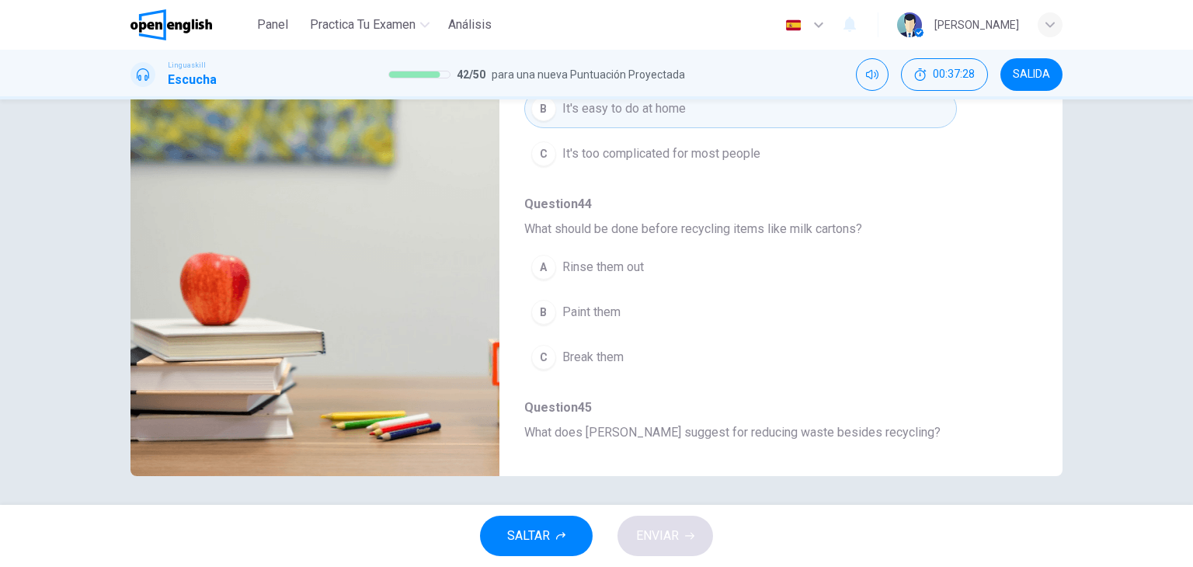
scroll to position [124, 0]
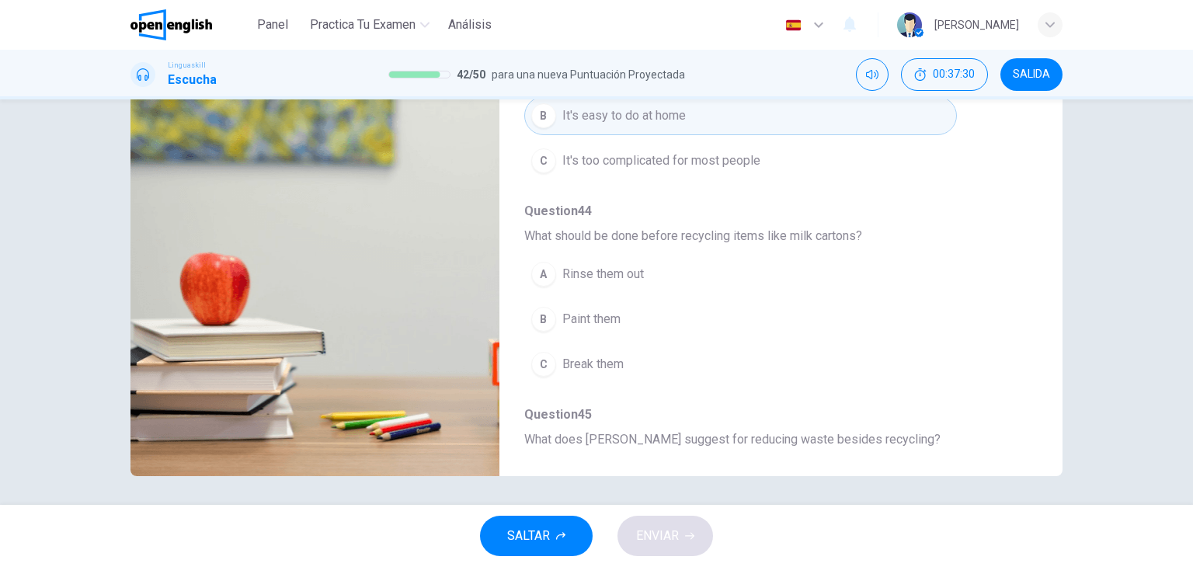
click at [607, 268] on span "Rinse them out" at bounding box center [603, 274] width 82 height 19
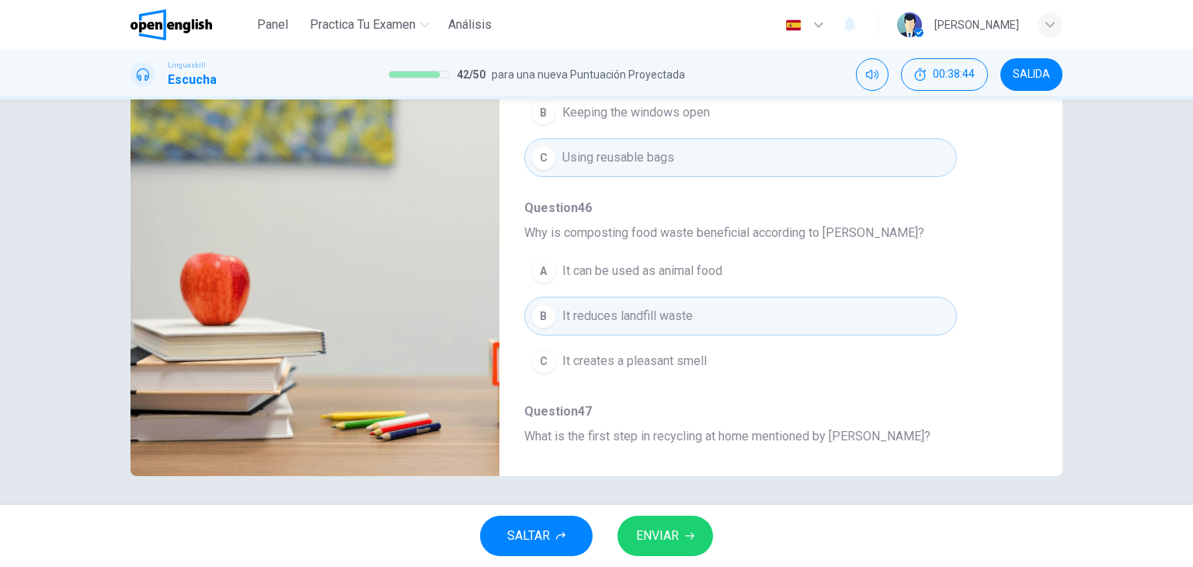
scroll to position [662, 0]
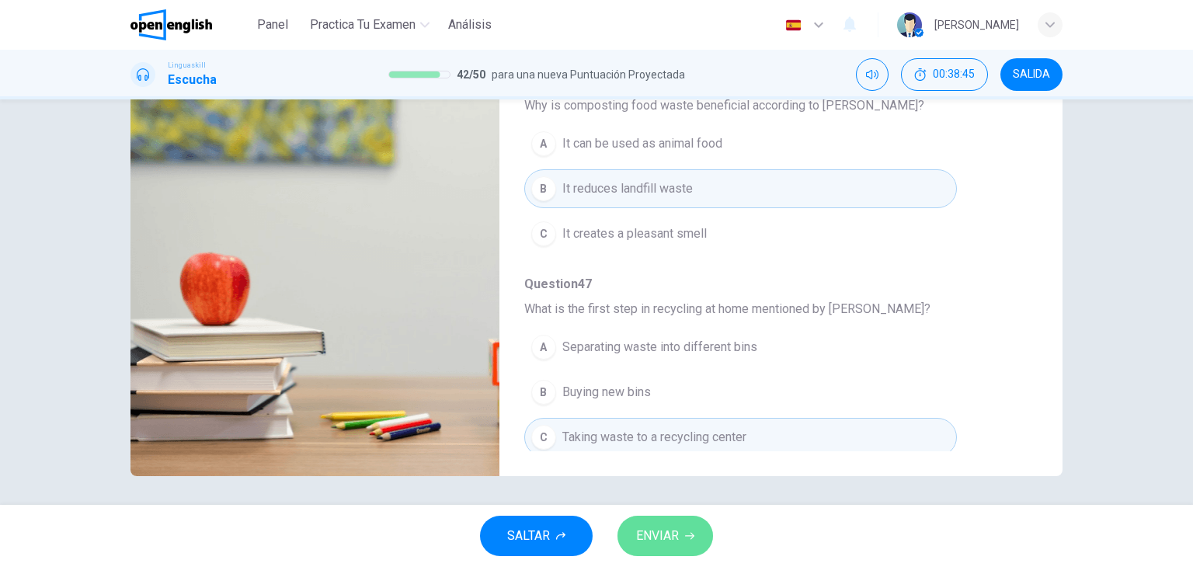
click at [656, 529] on span "ENVIAR" at bounding box center [657, 536] width 43 height 22
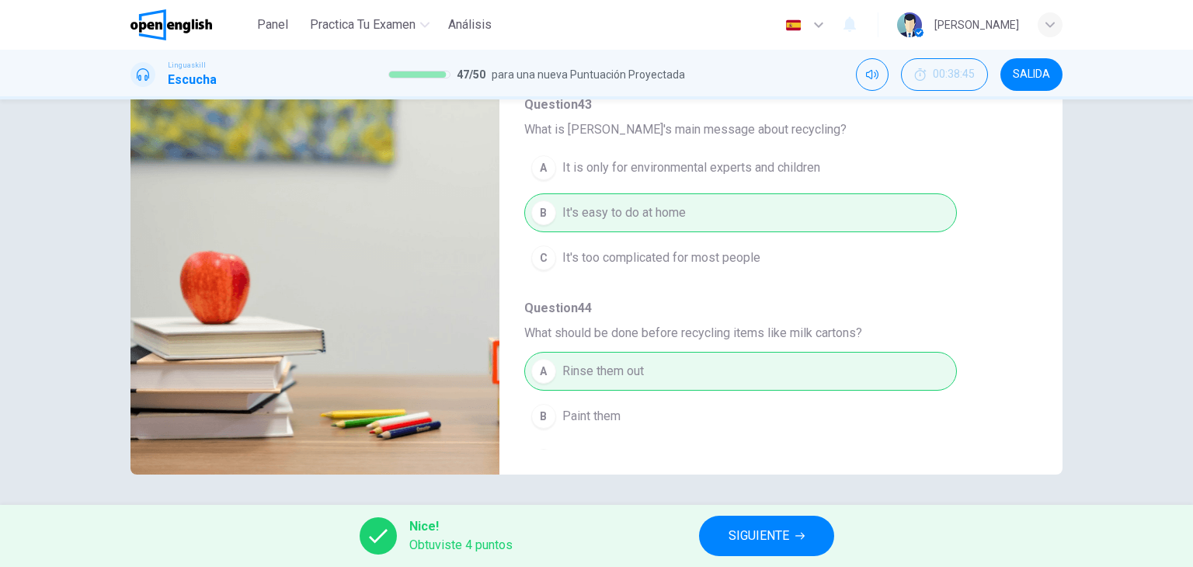
scroll to position [0, 0]
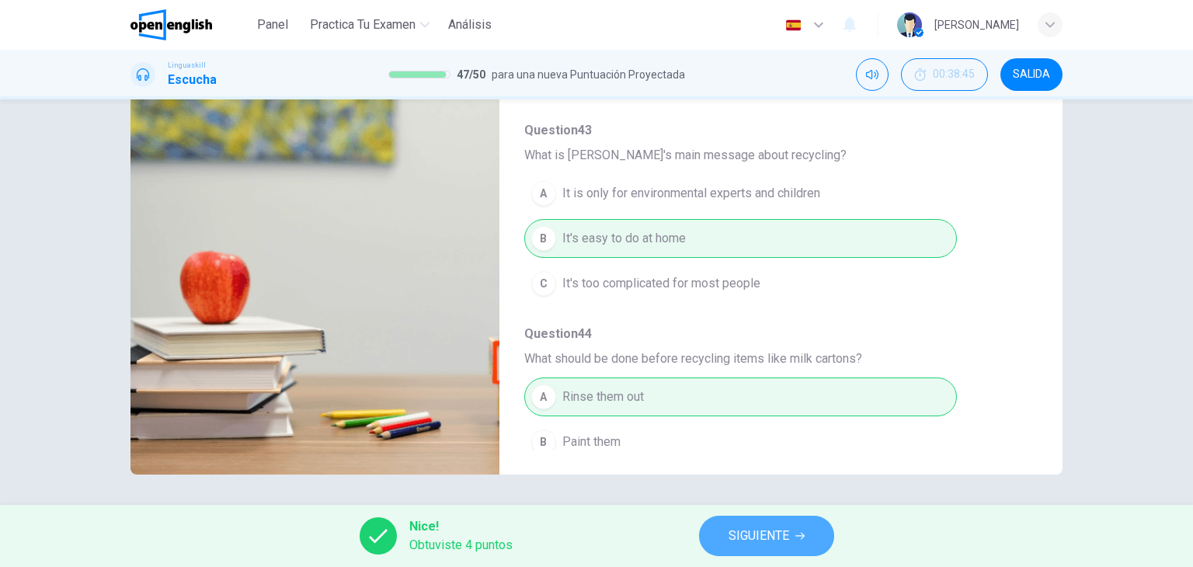
click at [790, 541] on button "SIGUIENTE" at bounding box center [766, 536] width 135 height 40
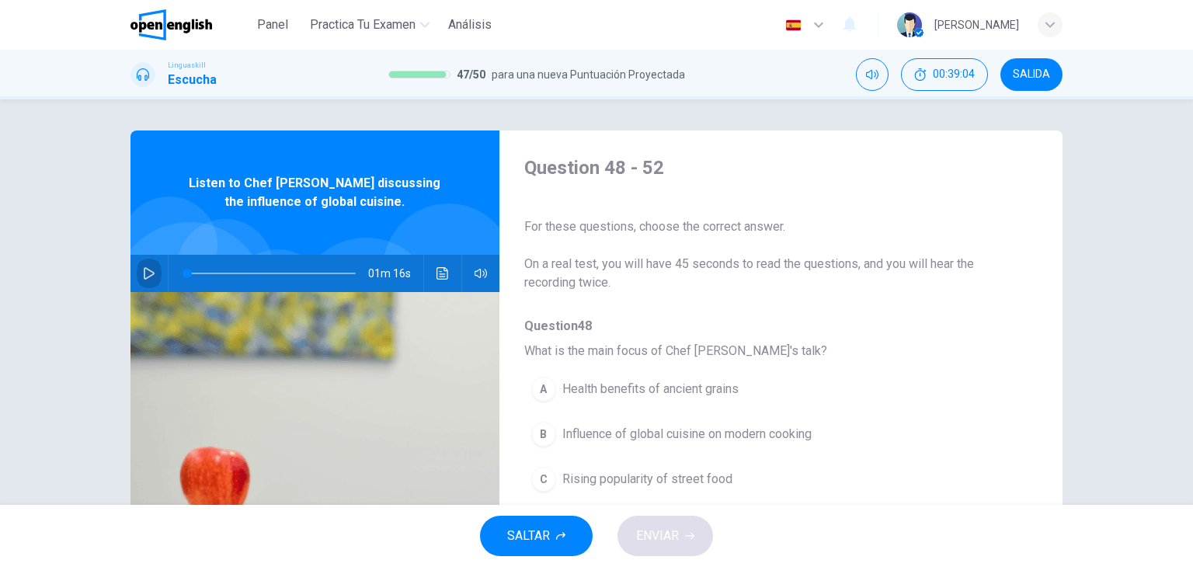
click at [148, 275] on icon "button" at bounding box center [149, 273] width 11 height 12
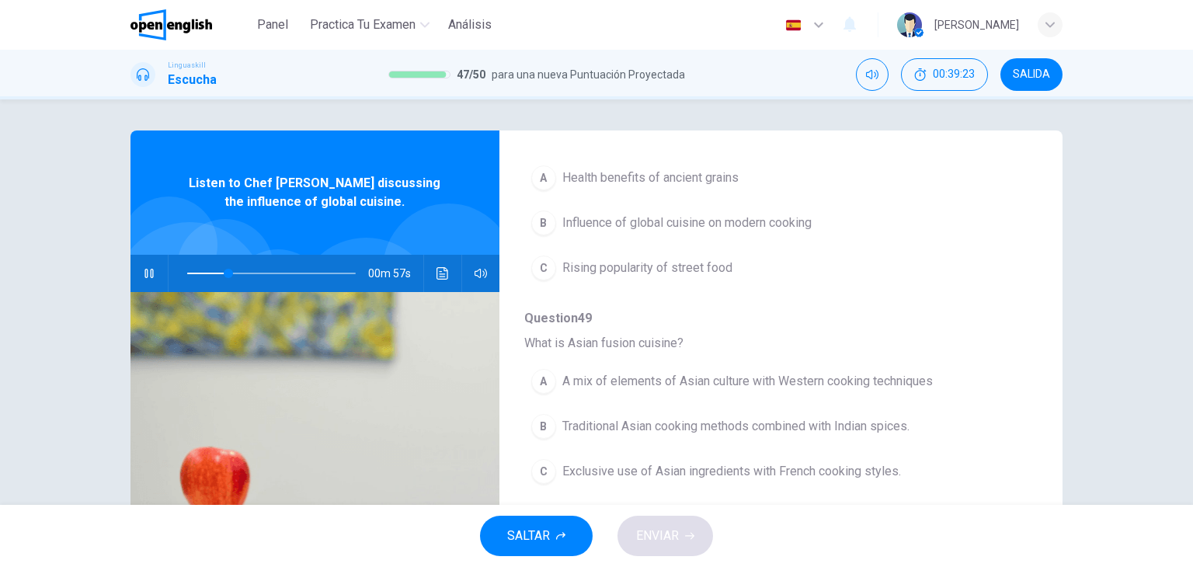
scroll to position [257, 0]
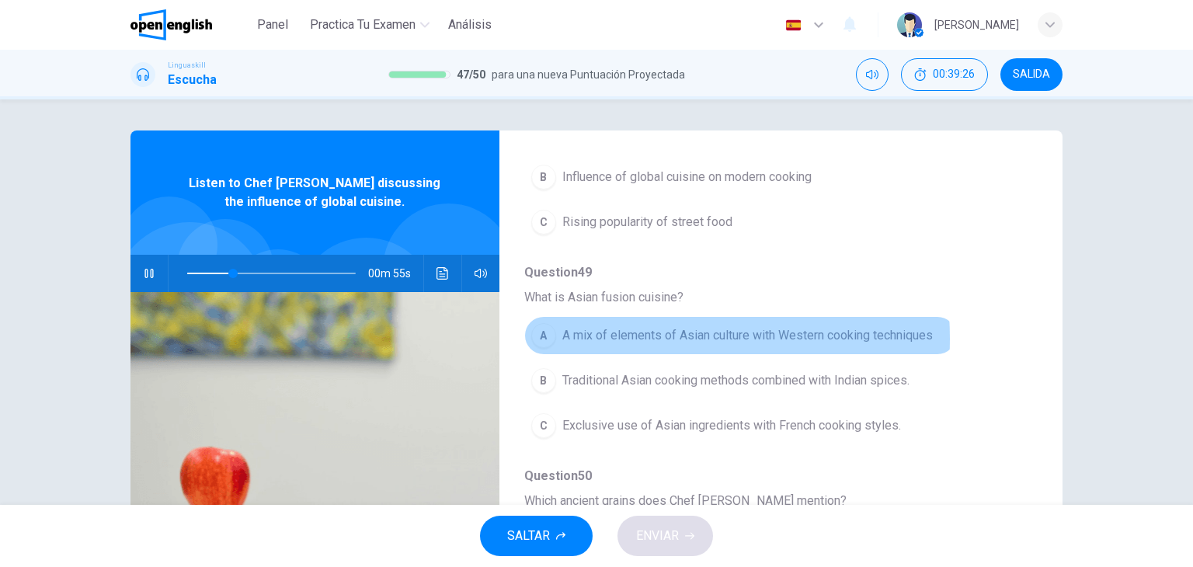
click at [603, 337] on span "A mix of elements of Asian culture with Western cooking techniques" at bounding box center [747, 335] width 371 height 19
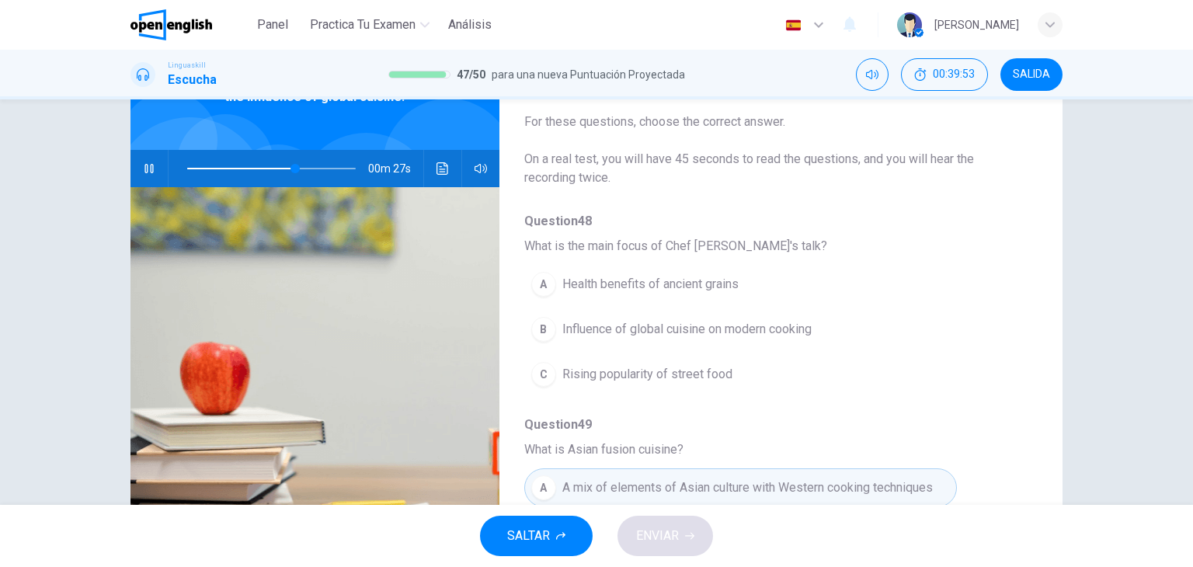
scroll to position [0, 0]
drag, startPoint x: 225, startPoint y: 169, endPoint x: 134, endPoint y: 186, distance: 92.5
click at [134, 186] on div "00m 57s" at bounding box center [315, 168] width 369 height 37
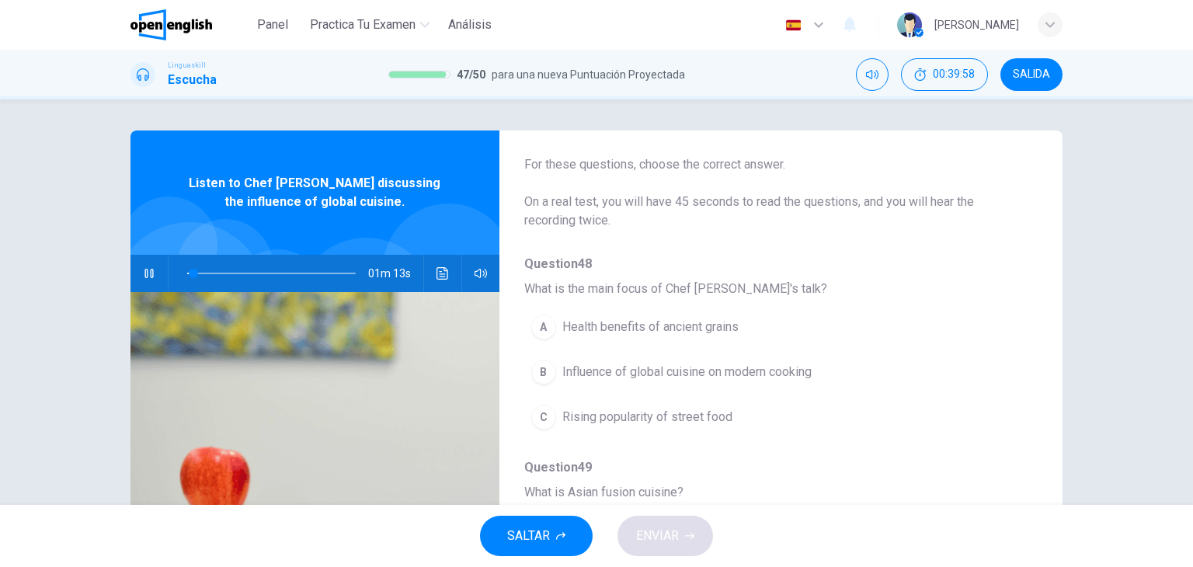
scroll to position [64, 0]
drag, startPoint x: 201, startPoint y: 274, endPoint x: 171, endPoint y: 277, distance: 30.4
click at [183, 277] on span at bounding box center [187, 273] width 9 height 9
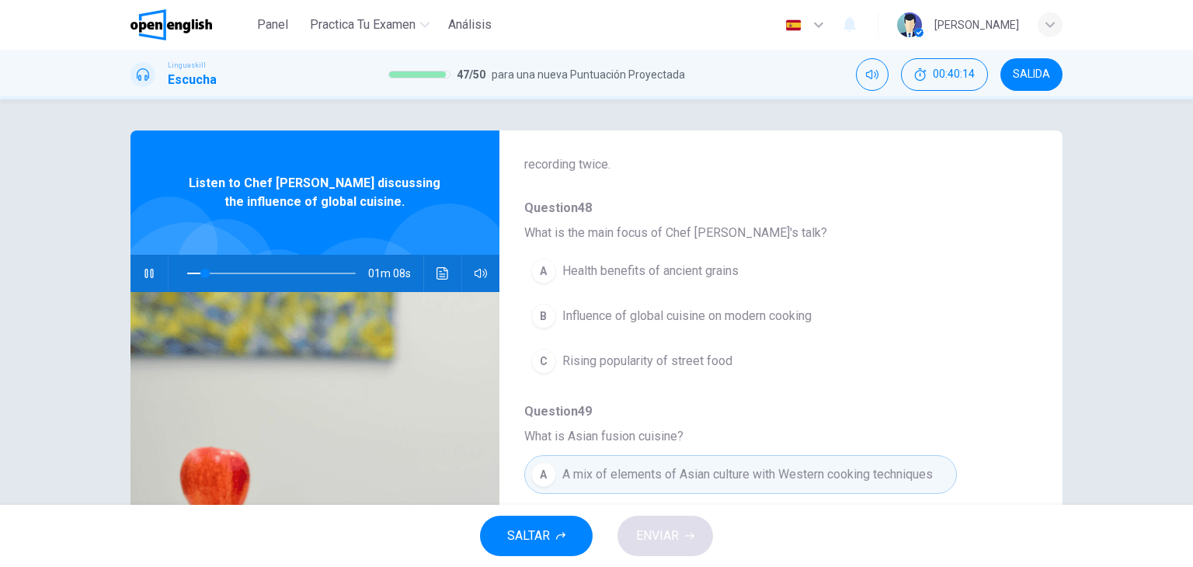
click at [630, 317] on span "Influence of global cuisine on modern cooking" at bounding box center [686, 316] width 249 height 19
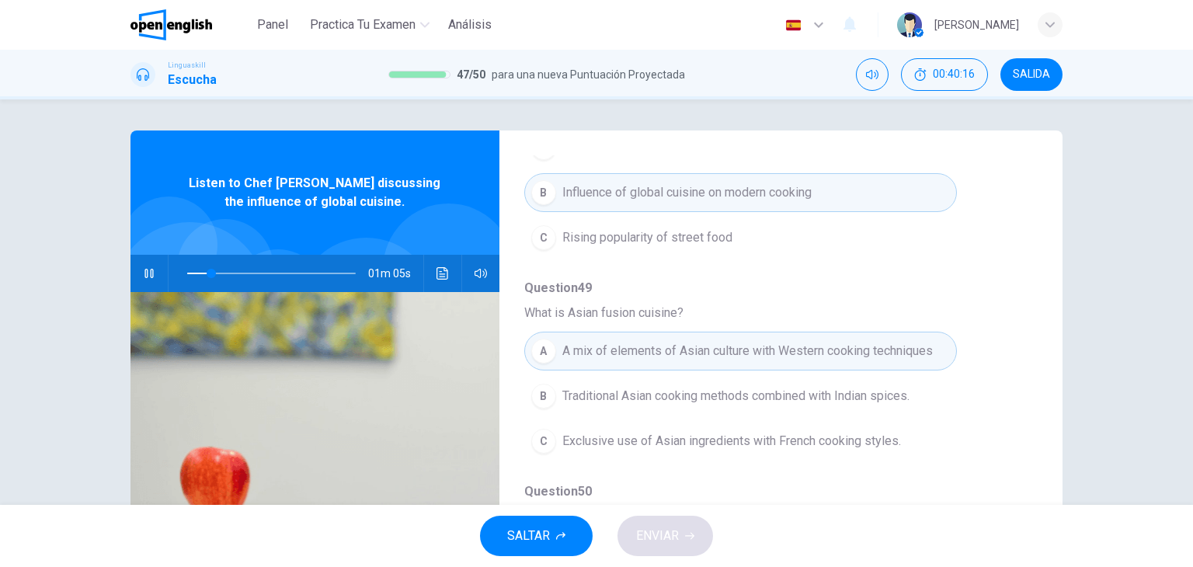
scroll to position [277, 0]
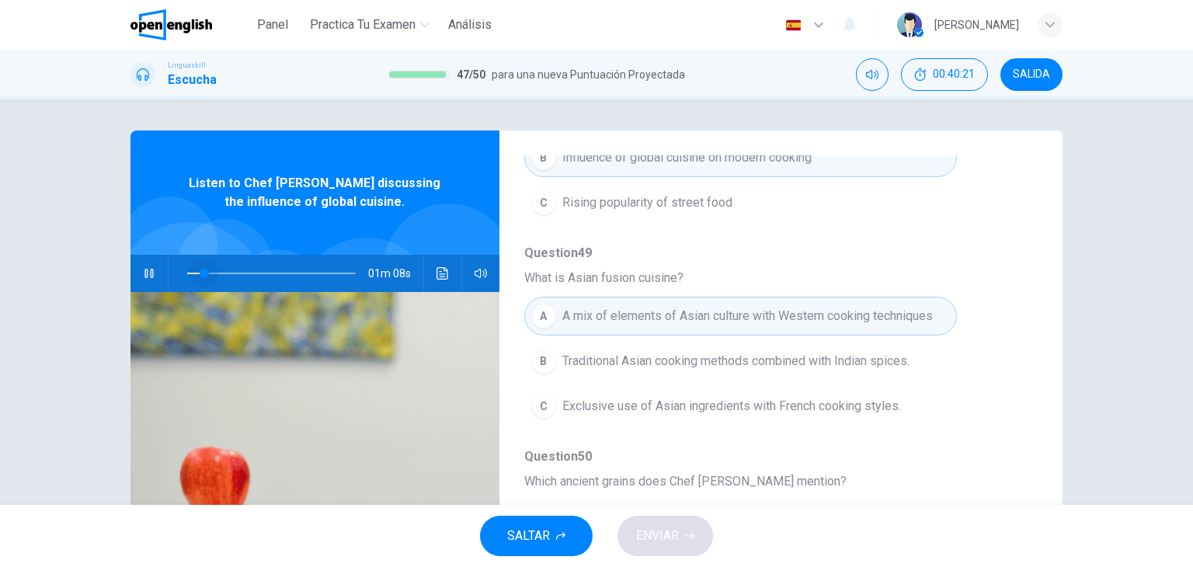
click at [200, 270] on span at bounding box center [271, 274] width 169 height 22
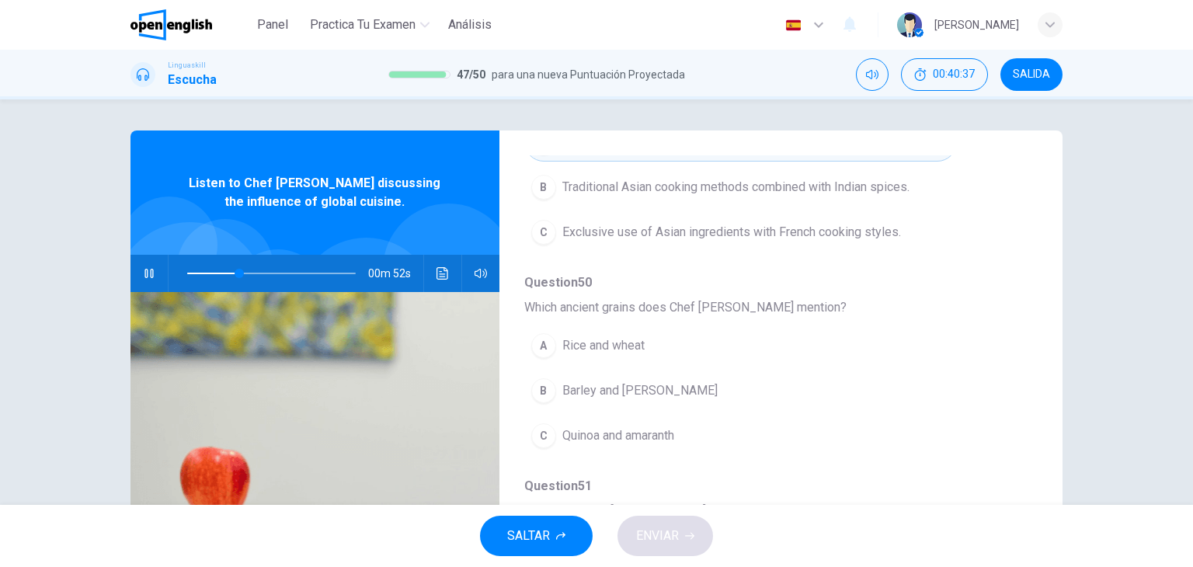
scroll to position [452, 0]
click at [221, 270] on span at bounding box center [271, 274] width 169 height 22
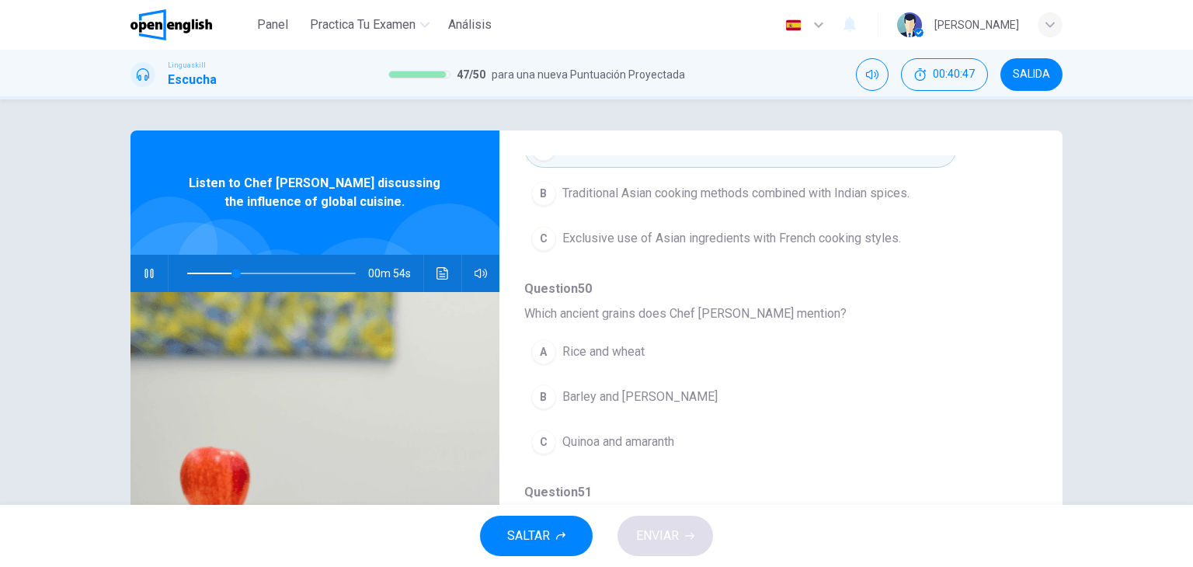
scroll to position [457, 0]
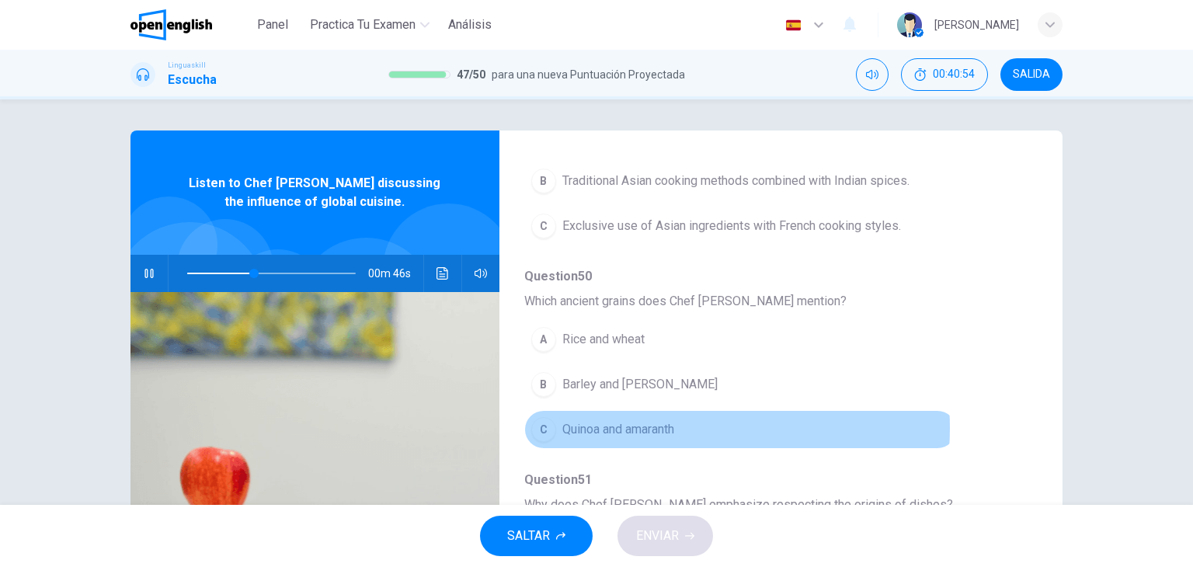
click at [646, 426] on span "Quinoa and amaranth" at bounding box center [618, 429] width 112 height 19
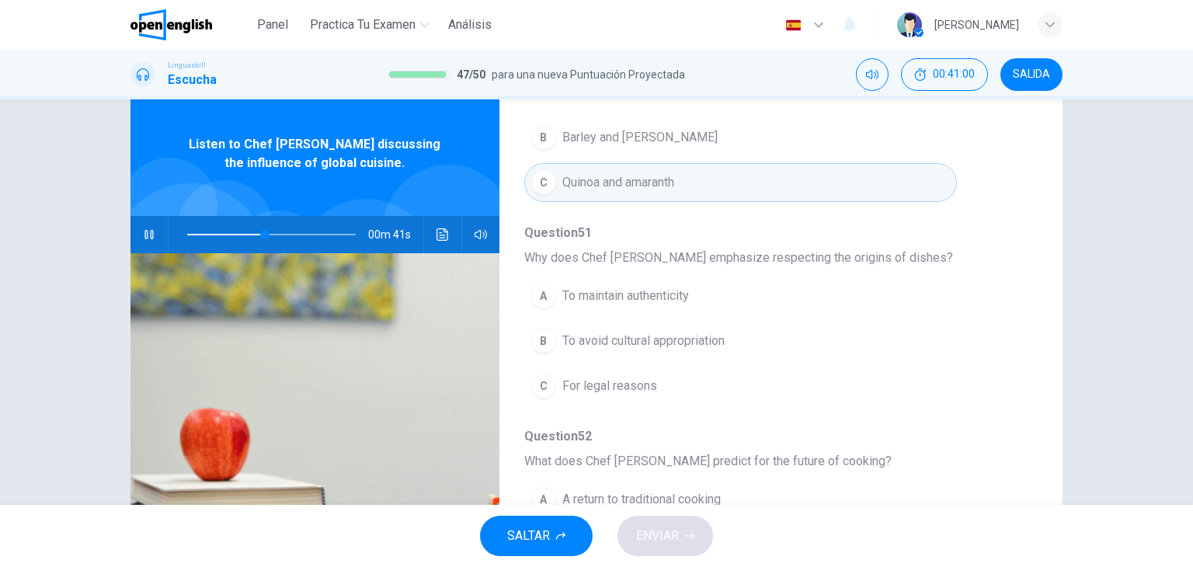
scroll to position [71, 0]
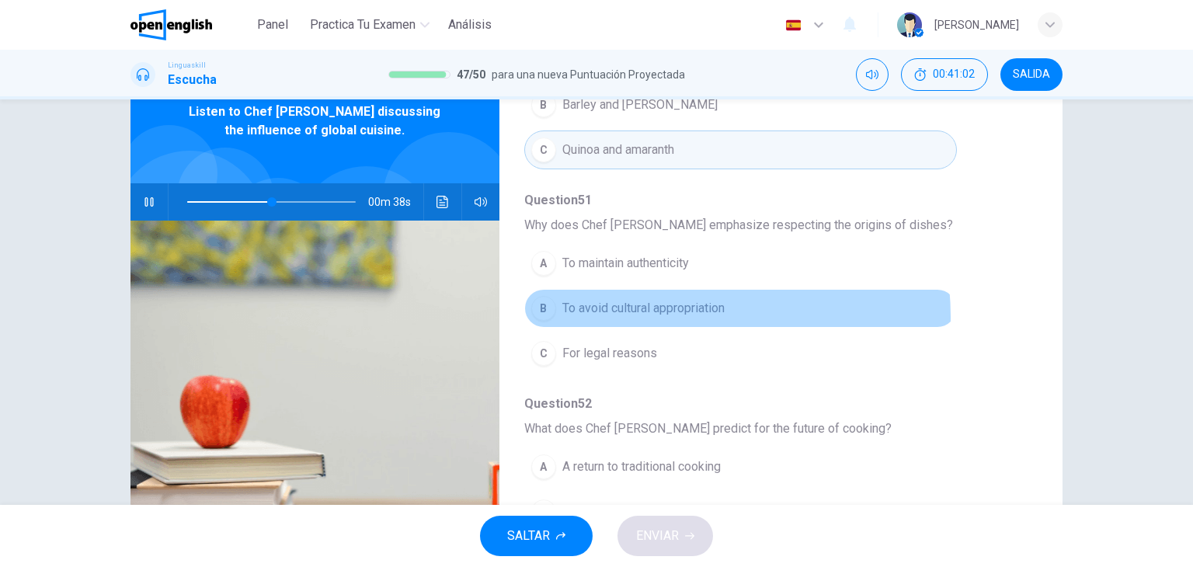
click at [661, 312] on span "To avoid cultural appropriation" at bounding box center [643, 308] width 162 height 19
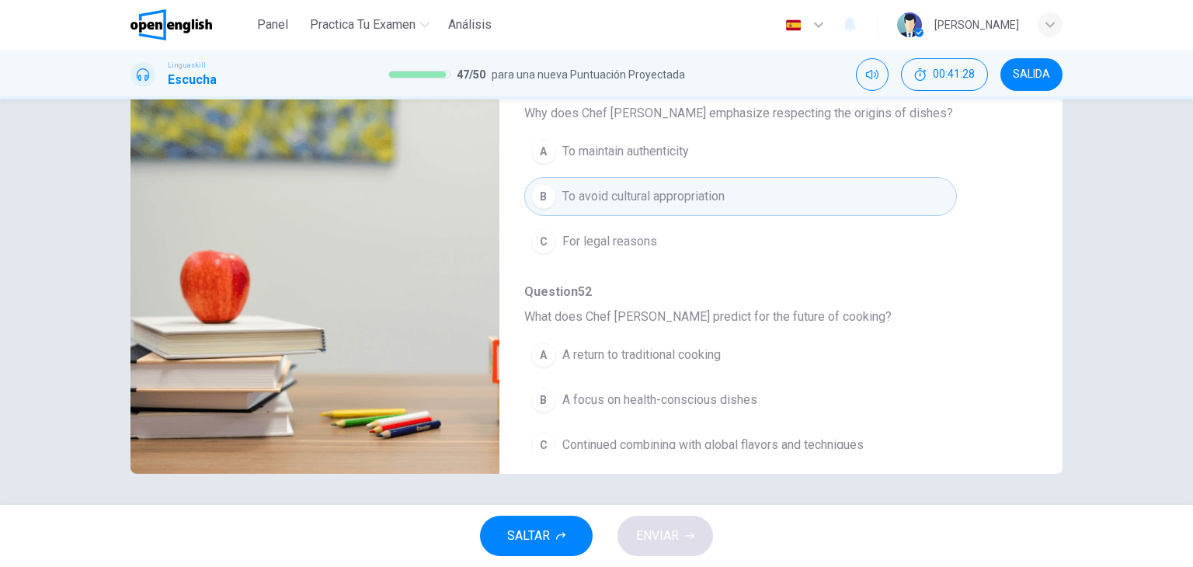
scroll to position [665, 0]
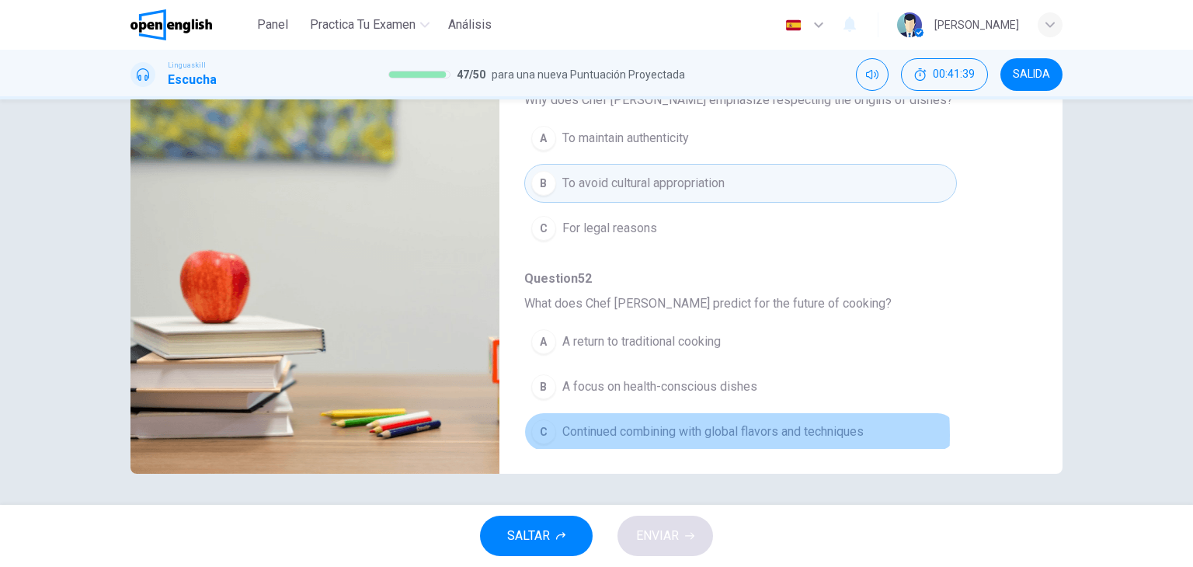
click at [626, 430] on span "Continued combining with global flavors and techniques" at bounding box center [712, 432] width 301 height 19
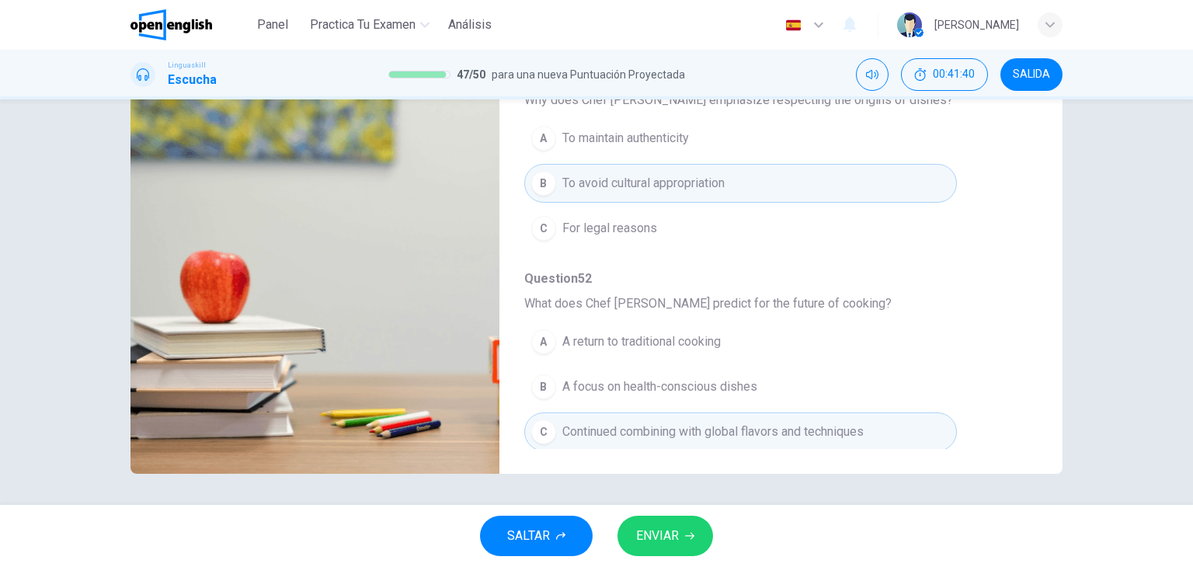
type input "*"
click at [657, 525] on span "ENVIAR" at bounding box center [657, 536] width 43 height 22
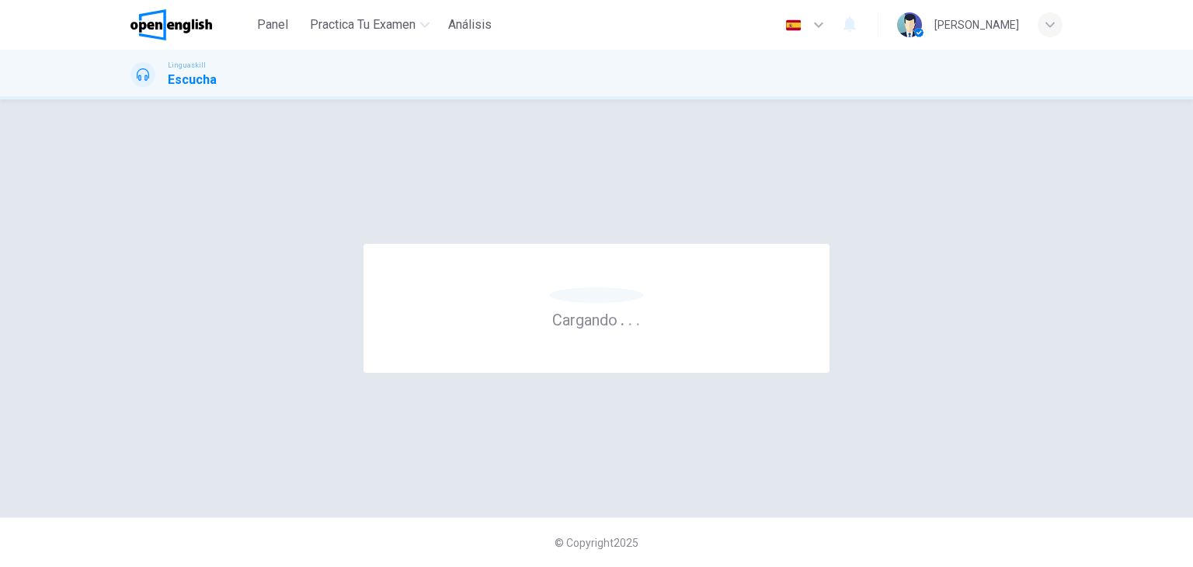
scroll to position [0, 0]
